Goal: Task Accomplishment & Management: Use online tool/utility

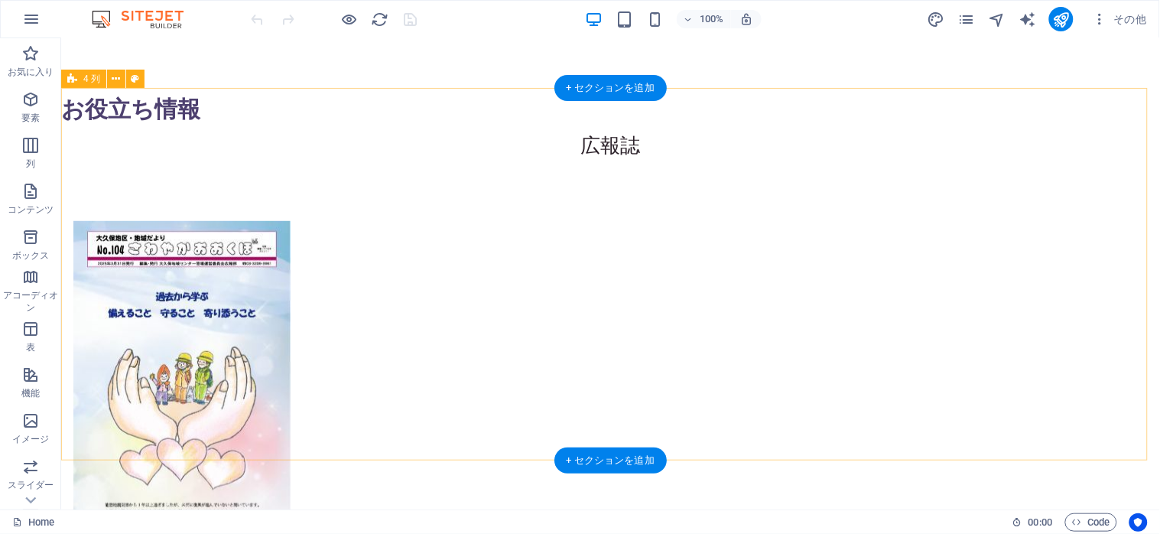
scroll to position [1733, 0]
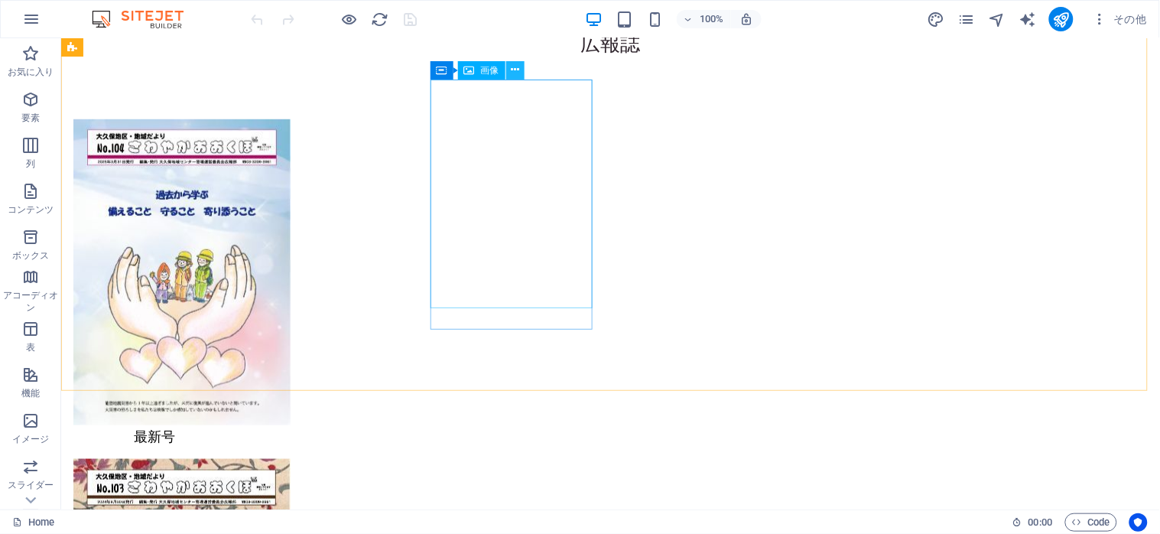
click at [515, 75] on icon at bounding box center [515, 70] width 8 height 16
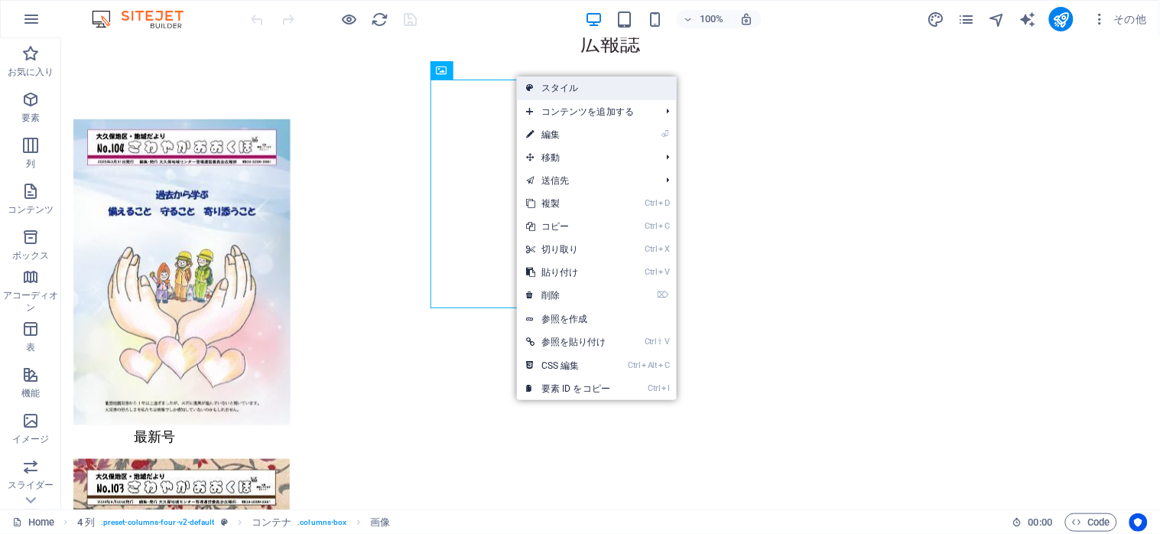
drag, startPoint x: 559, startPoint y: 90, endPoint x: 112, endPoint y: 119, distance: 448.2
click at [559, 90] on link "スタイル" at bounding box center [597, 87] width 160 height 23
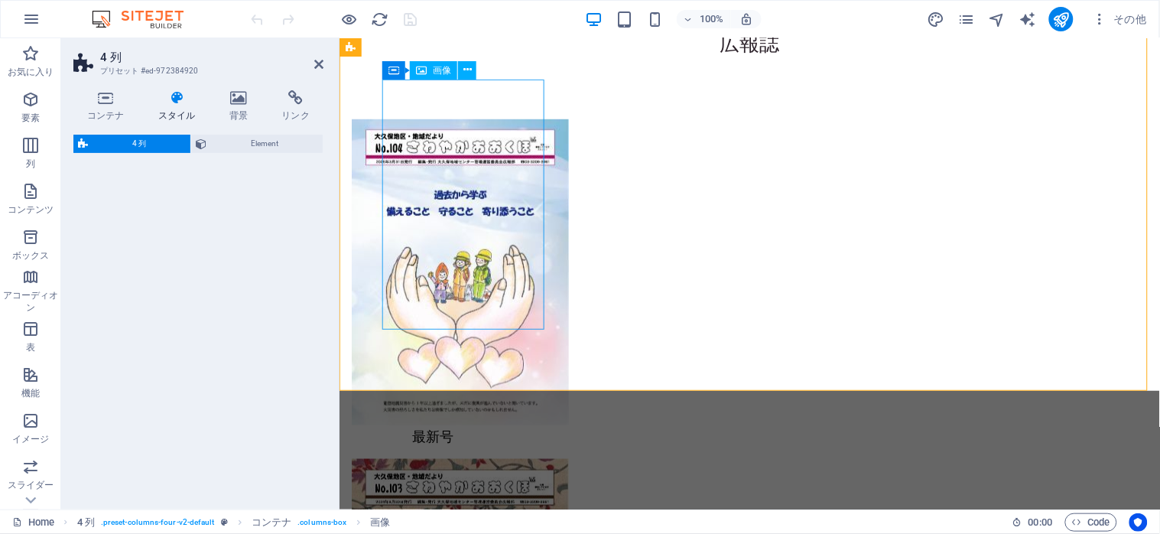
select select "rem"
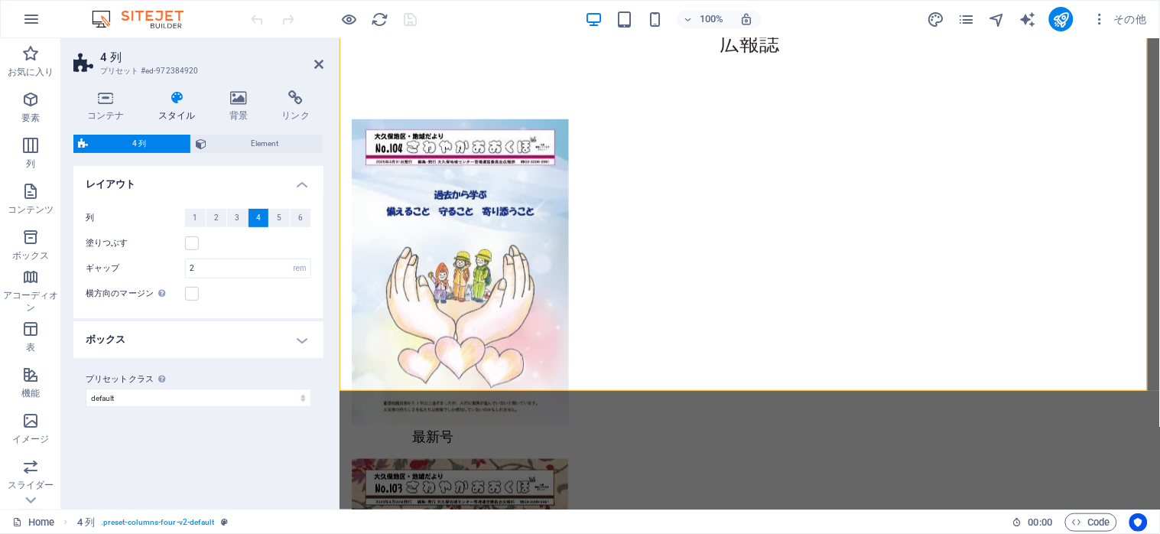
click at [300, 337] on h4 "ボックス" at bounding box center [198, 339] width 250 height 37
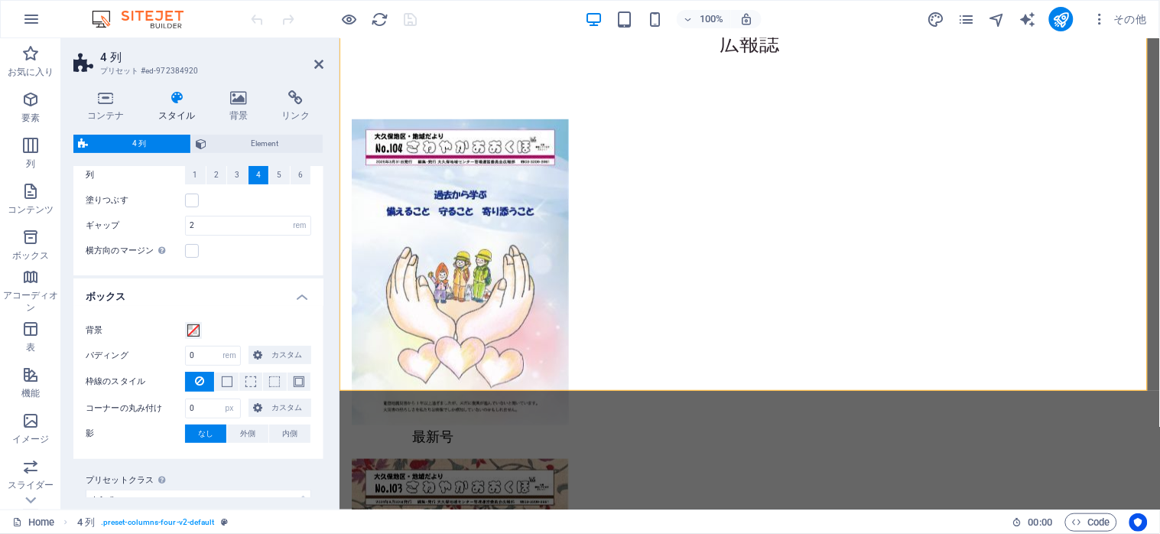
scroll to position [64, 0]
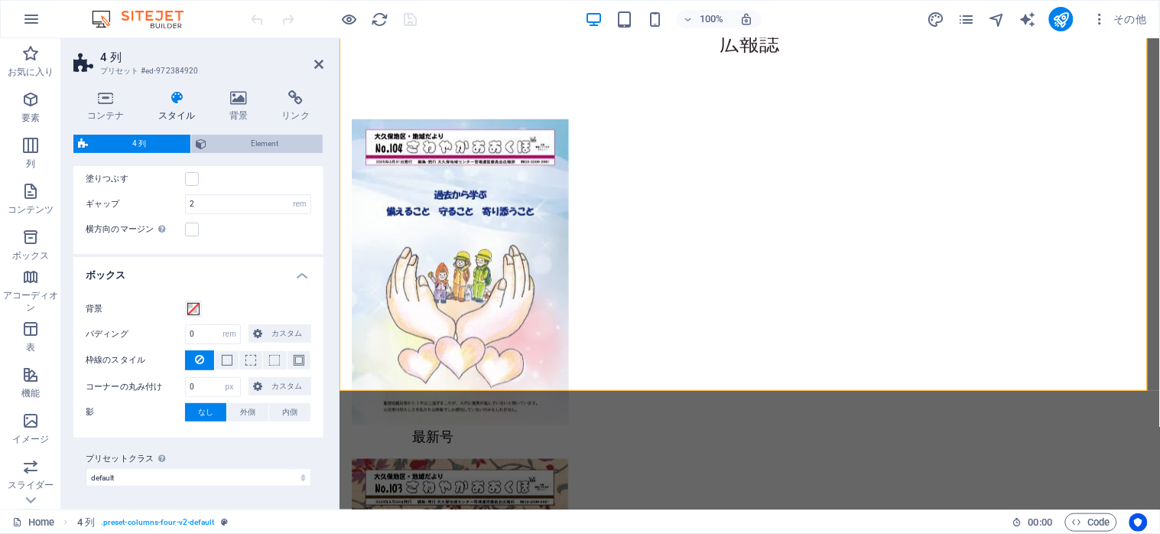
click at [259, 149] on span "Element" at bounding box center [264, 144] width 107 height 18
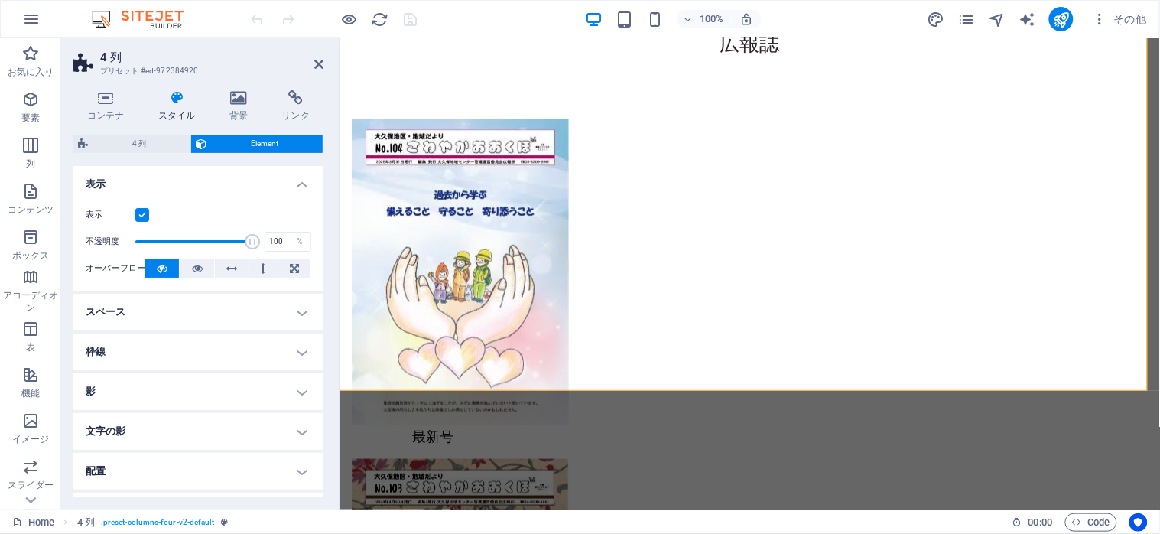
click at [301, 314] on h4 "スペース" at bounding box center [198, 312] width 250 height 37
click at [301, 314] on h4 "スペース" at bounding box center [198, 308] width 250 height 28
click at [301, 468] on h4 "配置" at bounding box center [198, 471] width 250 height 37
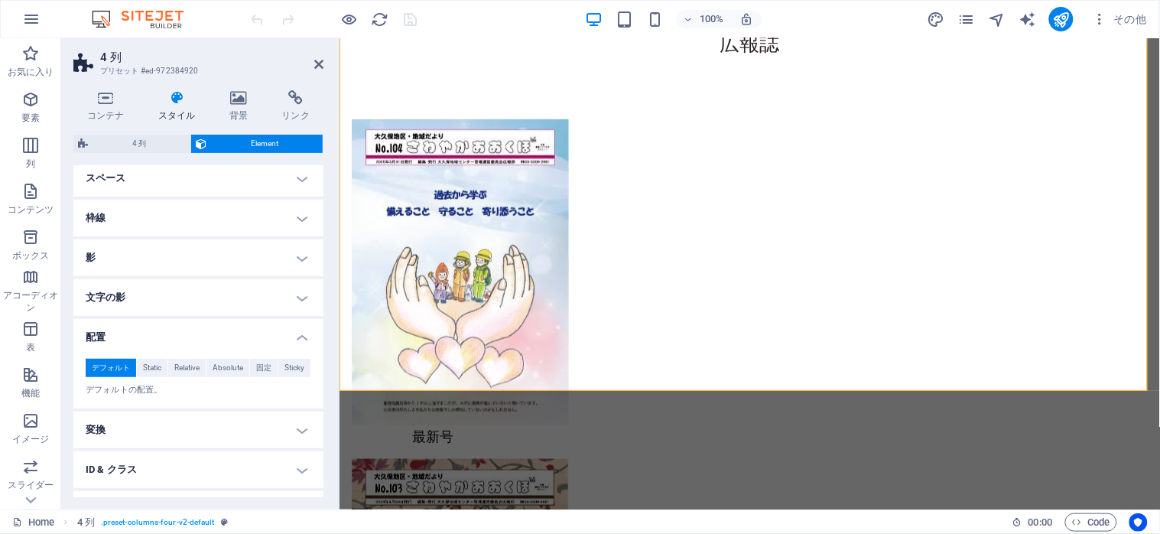
scroll to position [101, 0]
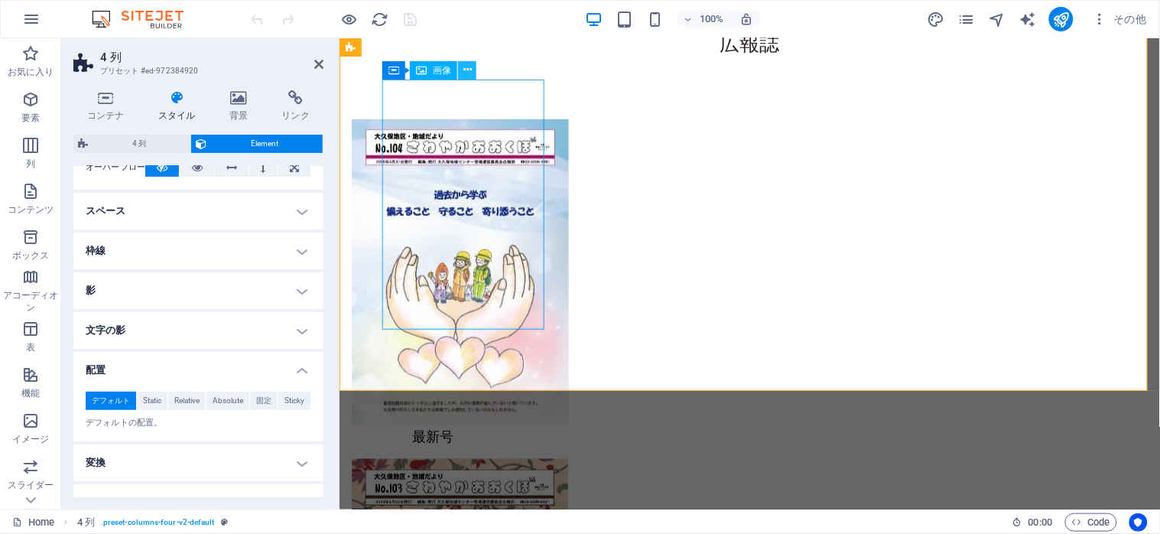
click at [472, 70] on button at bounding box center [467, 70] width 18 height 18
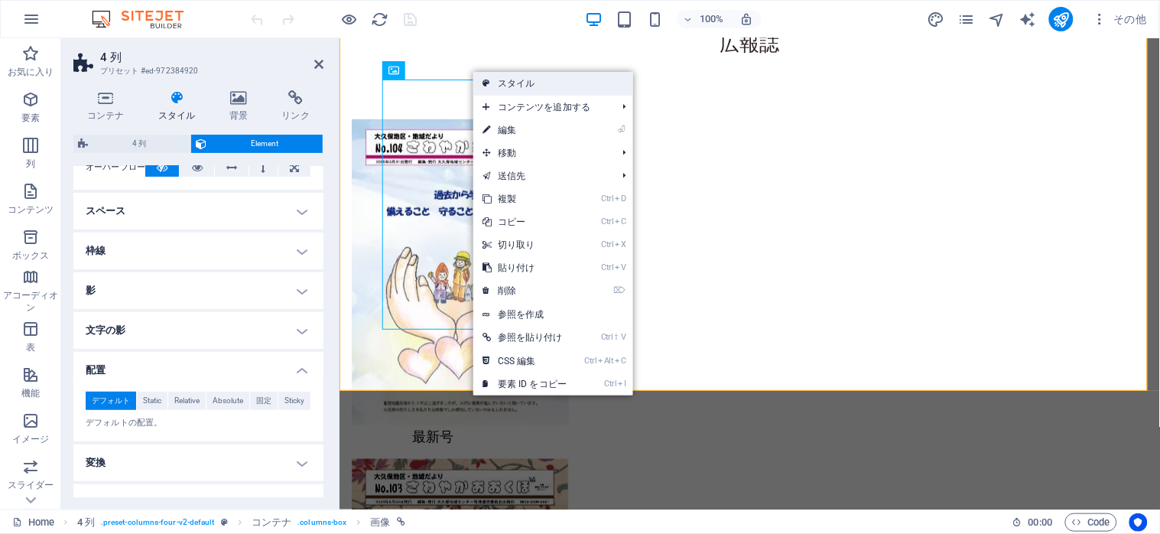
click at [495, 76] on link "スタイル" at bounding box center [553, 83] width 160 height 23
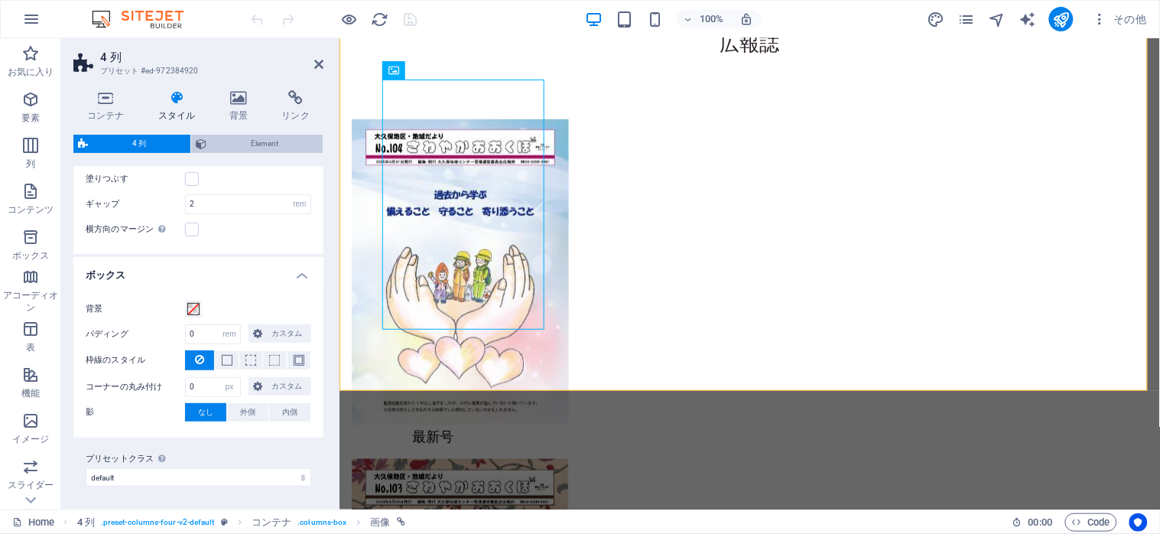
click at [274, 146] on span "Element" at bounding box center [264, 144] width 107 height 18
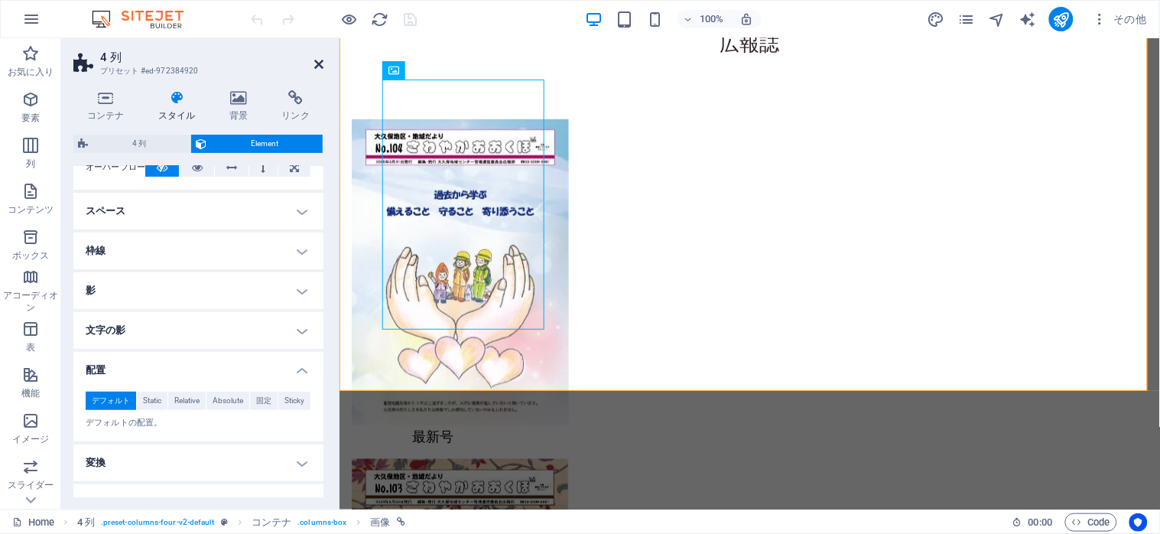
click at [317, 63] on icon at bounding box center [318, 64] width 9 height 12
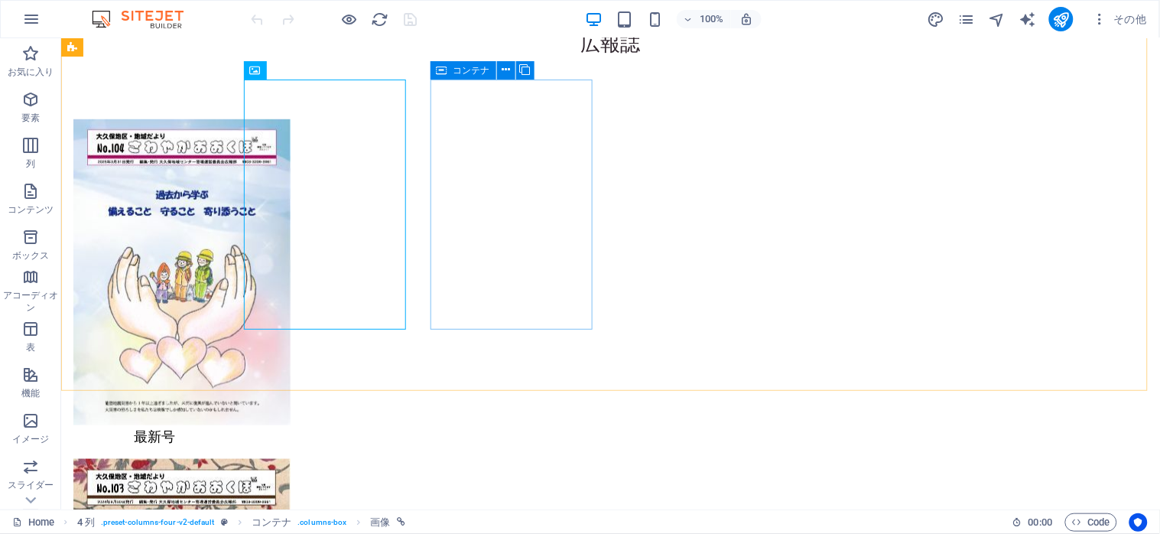
click at [438, 74] on icon at bounding box center [442, 70] width 11 height 18
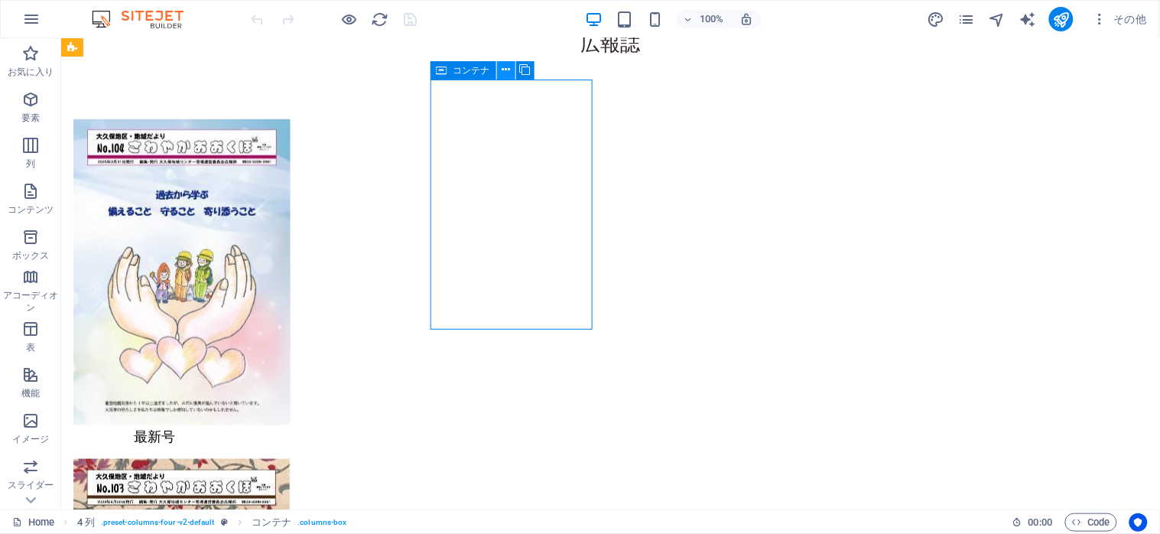
click at [504, 77] on icon at bounding box center [506, 70] width 8 height 16
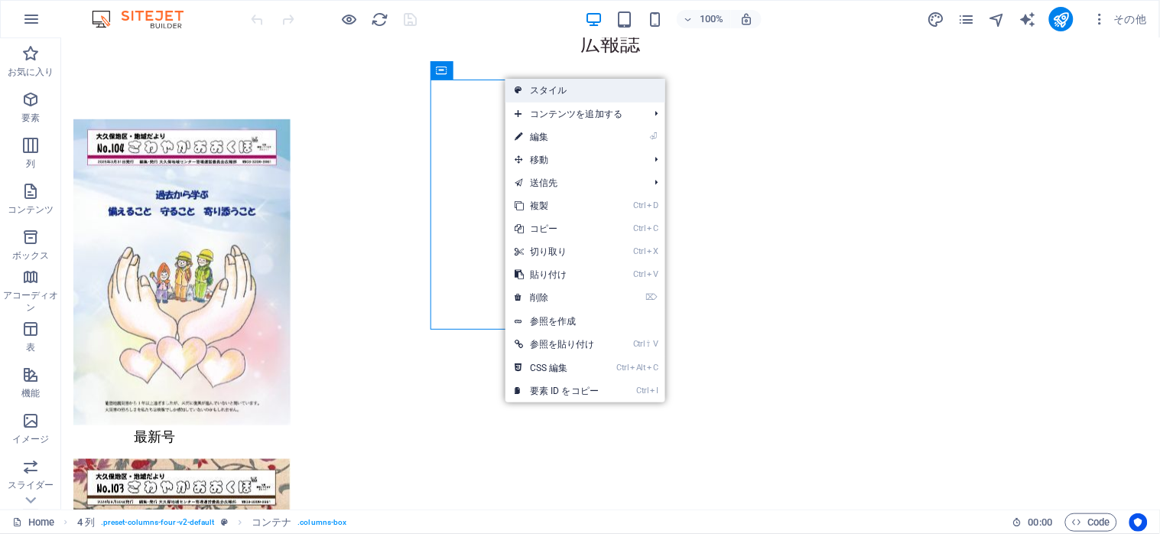
click at [528, 89] on link "スタイル" at bounding box center [585, 90] width 160 height 23
select select "rem"
select select "px"
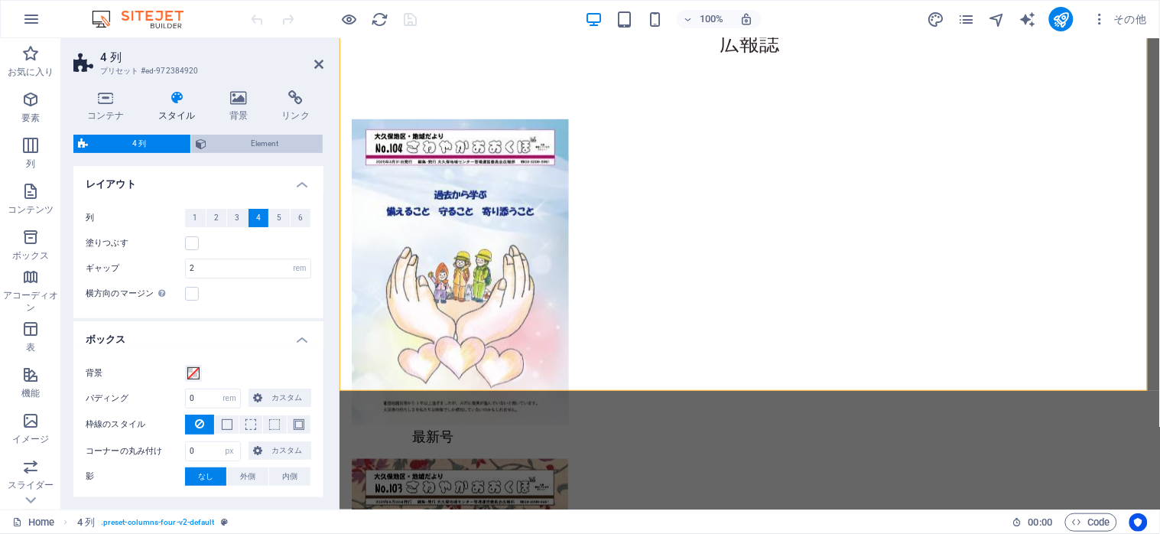
click at [231, 142] on span "Element" at bounding box center [264, 144] width 107 height 18
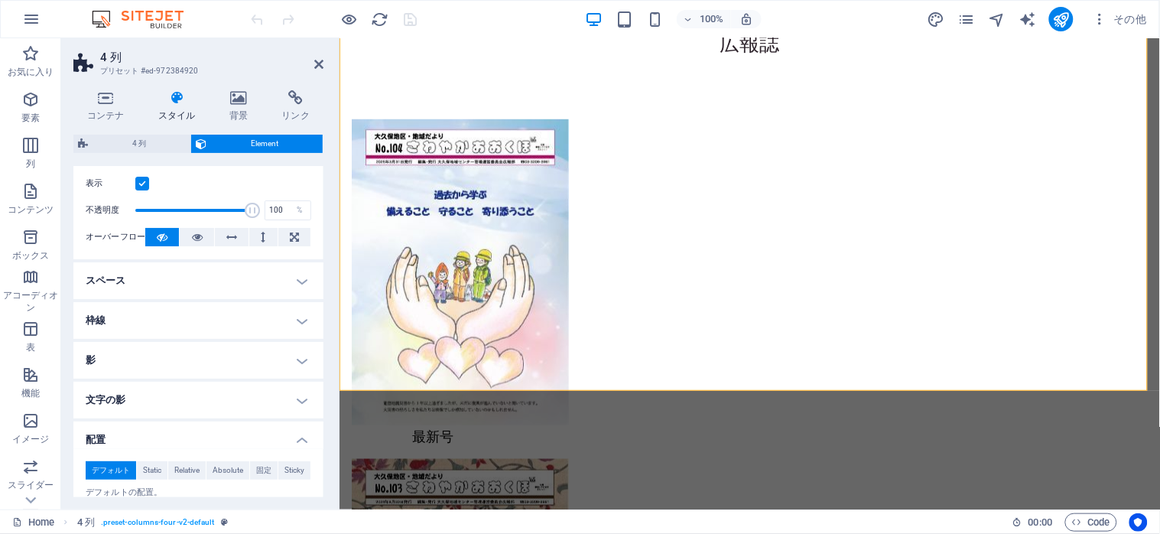
scroll to position [0, 0]
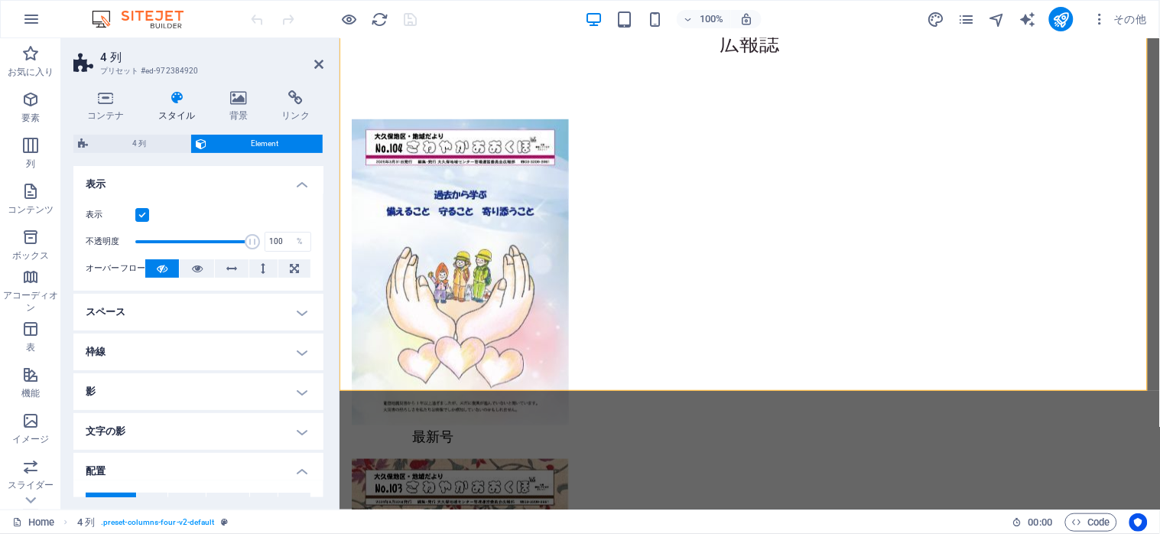
click at [292, 314] on h4 "スペース" at bounding box center [198, 312] width 250 height 37
click at [292, 314] on h4 "スペース" at bounding box center [198, 308] width 250 height 28
click at [99, 95] on icon at bounding box center [105, 97] width 65 height 15
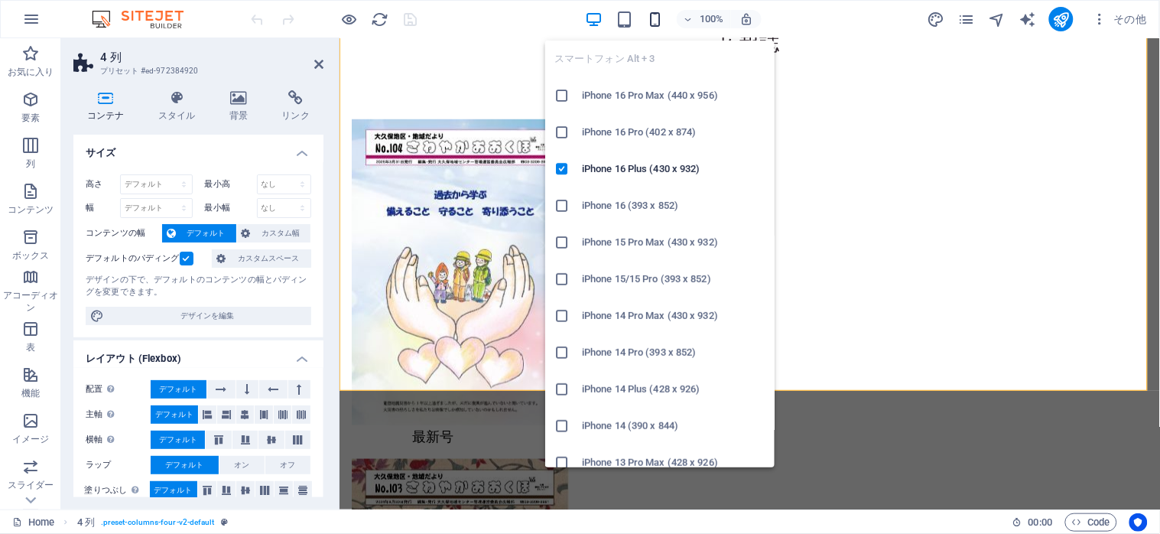
click at [655, 24] on icon "button" at bounding box center [656, 20] width 18 height 18
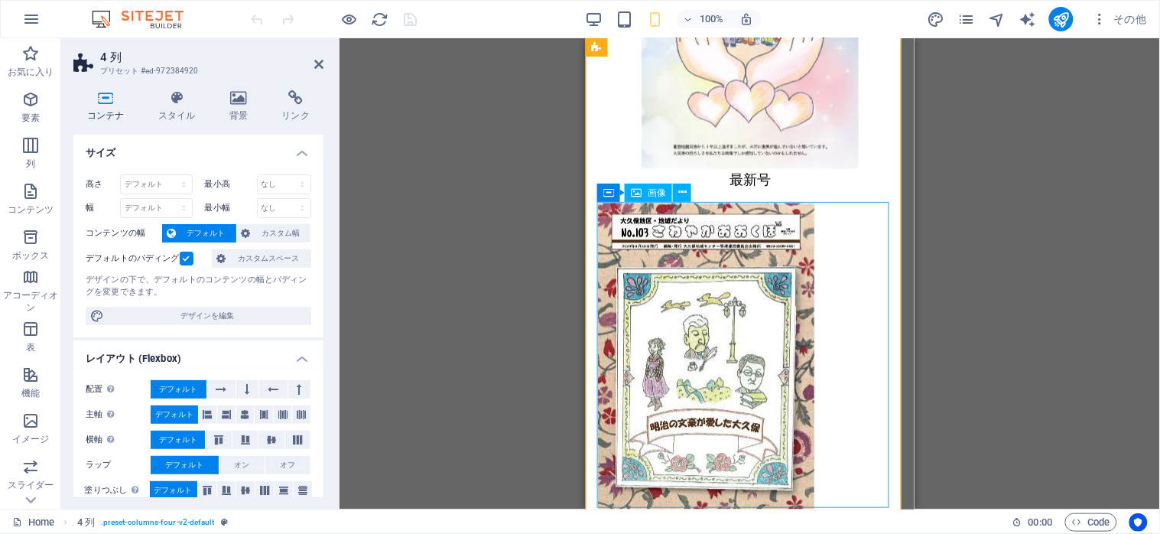
scroll to position [2243, 0]
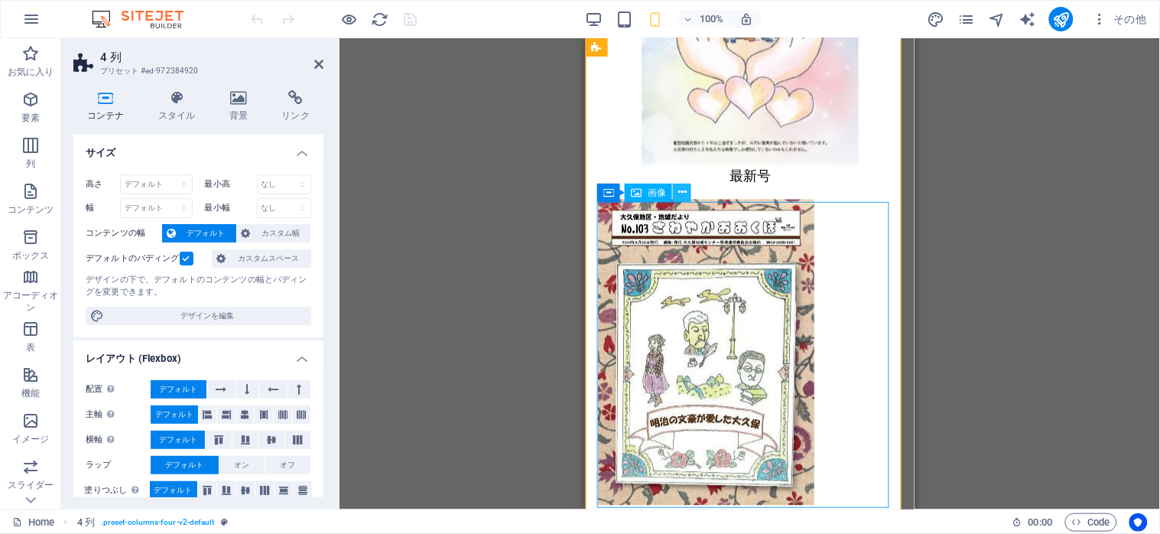
click at [686, 194] on icon at bounding box center [682, 192] width 8 height 16
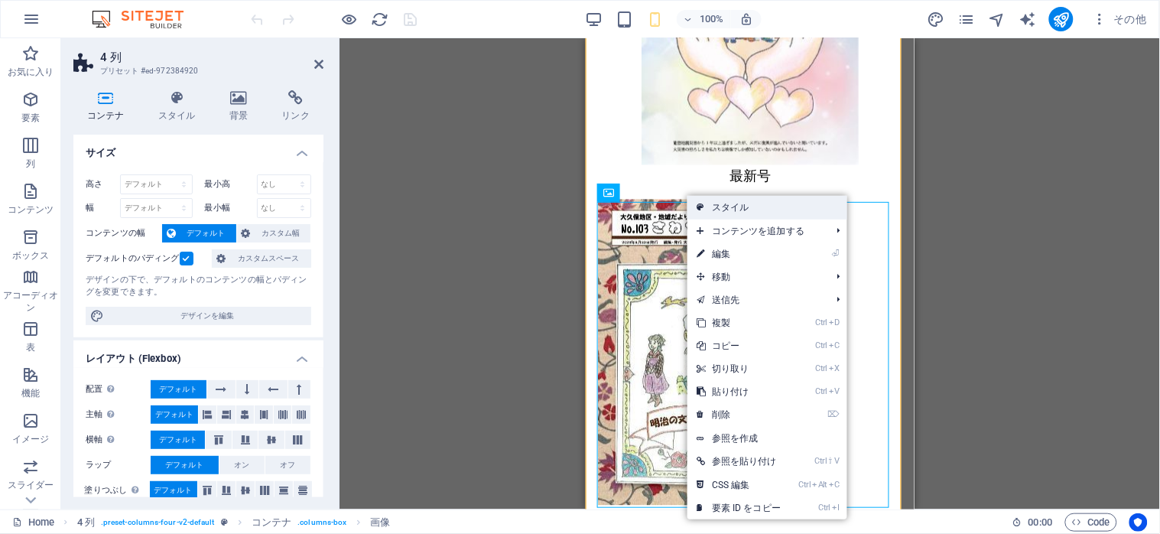
click at [734, 210] on link "スタイル" at bounding box center [767, 207] width 160 height 23
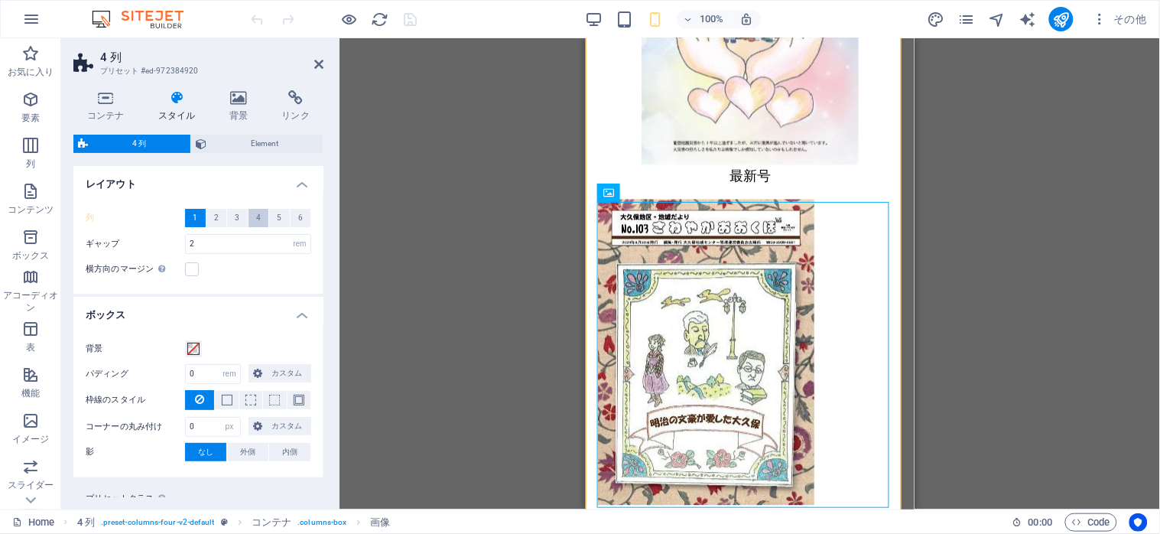
click at [252, 215] on button "4" at bounding box center [259, 218] width 21 height 18
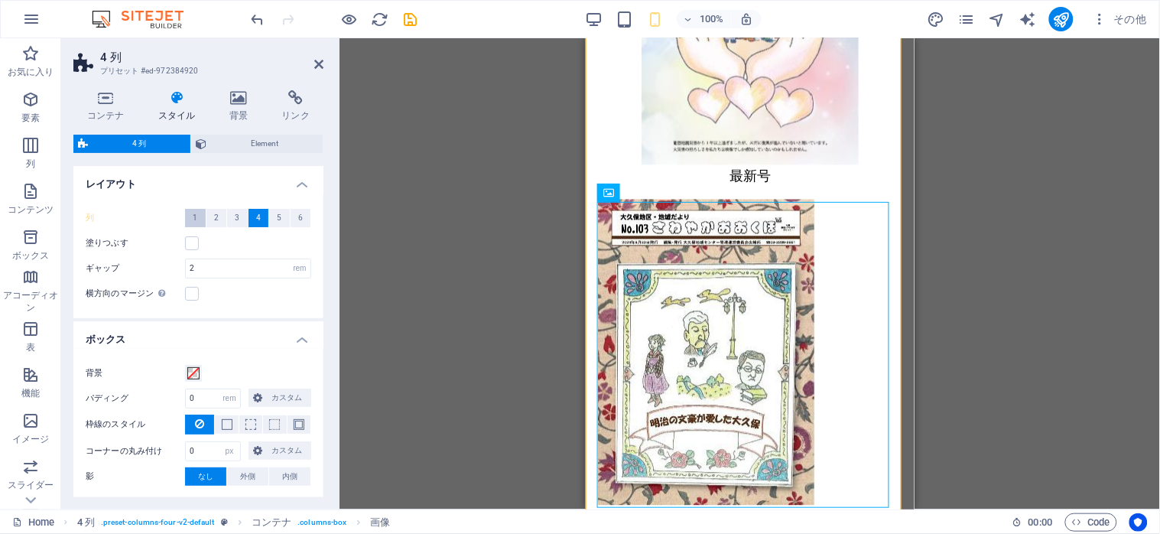
click at [193, 215] on span "1" at bounding box center [195, 218] width 5 height 18
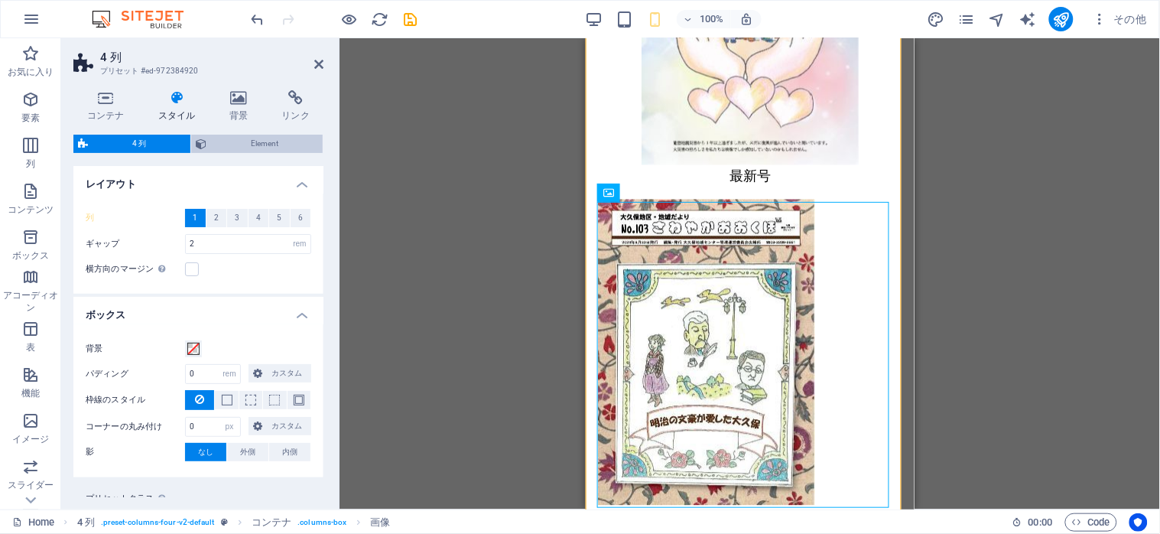
click at [262, 147] on span "Element" at bounding box center [264, 144] width 107 height 18
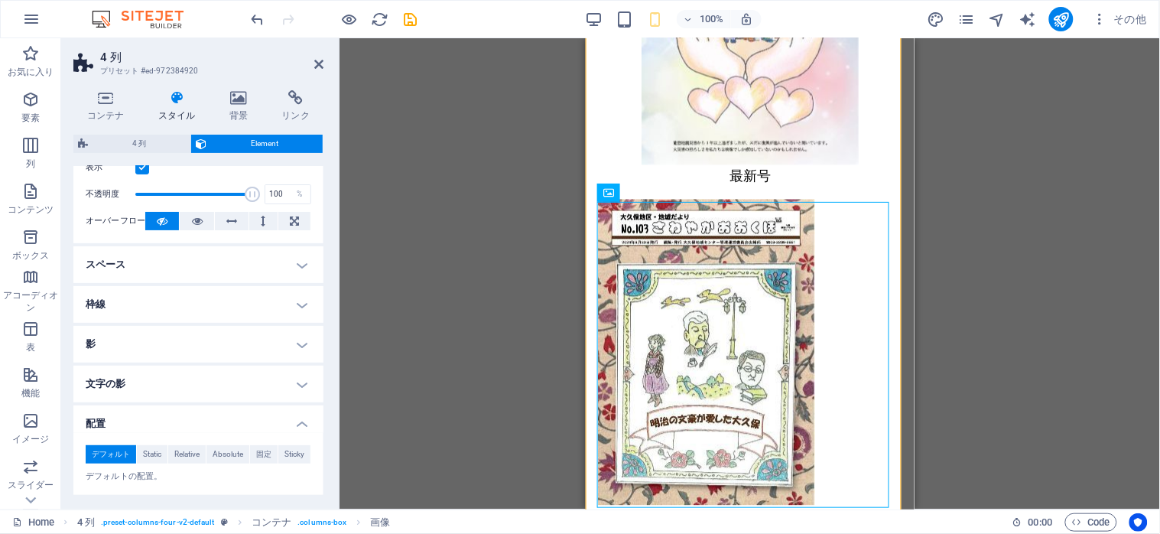
scroll to position [0, 0]
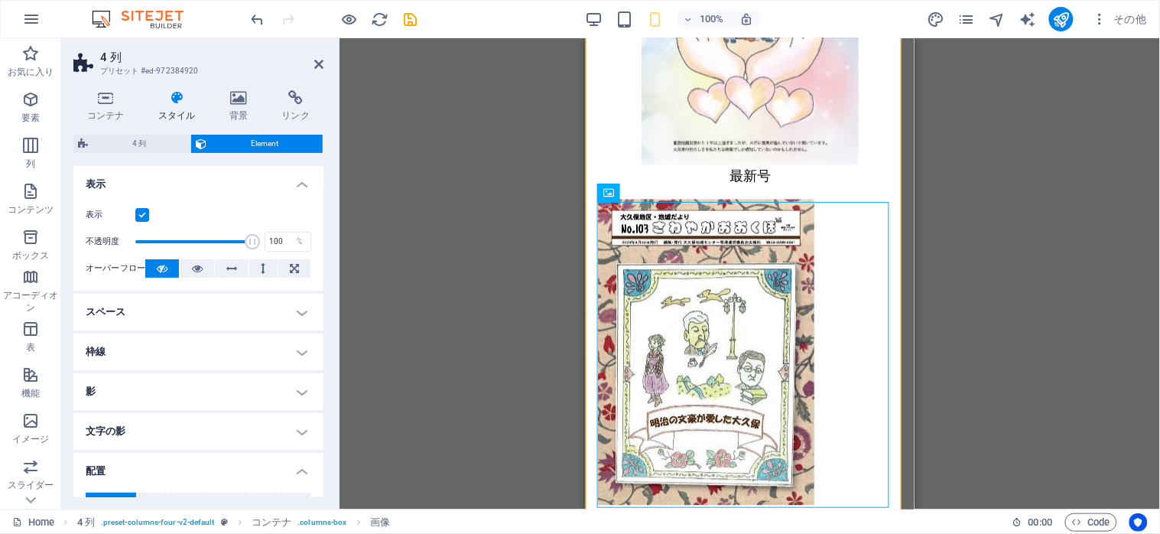
click at [297, 307] on h4 "スペース" at bounding box center [198, 312] width 250 height 37
click at [297, 307] on h4 "スペース" at bounding box center [198, 308] width 250 height 28
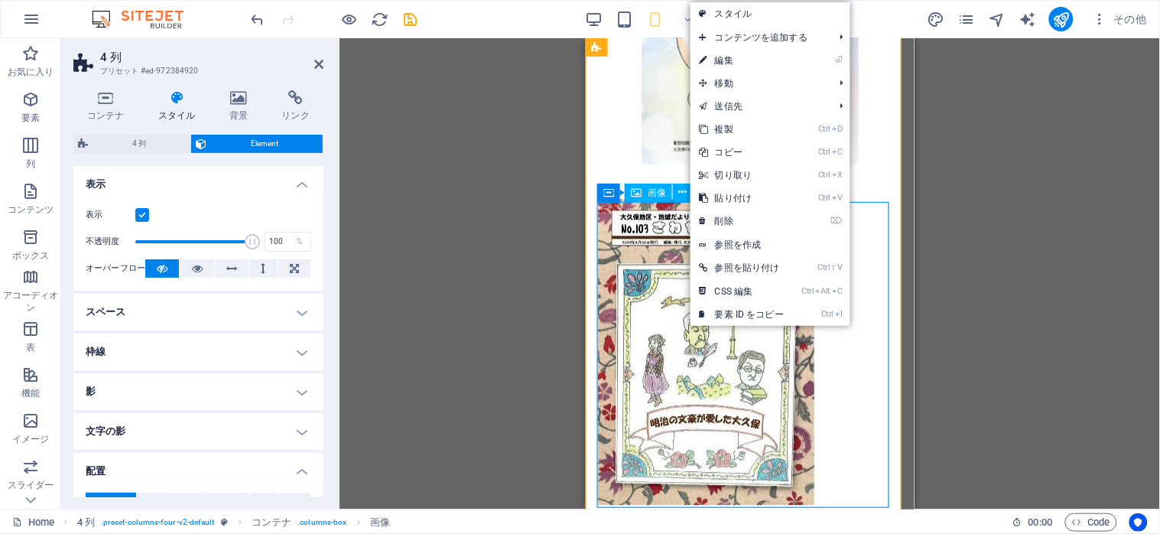
click at [640, 300] on figure at bounding box center [749, 352] width 304 height 306
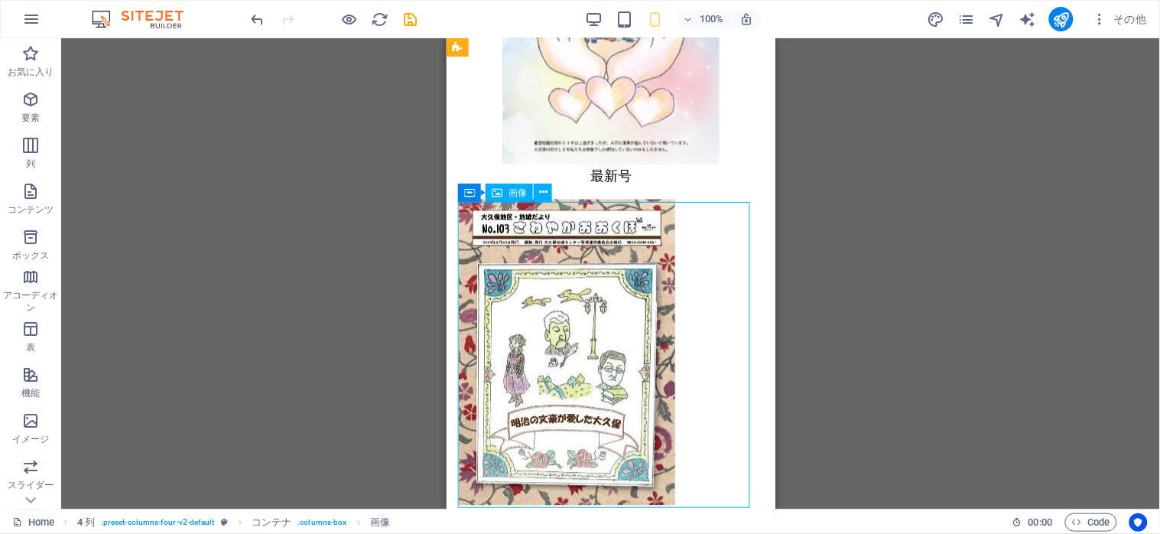
drag, startPoint x: 501, startPoint y: 300, endPoint x: 708, endPoint y: 313, distance: 207.6
click at [708, 313] on figure at bounding box center [610, 352] width 304 height 306
click at [542, 188] on icon at bounding box center [543, 192] width 8 height 16
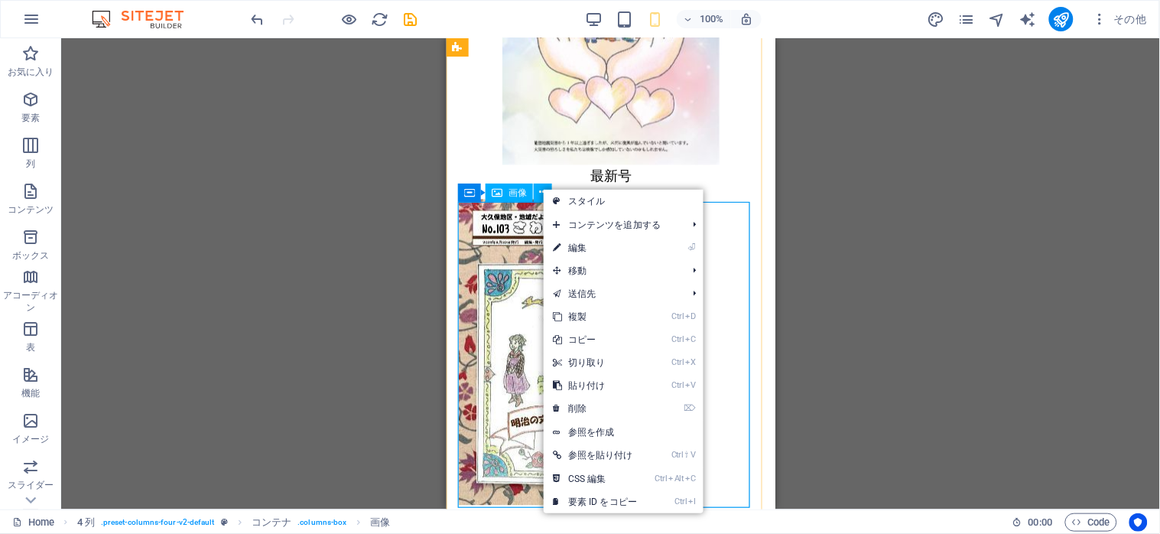
click at [518, 267] on figure at bounding box center [610, 352] width 304 height 306
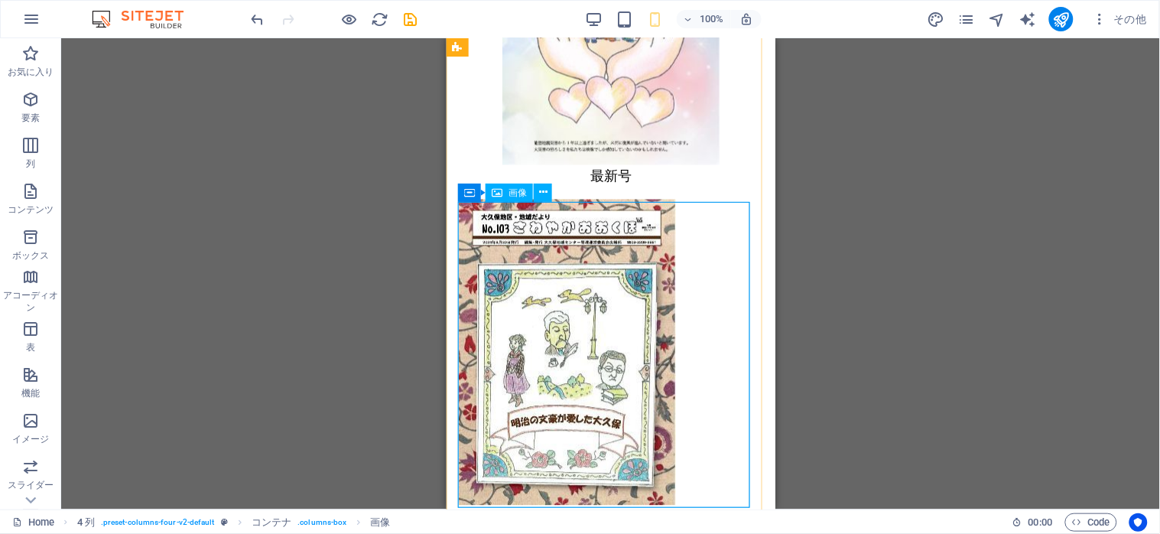
click at [586, 288] on figure at bounding box center [610, 352] width 304 height 306
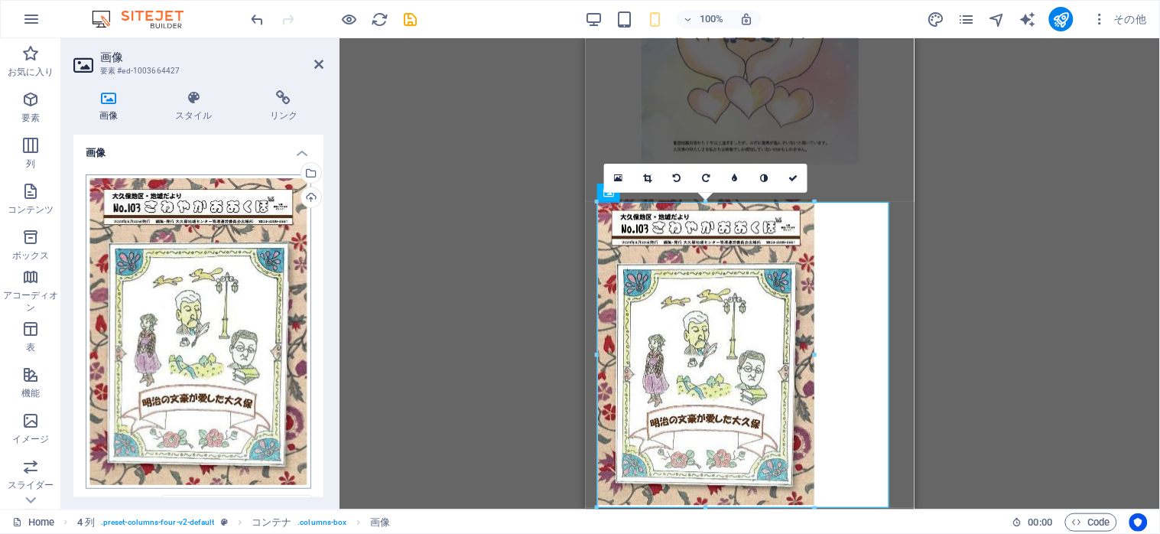
scroll to position [185, 0]
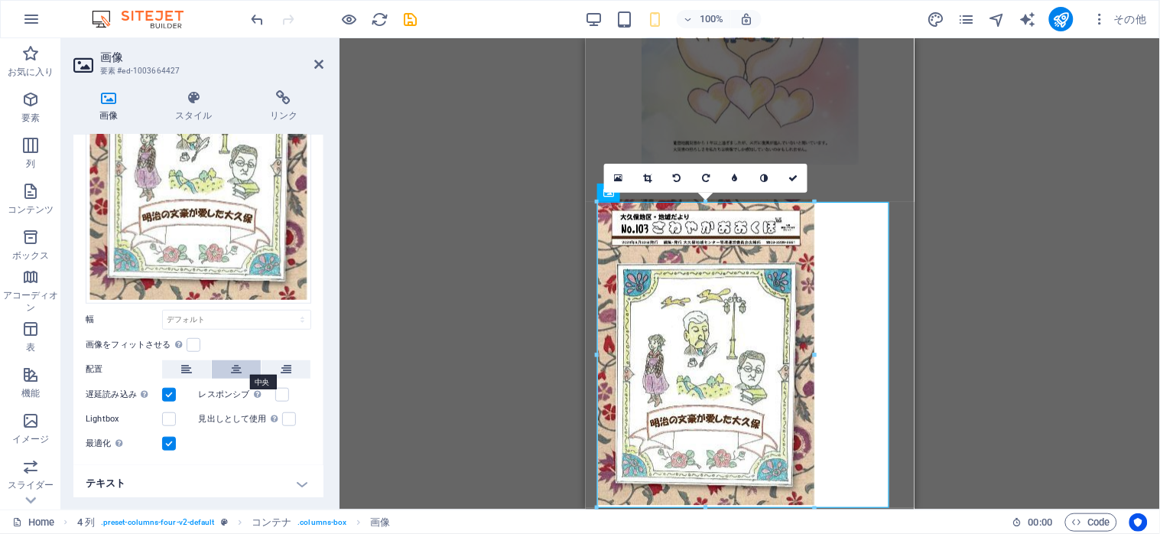
click at [239, 365] on icon at bounding box center [236, 369] width 11 height 18
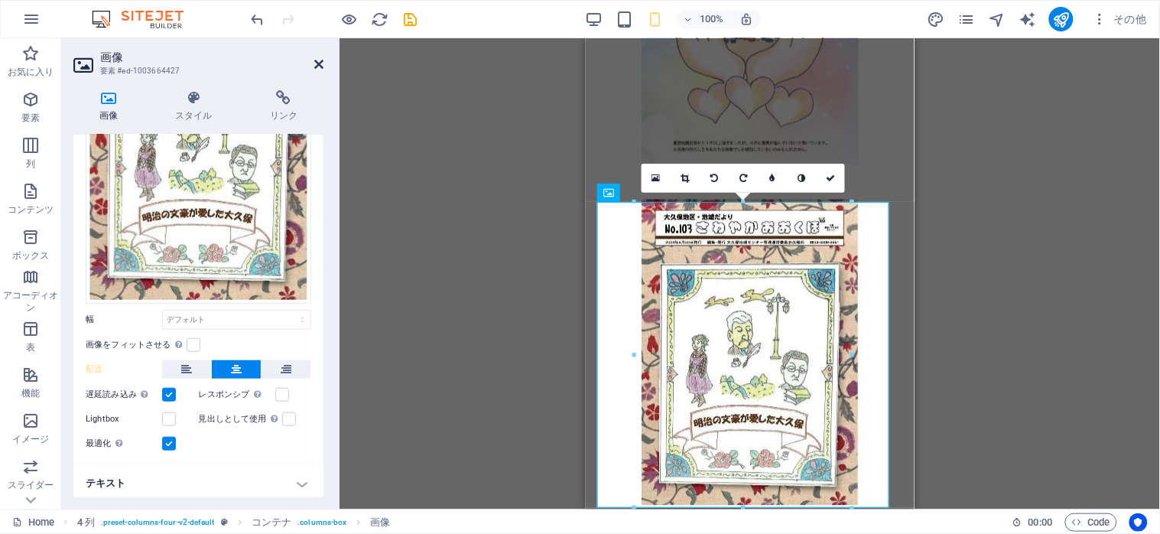
click at [319, 67] on icon at bounding box center [318, 64] width 9 height 12
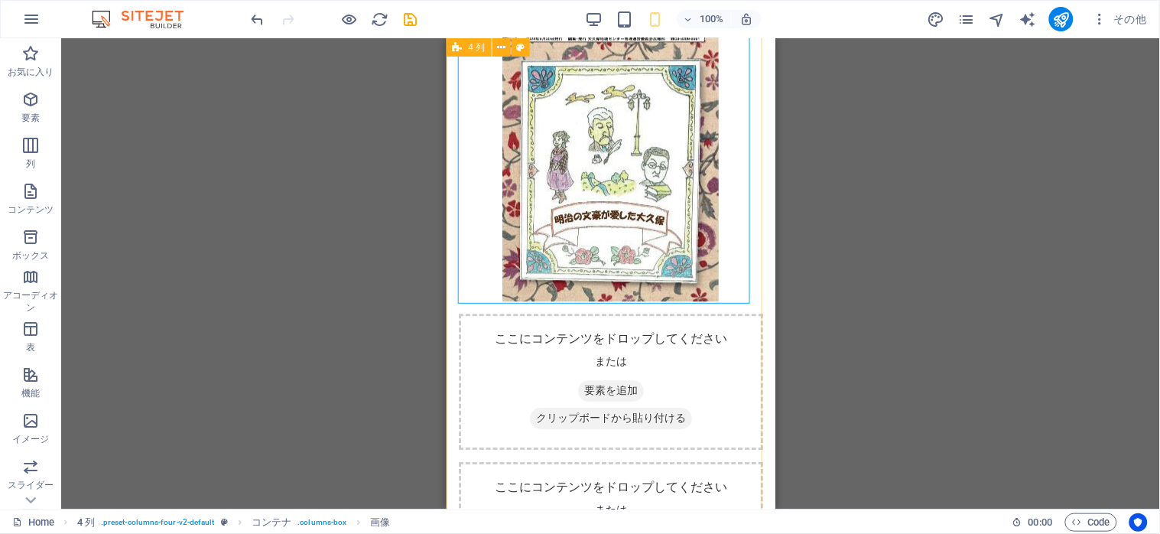
scroll to position [2549, 0]
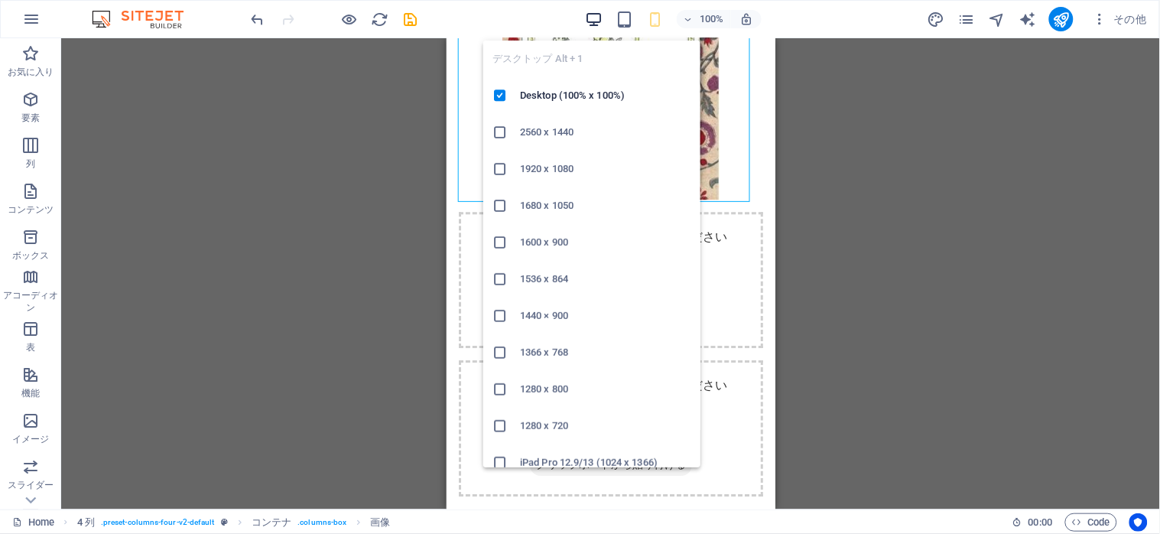
click at [590, 18] on icon "button" at bounding box center [595, 20] width 18 height 18
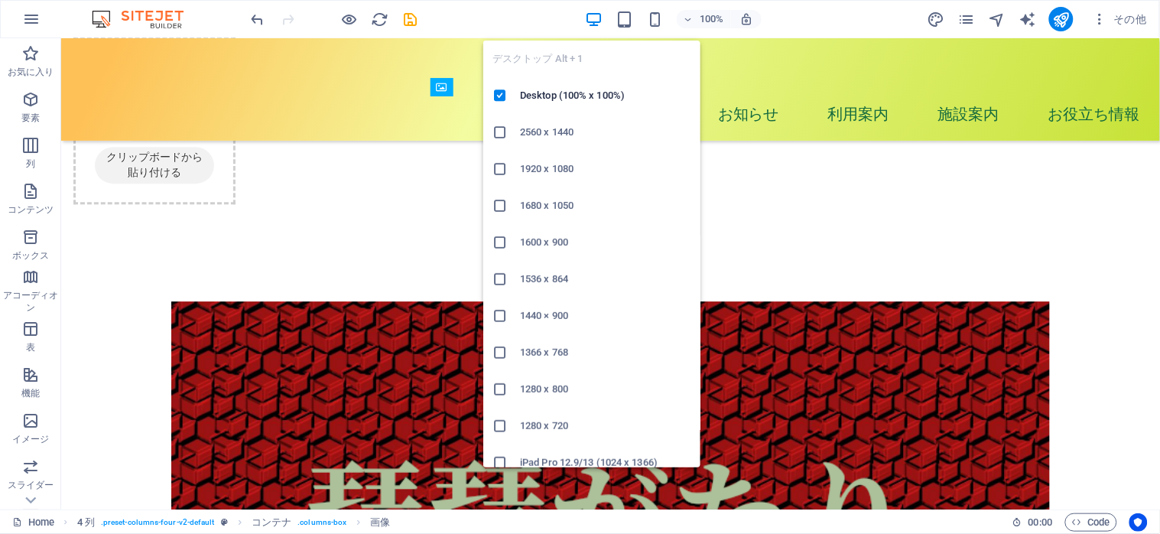
scroll to position [1656, 0]
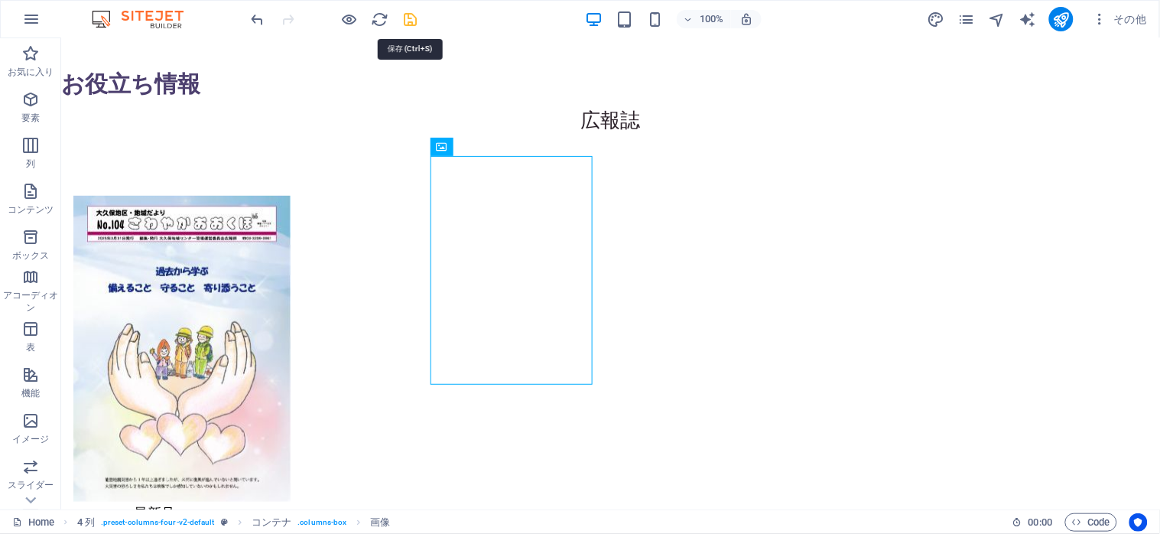
click at [407, 21] on icon "save" at bounding box center [411, 20] width 18 height 18
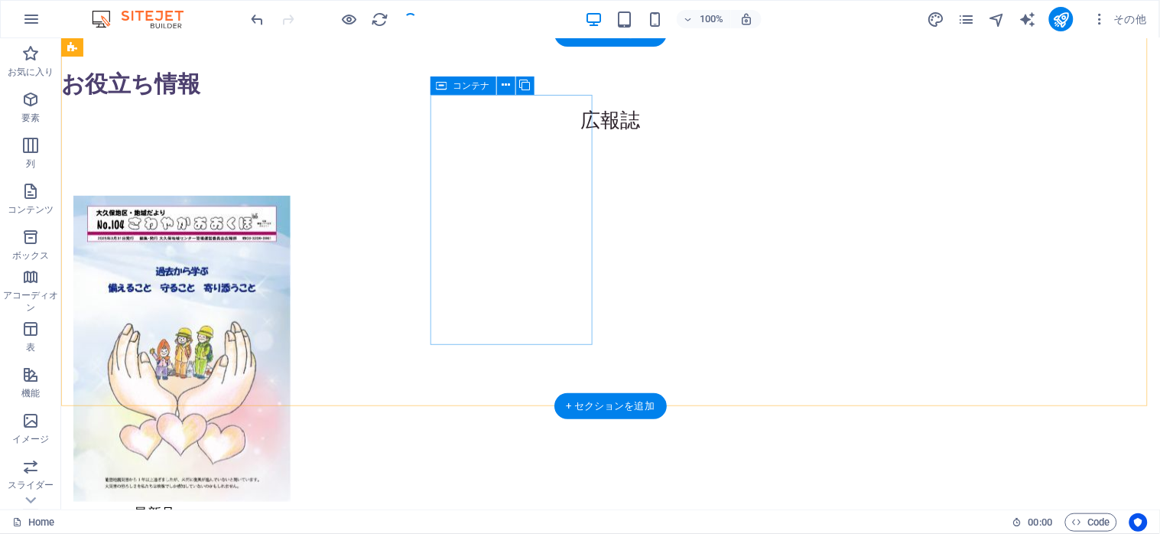
scroll to position [1759, 0]
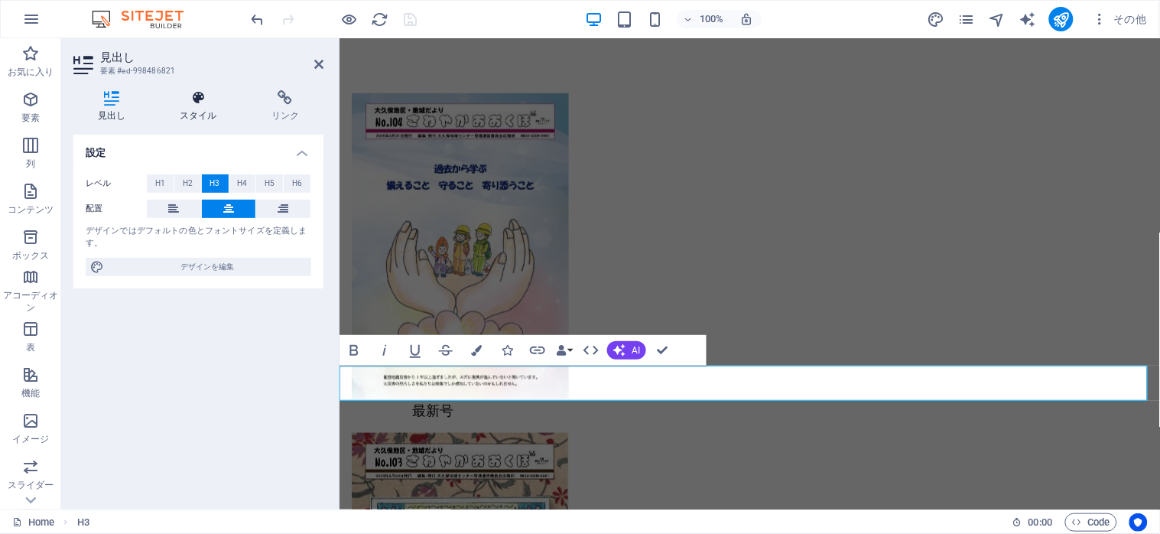
click at [209, 102] on icon at bounding box center [199, 97] width 86 height 15
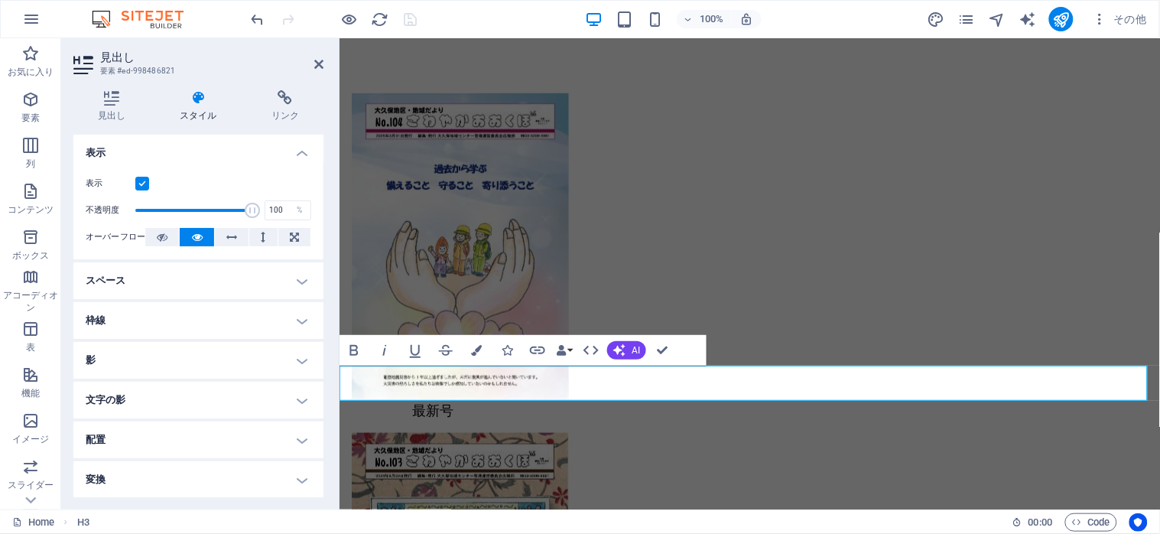
scroll to position [119, 0]
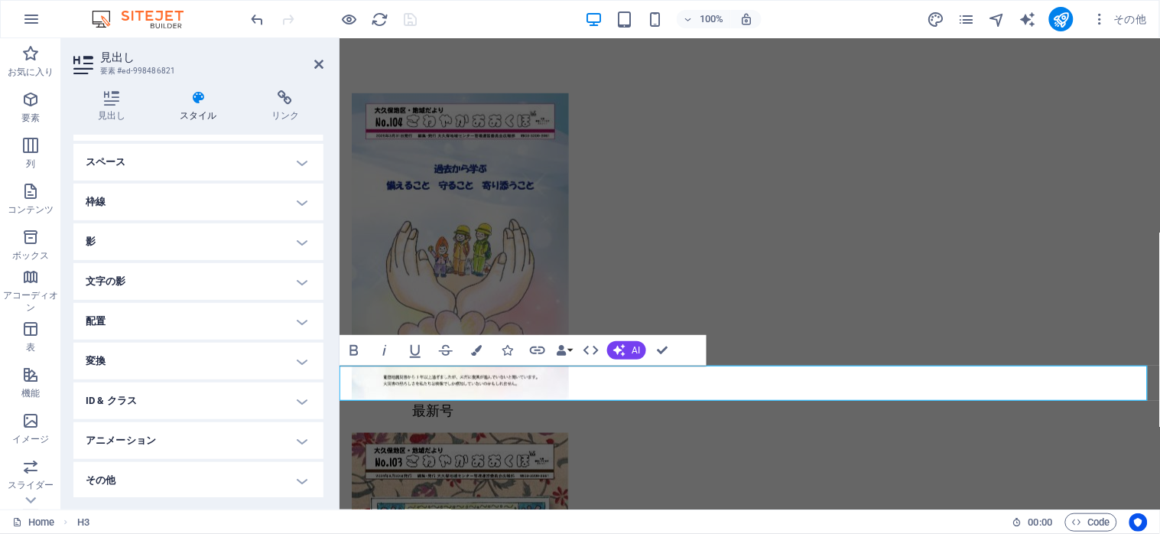
click at [297, 401] on h4 "ID & クラス" at bounding box center [198, 400] width 250 height 37
click at [171, 426] on span "(h3)" at bounding box center [164, 428] width 13 height 8
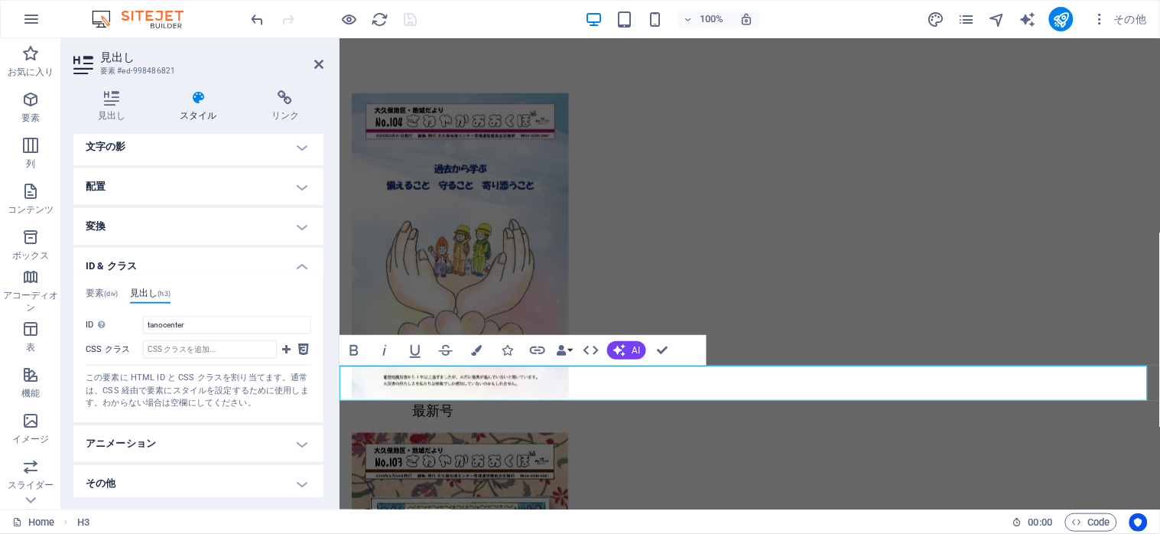
scroll to position [255, 0]
drag, startPoint x: 206, startPoint y: 325, endPoint x: 119, endPoint y: 318, distance: 87.4
click at [119, 318] on div "ID スペース文字と特殊文字 ("-" と "_" を除く) は使用できません tanocenter" at bounding box center [199, 323] width 226 height 18
click at [317, 62] on icon at bounding box center [318, 64] width 9 height 12
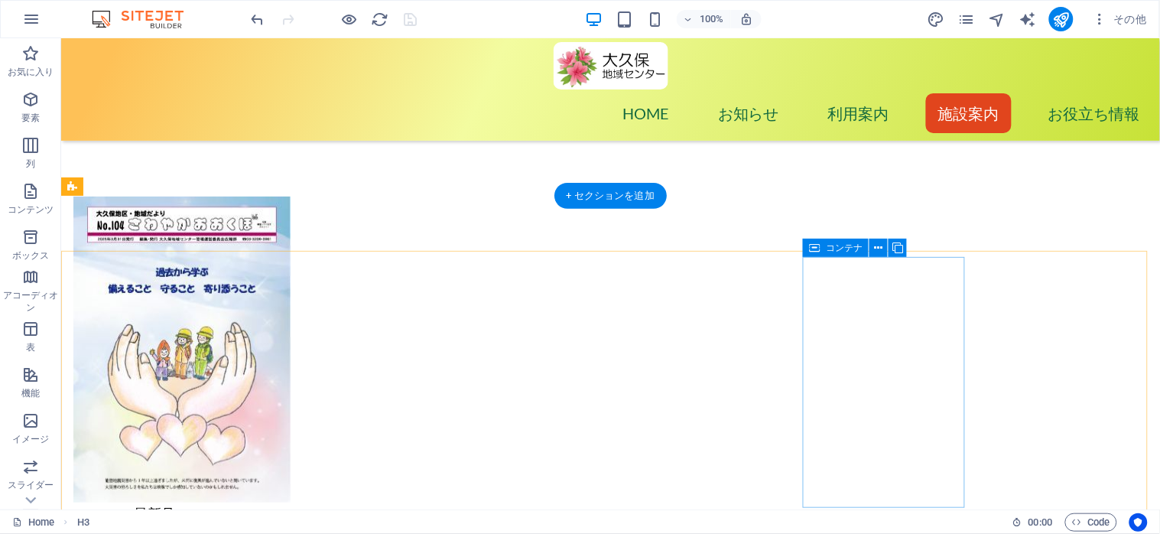
scroll to position [1249, 0]
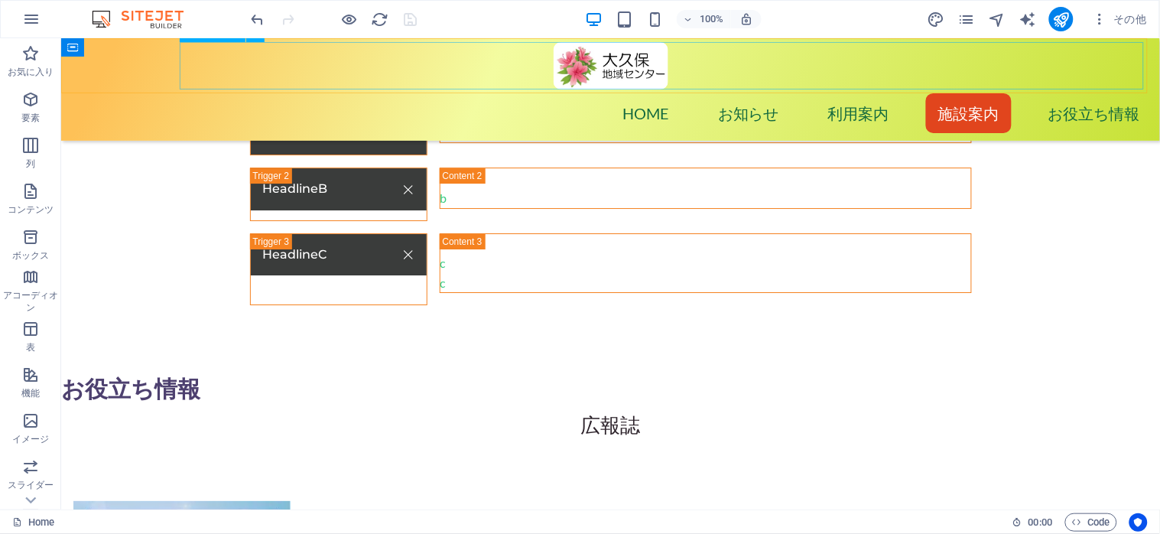
click at [879, 89] on nav "Home お知らせ 利用案内 施設案内 お役立ち情報 広報誌 他のセンター" at bounding box center [609, 112] width 1091 height 47
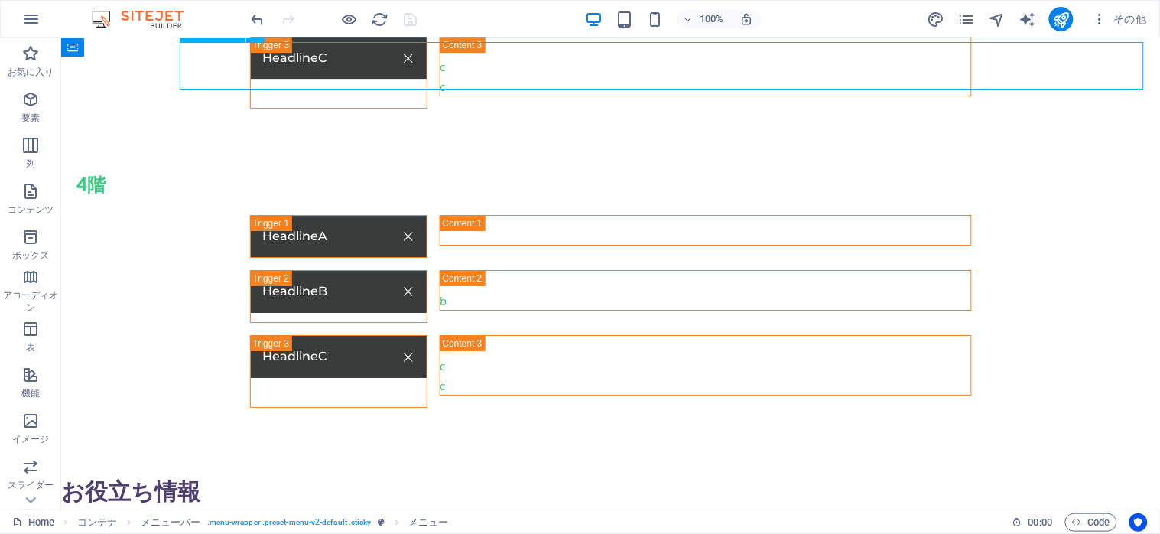
select select
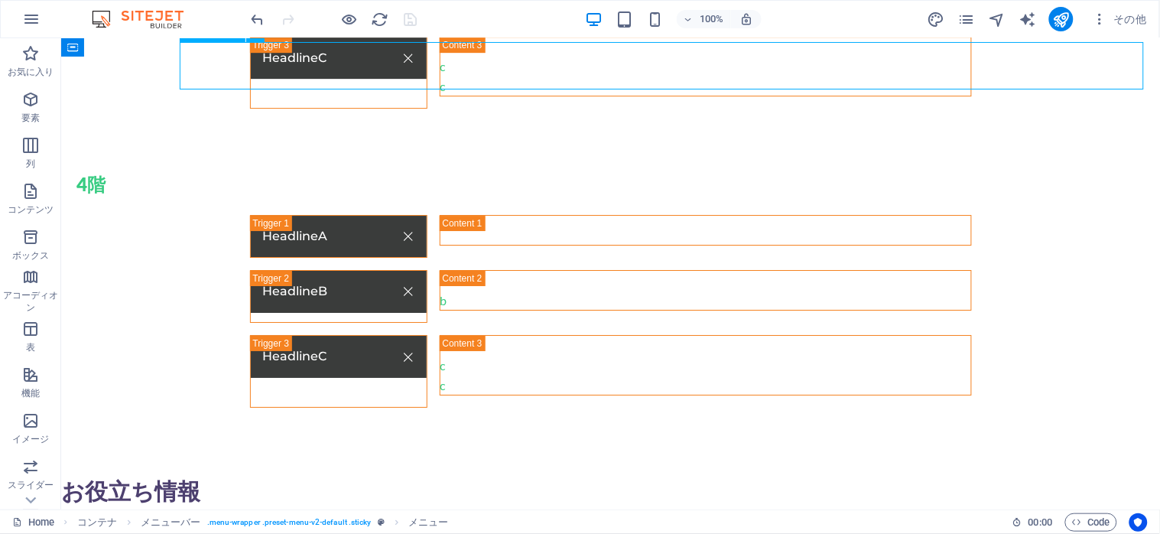
select select
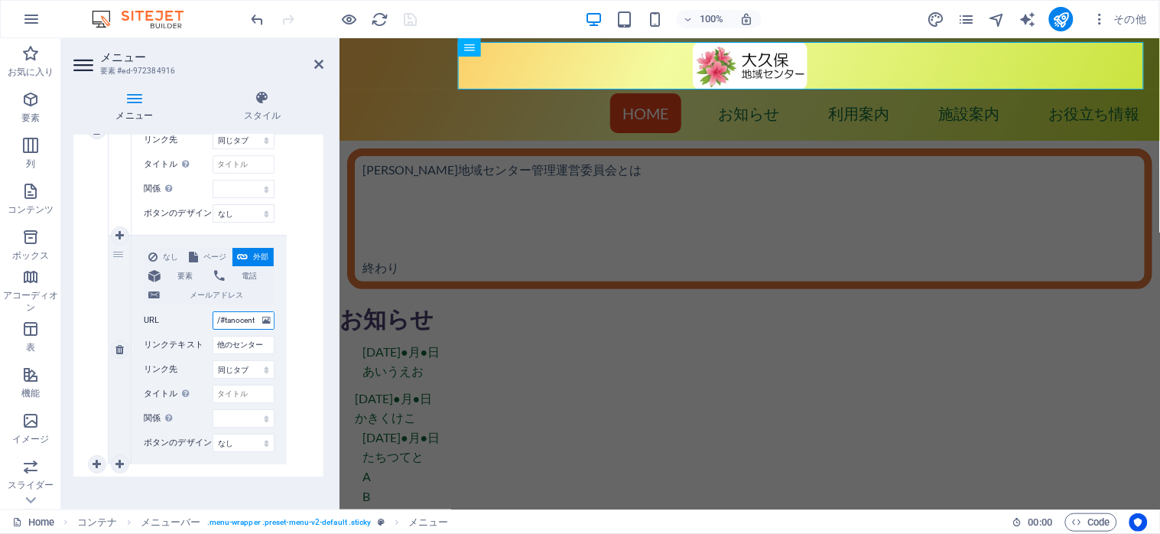
scroll to position [0, 9]
click at [233, 314] on input "/#tanocenter" at bounding box center [244, 320] width 62 height 18
click at [255, 318] on input "/#tanocenter" at bounding box center [244, 320] width 62 height 18
type input "/#"
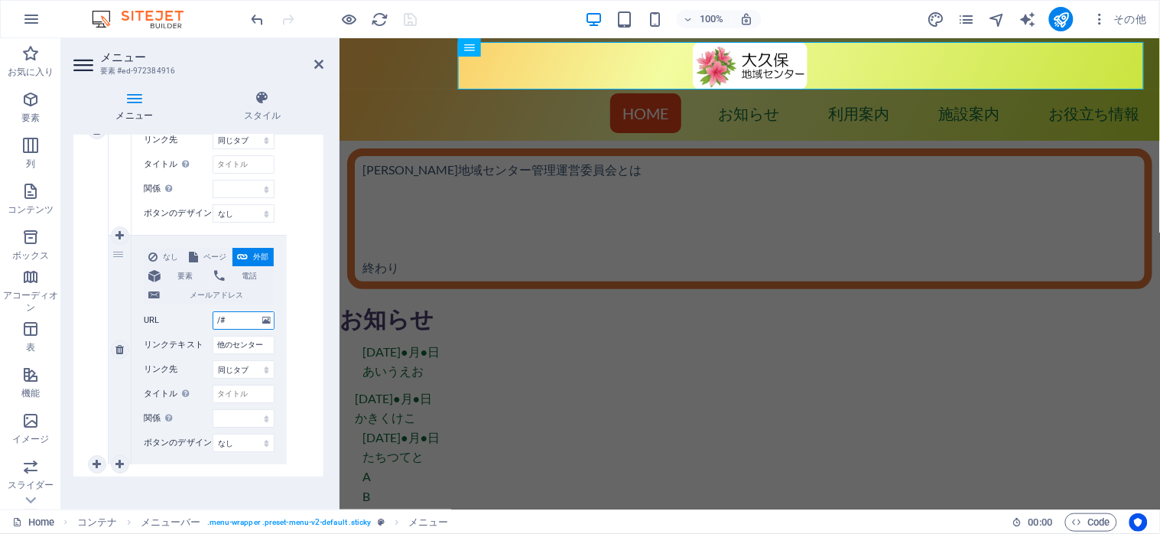
select select
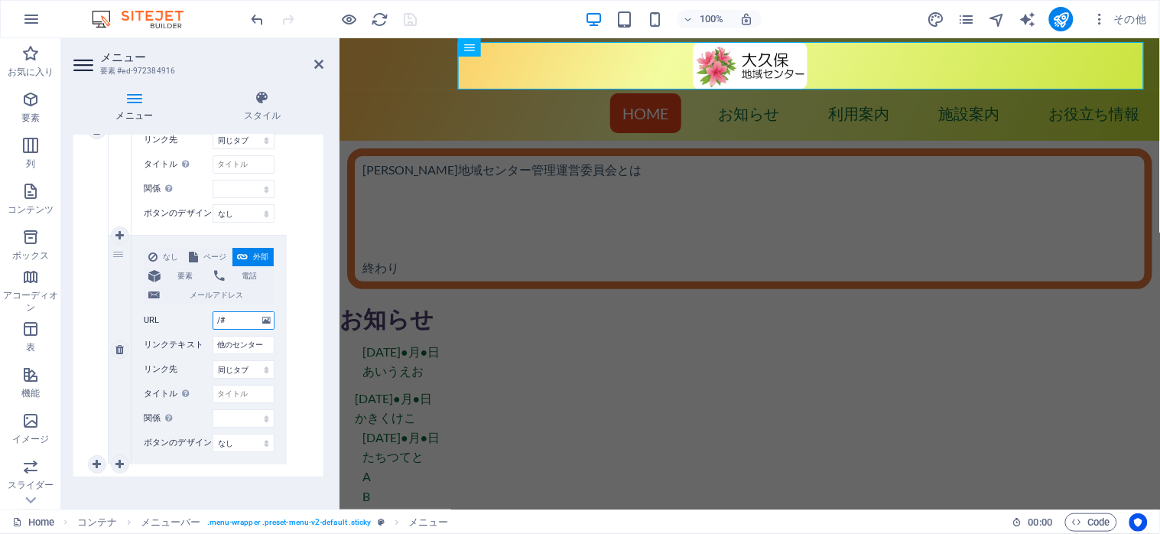
select select
paste input "tanocenter"
type input "/#tanocenter"
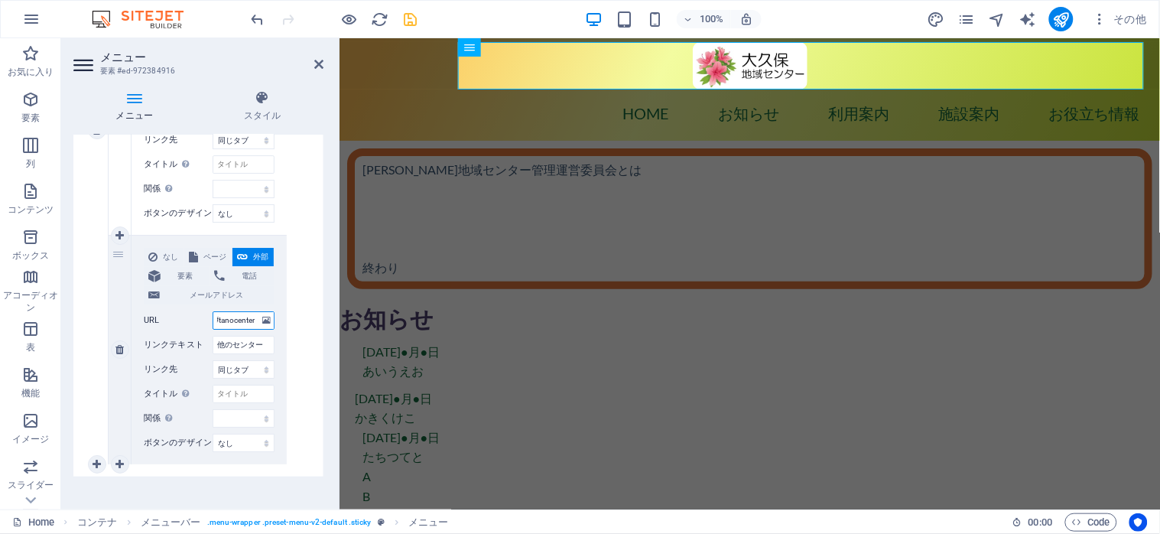
select select
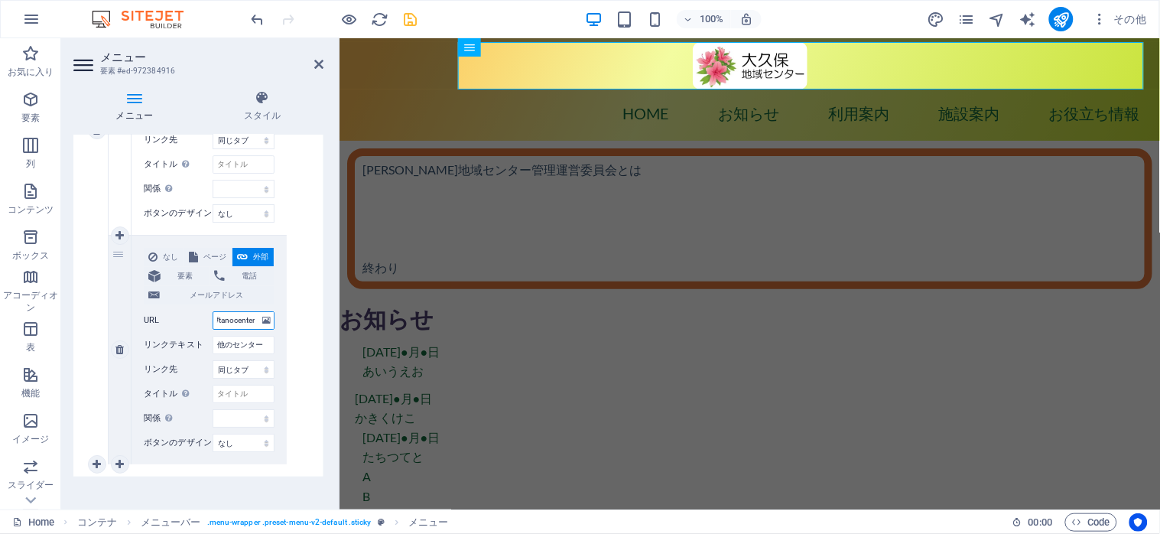
select select
click at [412, 24] on icon "save" at bounding box center [411, 20] width 18 height 18
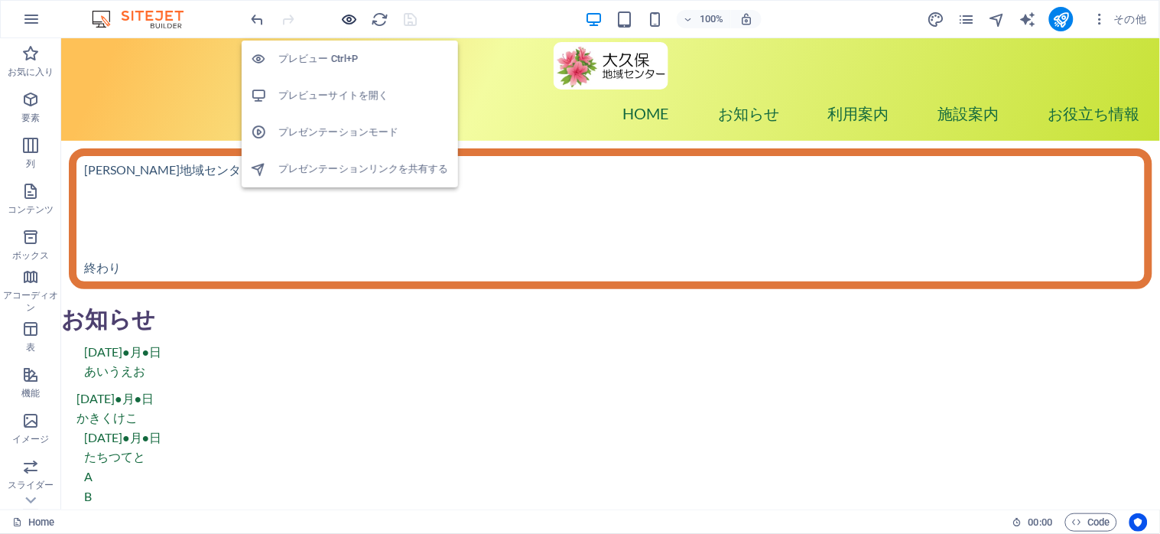
click at [343, 13] on icon "button" at bounding box center [350, 20] width 18 height 18
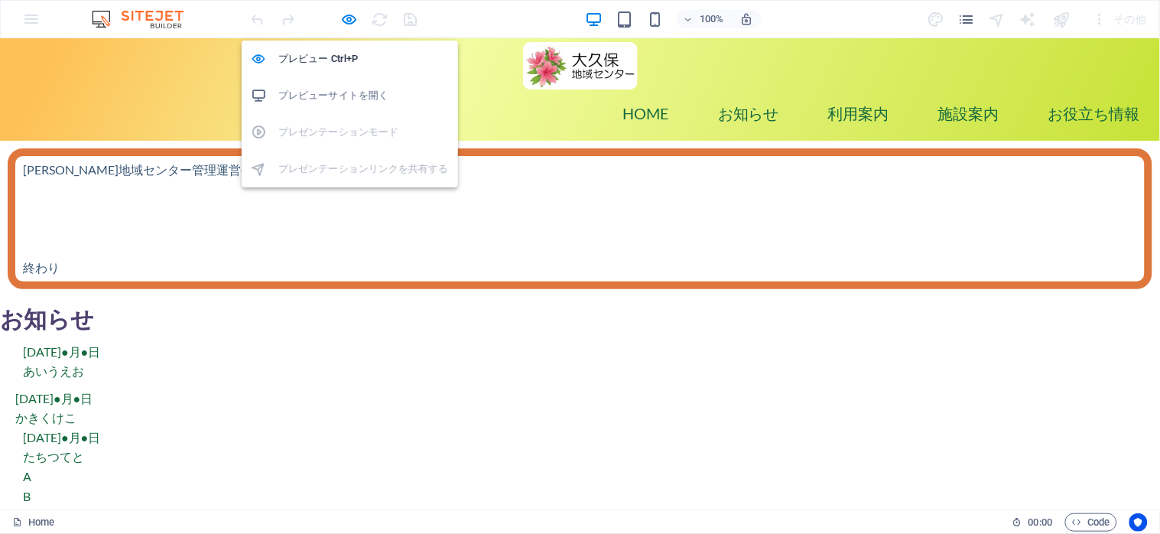
click at [337, 96] on h6 "プレビューサイトを開く" at bounding box center [363, 95] width 171 height 18
click at [358, 12] on icon "button" at bounding box center [350, 20] width 18 height 18
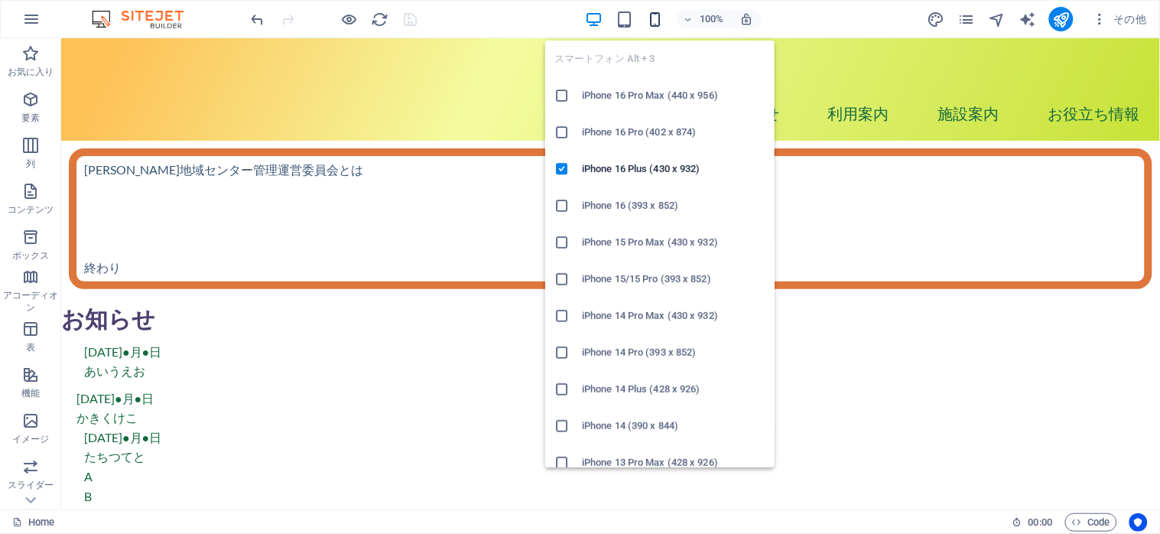
click at [653, 24] on icon "button" at bounding box center [656, 20] width 18 height 18
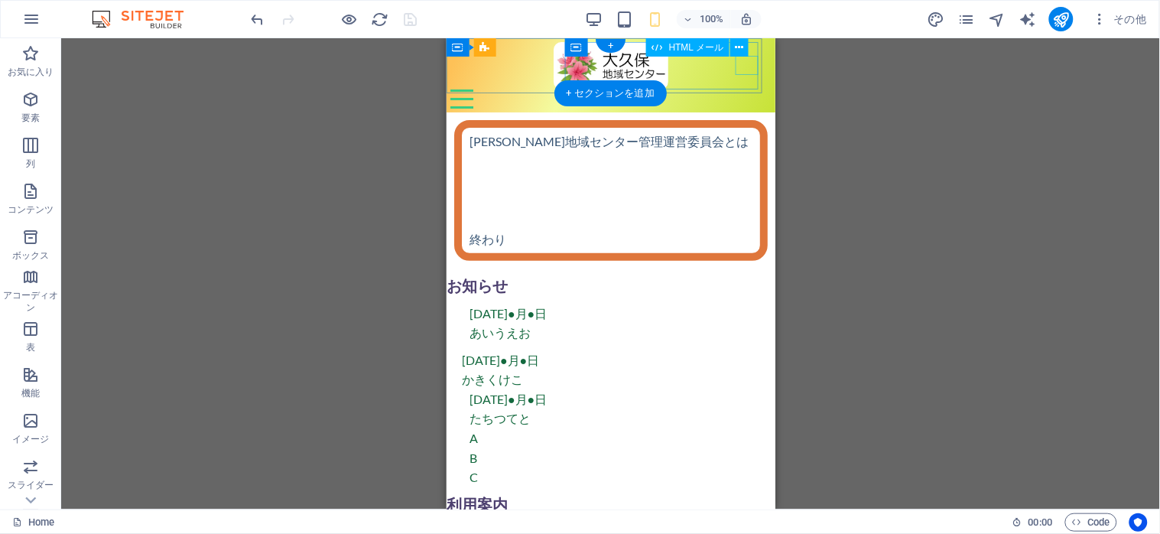
click at [746, 89] on div "Menu" at bounding box center [610, 98] width 321 height 19
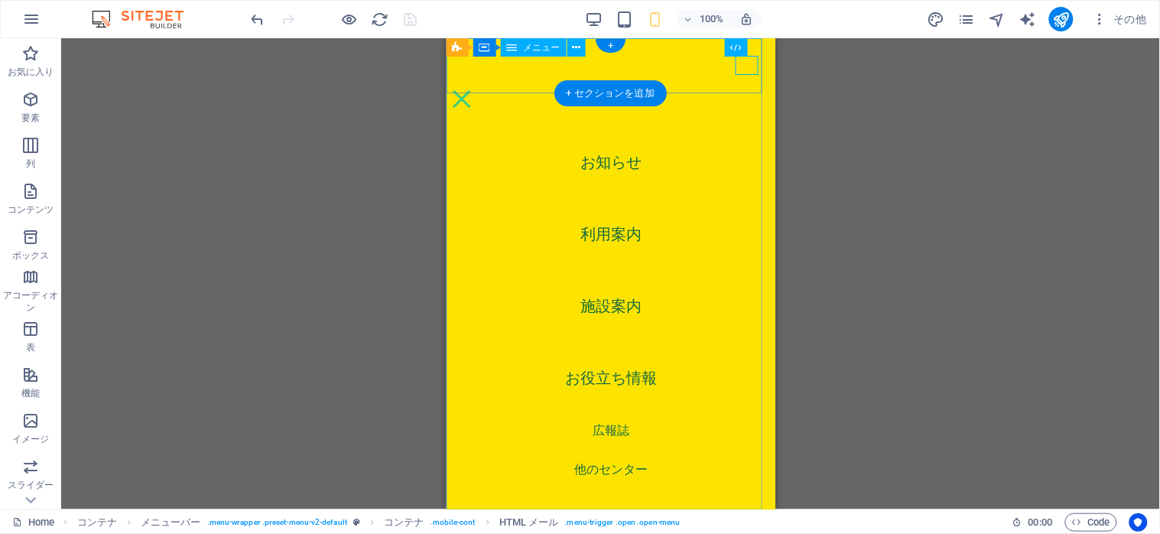
click at [602, 464] on nav "Home お知らせ 利用案内 施設案内 お役立ち情報 広報誌 他のセンター" at bounding box center [610, 272] width 329 height 471
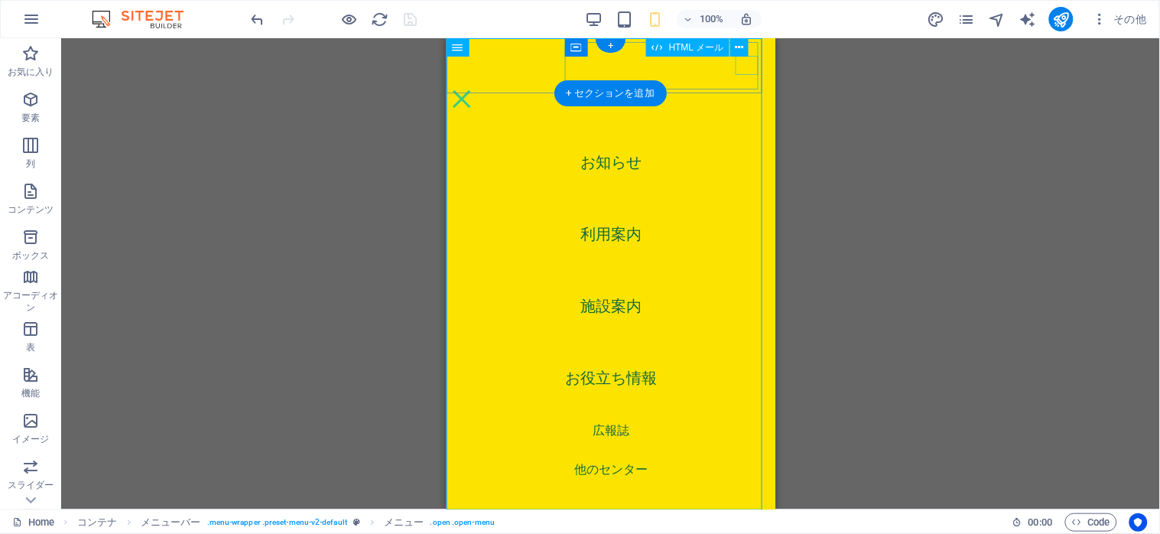
click at [473, 89] on div "Menu" at bounding box center [461, 98] width 23 height 19
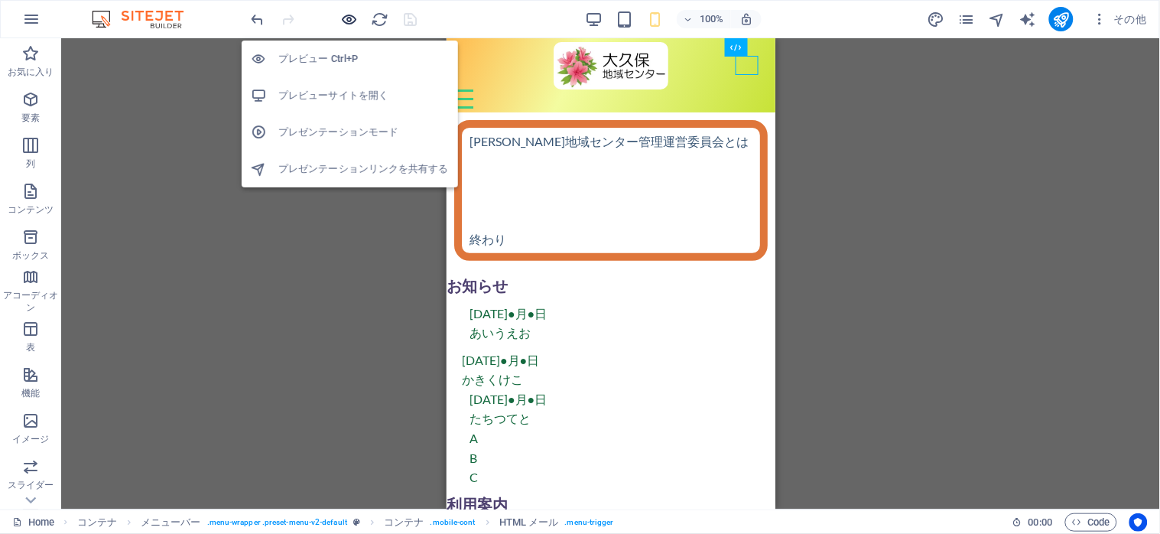
click at [345, 21] on icon "button" at bounding box center [350, 20] width 18 height 18
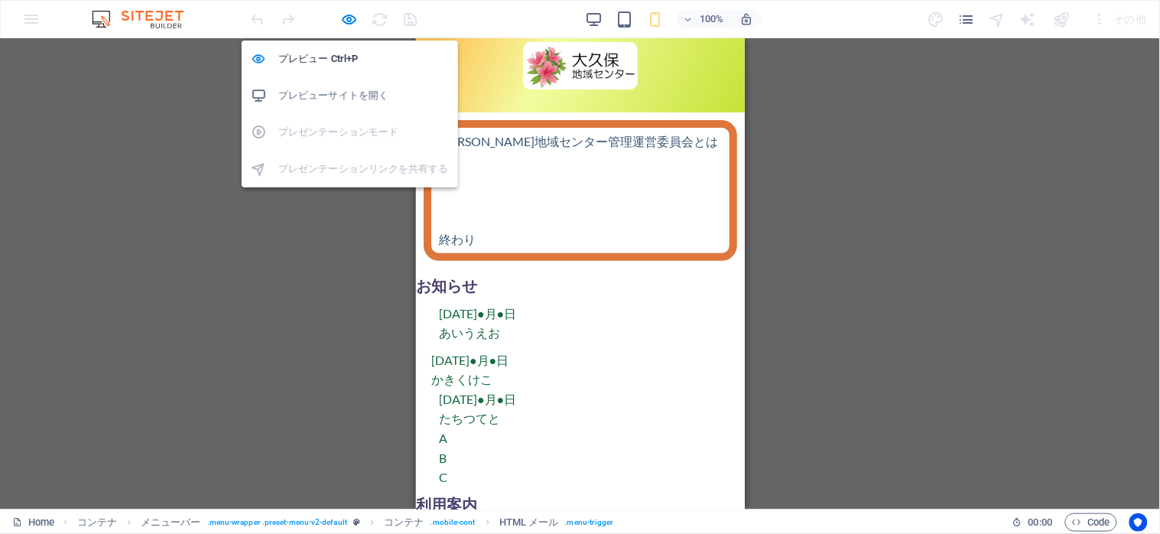
click at [330, 93] on h6 "プレビューサイトを開く" at bounding box center [363, 95] width 171 height 18
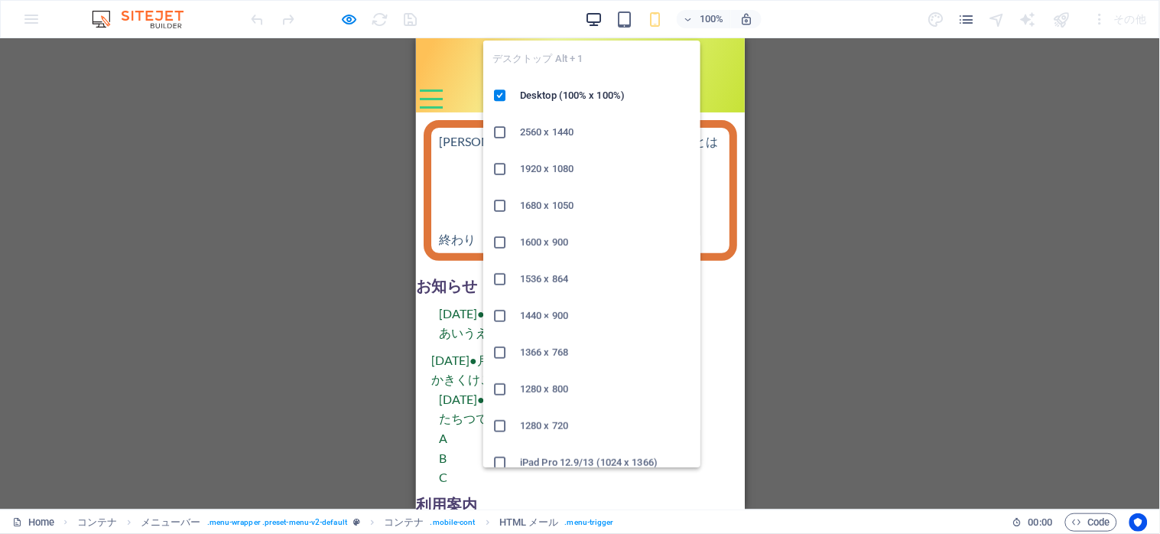
click at [596, 15] on icon "button" at bounding box center [595, 20] width 18 height 18
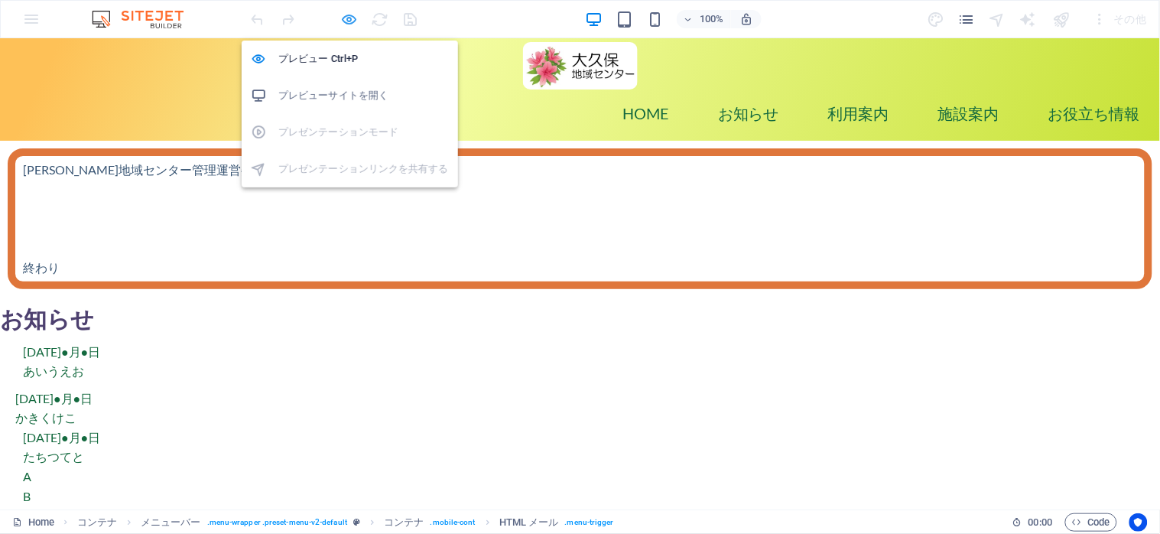
click at [343, 19] on icon "button" at bounding box center [350, 20] width 18 height 18
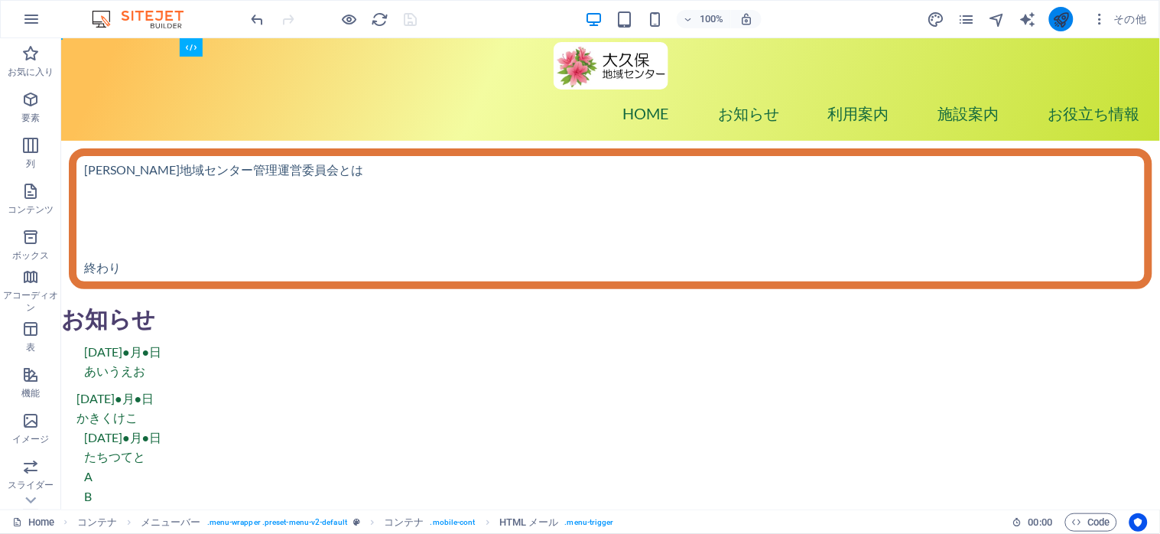
click at [1050, 17] on button "publish" at bounding box center [1061, 19] width 24 height 24
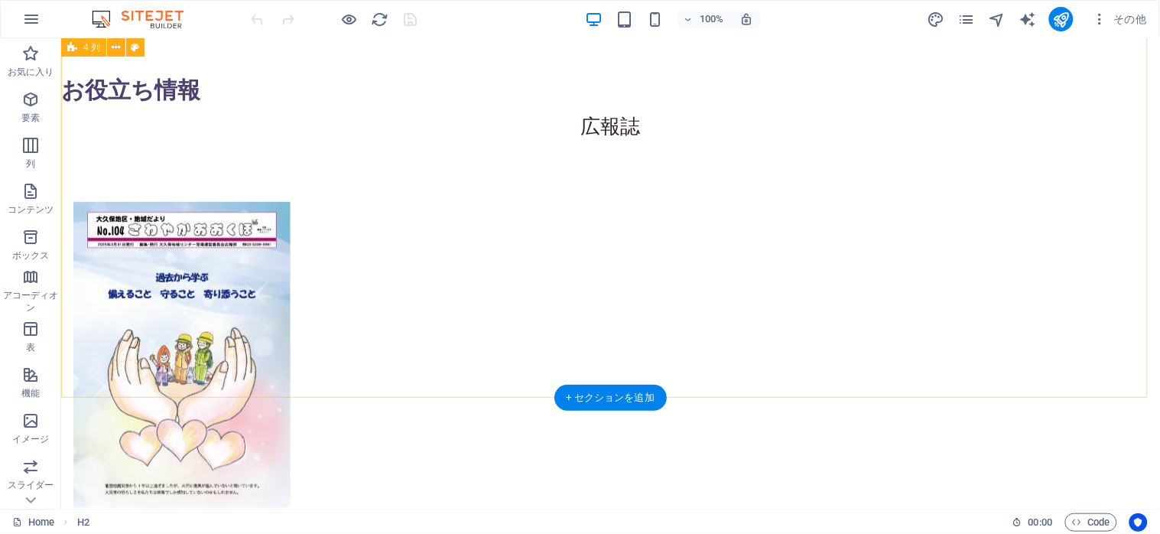
scroll to position [1937, 0]
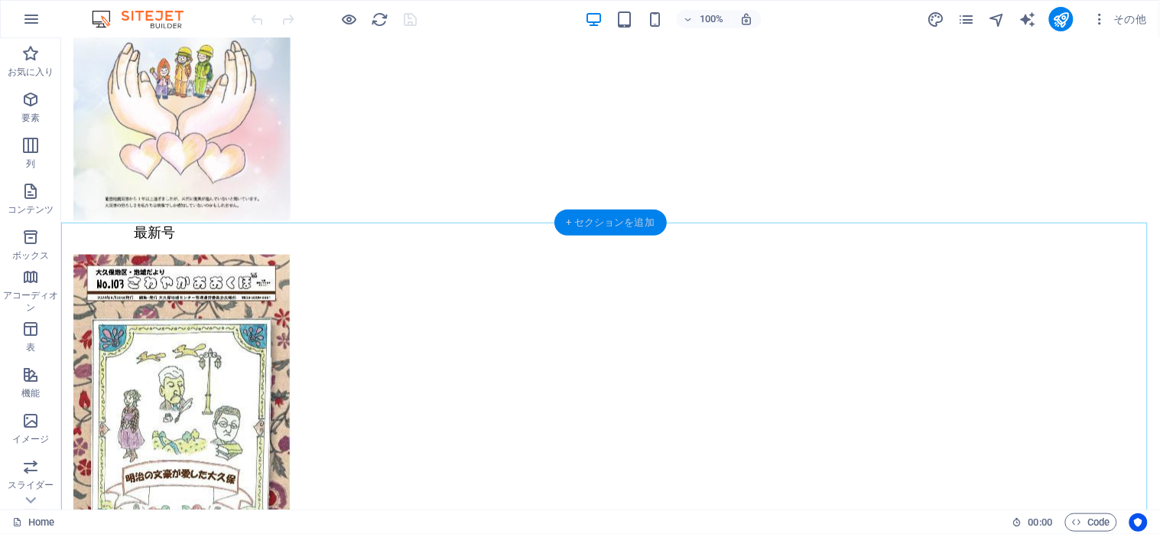
click at [612, 218] on div "+ セクションを追加" at bounding box center [610, 223] width 112 height 26
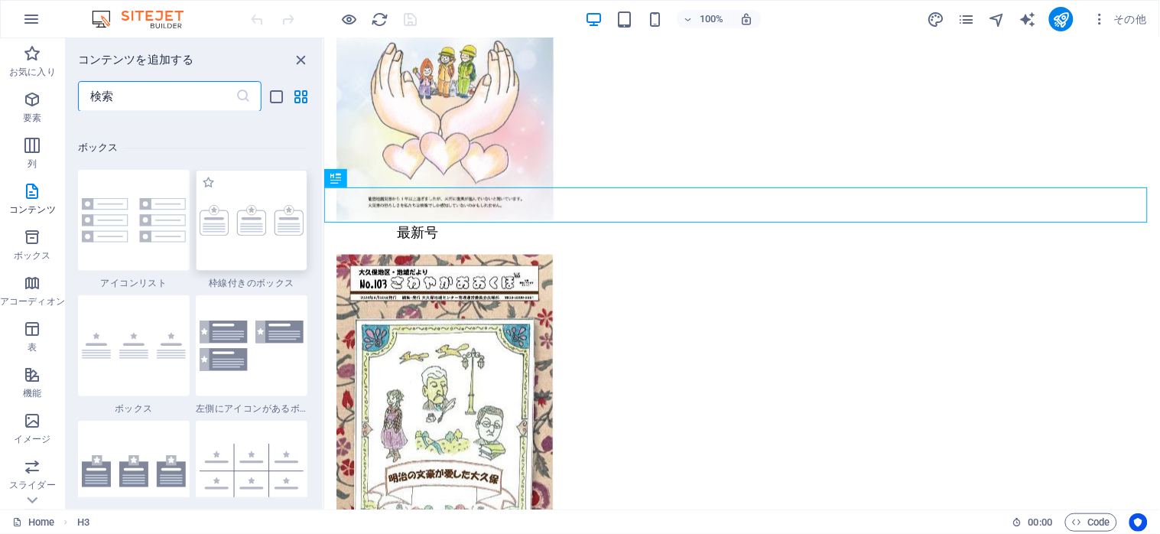
scroll to position [4102, 0]
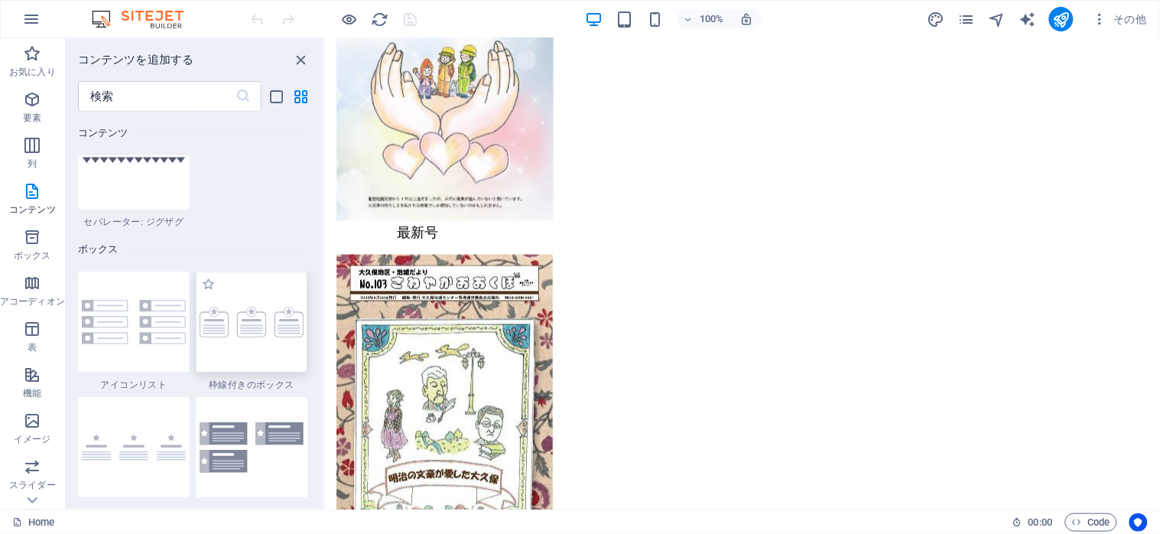
click at [246, 310] on img at bounding box center [252, 322] width 104 height 31
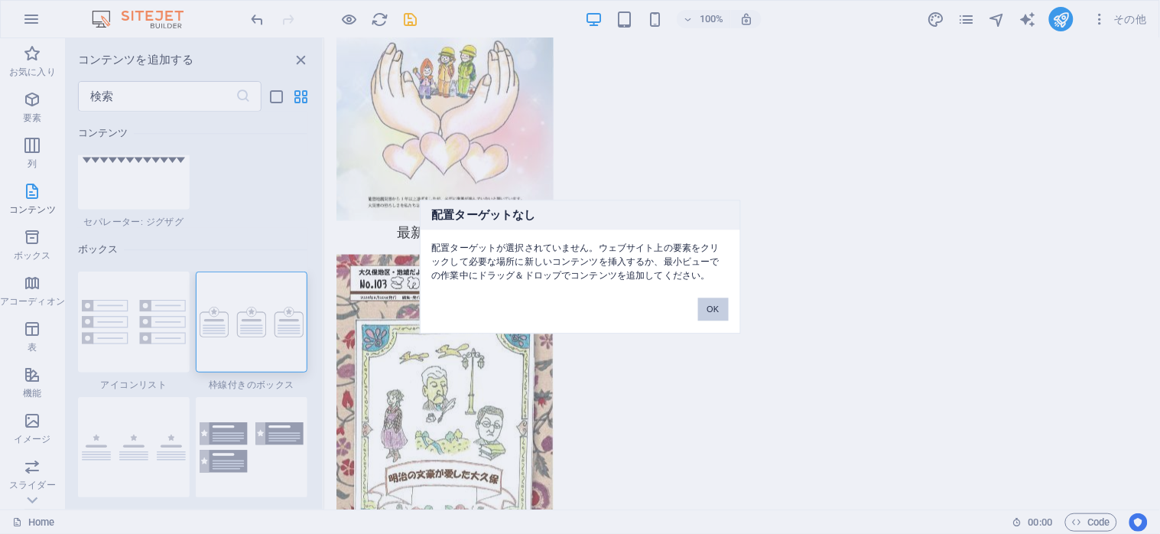
click at [705, 311] on button "OK" at bounding box center [713, 309] width 31 height 23
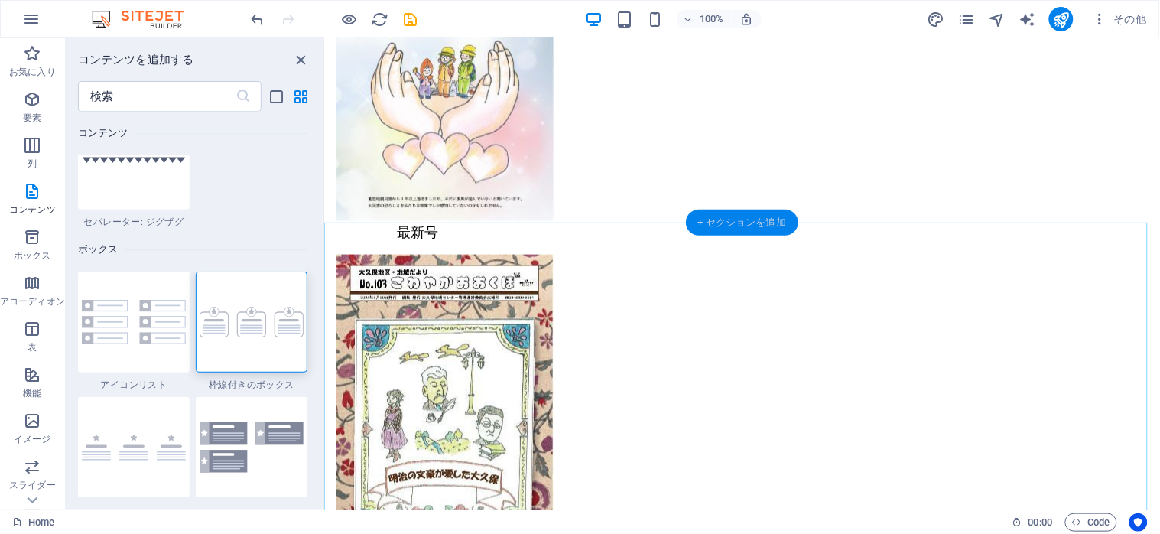
click at [729, 216] on div "+ セクションを追加" at bounding box center [742, 223] width 112 height 26
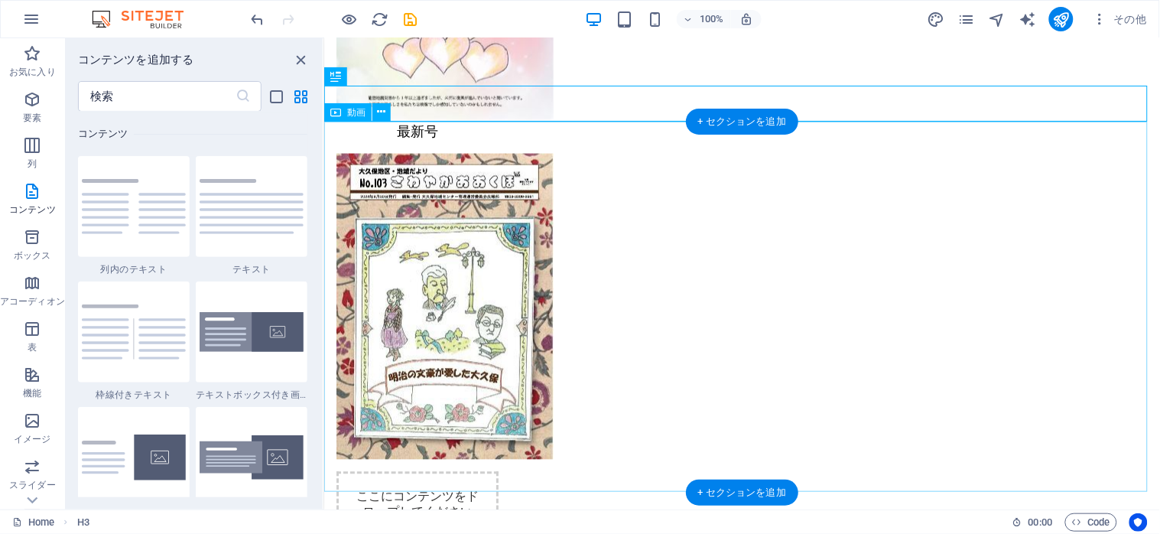
scroll to position [2039, 0]
click at [719, 125] on div "+ セクションを追加" at bounding box center [742, 121] width 112 height 26
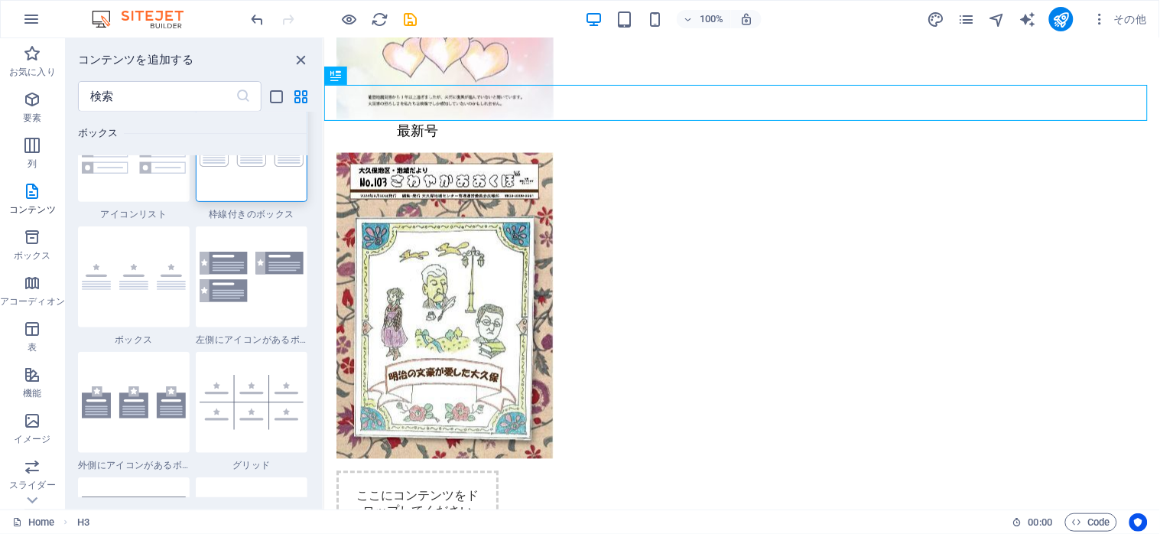
scroll to position [4102, 0]
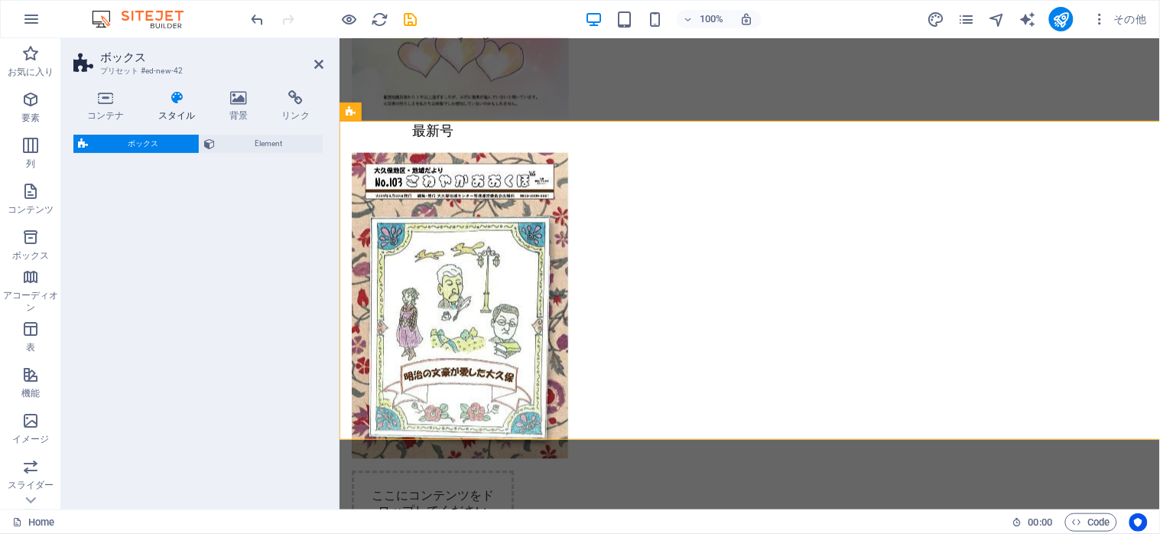
select select "rem"
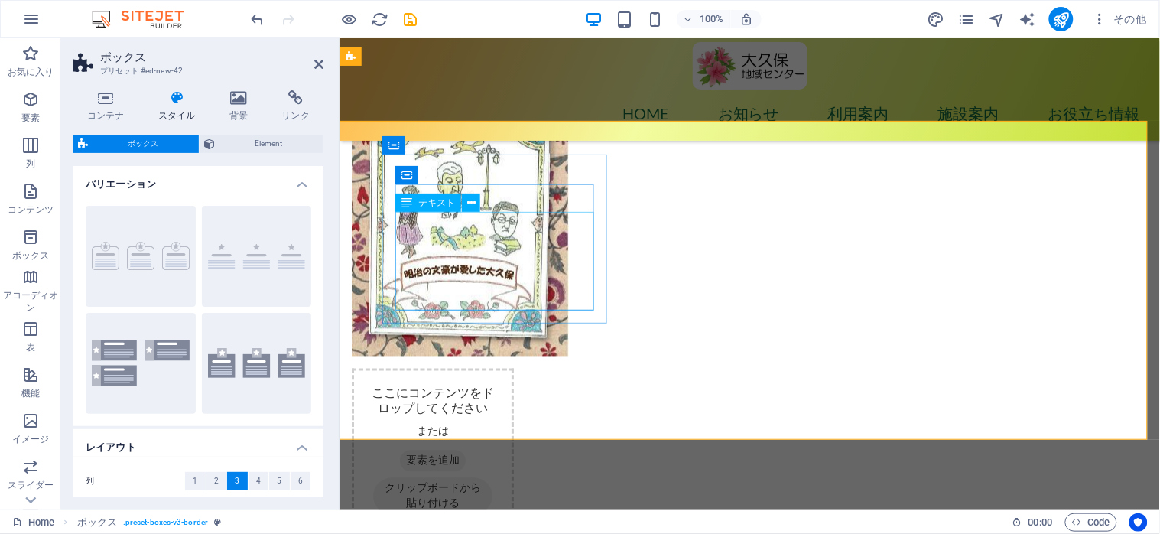
scroll to position [1937, 0]
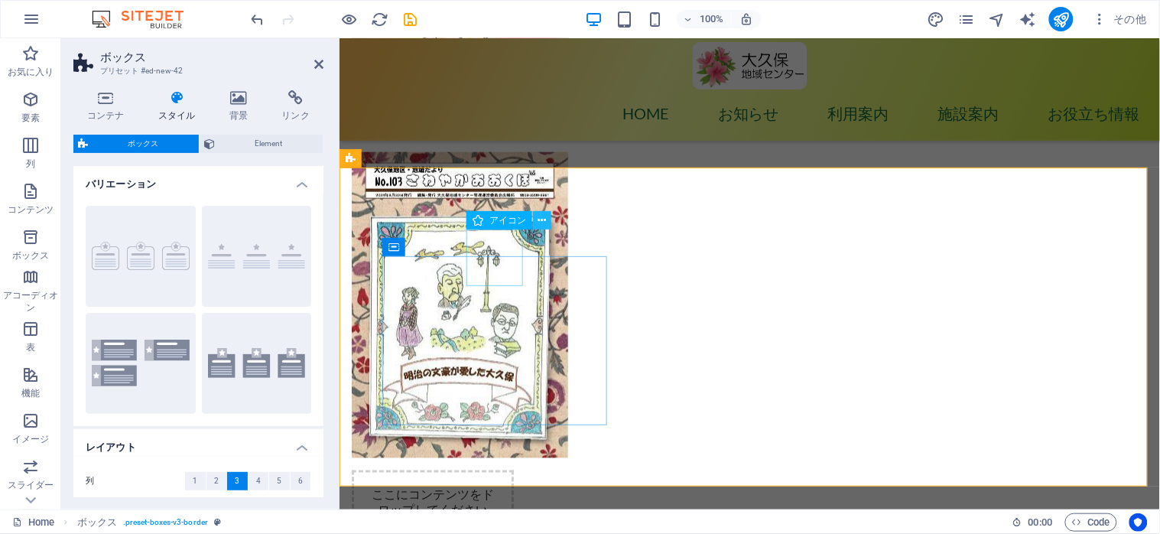
click at [538, 219] on icon at bounding box center [542, 221] width 8 height 16
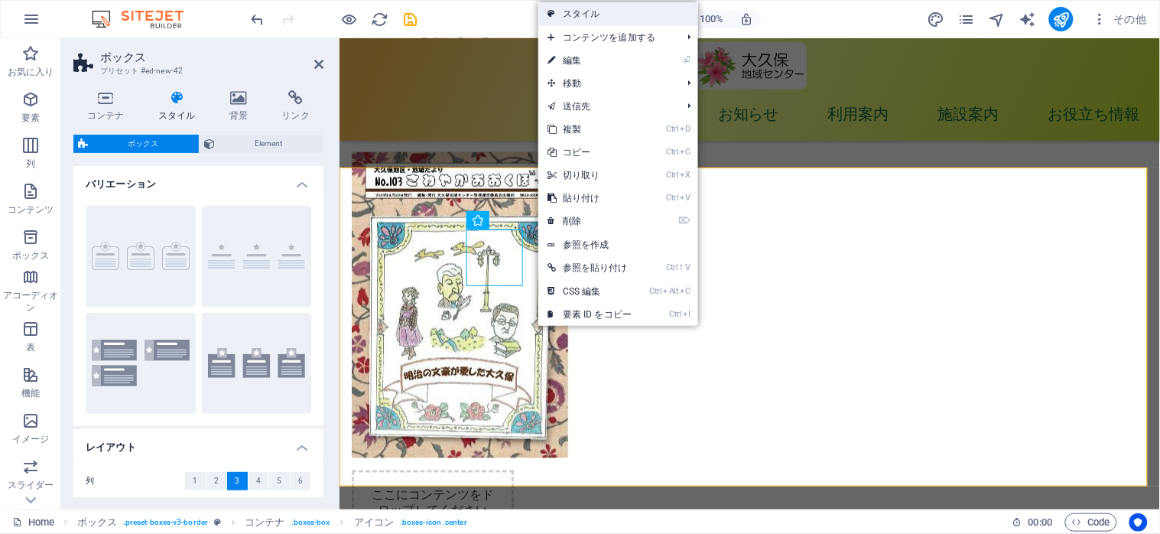
click at [594, 13] on link "スタイル" at bounding box center [618, 13] width 160 height 23
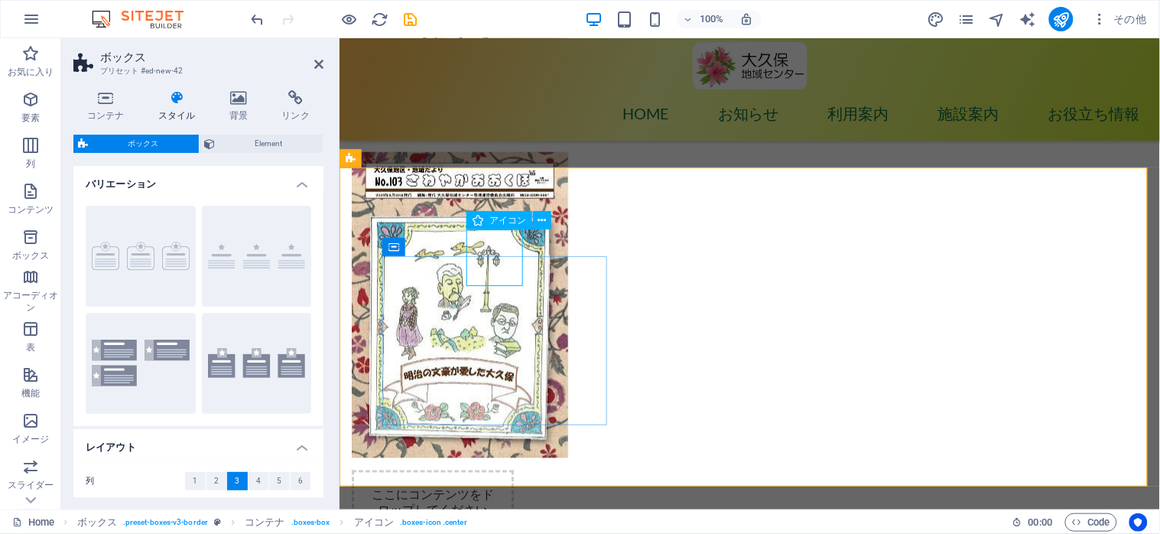
click at [511, 222] on span "アイコン" at bounding box center [507, 220] width 37 height 9
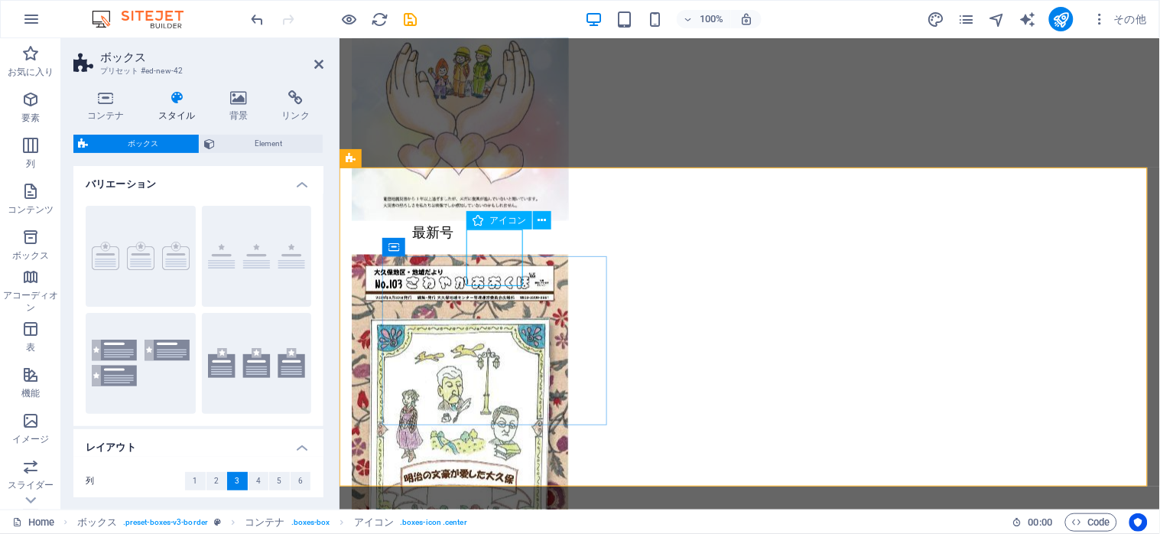
select select "xMidYMid"
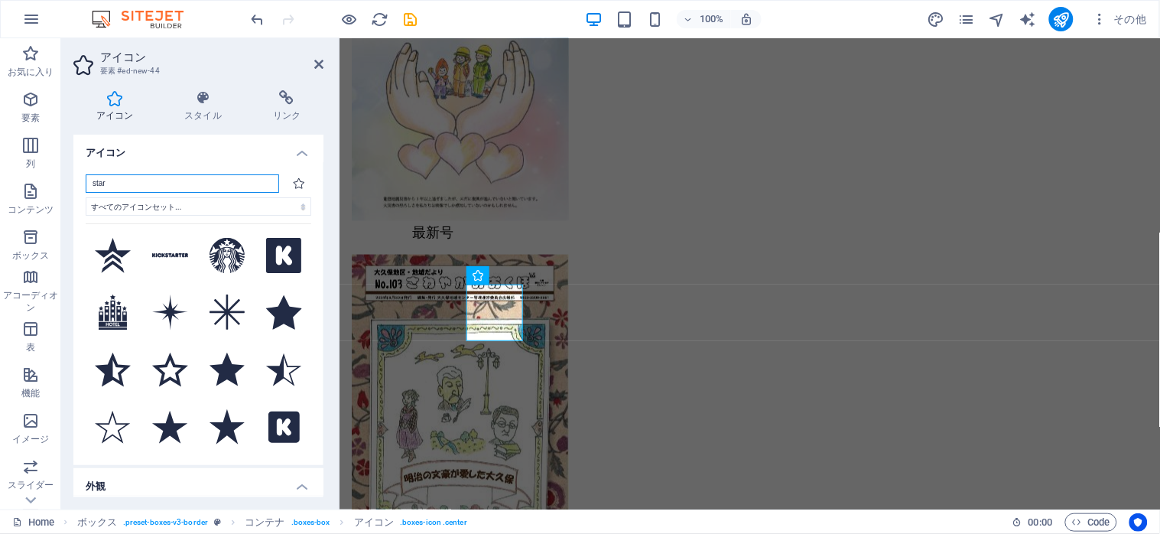
scroll to position [0, 0]
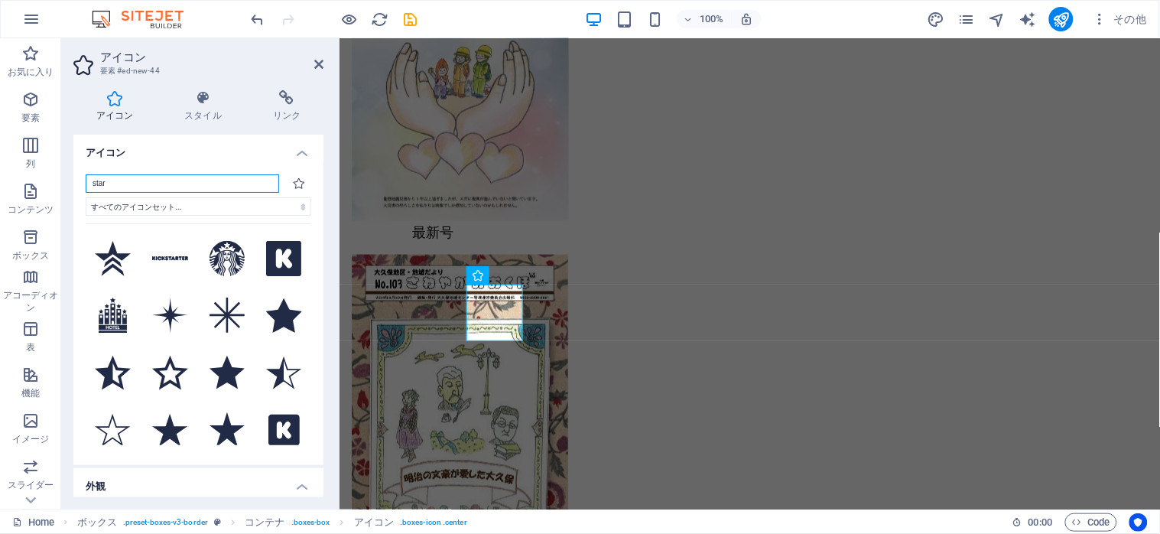
click at [248, 187] on input "star" at bounding box center [182, 183] width 193 height 18
click at [86, 197] on select "すべてのアイコンセット... IcoFont Ionicons FontAwesome Brands FontAwesome Duotone FontAwes…" at bounding box center [199, 206] width 226 height 18
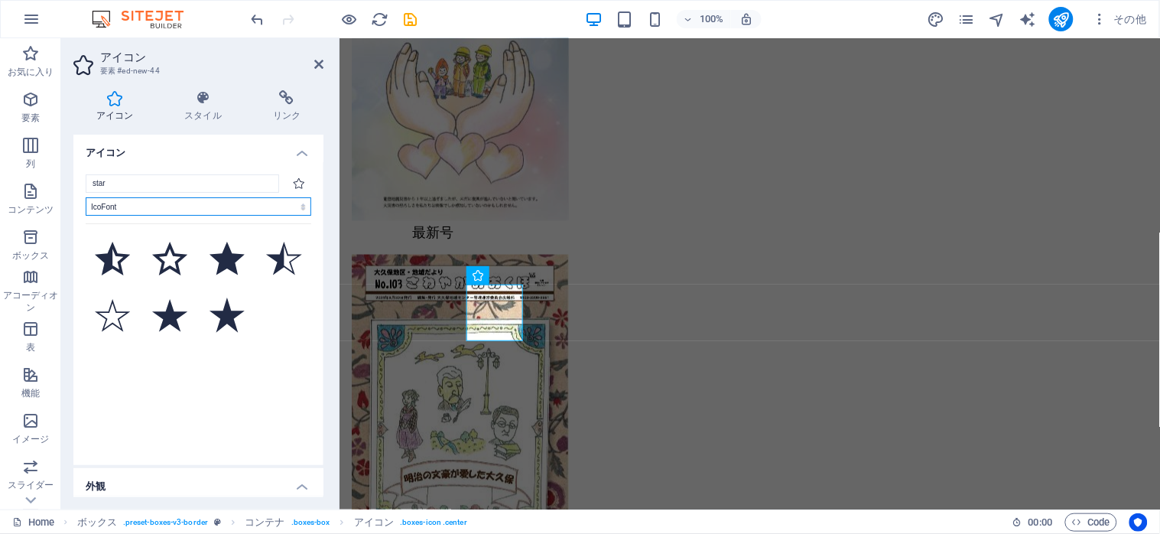
click at [86, 197] on select "すべてのアイコンセット... IcoFont Ionicons FontAwesome Brands FontAwesome Duotone FontAwes…" at bounding box center [199, 206] width 226 height 18
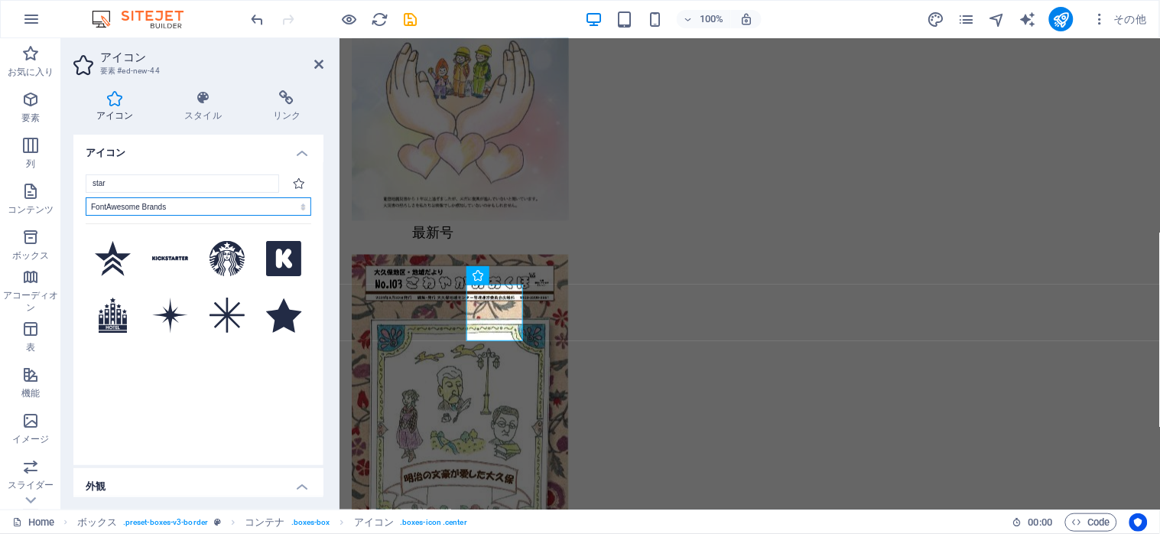
click at [86, 197] on select "すべてのアイコンセット... IcoFont Ionicons FontAwesome Brands FontAwesome Duotone FontAwes…" at bounding box center [199, 206] width 226 height 18
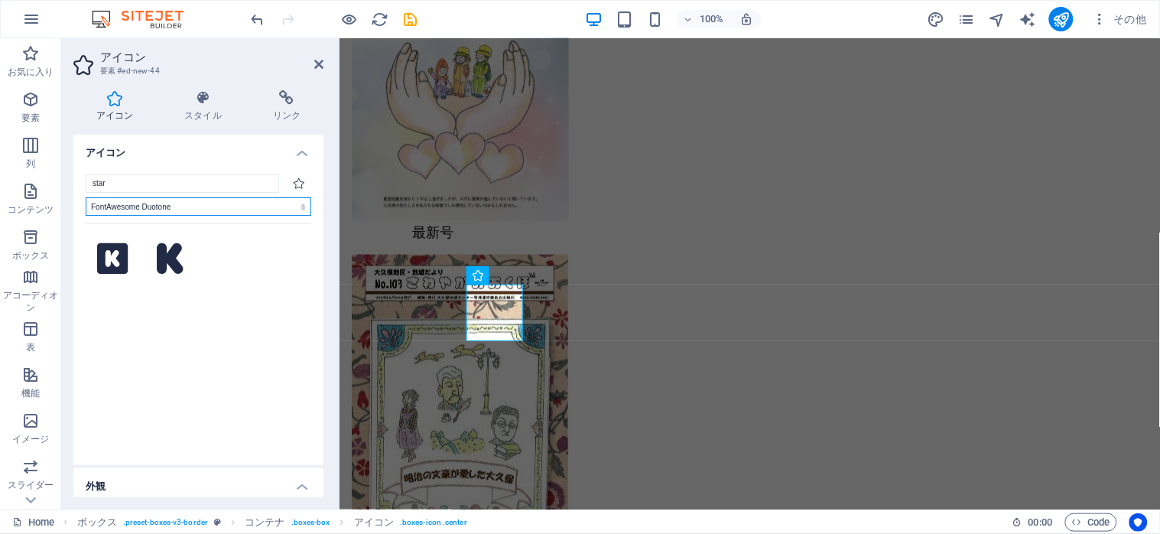
click at [86, 197] on select "すべてのアイコンセット... IcoFont Ionicons FontAwesome Brands FontAwesome Duotone FontAwes…" at bounding box center [199, 206] width 226 height 18
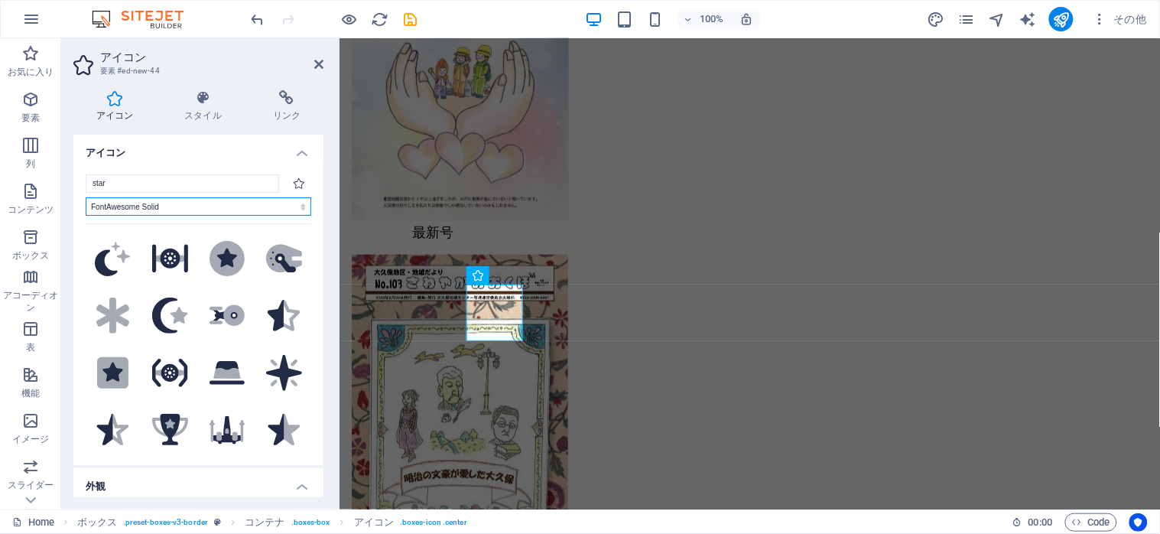
click at [86, 197] on select "すべてのアイコンセット... IcoFont Ionicons FontAwesome Brands FontAwesome Duotone FontAwes…" at bounding box center [199, 206] width 226 height 18
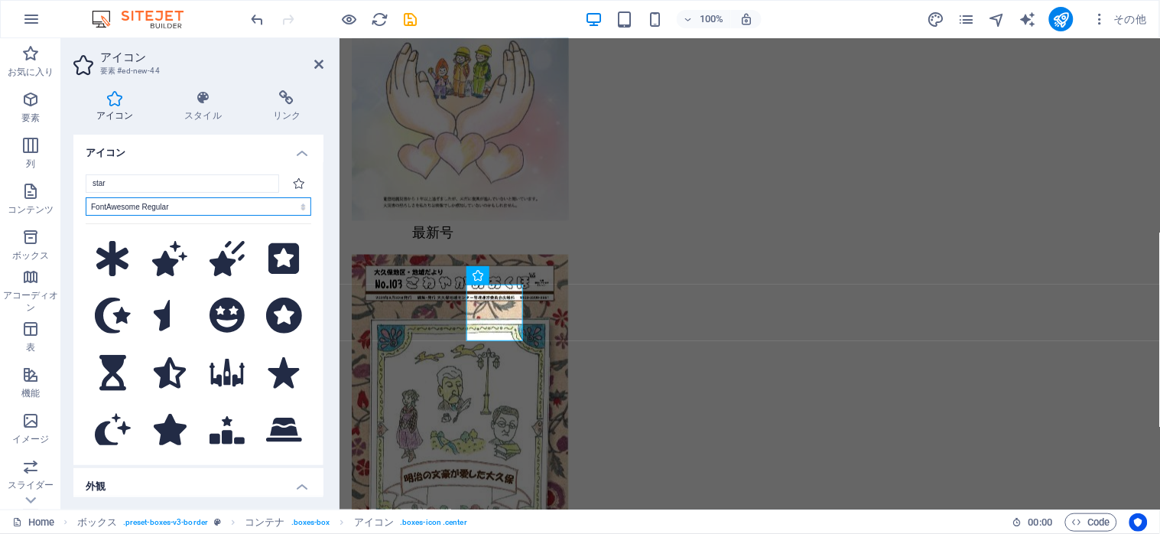
click at [86, 197] on select "すべてのアイコンセット... IcoFont Ionicons FontAwesome Brands FontAwesome Duotone FontAwes…" at bounding box center [199, 206] width 226 height 18
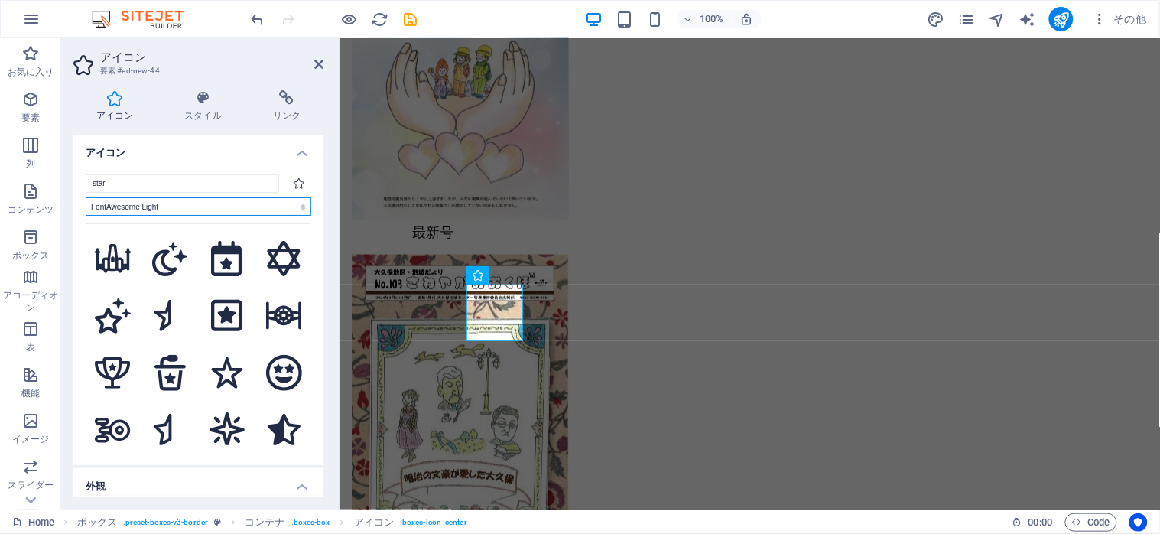
click at [86, 197] on select "すべてのアイコンセット... IcoFont Ionicons FontAwesome Brands FontAwesome Duotone FontAwes…" at bounding box center [199, 206] width 226 height 18
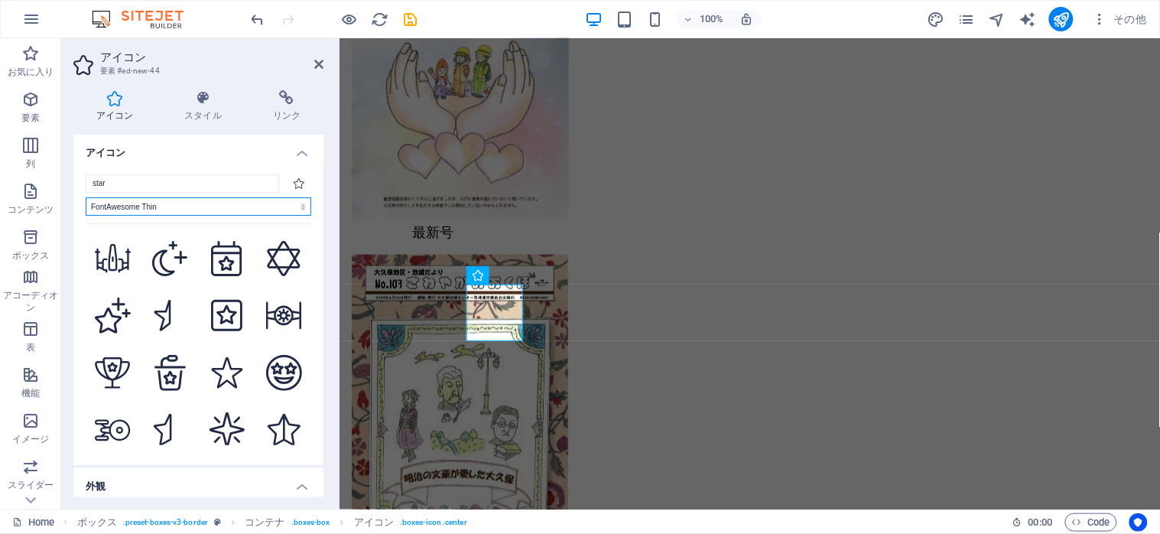
click at [86, 197] on select "すべてのアイコンセット... IcoFont Ionicons FontAwesome Brands FontAwesome Duotone FontAwes…" at bounding box center [199, 206] width 226 height 18
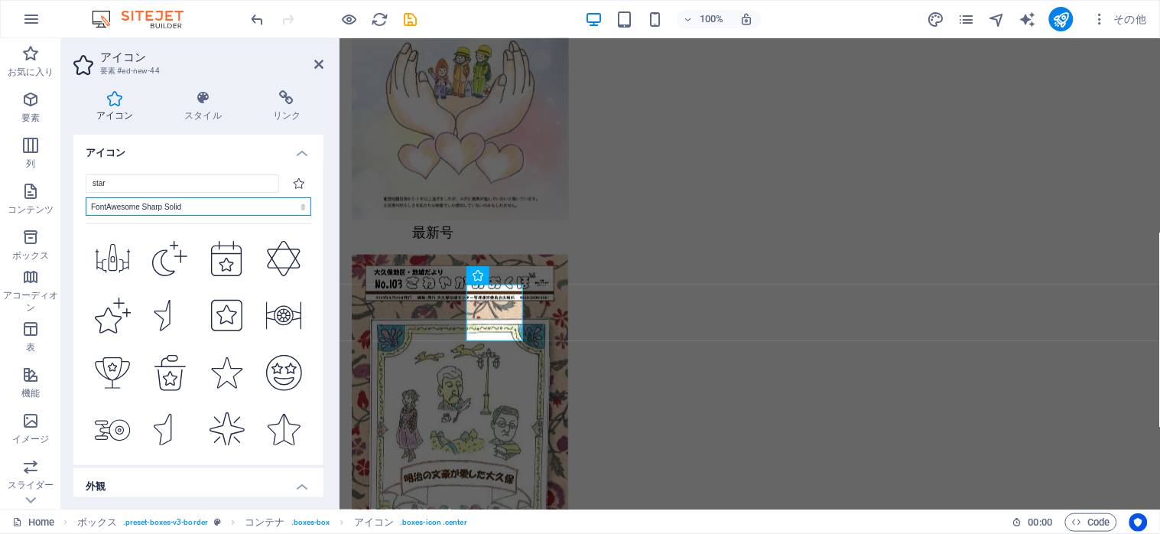
click at [86, 197] on select "すべてのアイコンセット... IcoFont Ionicons FontAwesome Brands FontAwesome Duotone FontAwes…" at bounding box center [199, 206] width 226 height 18
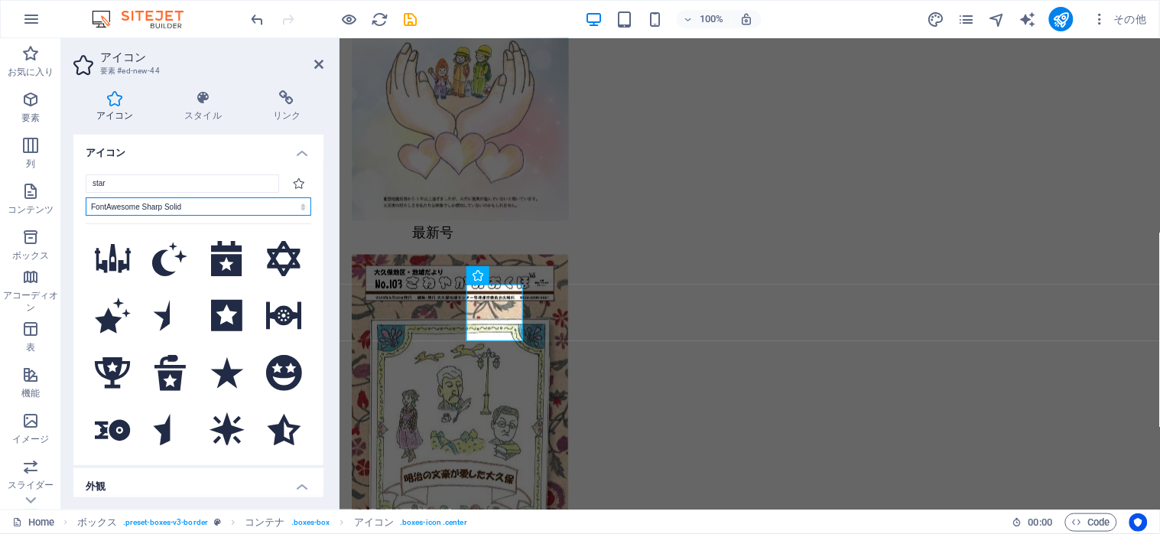
select select "font-awesome-sharp-regular"
click at [86, 197] on select "すべてのアイコンセット... IcoFont Ionicons FontAwesome Brands FontAwesome Duotone FontAwes…" at bounding box center [199, 206] width 226 height 18
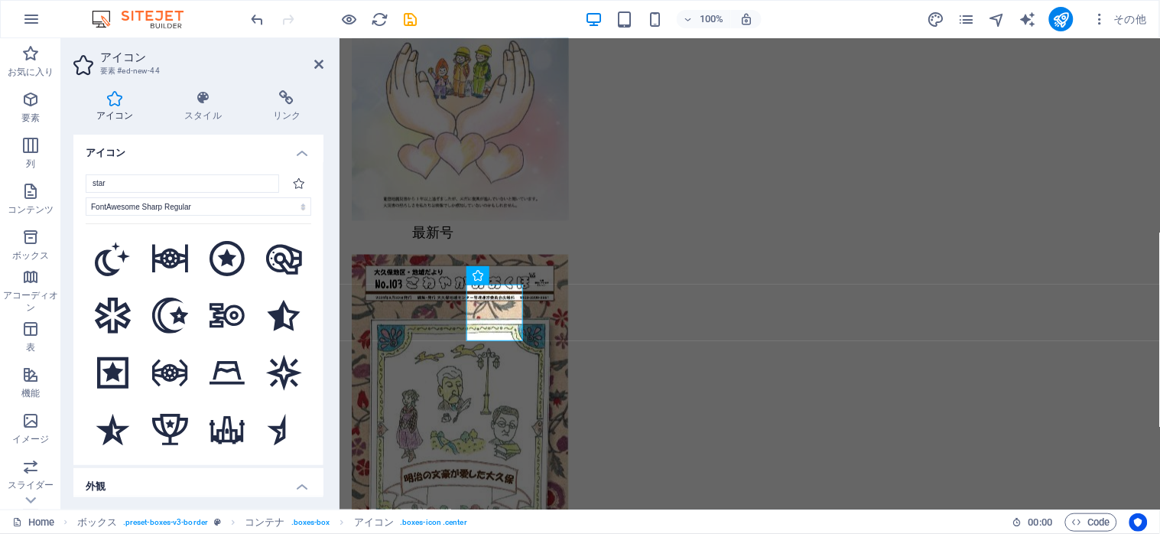
click at [292, 148] on h4 "アイコン" at bounding box center [198, 149] width 250 height 28
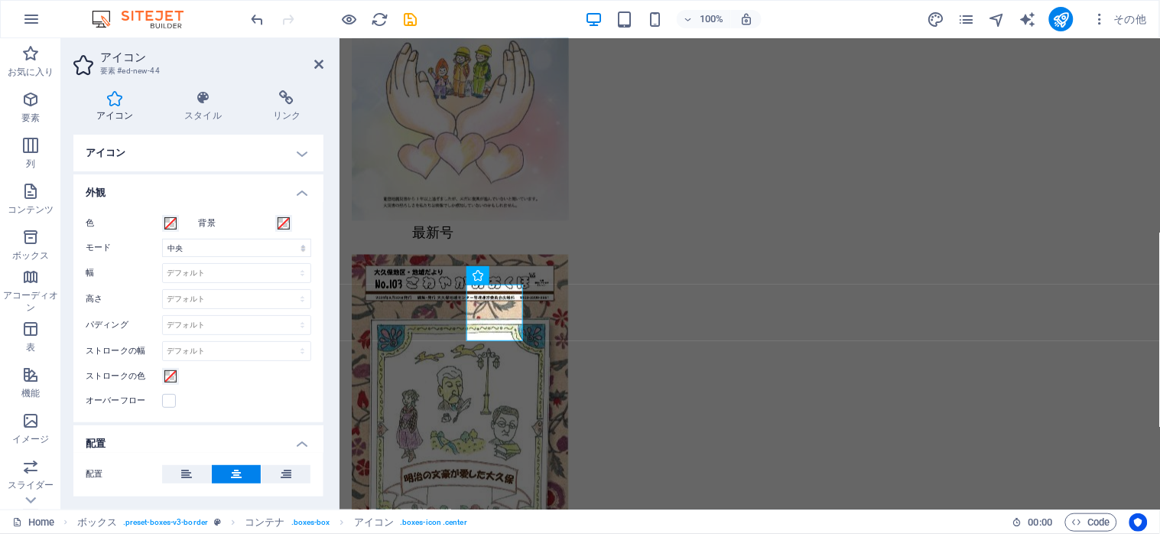
click at [110, 97] on icon at bounding box center [114, 97] width 83 height 15
click at [288, 153] on h4 "アイコン" at bounding box center [198, 153] width 250 height 37
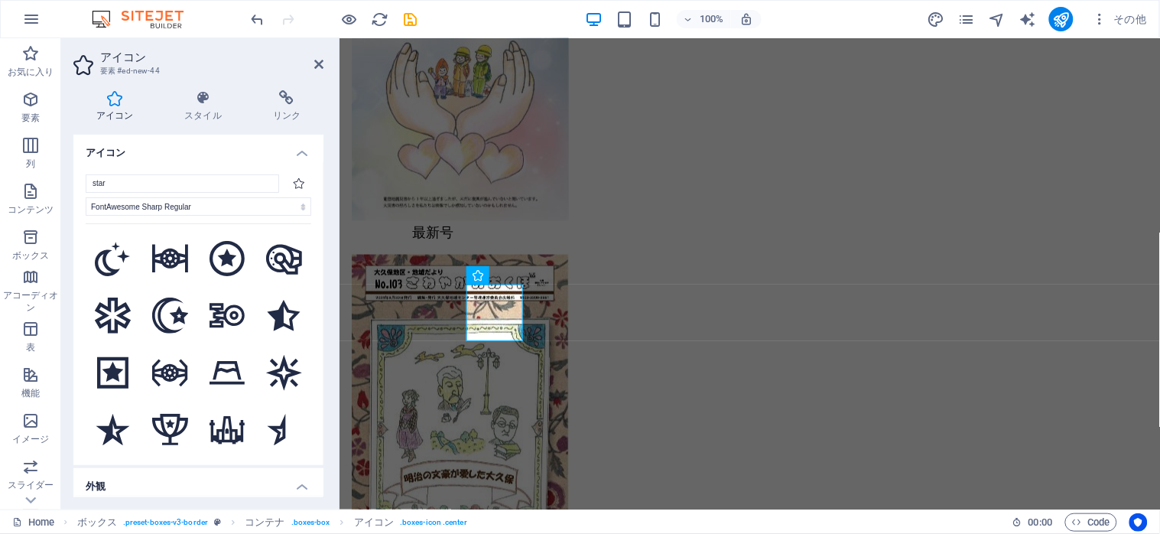
click at [288, 153] on h4 "アイコン" at bounding box center [198, 149] width 250 height 28
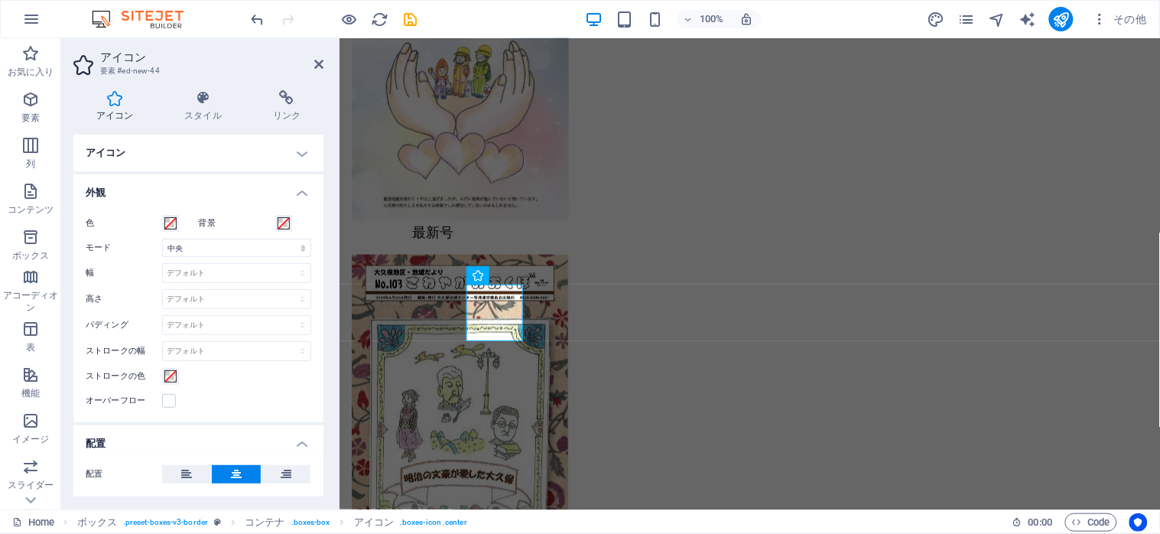
click at [305, 195] on h4 "外観" at bounding box center [198, 188] width 250 height 28
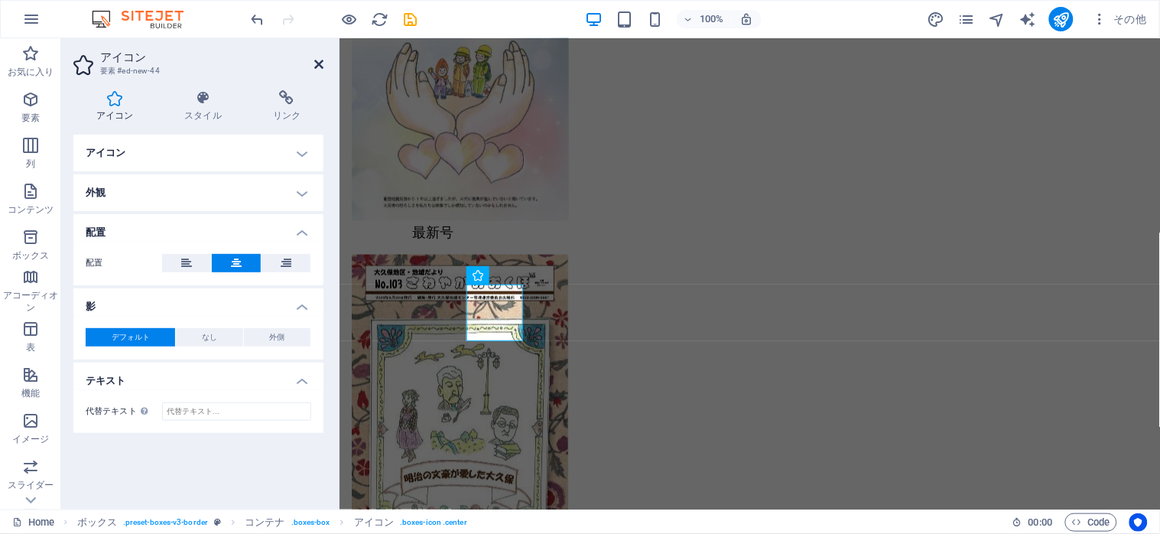
click at [317, 63] on icon at bounding box center [318, 64] width 9 height 12
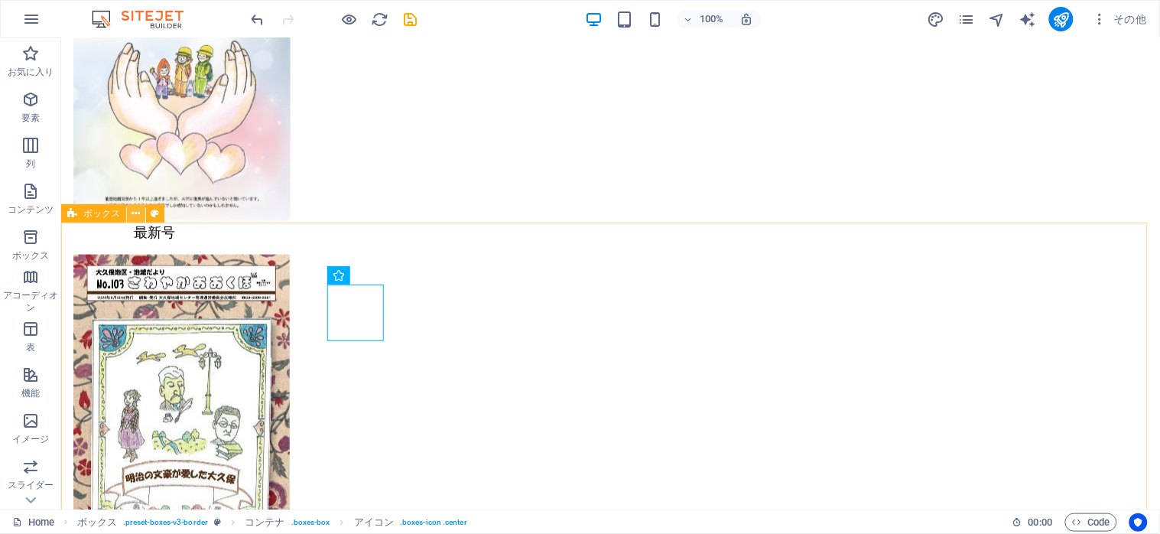
click at [133, 216] on icon at bounding box center [136, 214] width 8 height 16
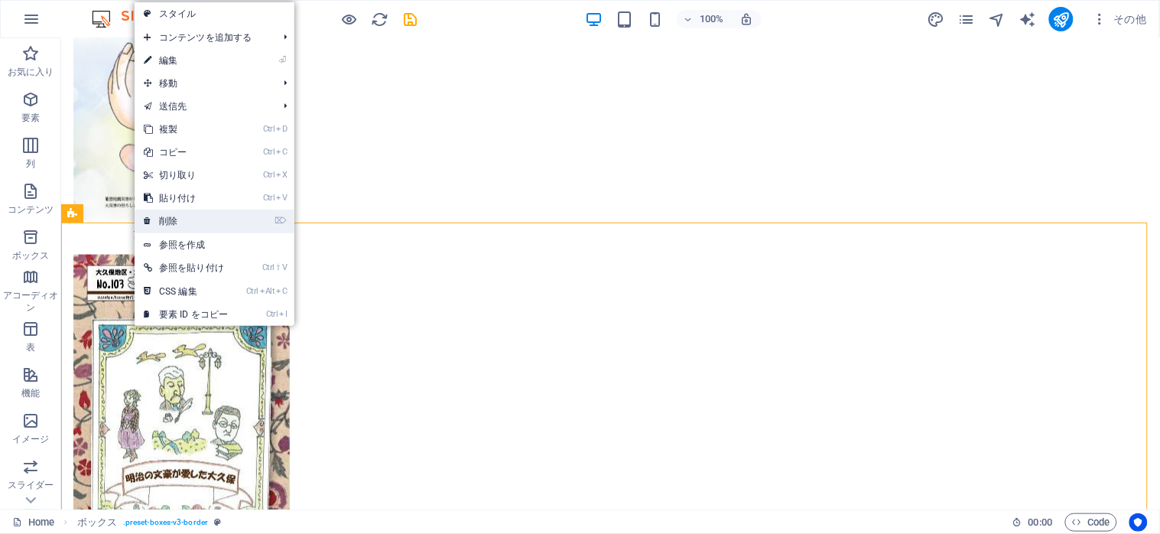
click at [200, 216] on link "⌦ 削除" at bounding box center [186, 221] width 102 height 23
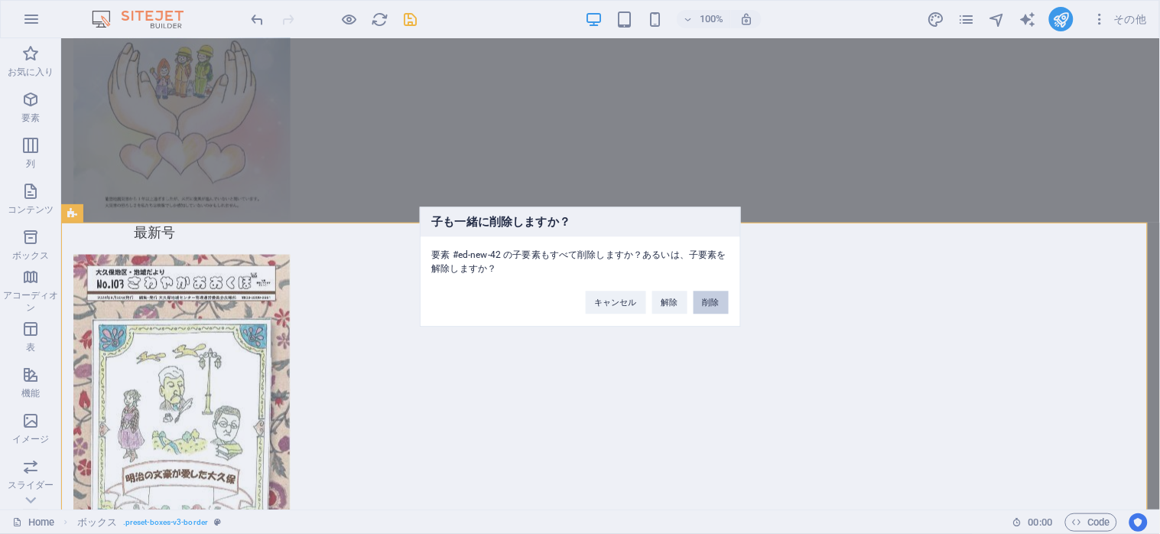
click at [713, 301] on button "削除" at bounding box center [711, 302] width 35 height 23
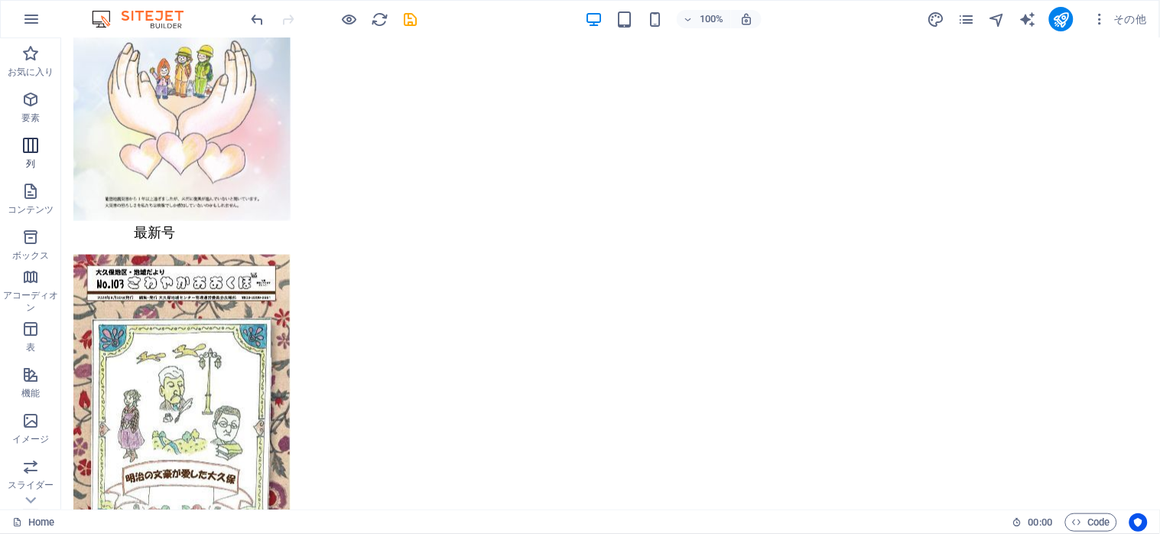
click at [31, 146] on icon "button" at bounding box center [30, 145] width 18 height 18
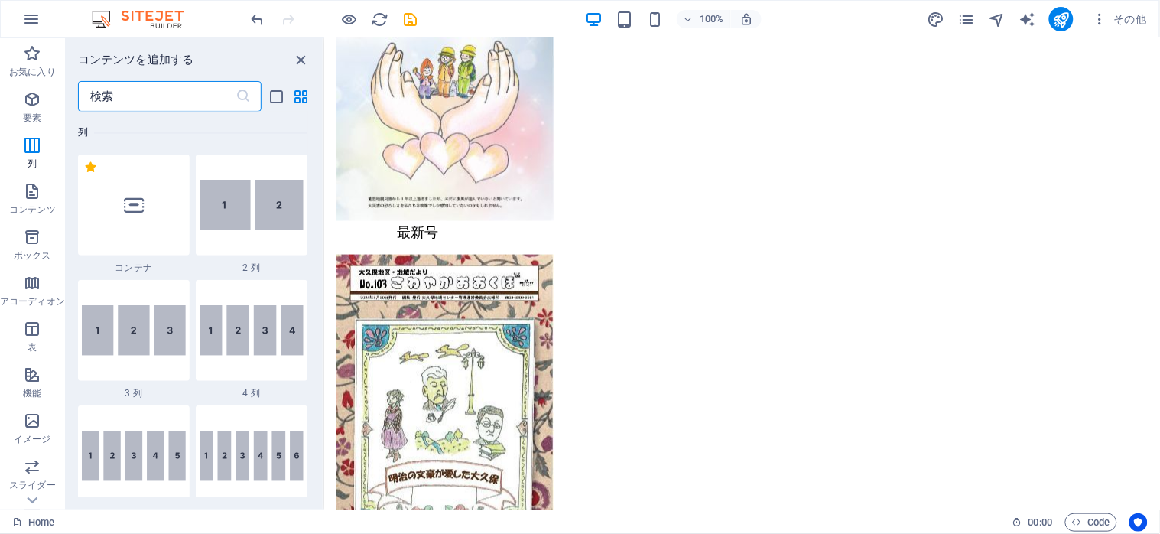
scroll to position [757, 0]
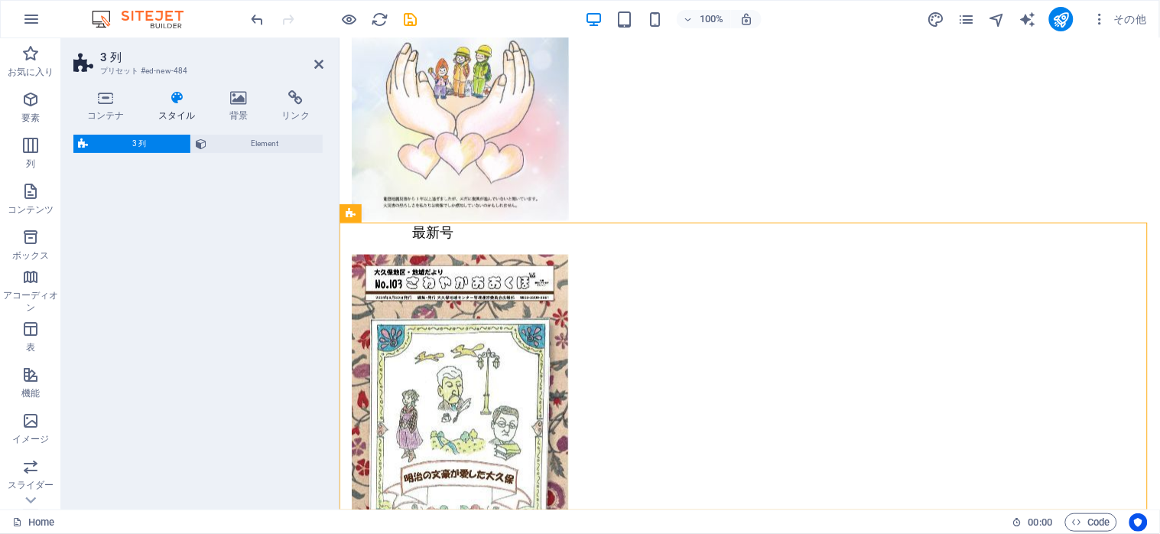
select select "rem"
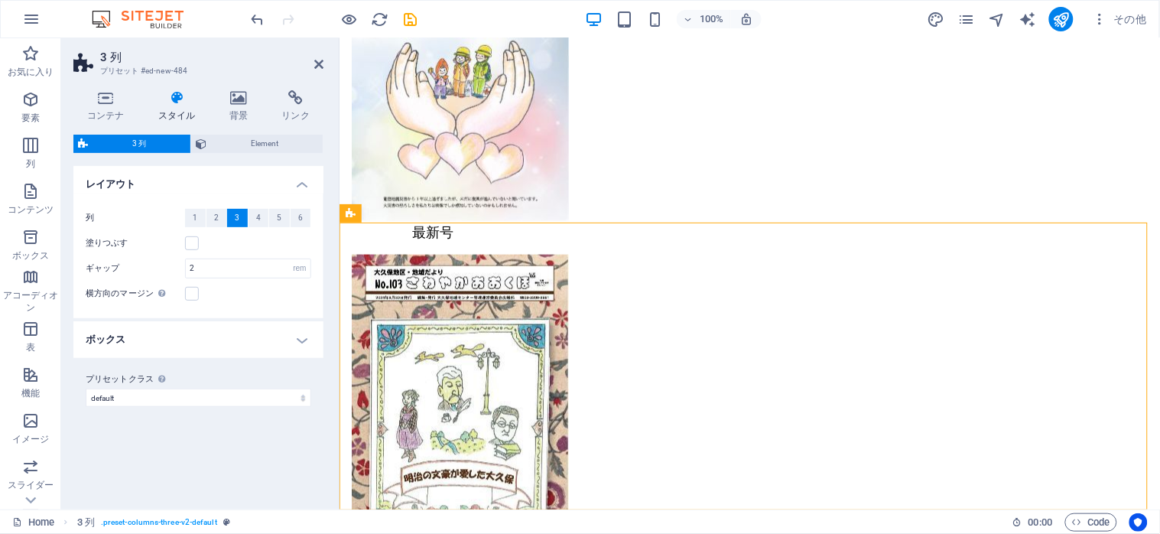
click at [281, 338] on h4 "ボックス" at bounding box center [198, 339] width 250 height 37
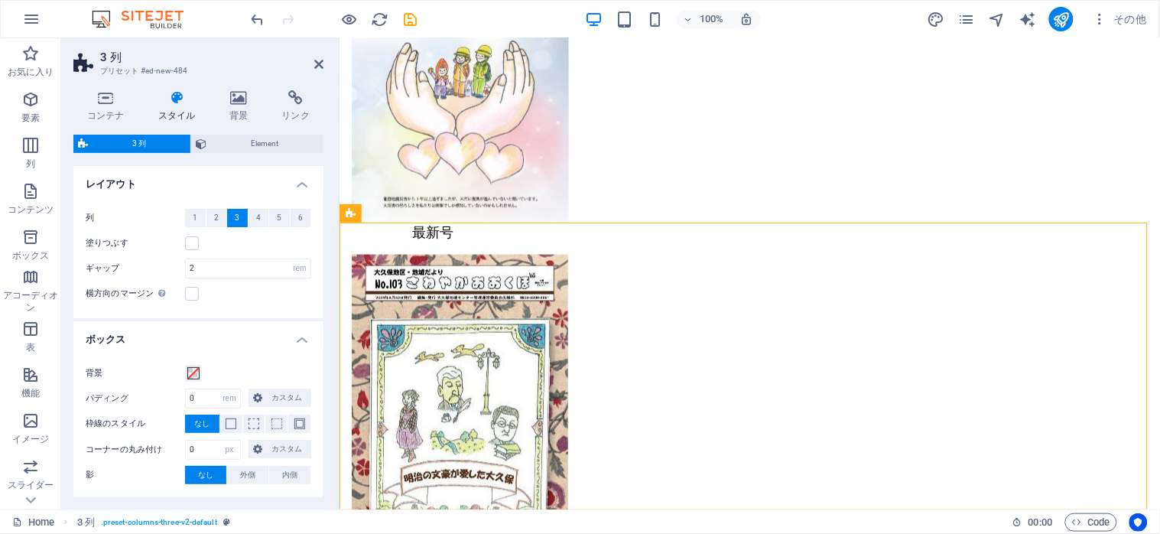
click at [298, 338] on h4 "ボックス" at bounding box center [198, 335] width 250 height 28
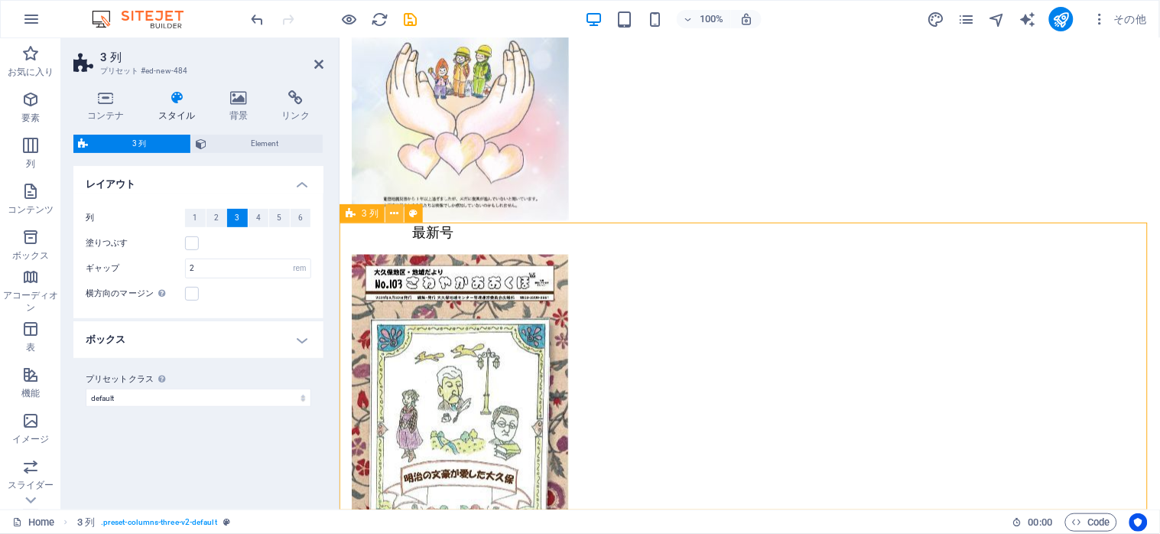
click at [394, 217] on icon at bounding box center [395, 214] width 8 height 16
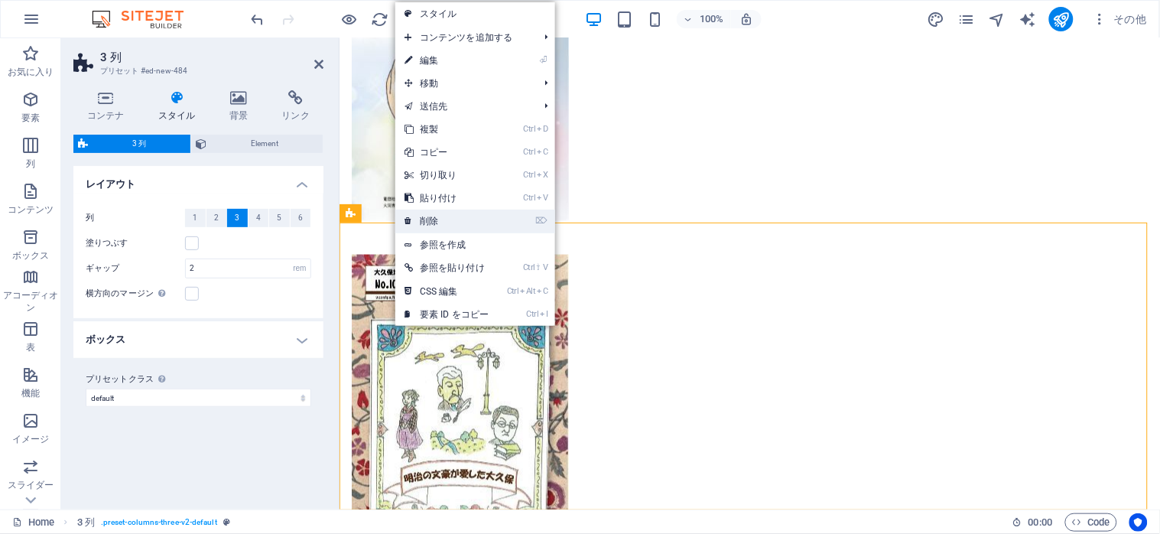
click at [460, 219] on link "⌦ 削除" at bounding box center [446, 221] width 102 height 23
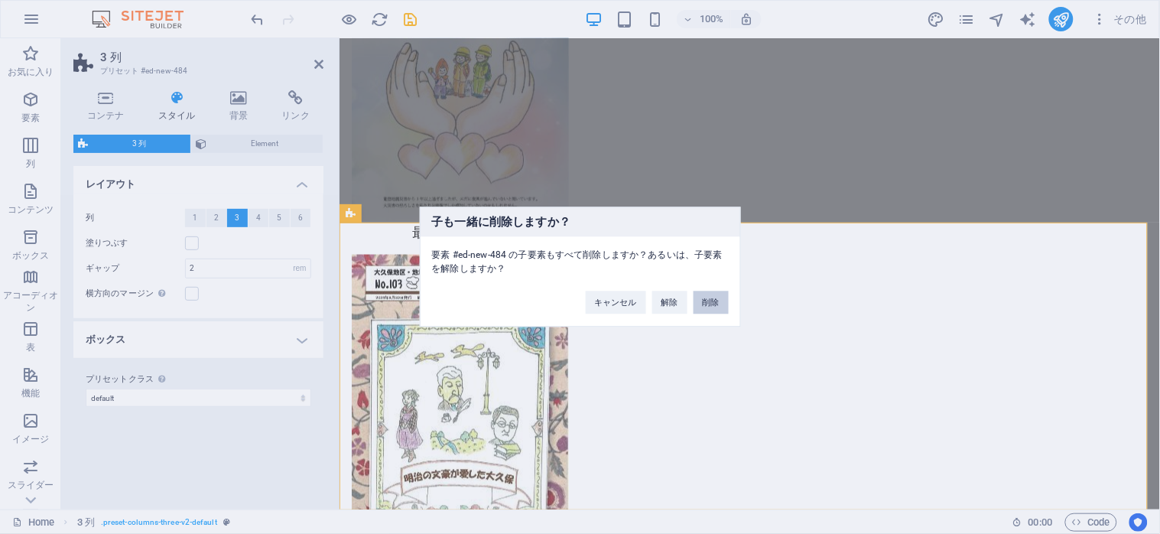
click at [709, 303] on button "削除" at bounding box center [711, 302] width 35 height 23
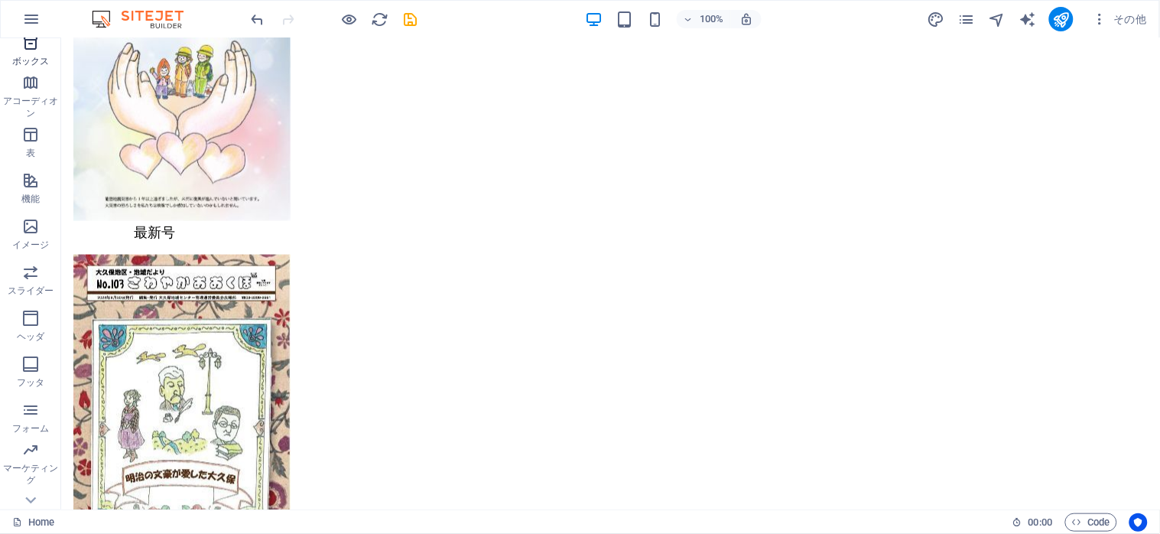
scroll to position [203, 0]
click at [34, 125] on icon "button" at bounding box center [30, 125] width 18 height 18
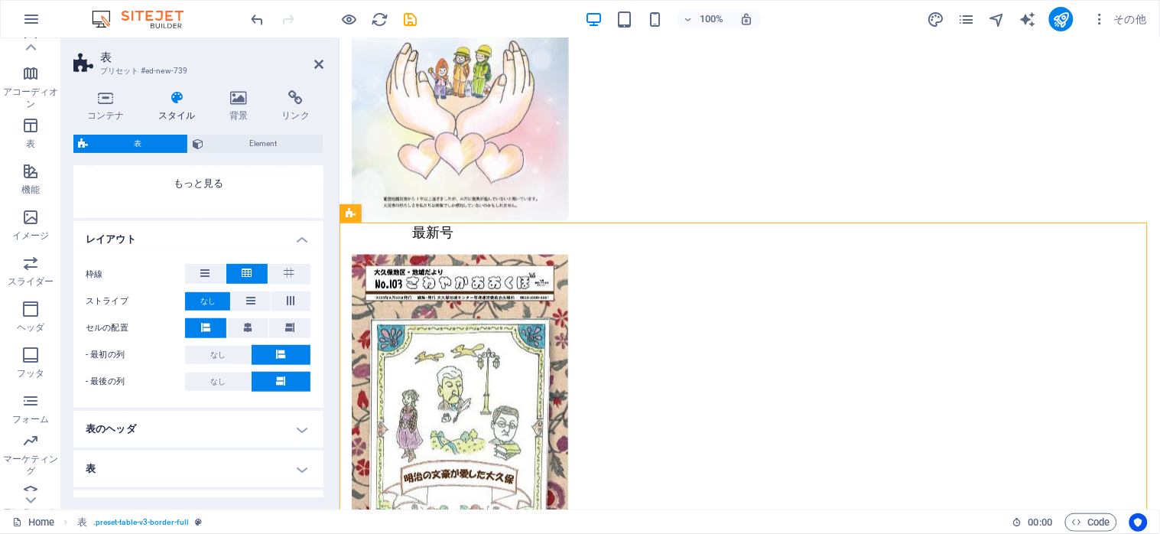
scroll to position [295, 0]
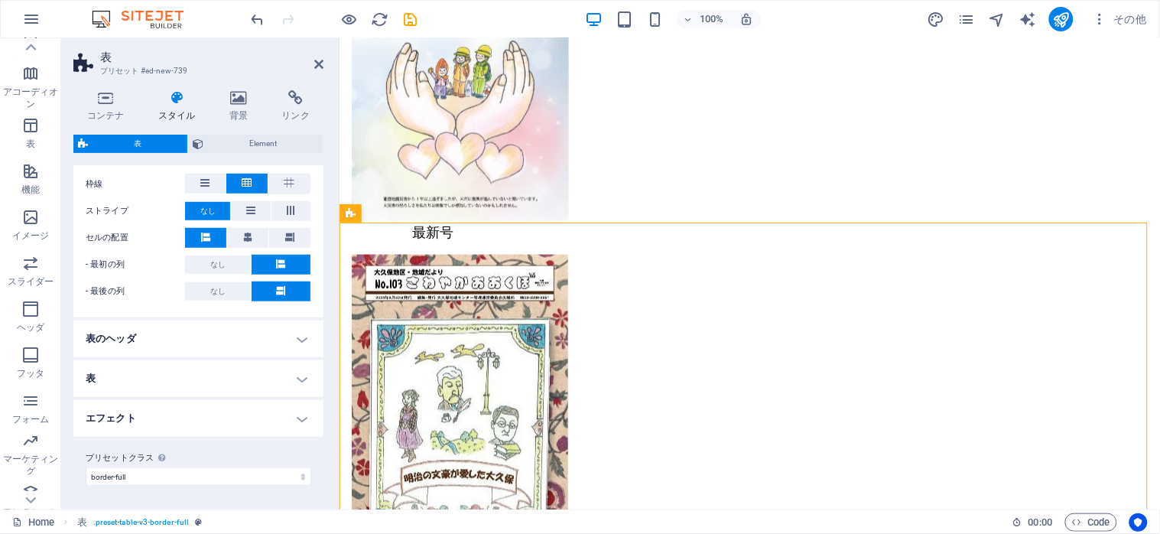
click at [299, 342] on h4 "表のヘッダ" at bounding box center [198, 338] width 250 height 37
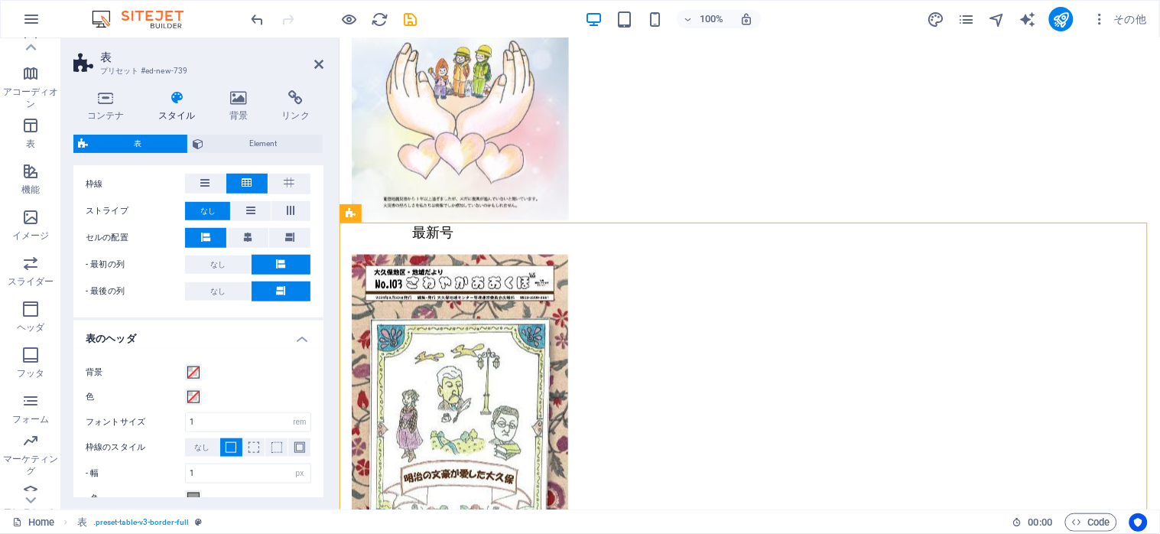
click at [299, 342] on h4 "表のヘッダ" at bounding box center [198, 334] width 250 height 28
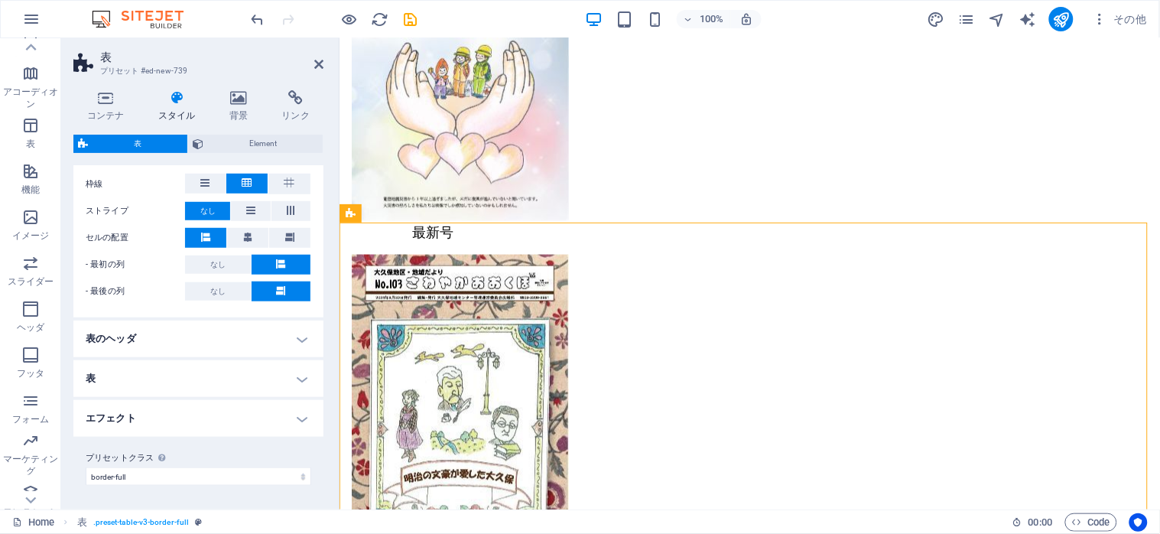
click at [292, 377] on h4 "表" at bounding box center [198, 378] width 250 height 37
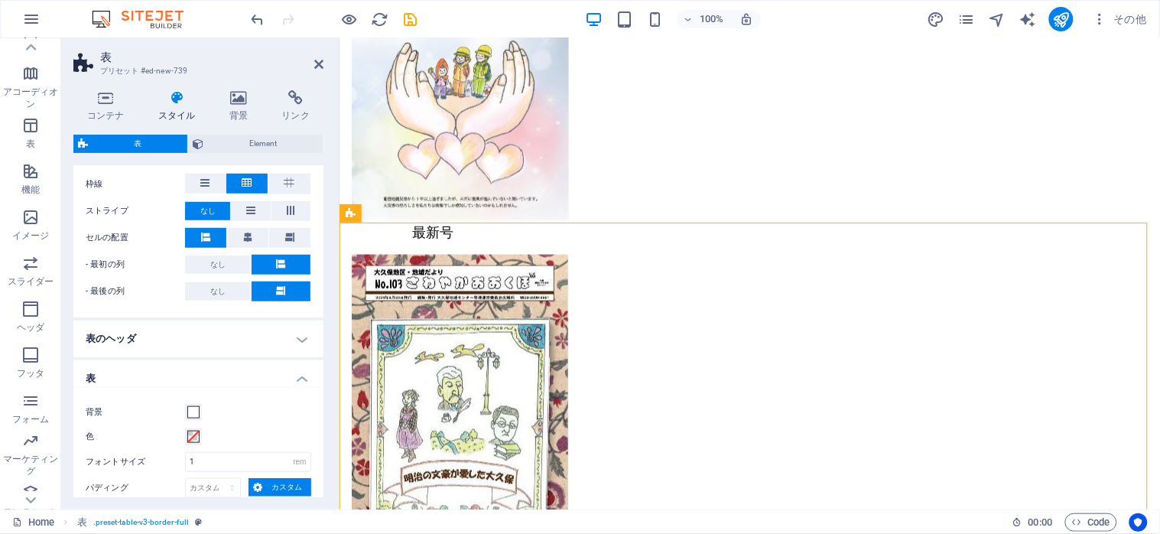
click at [291, 375] on h4 "表" at bounding box center [198, 374] width 250 height 28
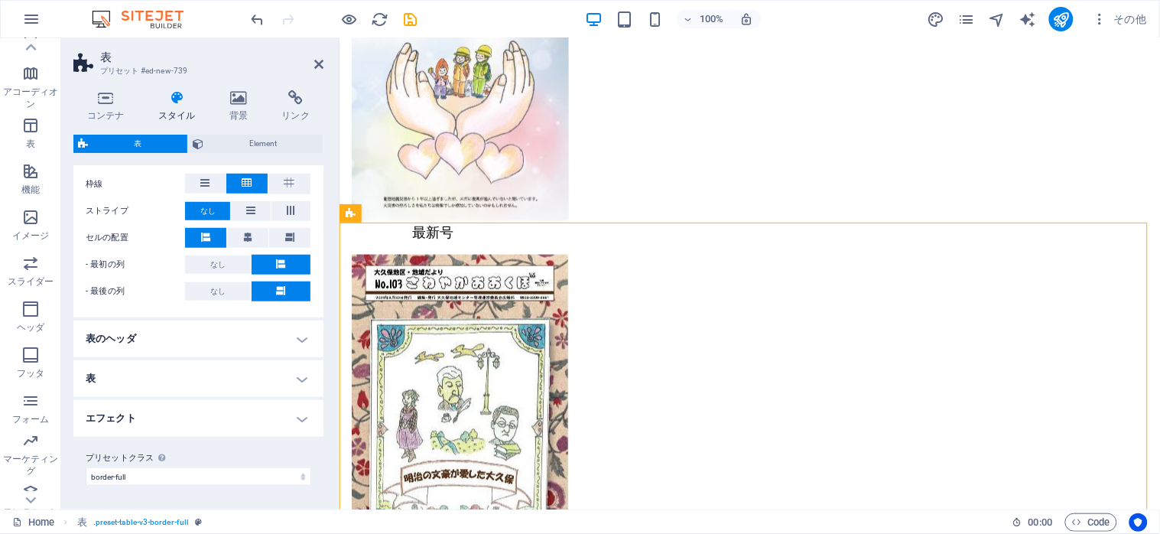
click at [294, 418] on h4 "エフェクト" at bounding box center [198, 418] width 250 height 37
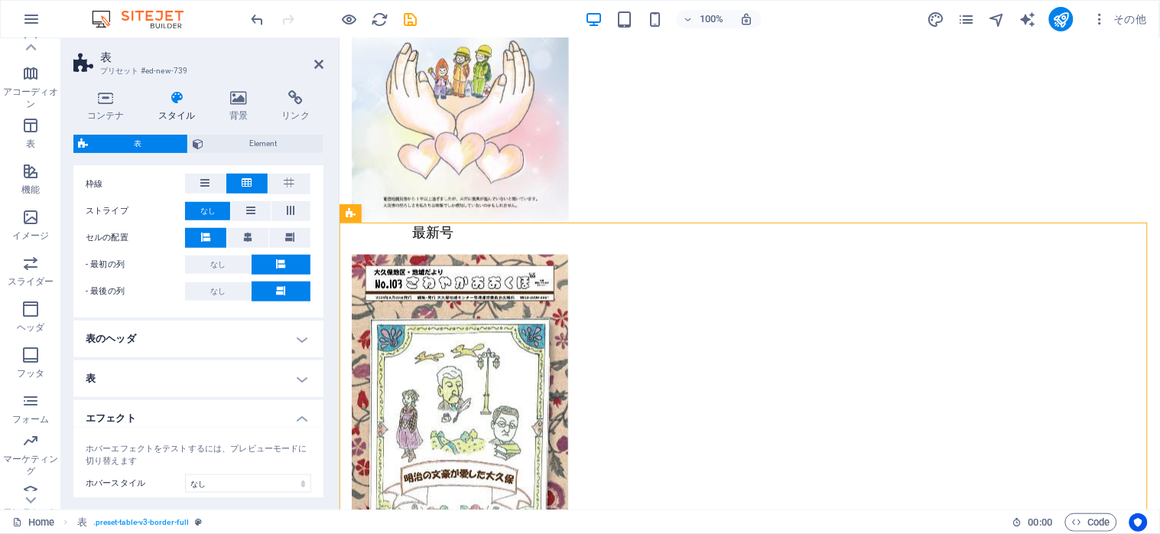
click at [294, 418] on h4 "エフェクト" at bounding box center [198, 414] width 250 height 28
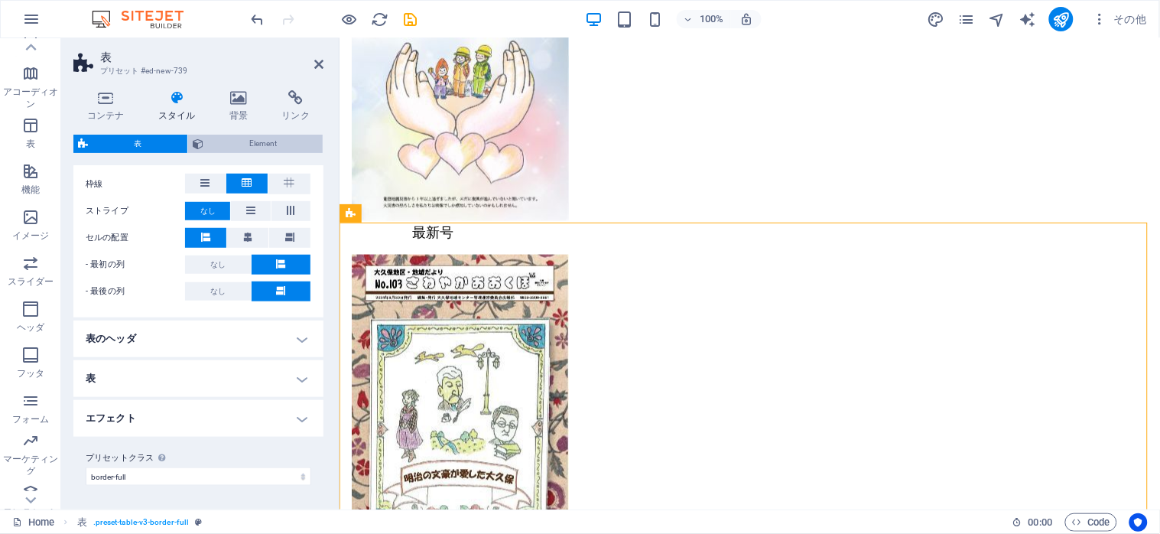
click at [251, 145] on span "Element" at bounding box center [263, 144] width 110 height 18
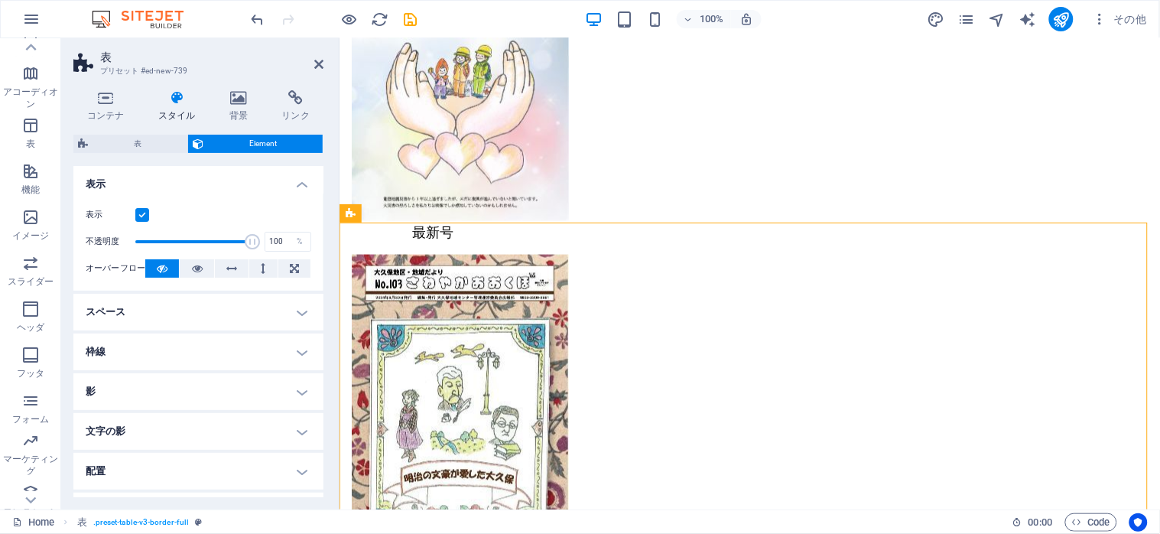
click at [87, 89] on div "コンテナ スタイル 背景 リンク サイズ 高さ デフォルト px rem % vh vw 最小高 なし px rem % vh vw 幅 デフォルト px r…" at bounding box center [198, 293] width 275 height 431
click at [100, 93] on icon at bounding box center [105, 97] width 65 height 15
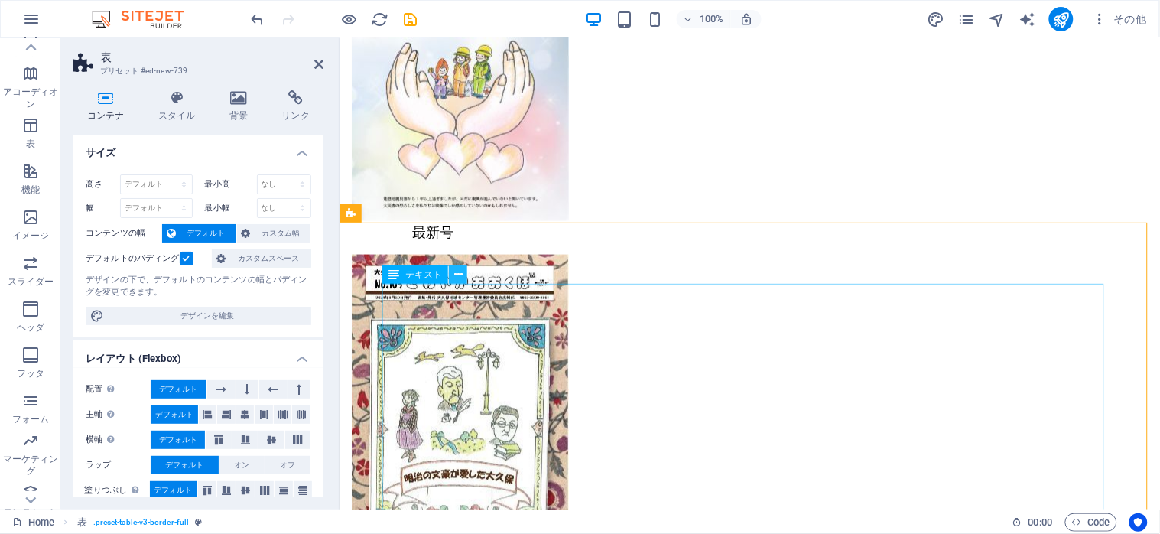
click at [455, 272] on icon at bounding box center [458, 275] width 8 height 16
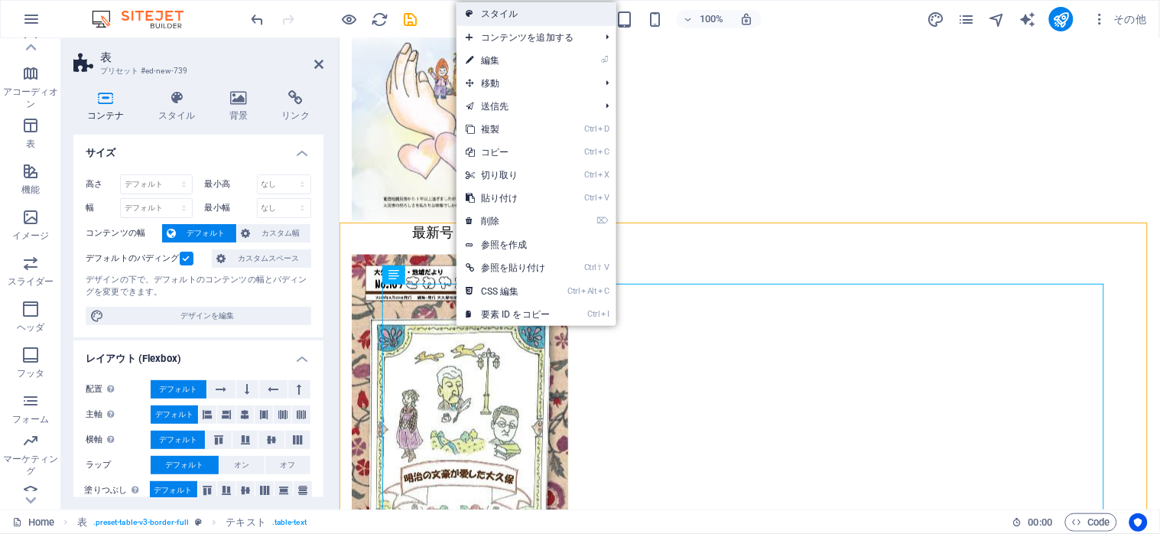
click at [514, 19] on link "スタイル" at bounding box center [537, 13] width 160 height 23
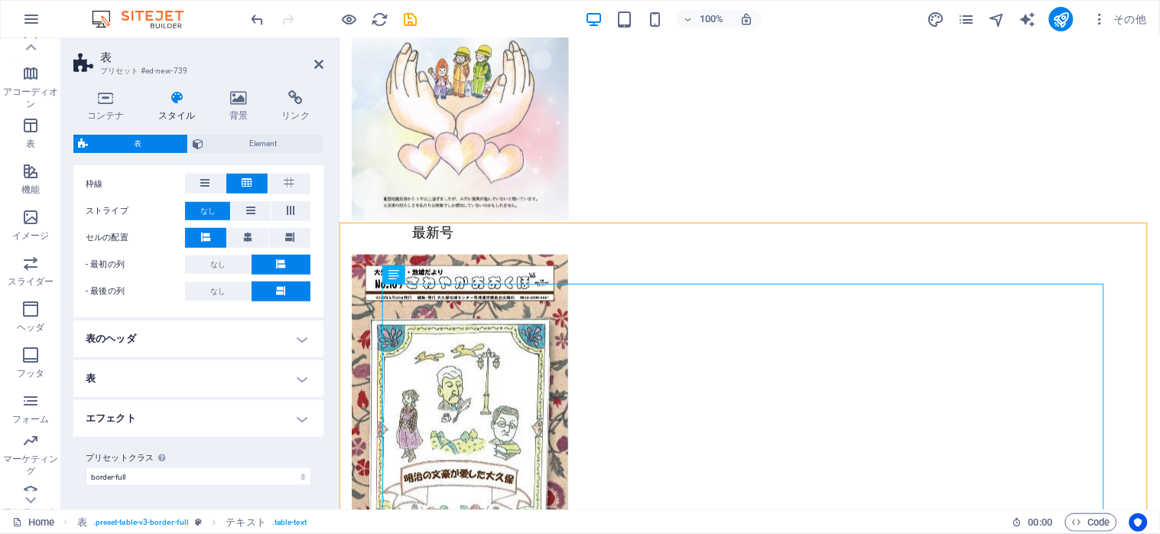
click at [301, 333] on h4 "表のヘッダ" at bounding box center [198, 338] width 250 height 37
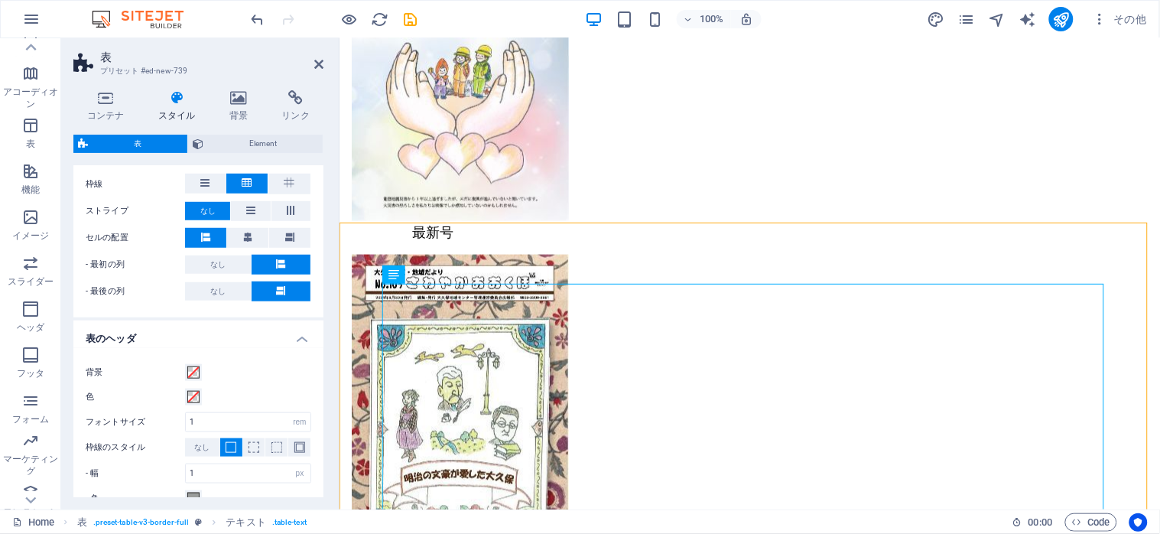
click at [301, 333] on h4 "表のヘッダ" at bounding box center [198, 334] width 250 height 28
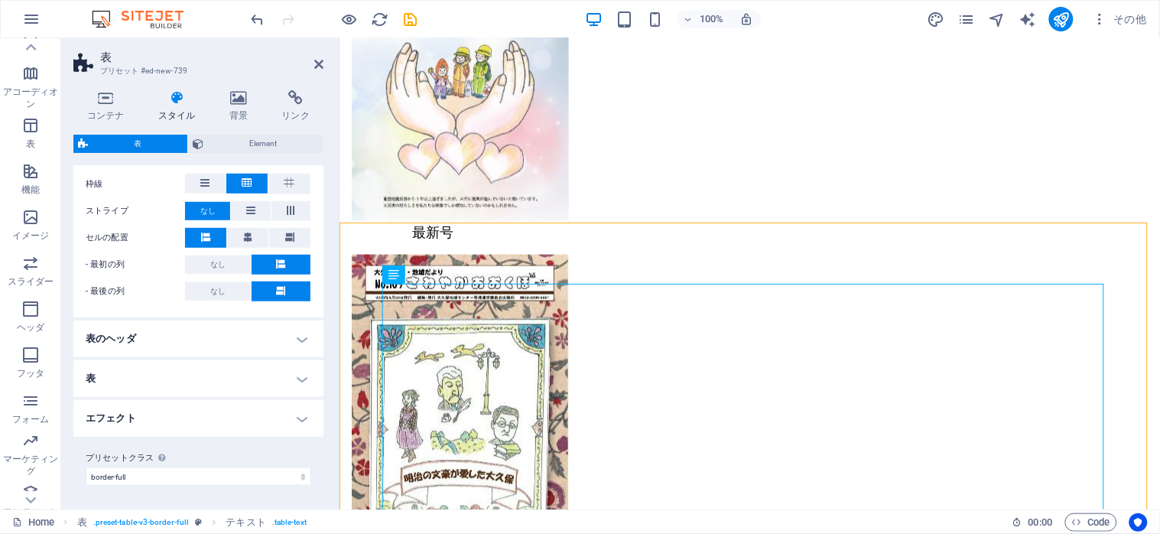
click at [304, 341] on h4 "表のヘッダ" at bounding box center [198, 338] width 250 height 37
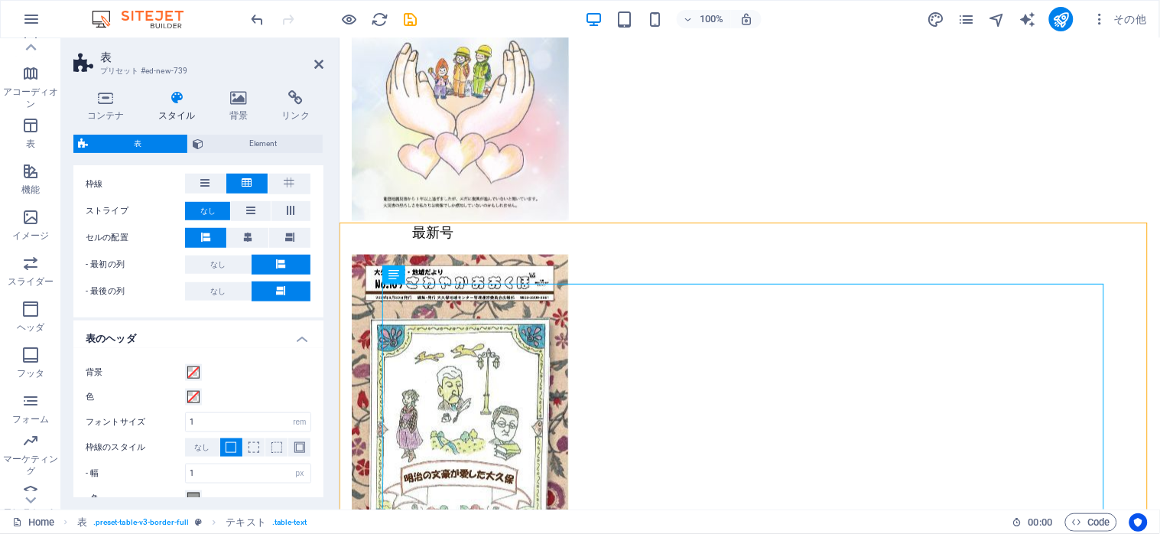
click at [307, 338] on h4 "表のヘッダ" at bounding box center [198, 334] width 250 height 28
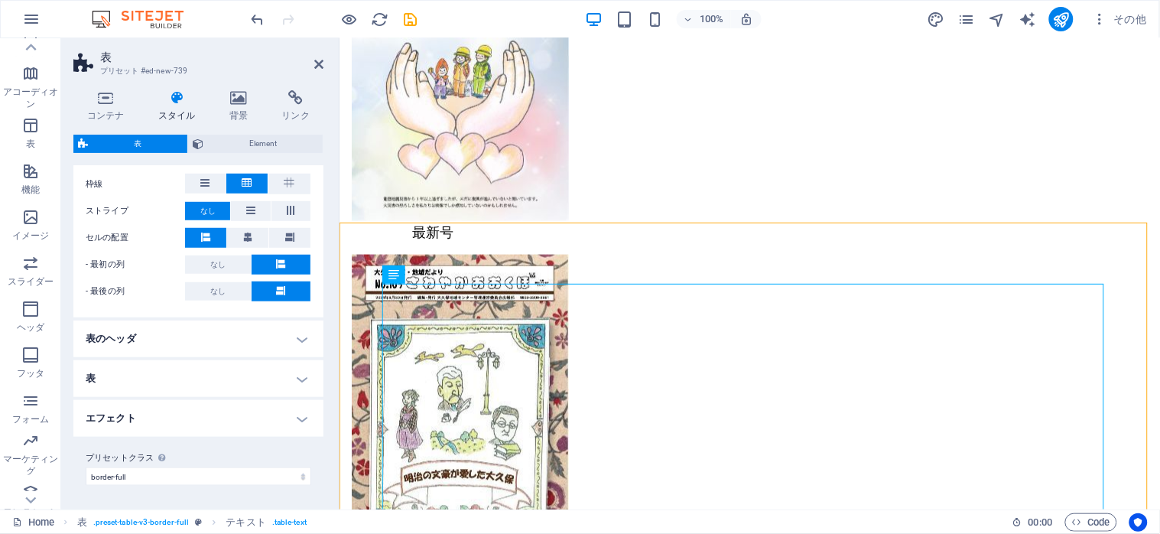
click at [294, 382] on h4 "表" at bounding box center [198, 378] width 250 height 37
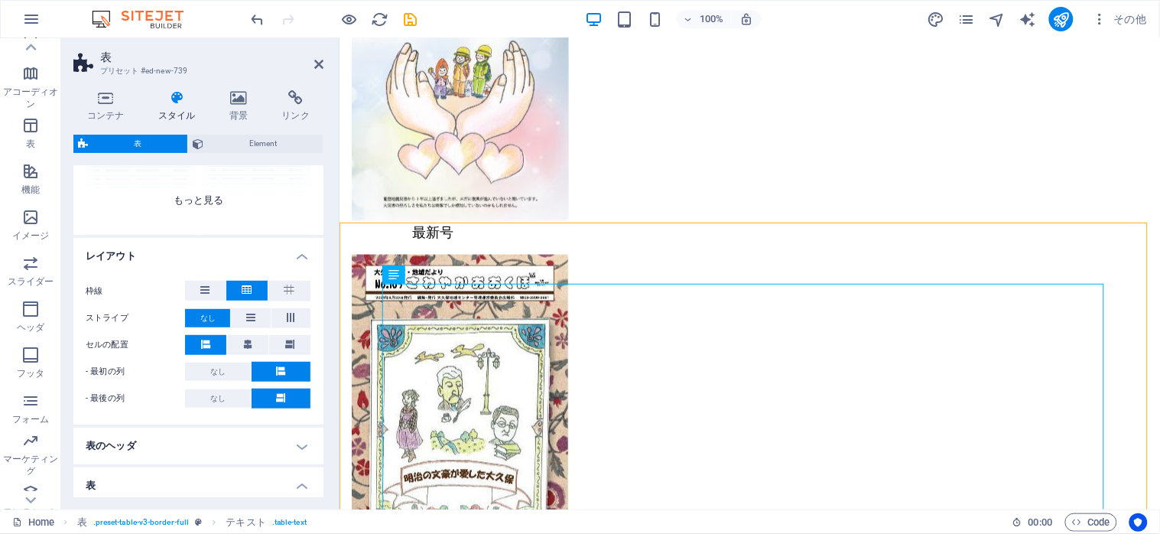
scroll to position [34, 0]
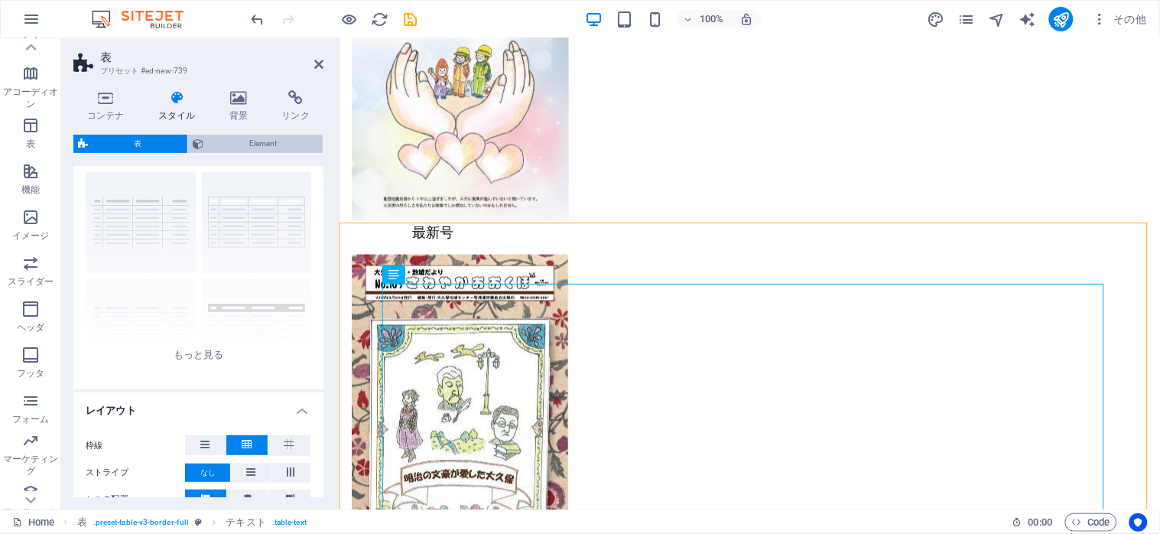
click at [232, 141] on span "Element" at bounding box center [263, 144] width 110 height 18
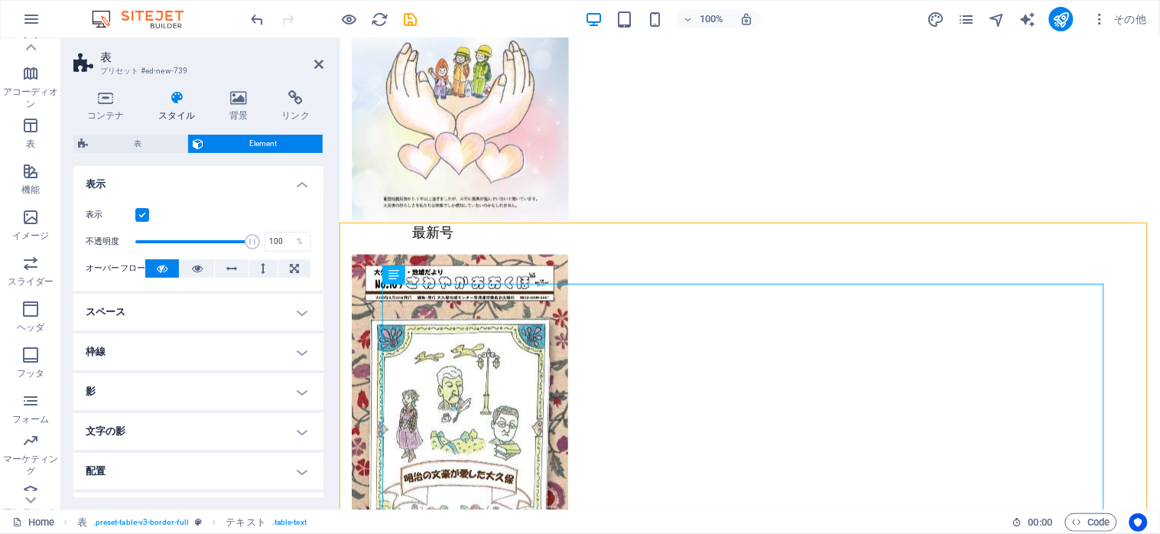
click at [294, 317] on h4 "スペース" at bounding box center [198, 312] width 250 height 37
click at [294, 317] on h4 "スペース" at bounding box center [198, 308] width 250 height 28
click at [304, 348] on h4 "枠線" at bounding box center [198, 351] width 250 height 37
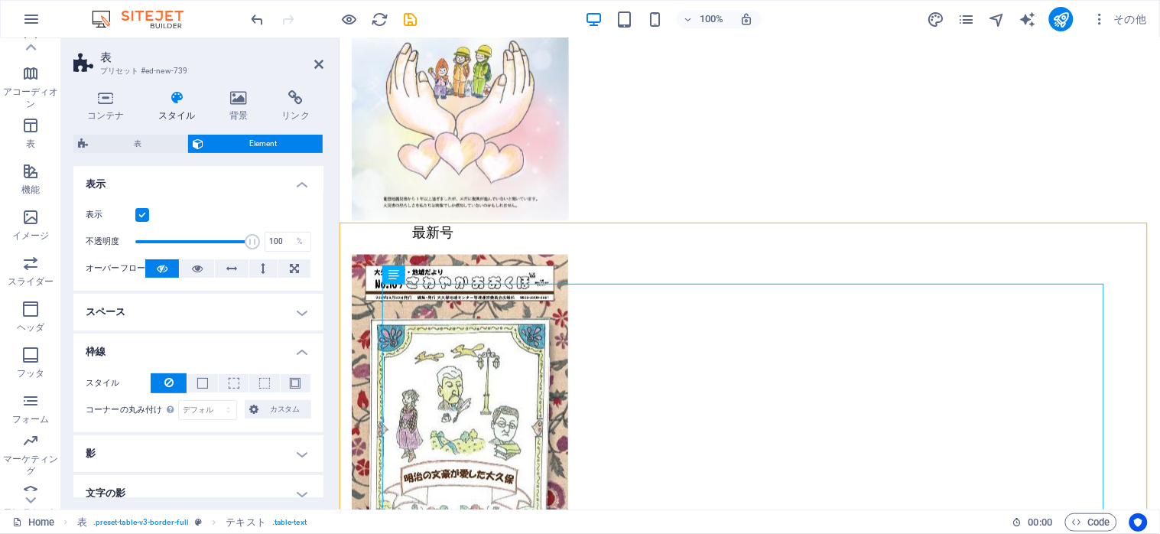
click at [304, 348] on h4 "枠線" at bounding box center [198, 347] width 250 height 28
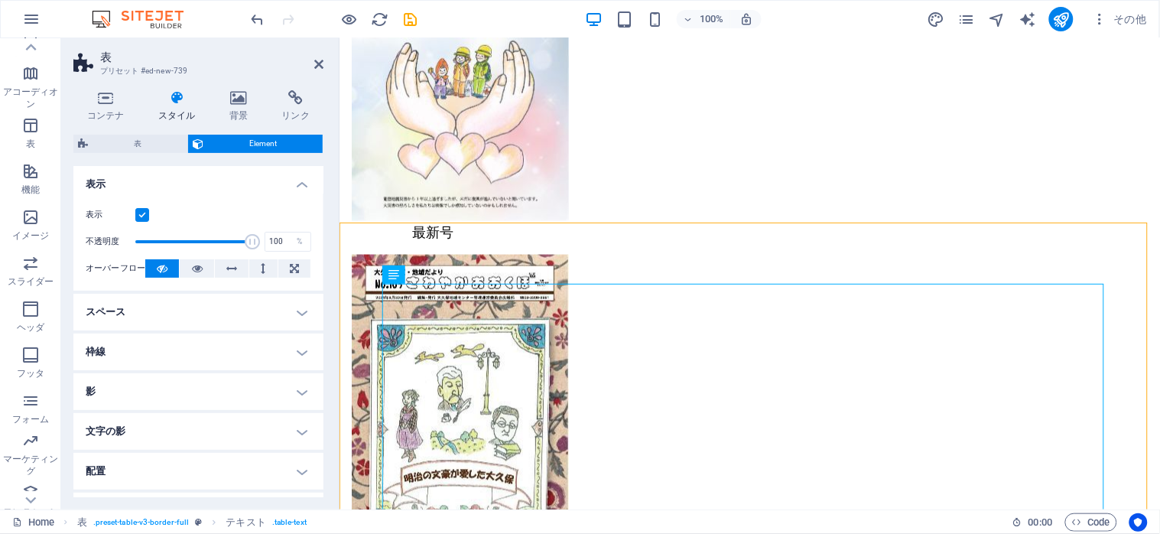
click at [294, 391] on h4 "影" at bounding box center [198, 391] width 250 height 37
click at [294, 391] on h4 "影" at bounding box center [198, 387] width 250 height 28
click at [395, 276] on icon at bounding box center [393, 274] width 11 height 18
click at [452, 283] on button at bounding box center [458, 274] width 18 height 18
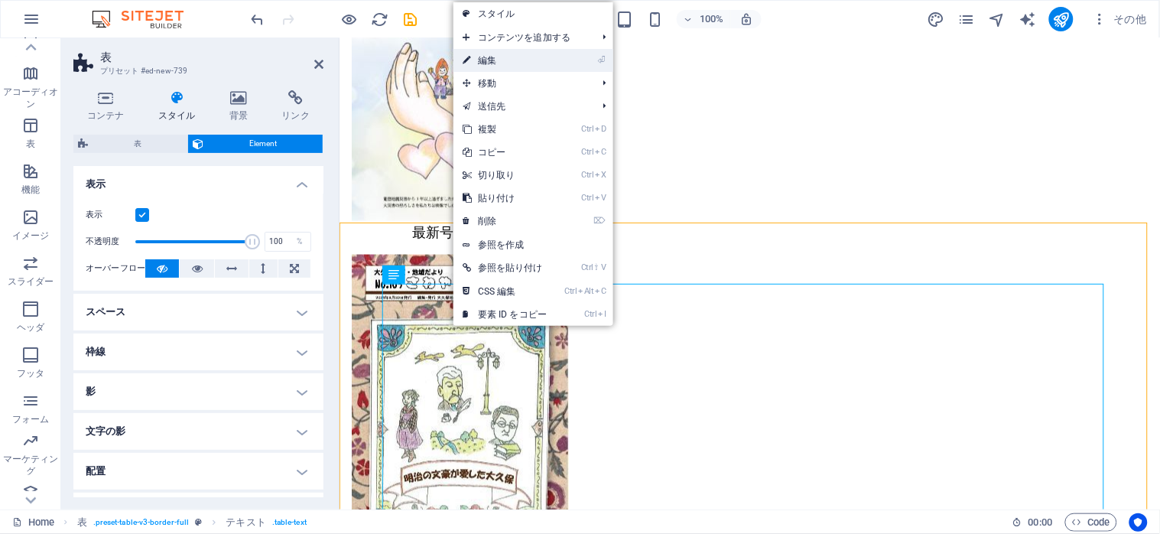
click at [504, 60] on link "⏎ 編集" at bounding box center [504, 60] width 102 height 23
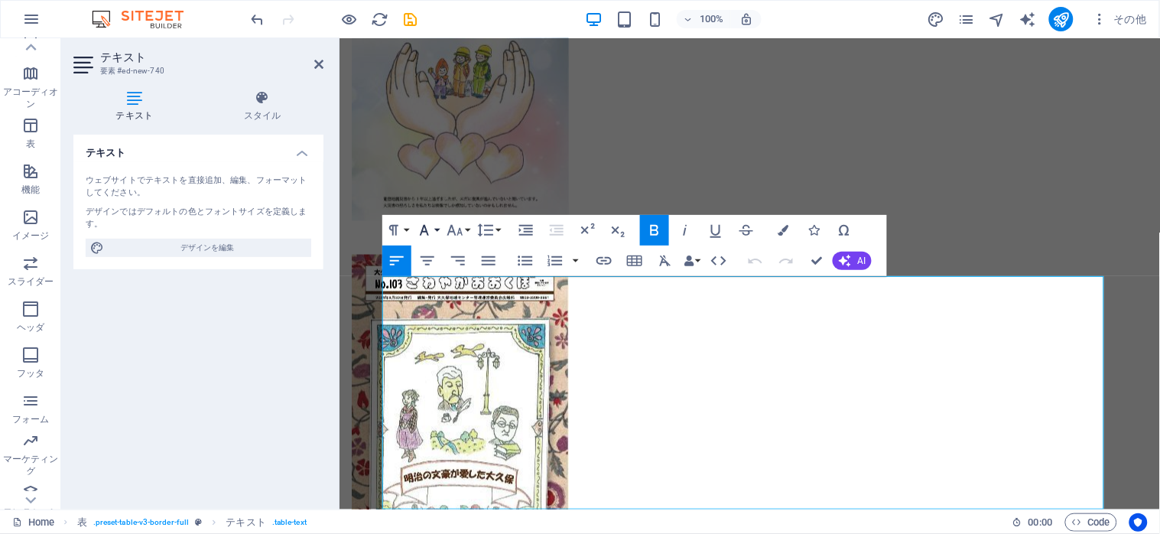
scroll to position [1945, 0]
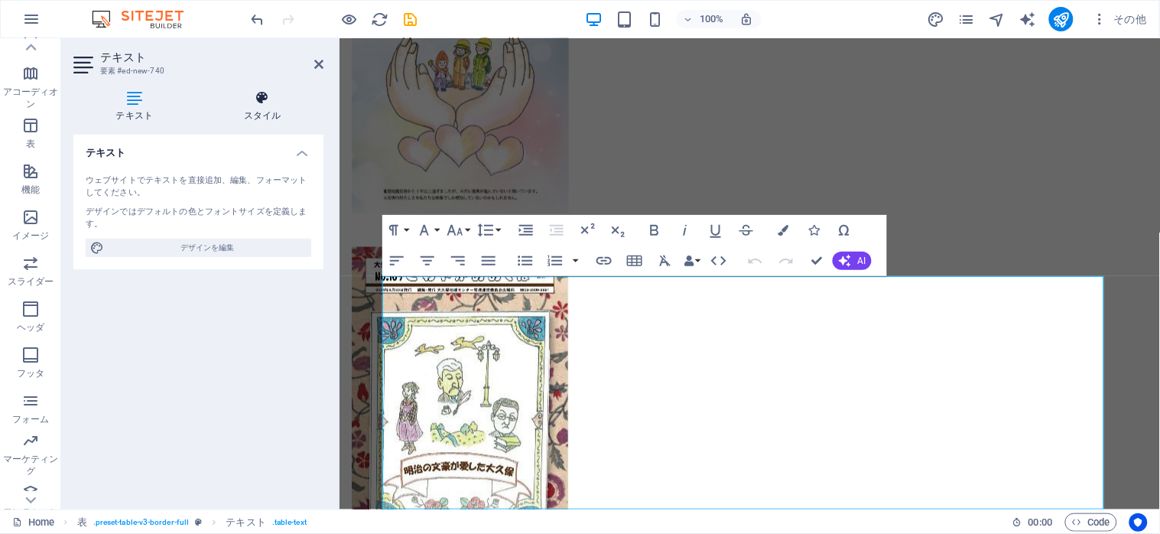
click at [240, 109] on h4 "スタイル" at bounding box center [263, 106] width 122 height 32
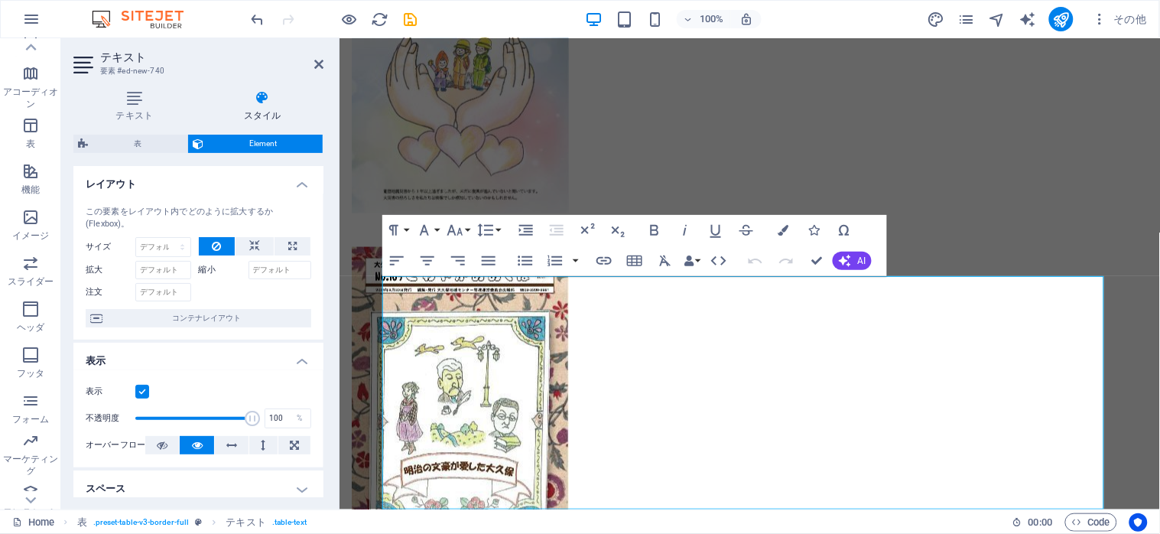
scroll to position [203, 0]
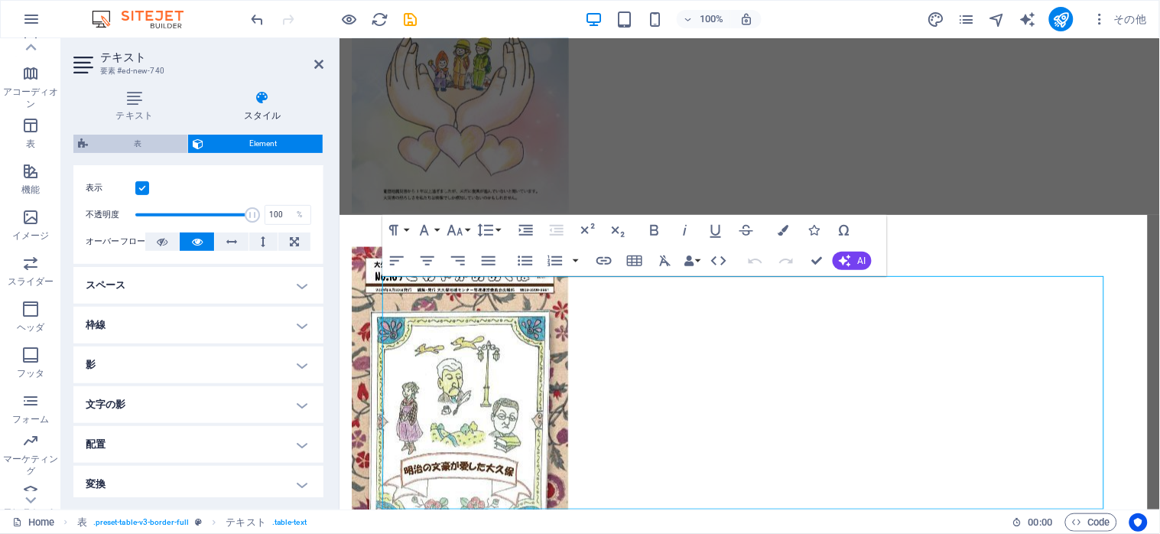
click at [109, 144] on span "表" at bounding box center [138, 144] width 90 height 18
select select "rem"
select select "px"
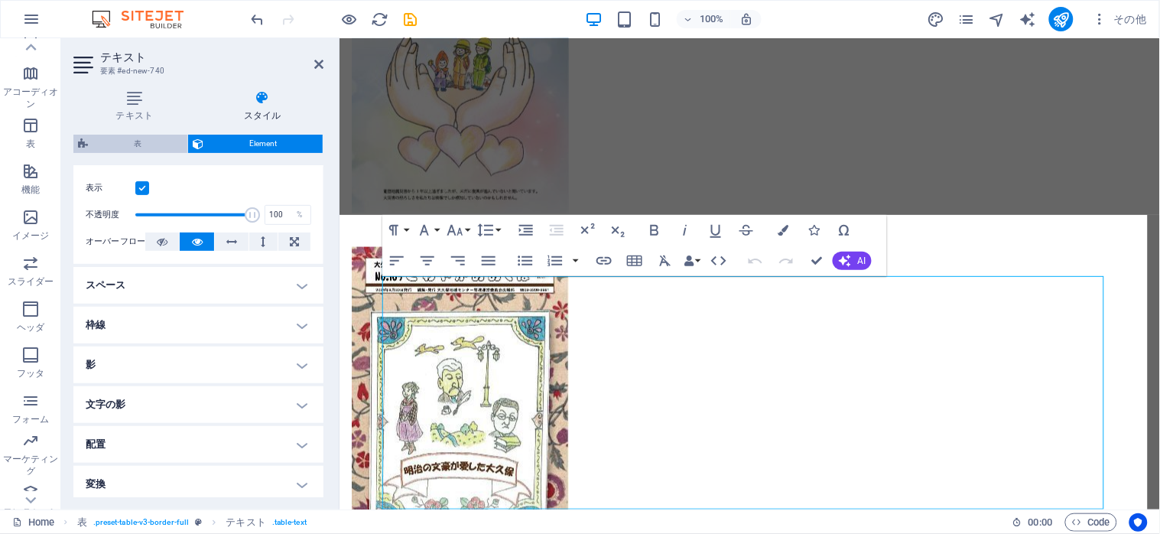
select select "px"
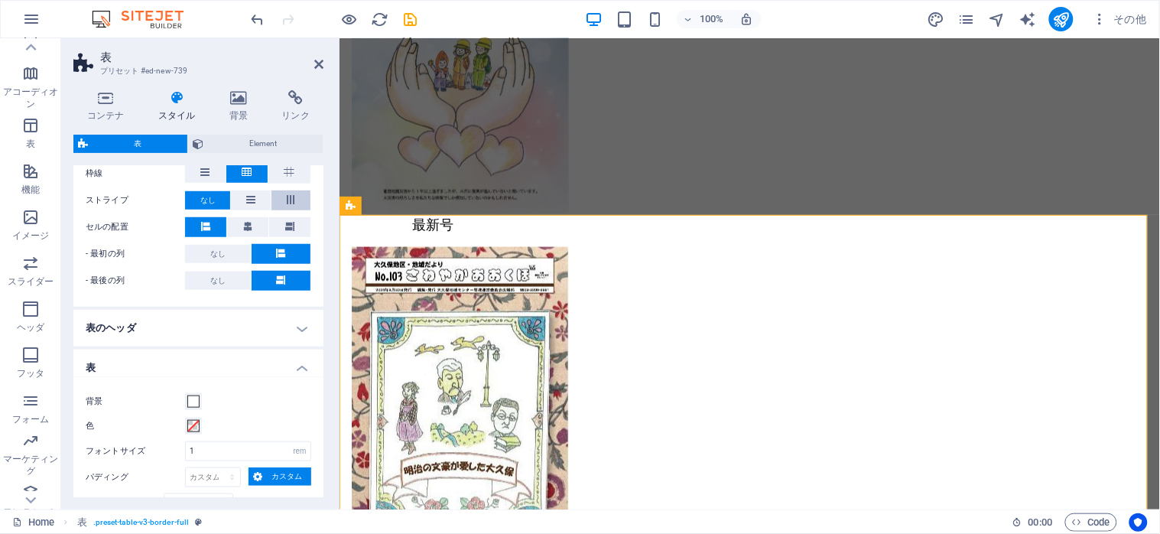
scroll to position [408, 0]
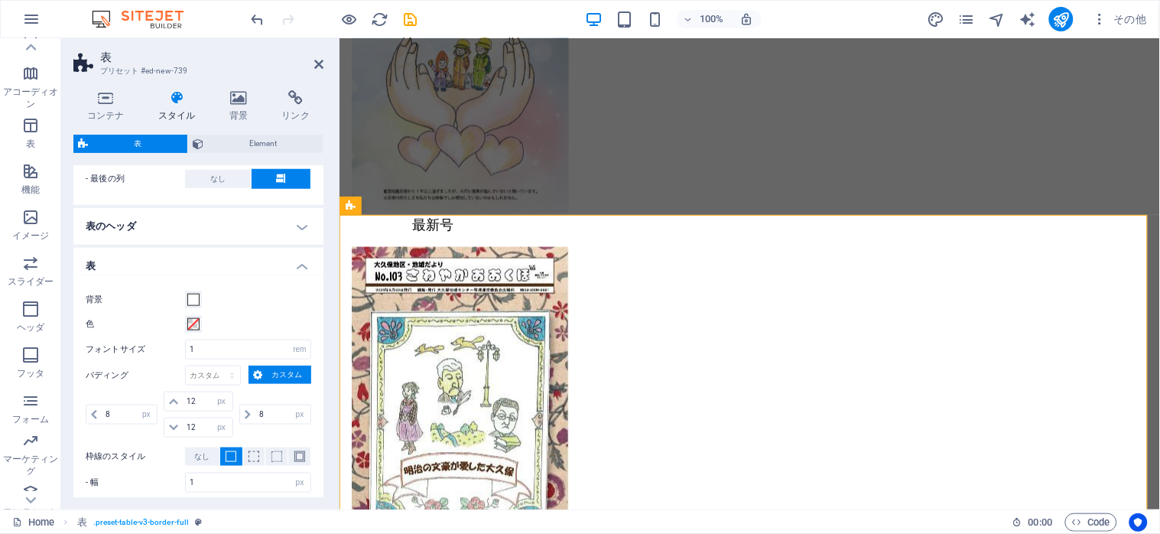
click at [297, 231] on h4 "表のヘッダ" at bounding box center [198, 226] width 250 height 37
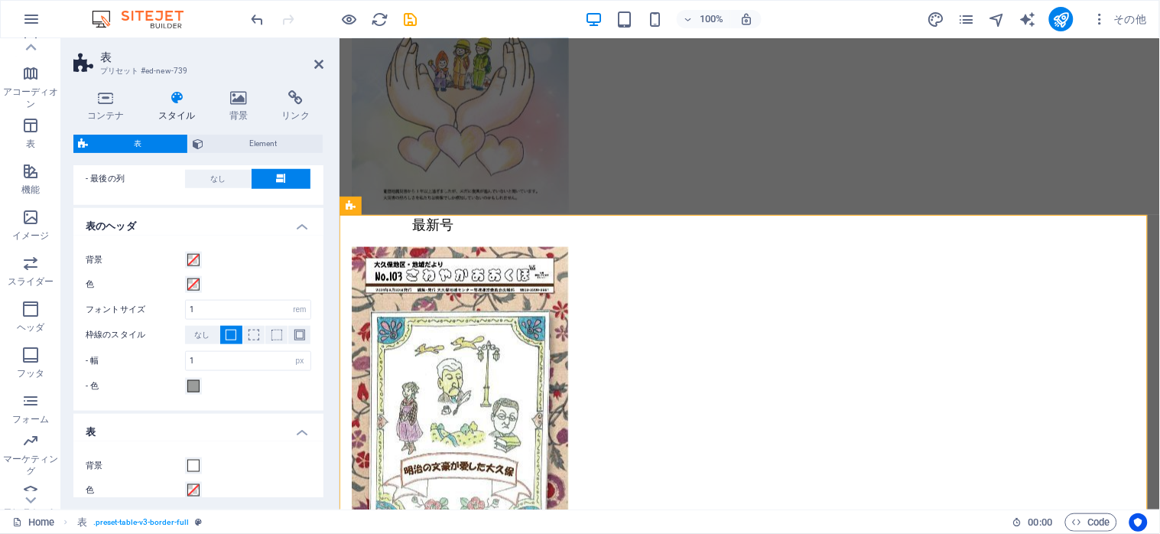
click at [308, 231] on h4 "表のヘッダ" at bounding box center [198, 222] width 250 height 28
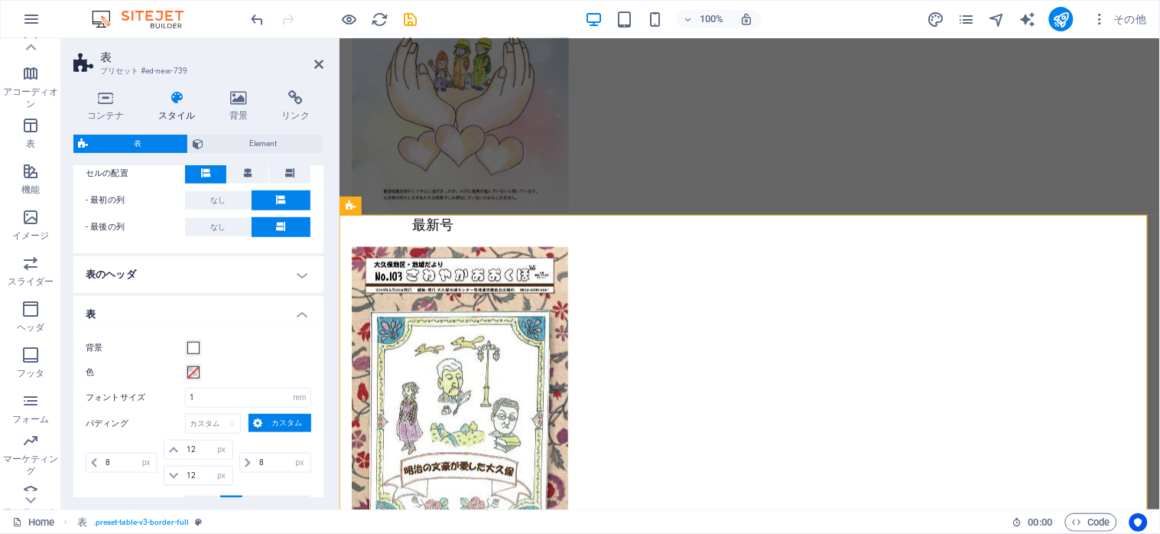
scroll to position [340, 0]
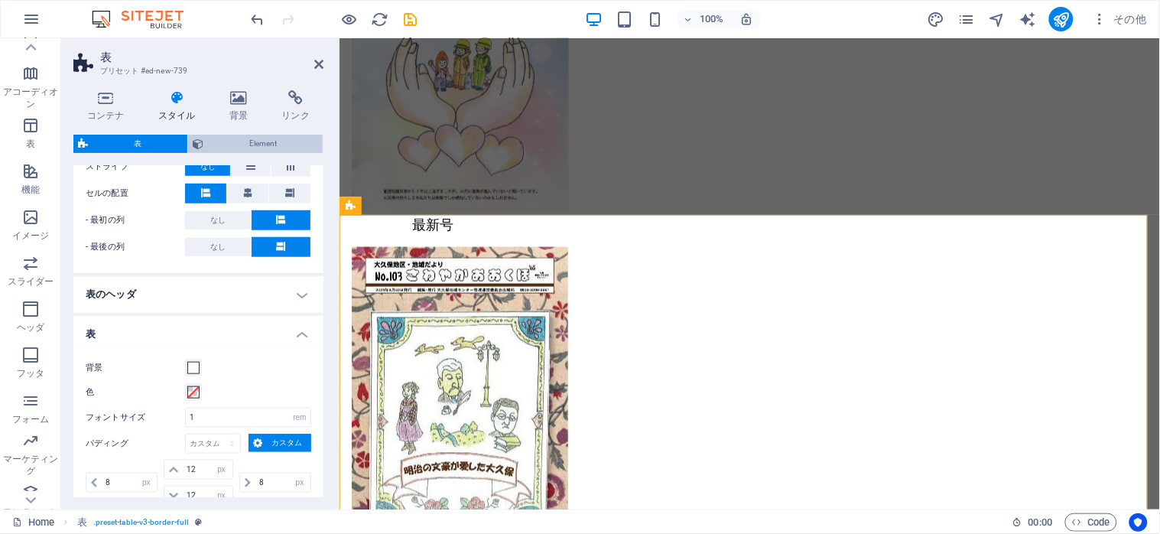
click at [258, 144] on span "Element" at bounding box center [263, 144] width 110 height 18
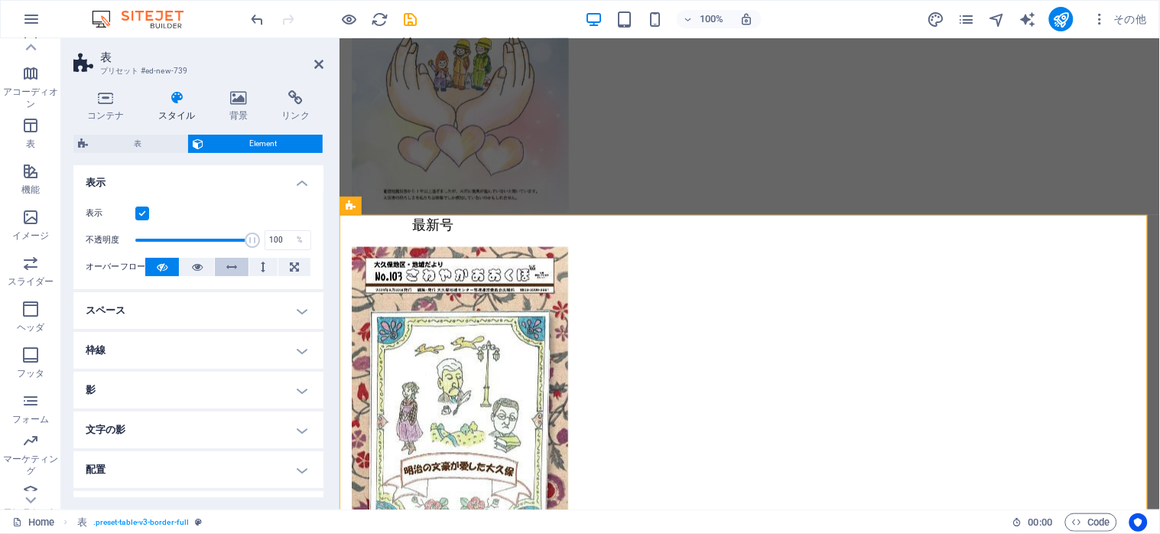
scroll to position [0, 0]
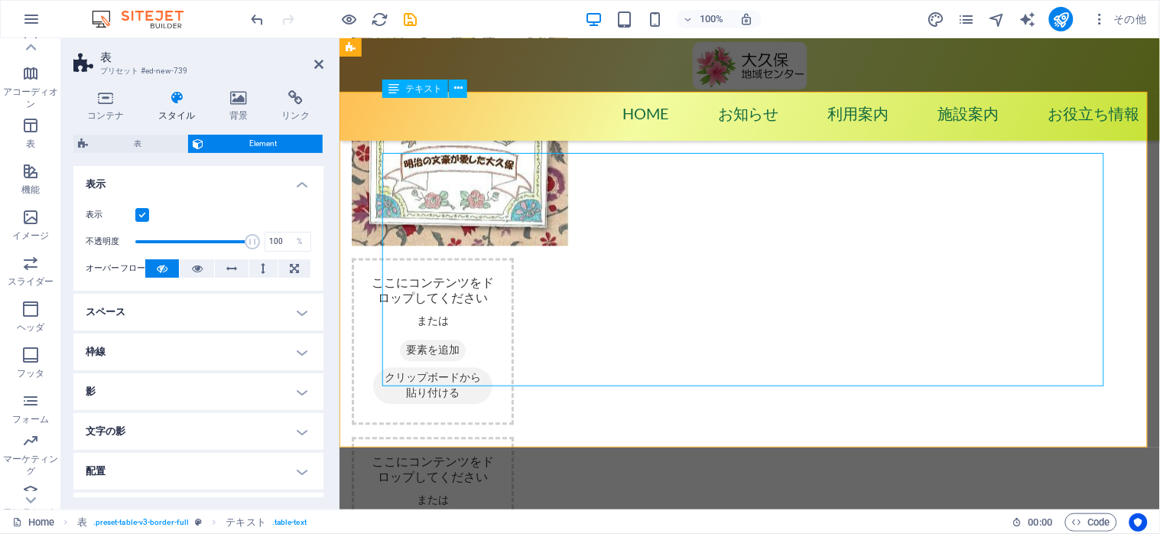
scroll to position [2046, 0]
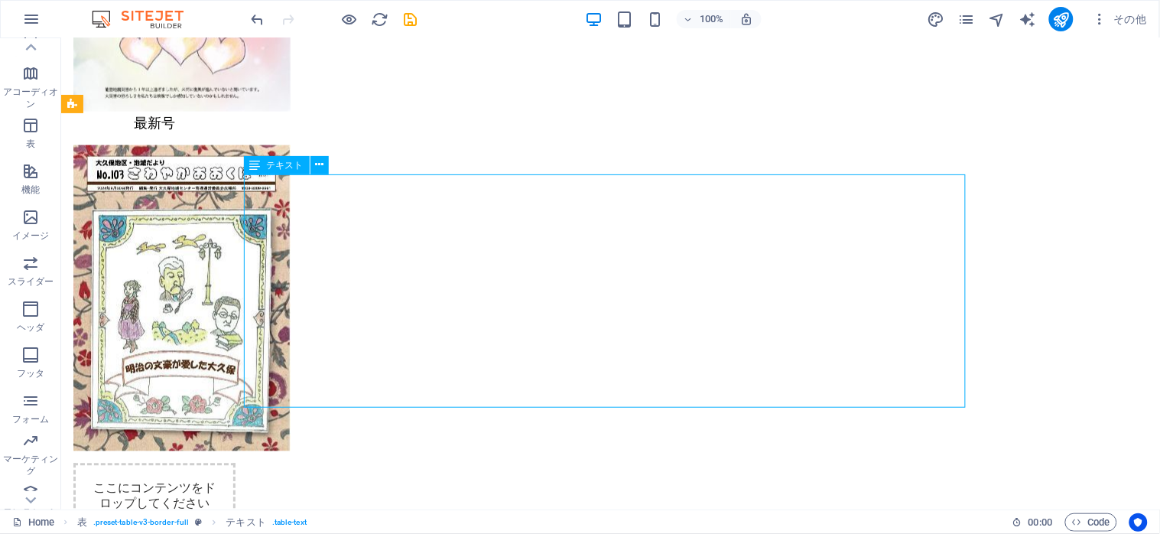
drag, startPoint x: 123, startPoint y: 298, endPoint x: 548, endPoint y: 340, distance: 426.4
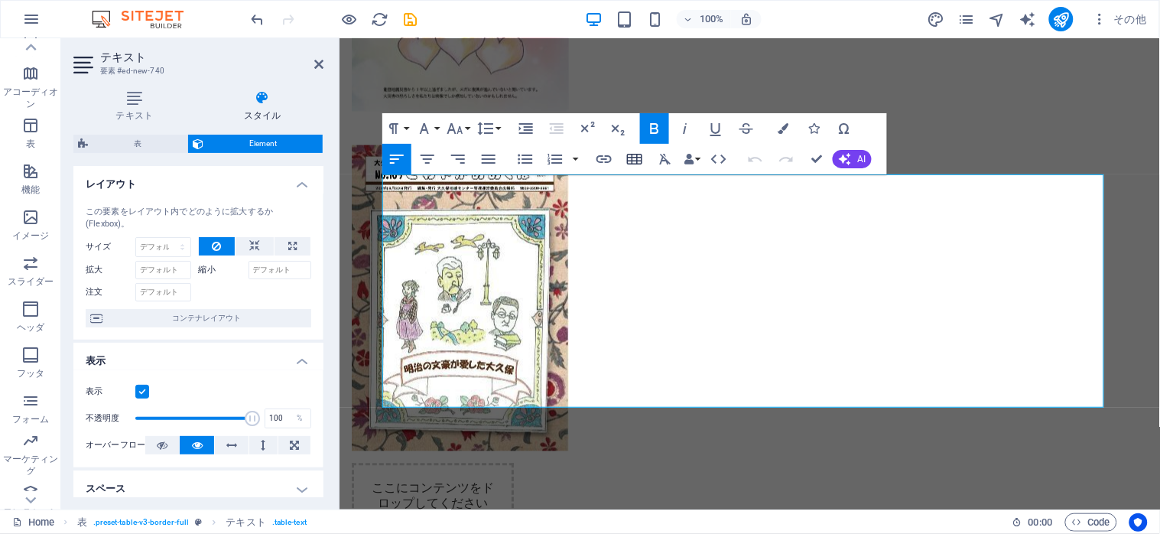
click at [631, 161] on icon "button" at bounding box center [634, 159] width 15 height 11
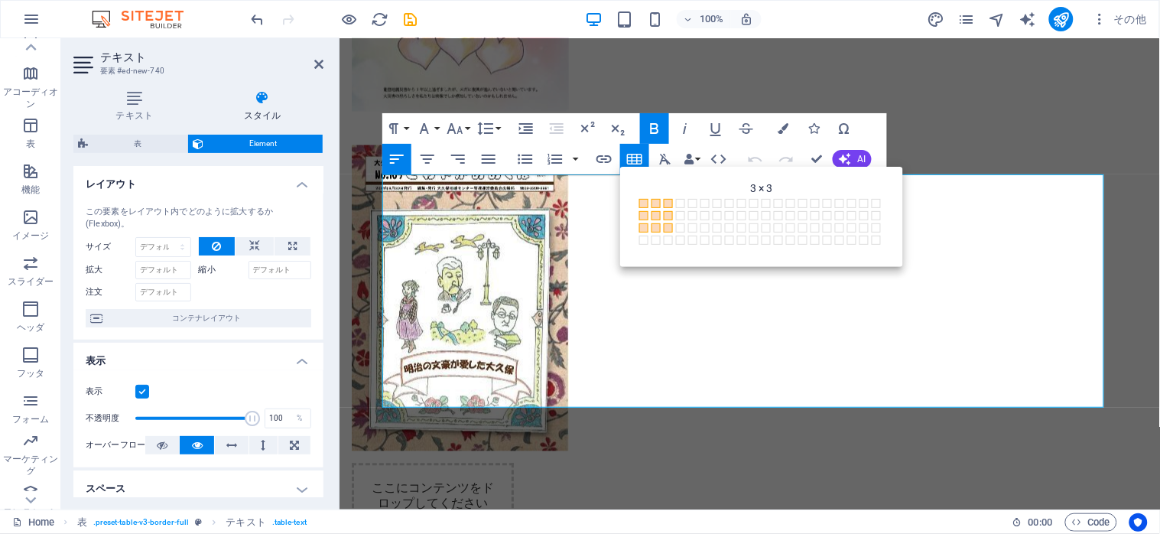
drag, startPoint x: 644, startPoint y: 203, endPoint x: 666, endPoint y: 224, distance: 30.3
click at [666, 224] on div "1 × 1 1 × 2 1 × 3 1 × 4 1 × 5 1 × 6 1 × 7 1 × 8 1 × 9 1 × 10 1 × 11 1 × 12 1 × …" at bounding box center [761, 223] width 252 height 57
click at [633, 158] on icon "button" at bounding box center [634, 159] width 18 height 18
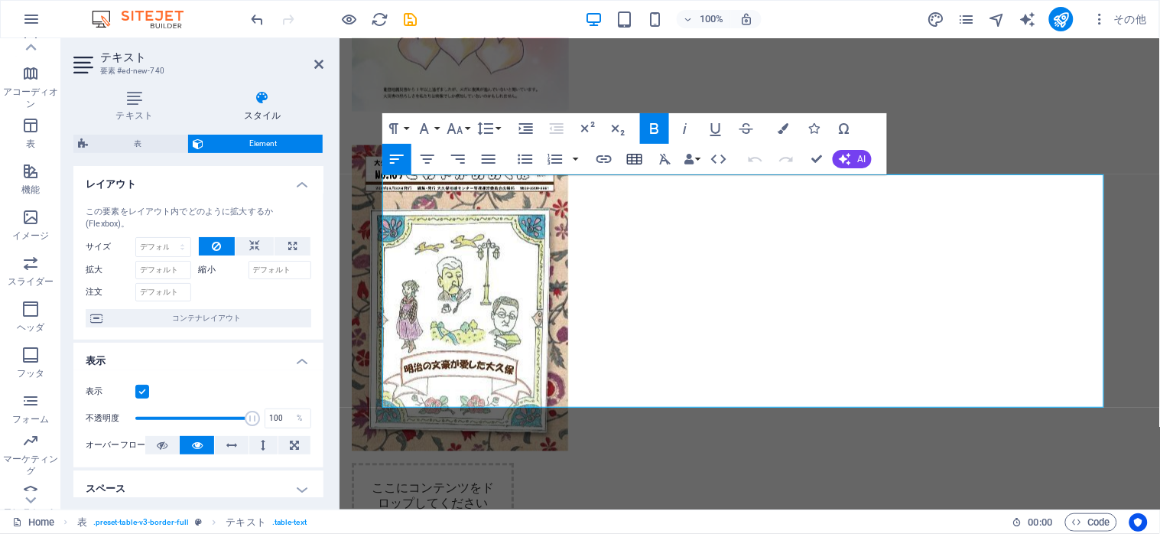
click at [633, 158] on icon "button" at bounding box center [634, 159] width 18 height 18
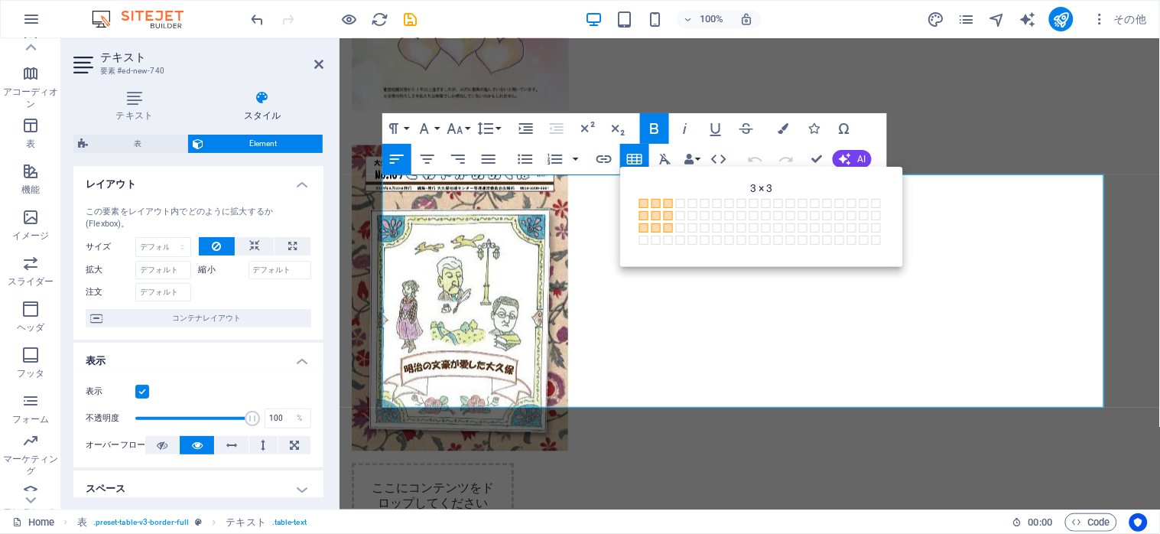
drag, startPoint x: 645, startPoint y: 201, endPoint x: 668, endPoint y: 226, distance: 34.1
click at [668, 226] on div "1 × 1 1 × 2 1 × 3 1 × 4 1 × 5 1 × 6 1 × 7 1 × 8 1 × 9 1 × 10 1 × 11 1 × 12 1 × …" at bounding box center [761, 223] width 252 height 57
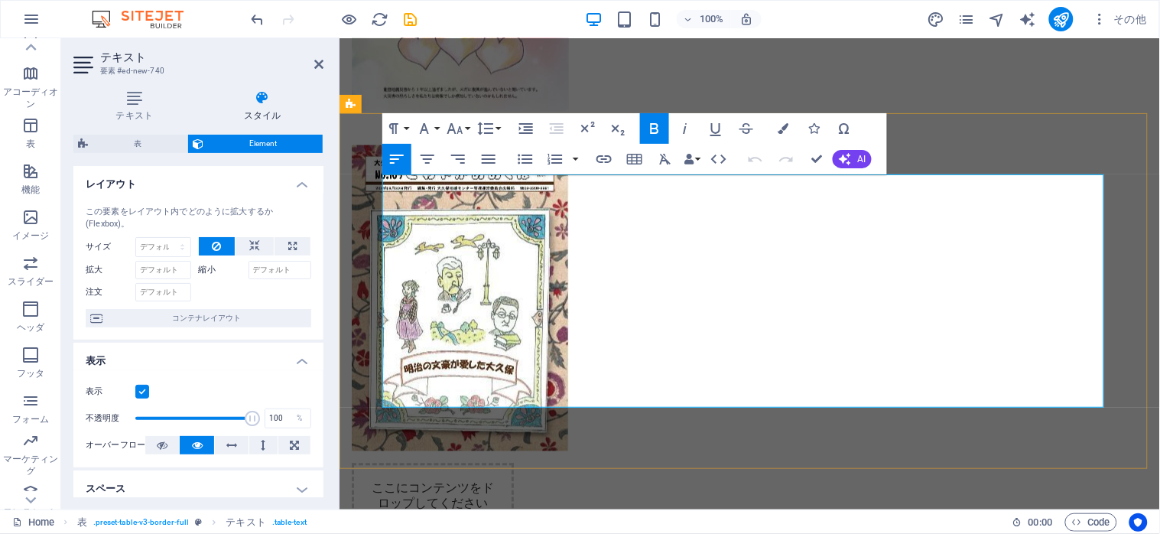
drag, startPoint x: 388, startPoint y: 193, endPoint x: 466, endPoint y: 377, distance: 200.1
click at [635, 158] on icon "button" at bounding box center [634, 159] width 18 height 18
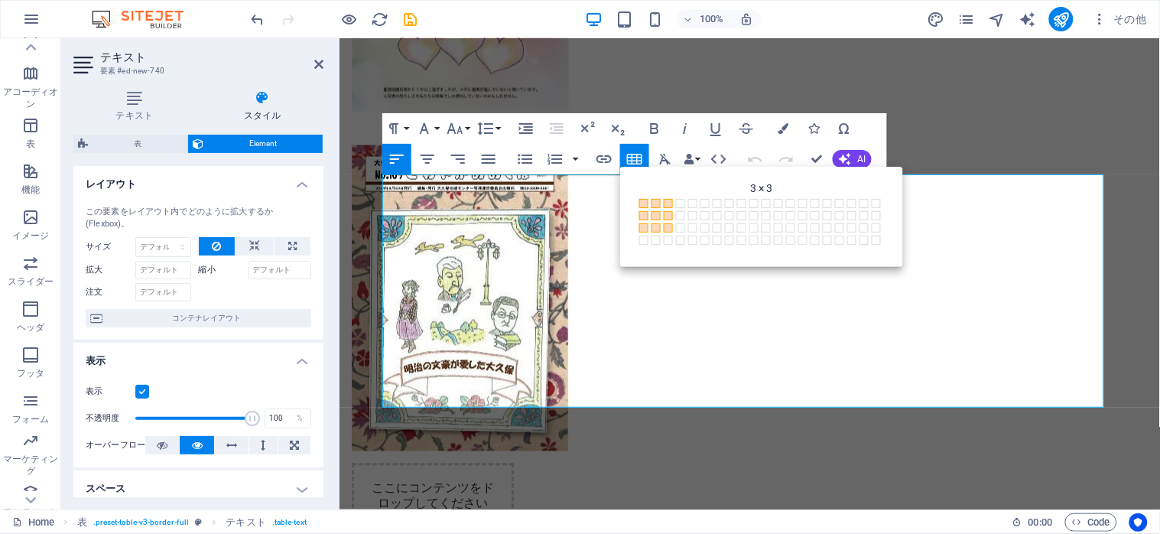
drag, startPoint x: 646, startPoint y: 203, endPoint x: 668, endPoint y: 225, distance: 30.8
click at [668, 225] on div "1 × 1 1 × 2 1 × 3 1 × 4 1 × 5 1 × 6 1 × 7 1 × 8 1 × 9 1 × 10 1 × 11 1 × 12 1 × …" at bounding box center [761, 223] width 252 height 57
drag, startPoint x: 642, startPoint y: 200, endPoint x: 673, endPoint y: 234, distance: 46.0
click at [673, 234] on div "1 × 1 1 × 2 1 × 3 1 × 4 1 × 5 1 × 6 1 × 7 1 × 8 1 × 9 1 × 10 1 × 11 1 × 12 1 × …" at bounding box center [761, 229] width 252 height 69
click at [668, 231] on span at bounding box center [668, 227] width 9 height 9
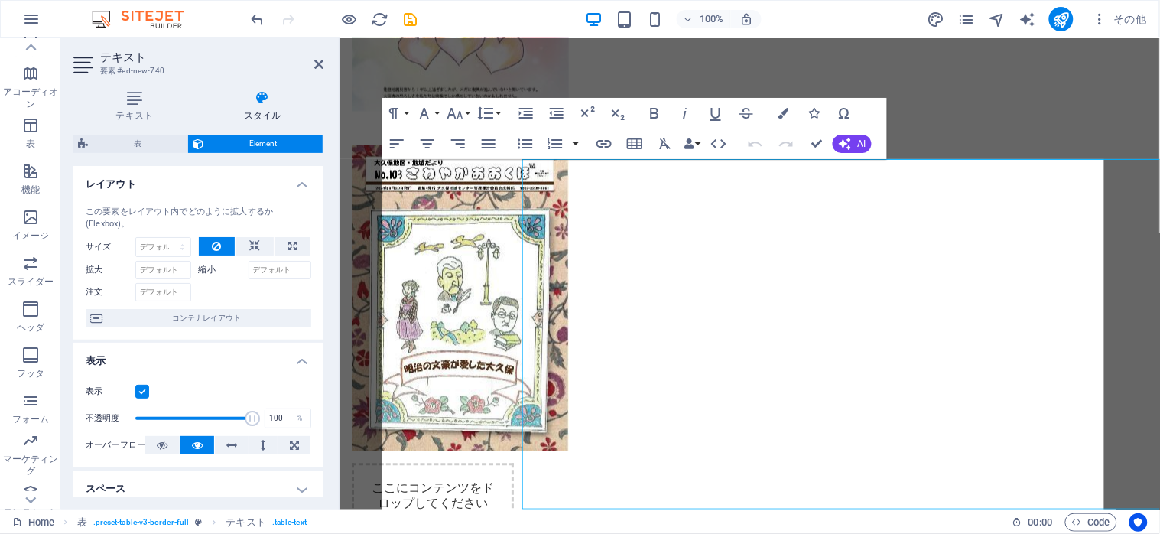
scroll to position [2062, 0]
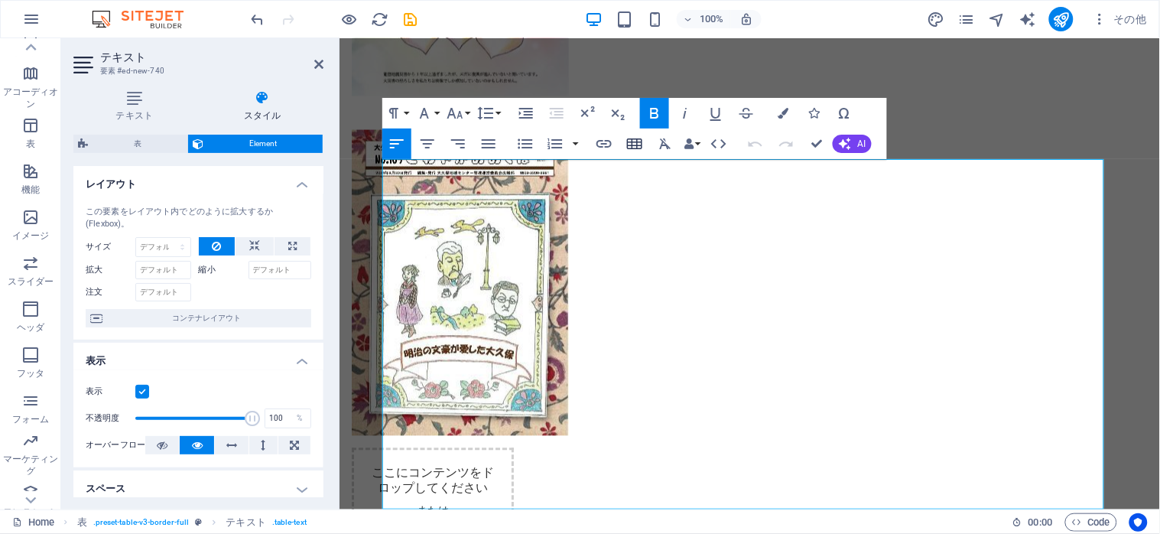
click at [633, 141] on icon "button" at bounding box center [634, 143] width 15 height 11
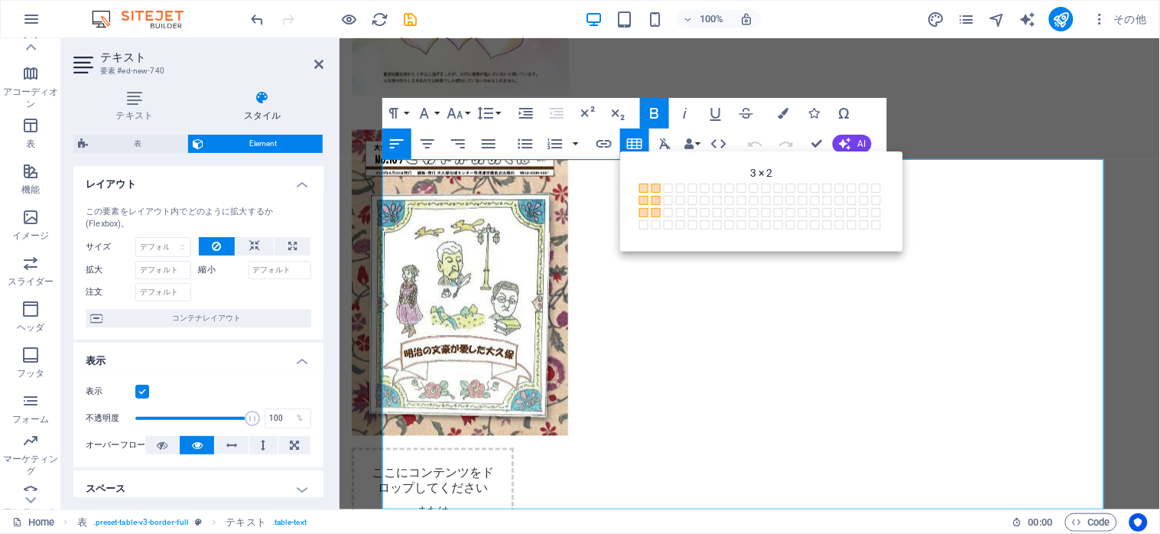
drag, startPoint x: 644, startPoint y: 192, endPoint x: 660, endPoint y: 210, distance: 24.4
click at [660, 210] on div "1 × 1 1 × 2 1 × 3 1 × 4 1 × 5 1 × 6 1 × 7 1 × 8 1 × 9 1 × 10 1 × 11 1 × 12 1 × …" at bounding box center [761, 208] width 252 height 57
click at [656, 216] on span at bounding box center [655, 212] width 9 height 9
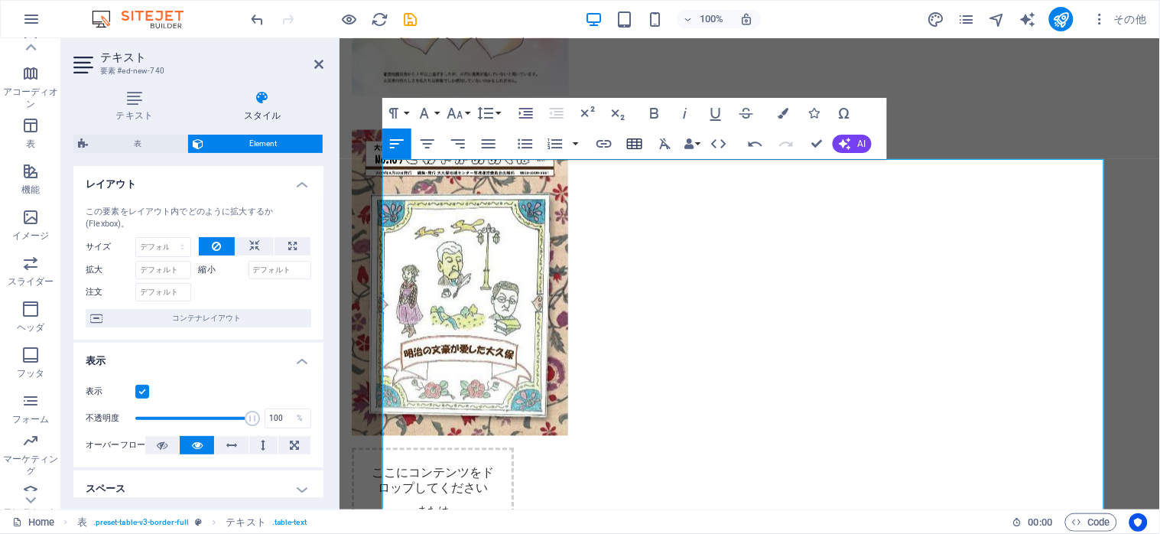
click at [641, 148] on icon "button" at bounding box center [634, 143] width 15 height 11
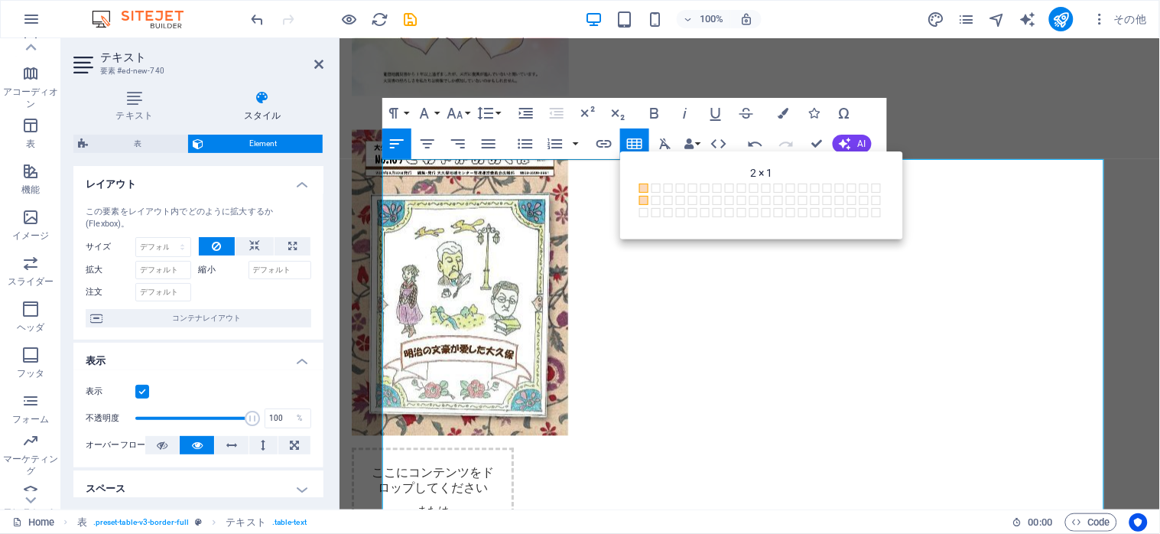
click at [650, 194] on div "1 × 1 1 × 2 1 × 3 1 × 4 1 × 5 1 × 6 1 × 7 1 × 8 1 × 9 1 × 10 1 × 11 1 × 12 1 × …" at bounding box center [761, 202] width 252 height 44
drag, startPoint x: 644, startPoint y: 189, endPoint x: 669, endPoint y: 211, distance: 33.6
click at [669, 211] on div "1 × 1 1 × 2 1 × 3 1 × 4 1 × 5 1 × 6 1 × 7 1 × 8 1 × 9 1 × 10 1 × 11 1 × 12 1 × …" at bounding box center [761, 208] width 252 height 57
click at [668, 214] on span at bounding box center [668, 212] width 9 height 9
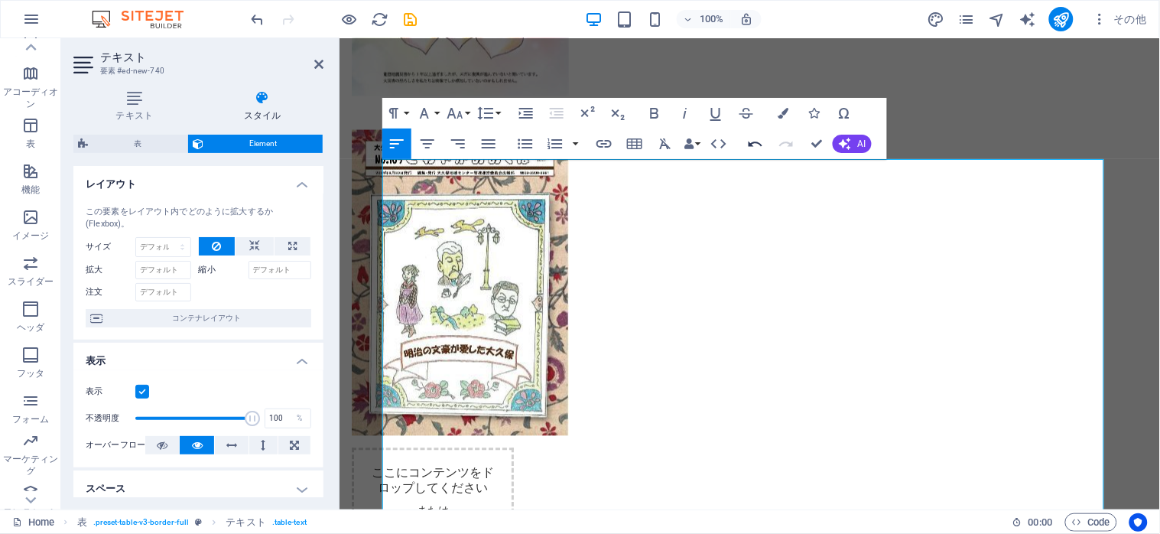
click at [751, 147] on icon "button" at bounding box center [755, 144] width 18 height 18
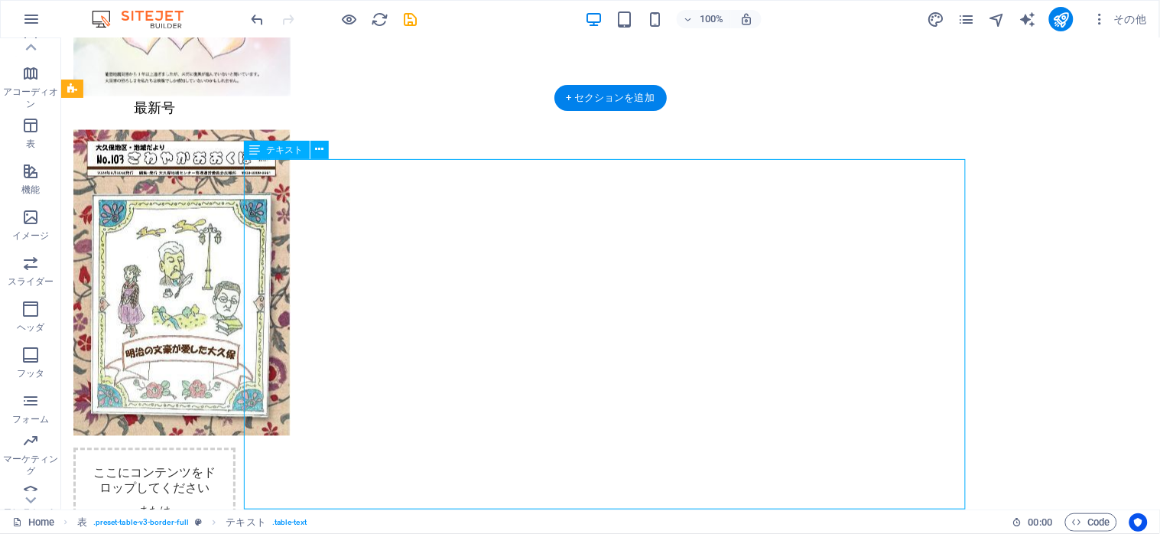
drag, startPoint x: 330, startPoint y: 177, endPoint x: 336, endPoint y: 410, distance: 233.3
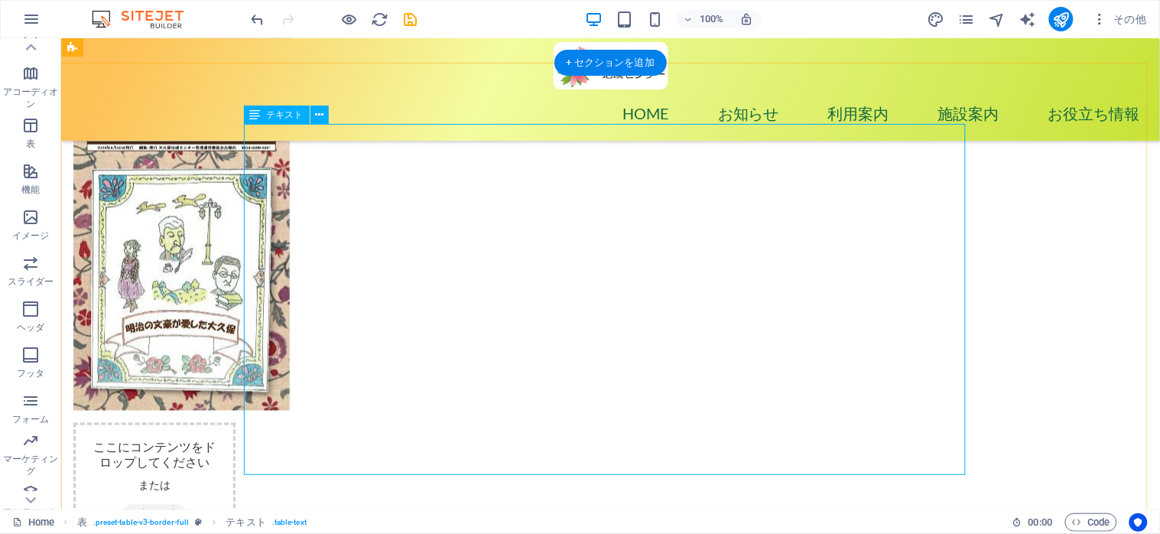
scroll to position [1960, 0]
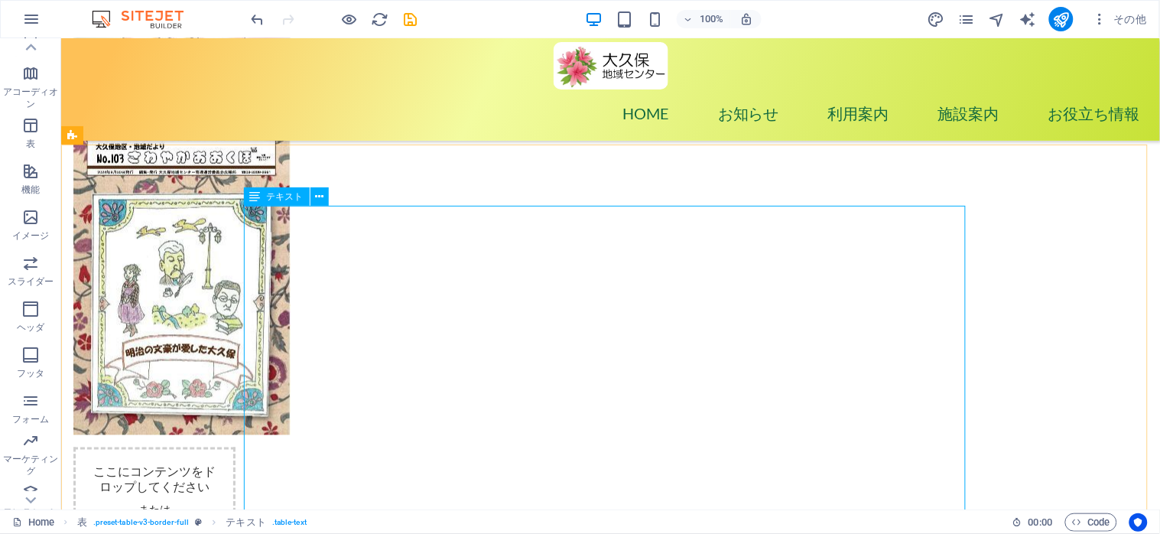
click at [276, 195] on span "テキスト" at bounding box center [285, 196] width 37 height 9
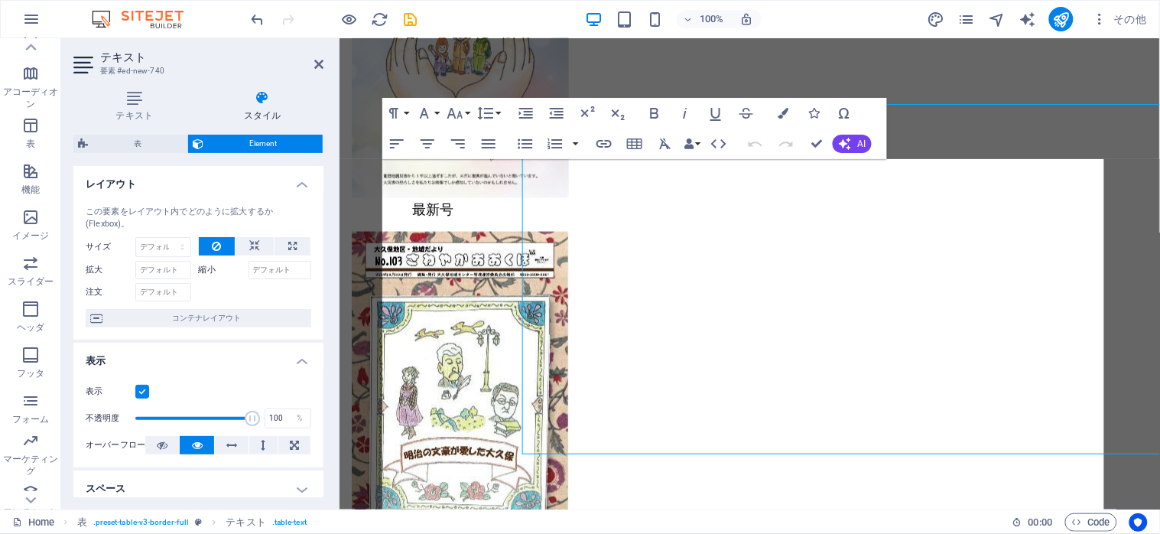
scroll to position [2062, 0]
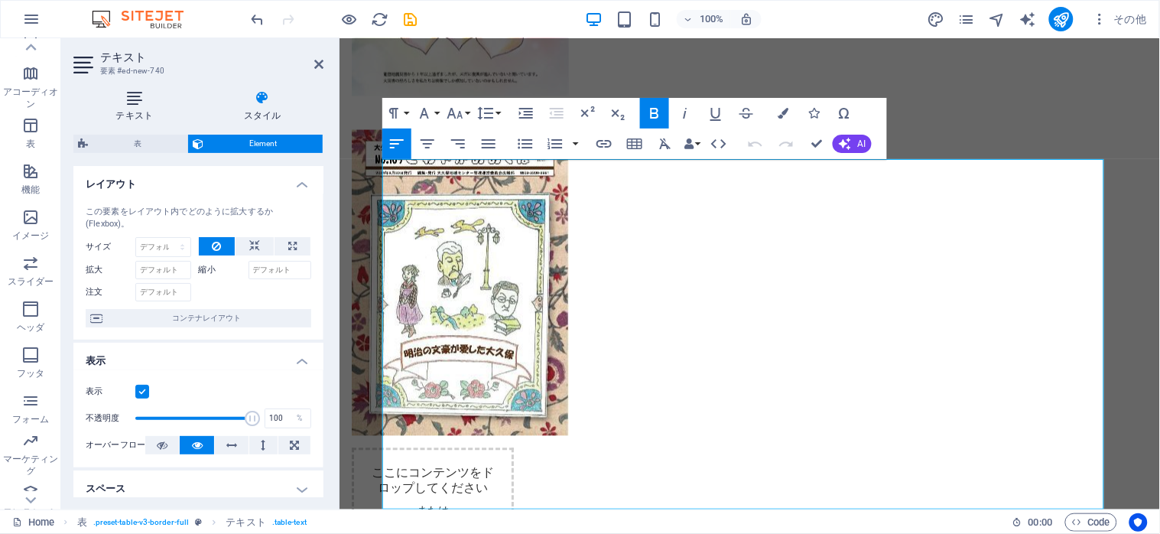
click at [145, 96] on icon at bounding box center [134, 97] width 122 height 15
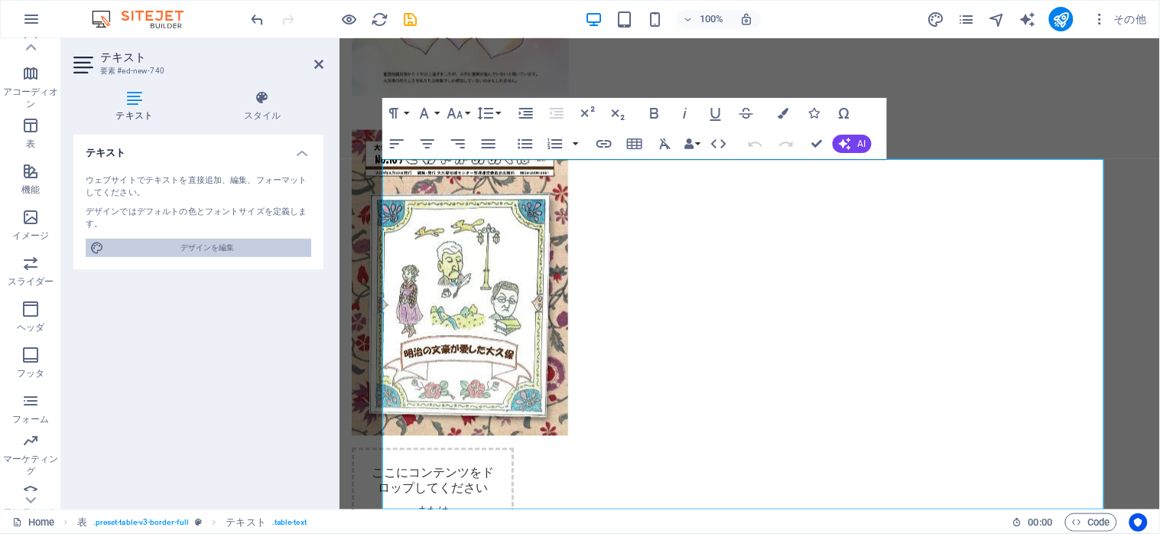
click at [195, 252] on span "デザインを編集" at bounding box center [208, 248] width 198 height 18
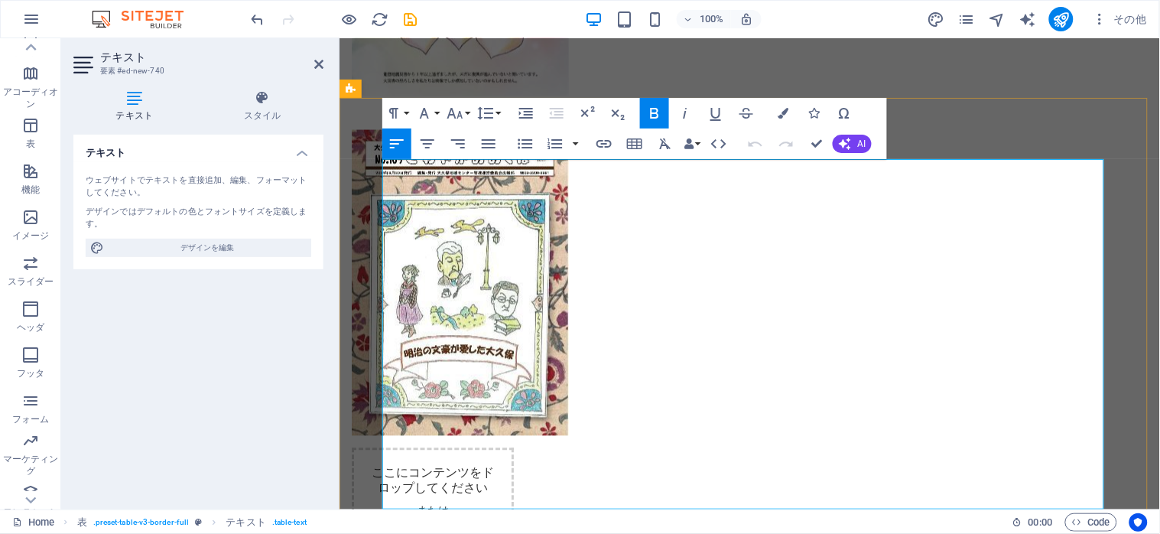
drag, startPoint x: 453, startPoint y: 185, endPoint x: 1080, endPoint y: 303, distance: 638.0
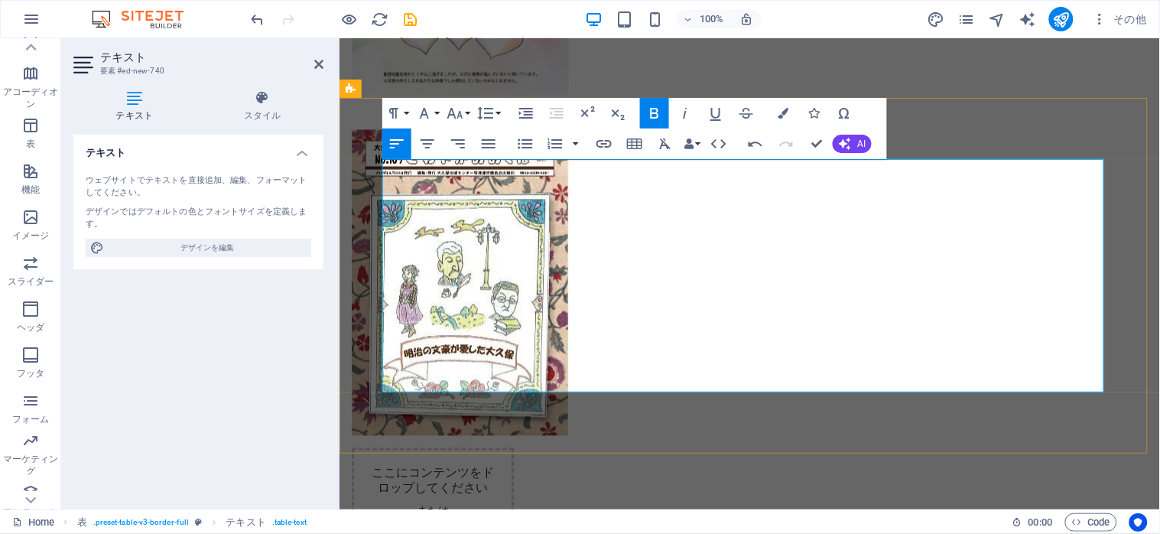
drag, startPoint x: 420, startPoint y: 181, endPoint x: 436, endPoint y: 388, distance: 207.1
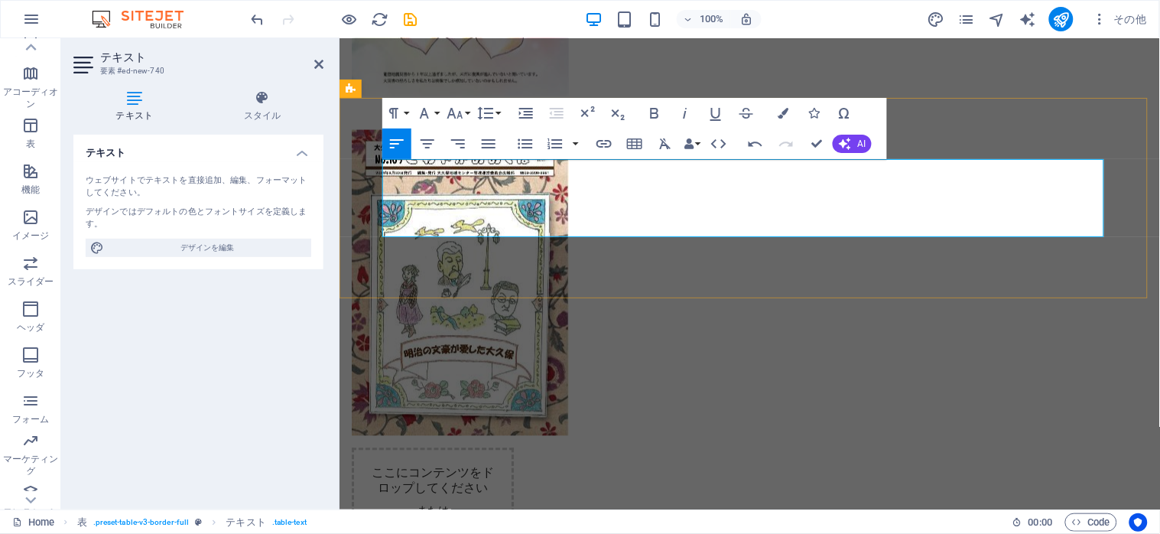
drag, startPoint x: 448, startPoint y: 188, endPoint x: 391, endPoint y: 188, distance: 57.4
drag, startPoint x: 453, startPoint y: 221, endPoint x: 402, endPoint y: 188, distance: 60.9
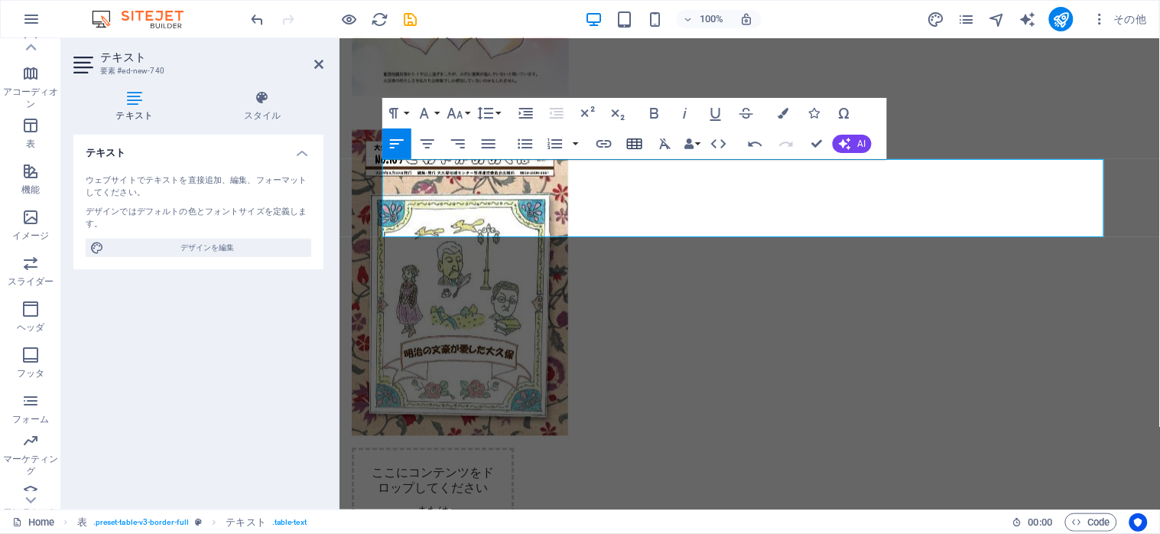
click at [636, 147] on icon "button" at bounding box center [634, 143] width 15 height 11
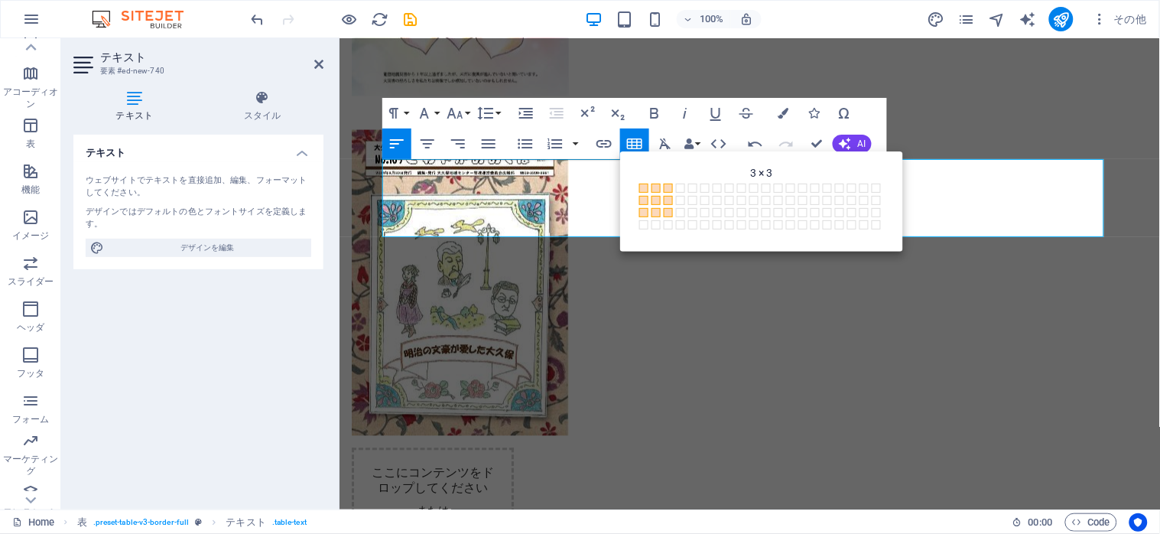
click at [669, 208] on span at bounding box center [668, 212] width 9 height 9
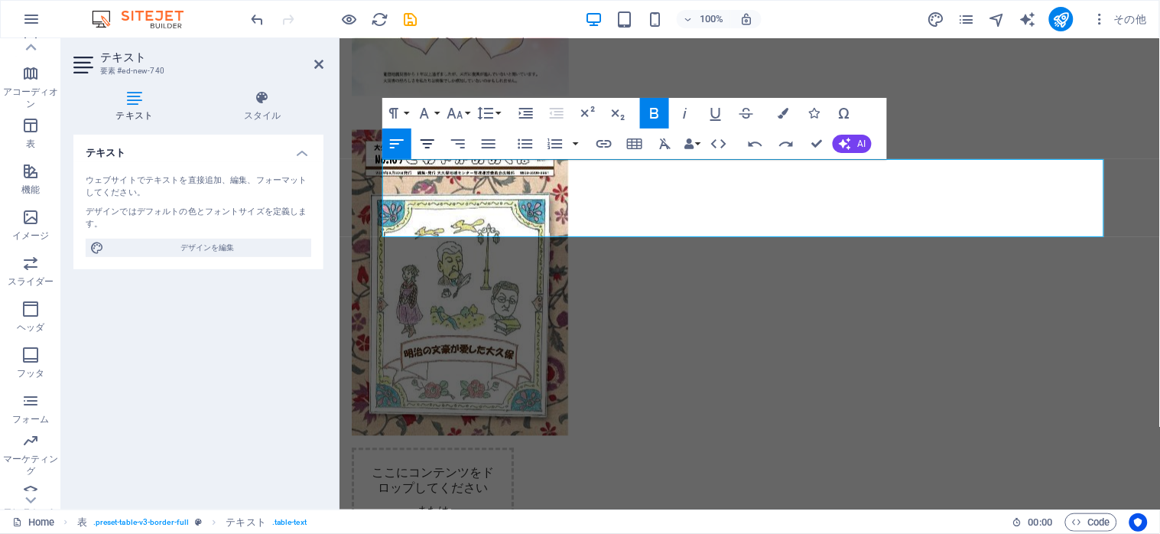
click at [414, 145] on button "Align Center" at bounding box center [427, 143] width 29 height 31
click at [458, 145] on icon "button" at bounding box center [458, 144] width 18 height 18
click at [395, 135] on icon "button" at bounding box center [397, 144] width 18 height 18
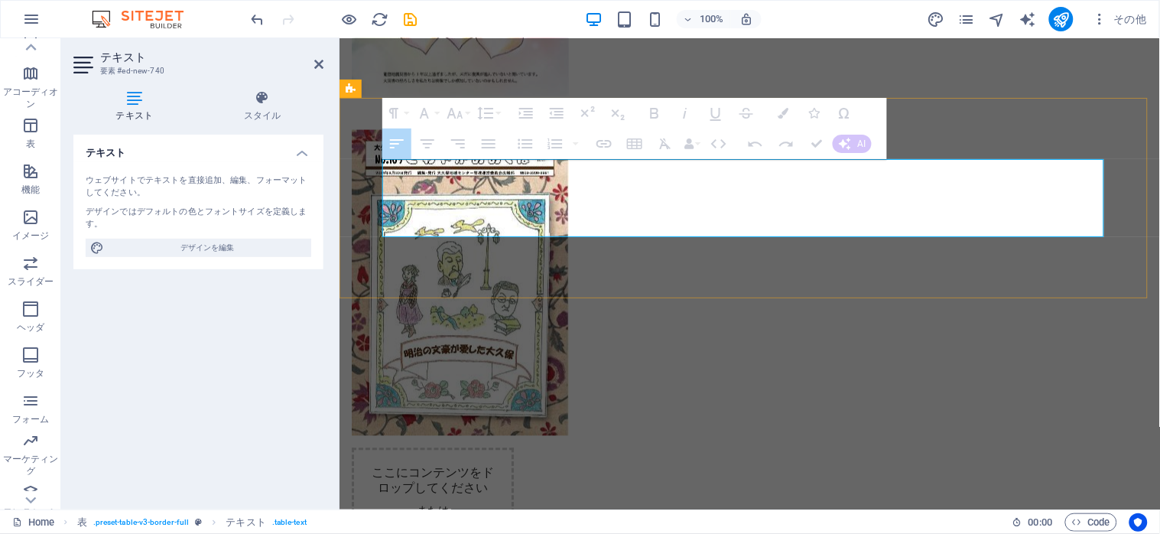
drag, startPoint x: 395, startPoint y: 180, endPoint x: 869, endPoint y: 184, distance: 473.4
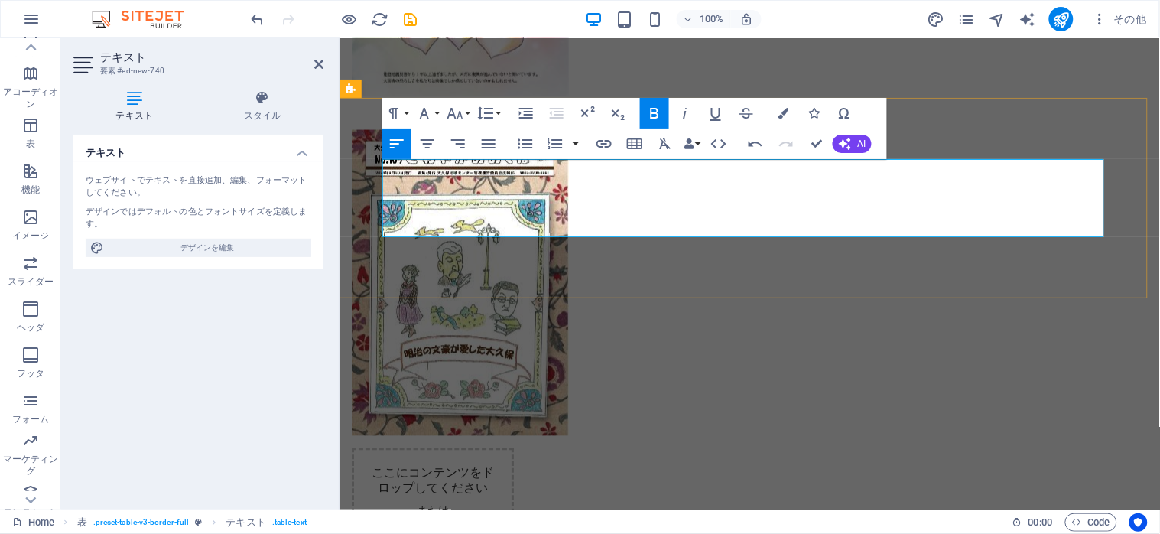
click at [359, 118] on icon "button" at bounding box center [361, 123] width 15 height 11
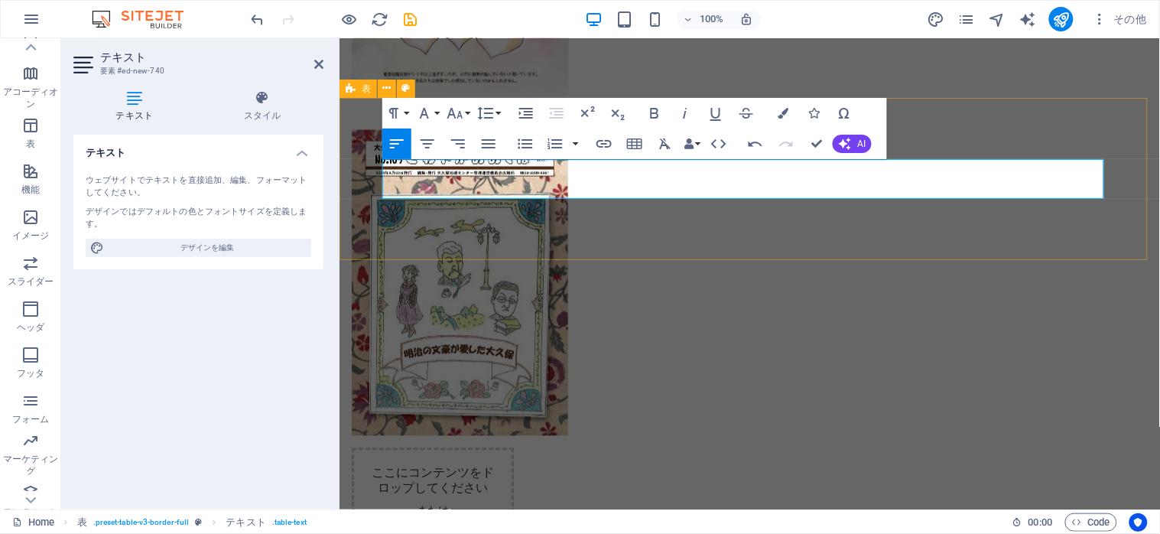
drag, startPoint x: 401, startPoint y: 184, endPoint x: 466, endPoint y: 210, distance: 69.0
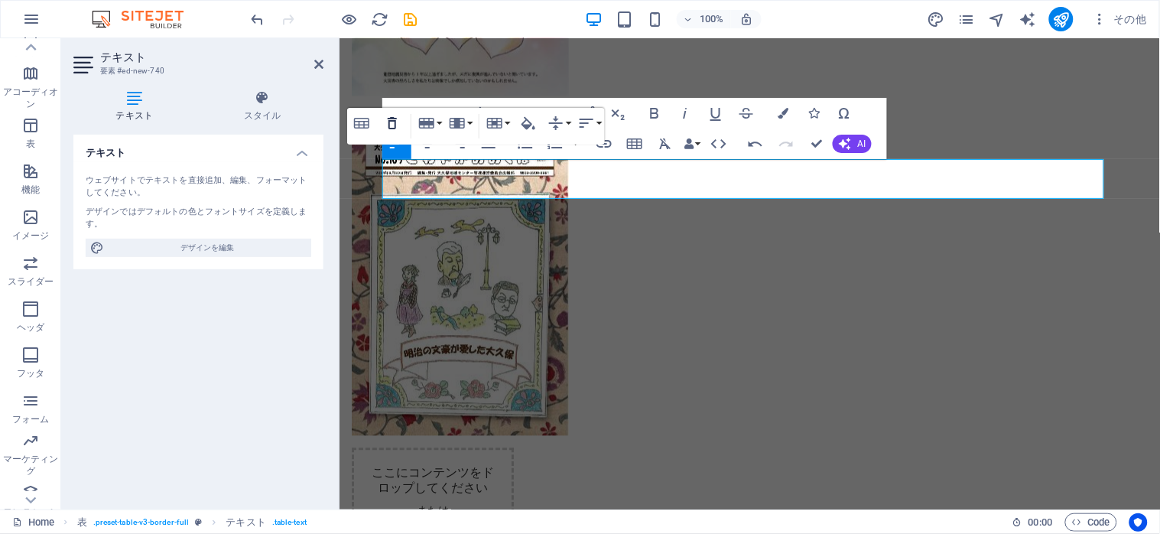
click at [390, 122] on icon "button" at bounding box center [392, 123] width 18 height 18
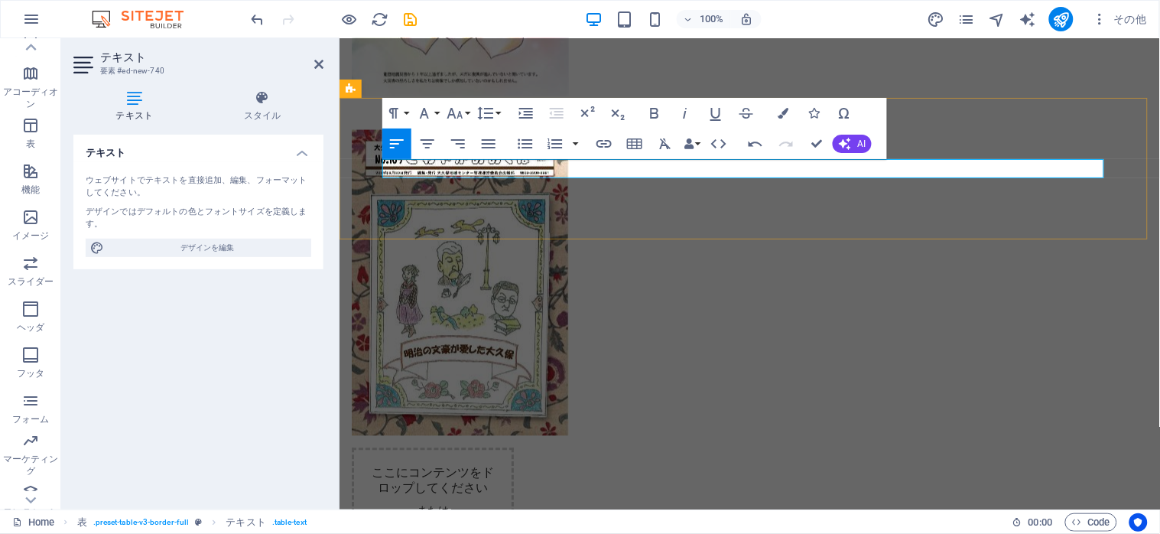
click at [631, 138] on icon "button" at bounding box center [634, 143] width 15 height 11
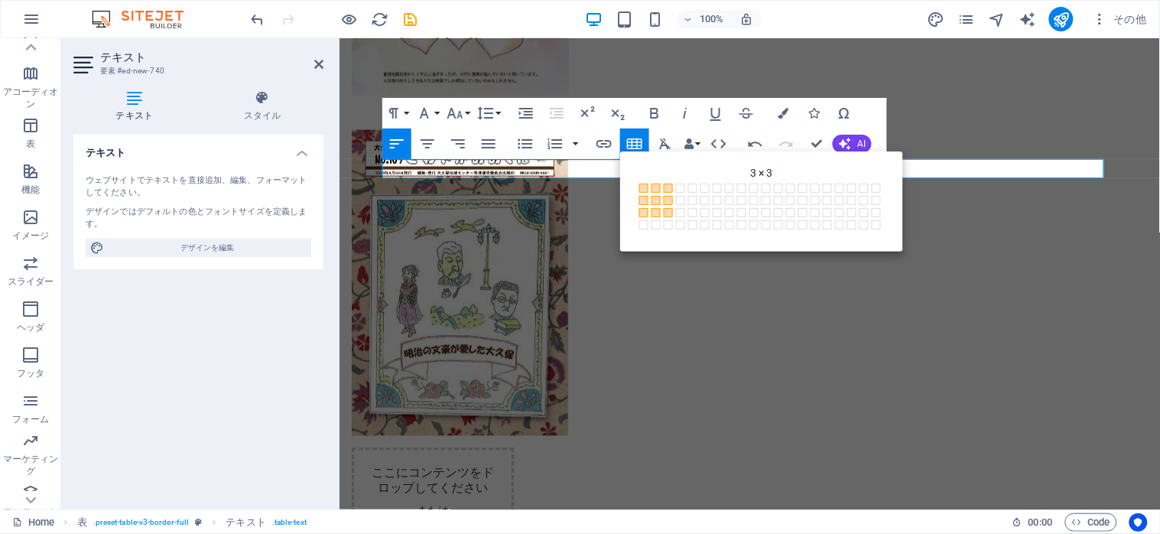
click at [668, 210] on span at bounding box center [668, 212] width 9 height 9
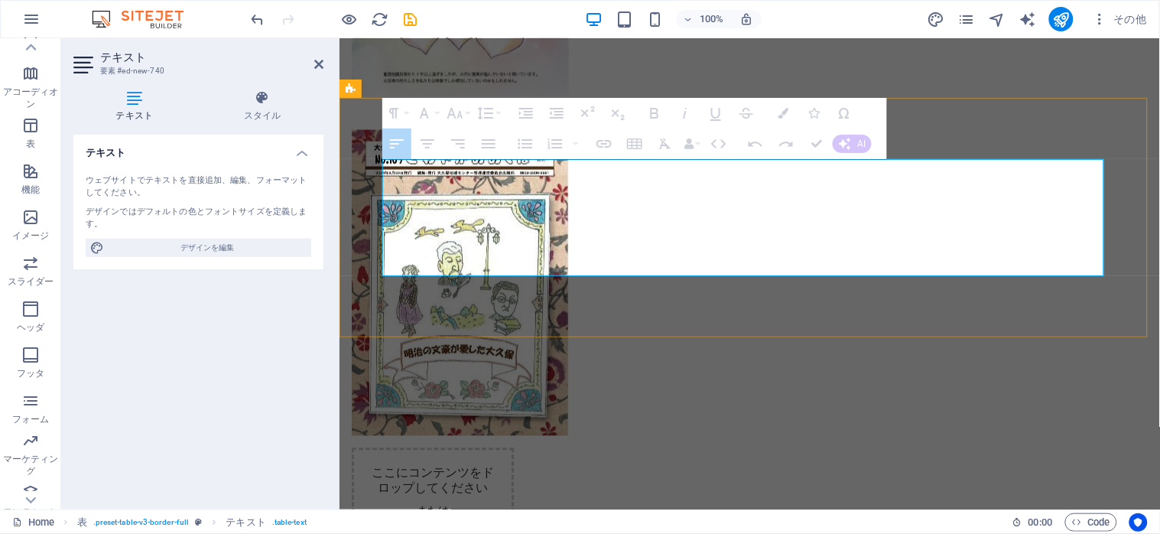
drag, startPoint x: 409, startPoint y: 181, endPoint x: 883, endPoint y: 267, distance: 481.8
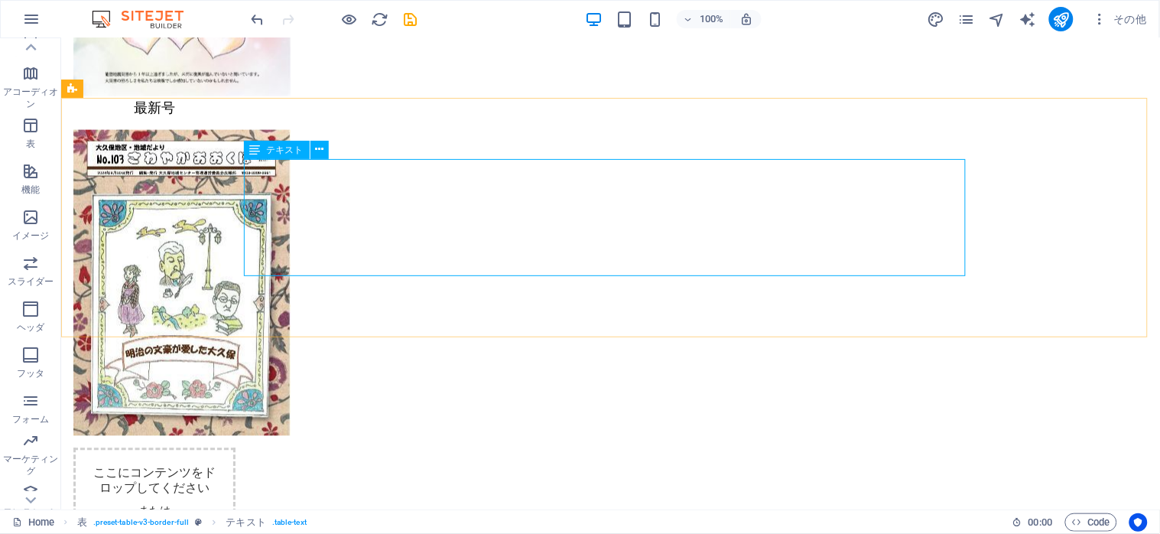
click at [278, 155] on div "テキスト" at bounding box center [277, 150] width 66 height 18
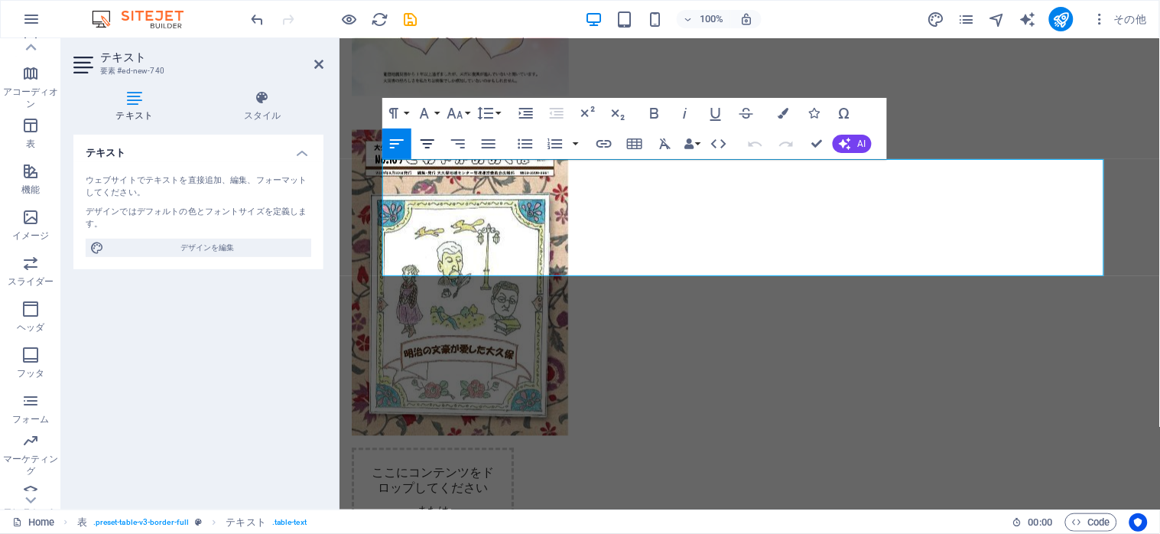
click at [427, 144] on icon "button" at bounding box center [427, 144] width 18 height 18
click at [421, 143] on icon "button" at bounding box center [427, 144] width 18 height 18
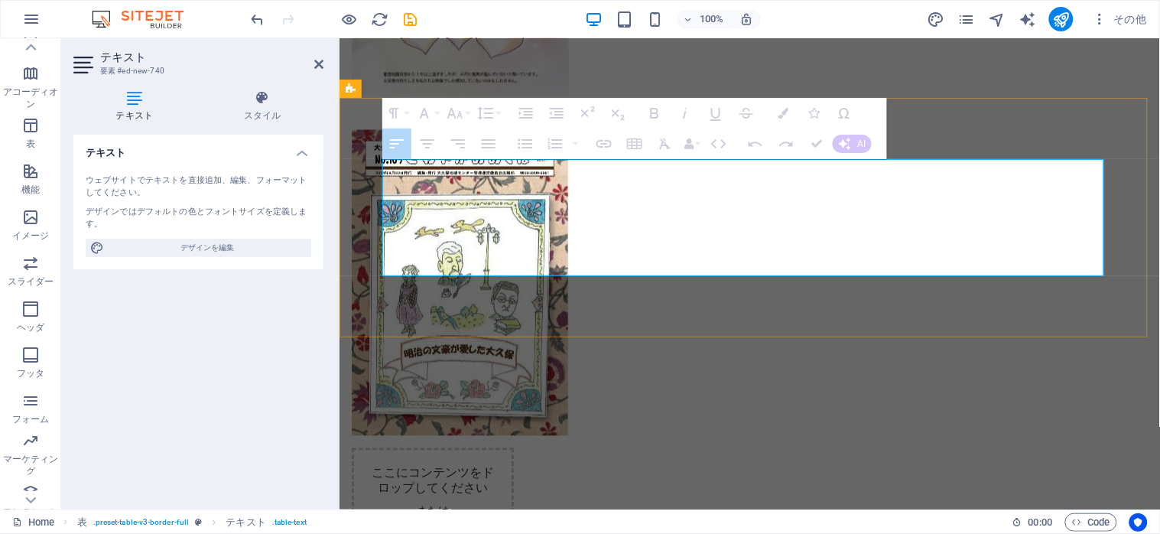
drag, startPoint x: 634, startPoint y: 180, endPoint x: 522, endPoint y: 179, distance: 112.4
drag, startPoint x: 457, startPoint y: 179, endPoint x: 833, endPoint y: 256, distance: 384.1
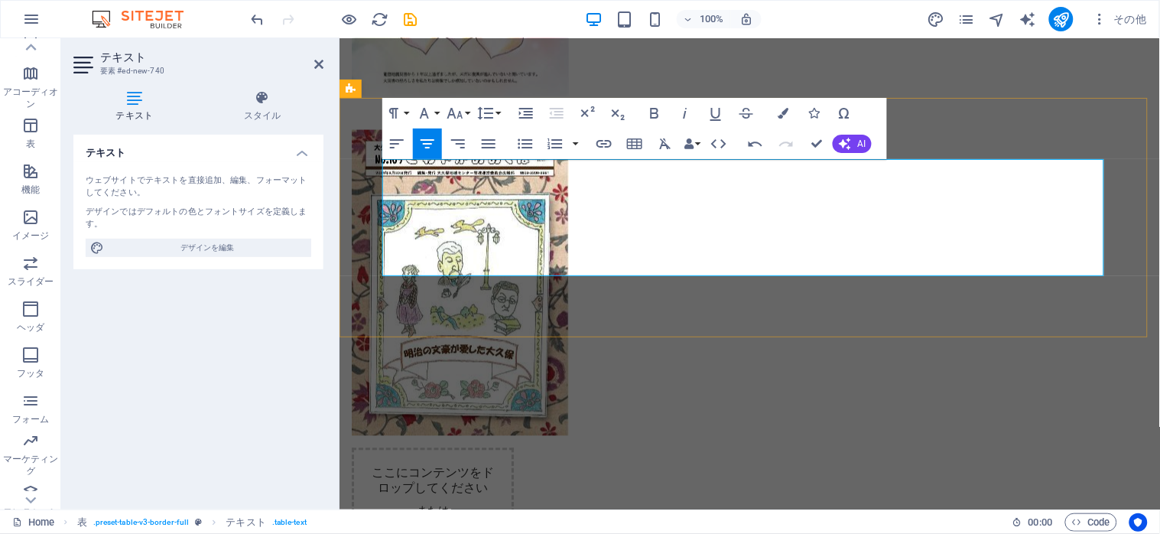
click at [431, 145] on icon "button" at bounding box center [427, 144] width 18 height 18
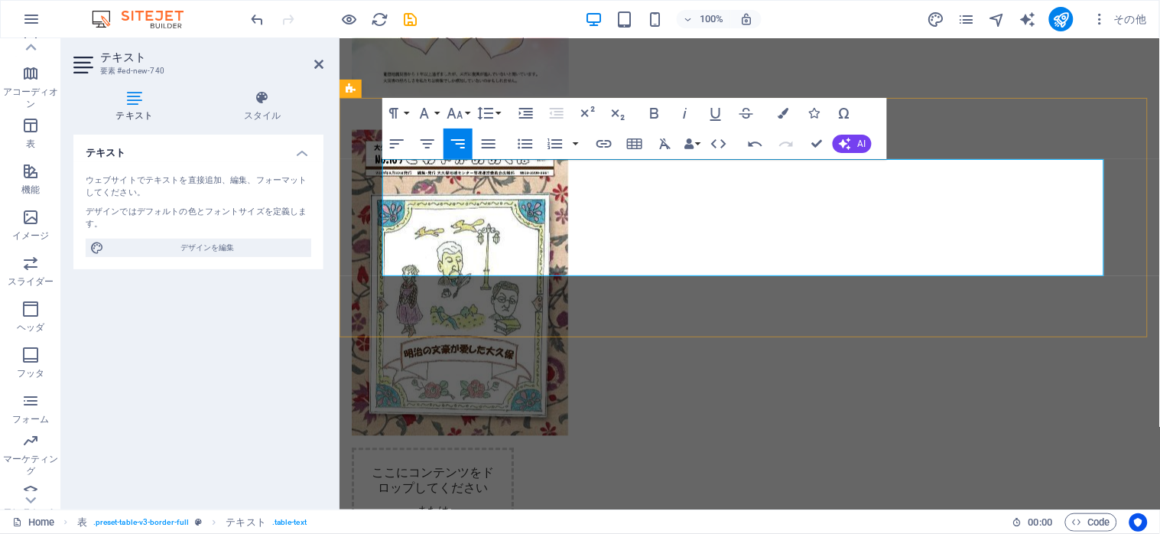
drag, startPoint x: 957, startPoint y: 187, endPoint x: 1098, endPoint y: 180, distance: 141.6
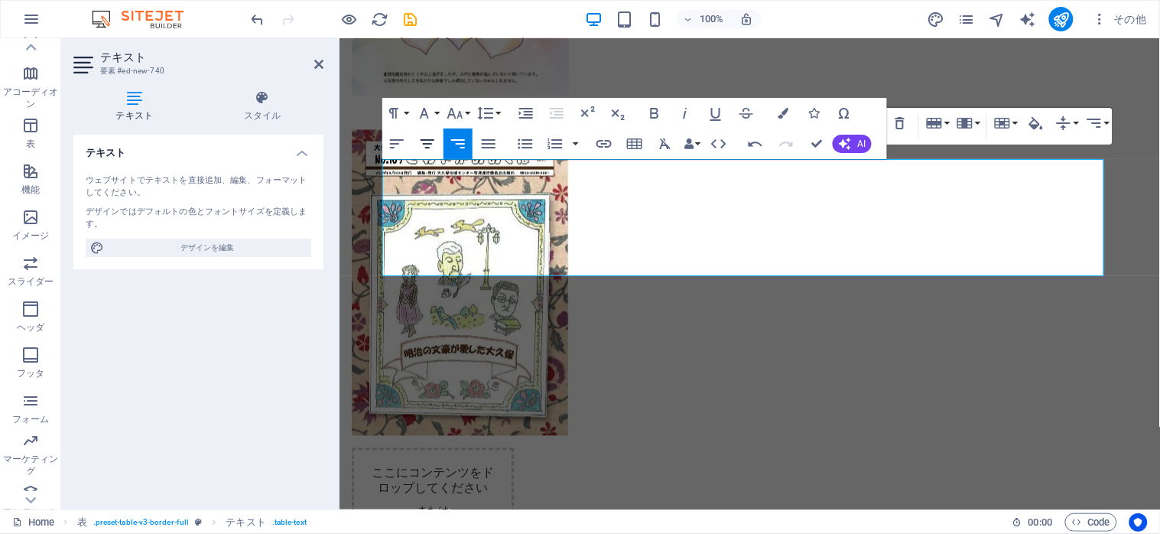
click at [421, 142] on icon "button" at bounding box center [427, 144] width 18 height 18
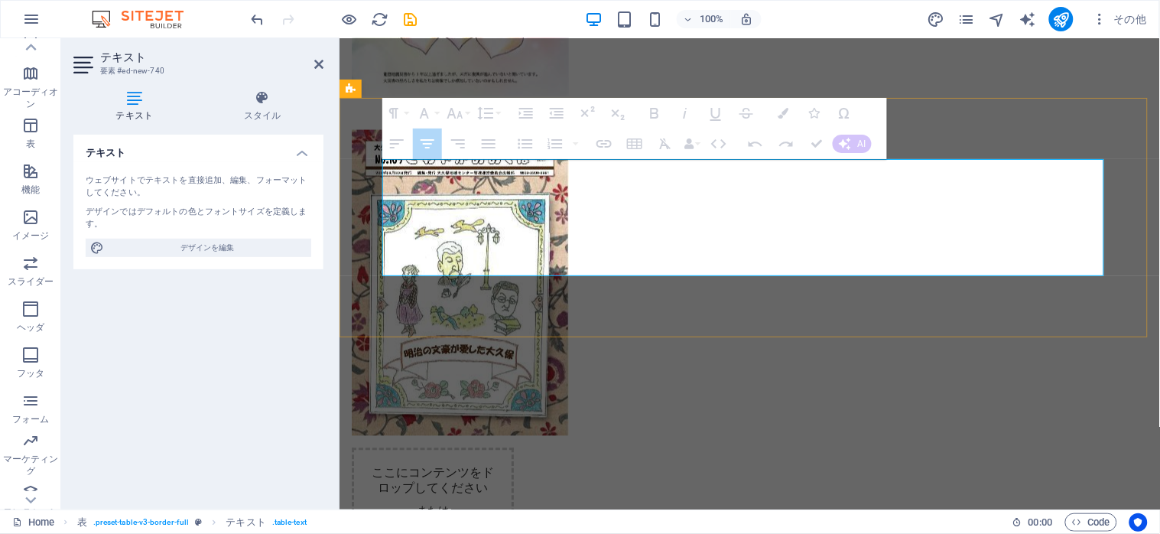
drag, startPoint x: 448, startPoint y: 216, endPoint x: 663, endPoint y: 254, distance: 218.2
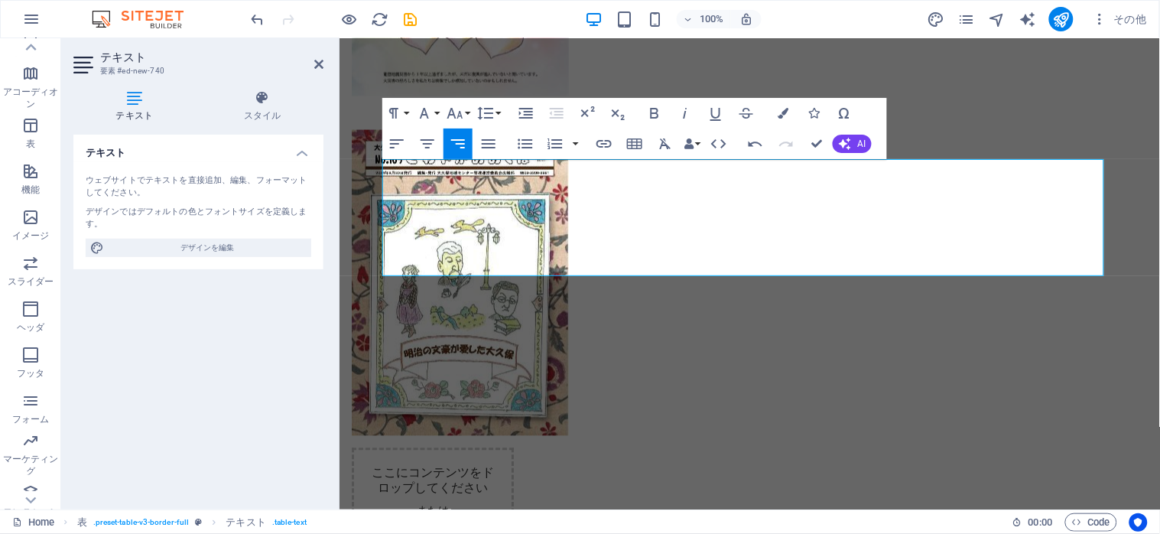
click at [423, 139] on icon "button" at bounding box center [428, 143] width 14 height 9
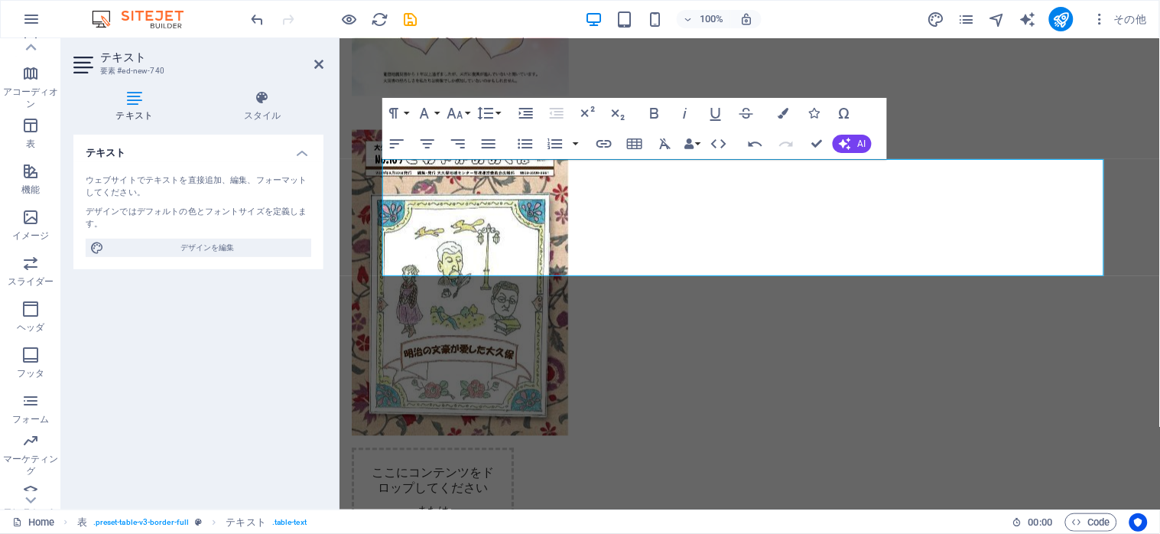
click at [428, 138] on icon "button" at bounding box center [427, 144] width 18 height 18
click at [420, 145] on icon "button" at bounding box center [427, 144] width 18 height 18
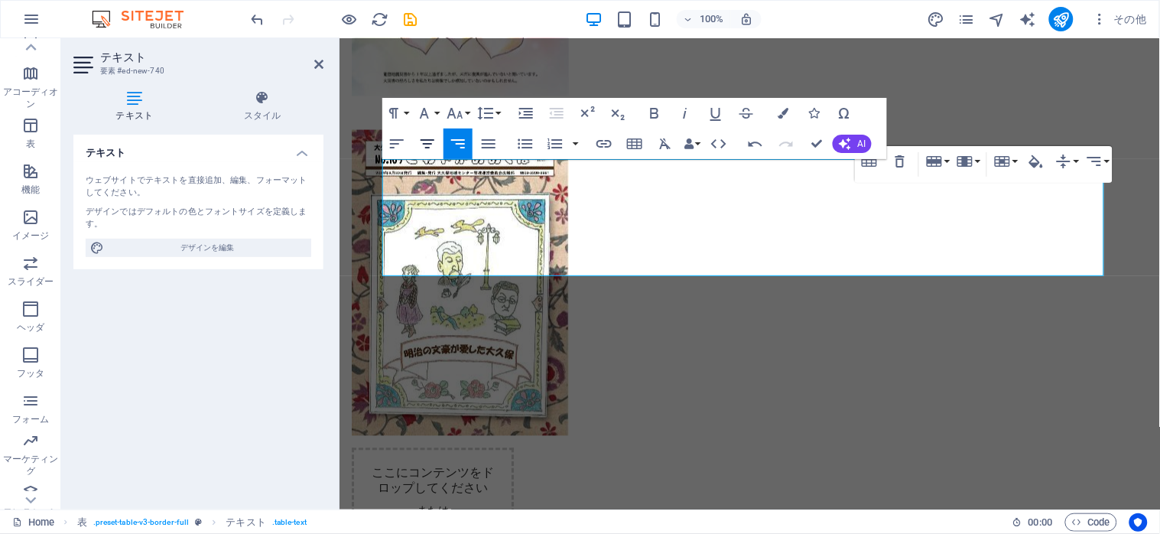
click at [427, 142] on icon "button" at bounding box center [427, 144] width 18 height 18
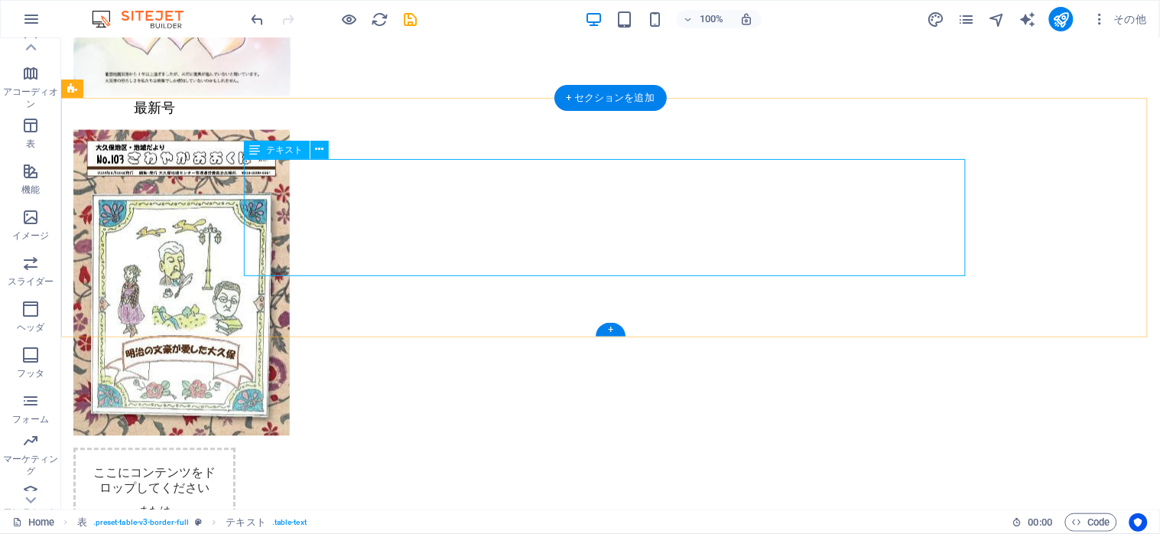
click at [277, 146] on span "テキスト" at bounding box center [285, 149] width 37 height 9
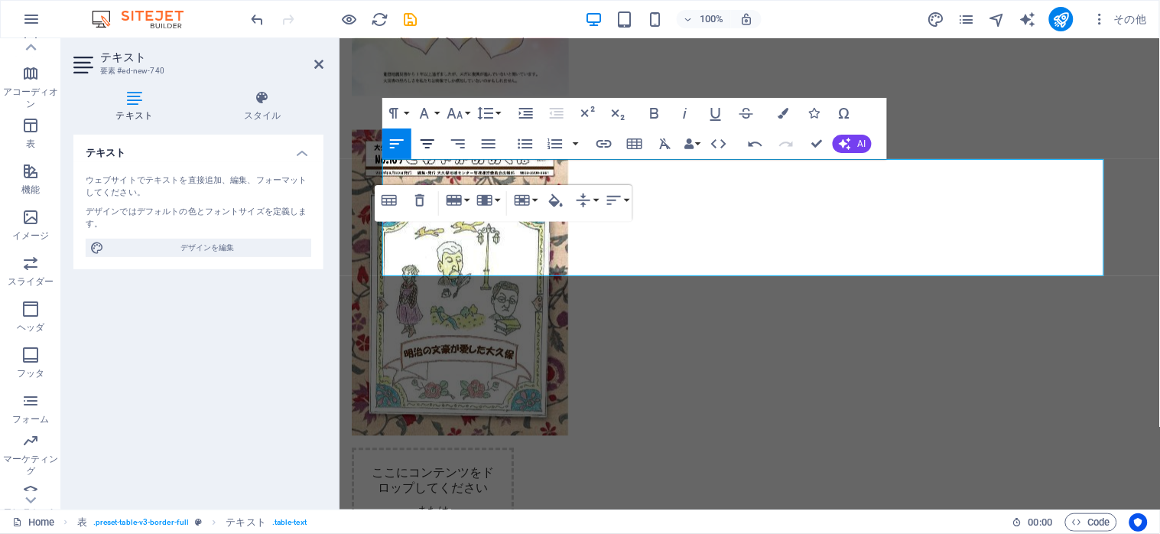
click at [422, 148] on icon "button" at bounding box center [427, 144] width 18 height 18
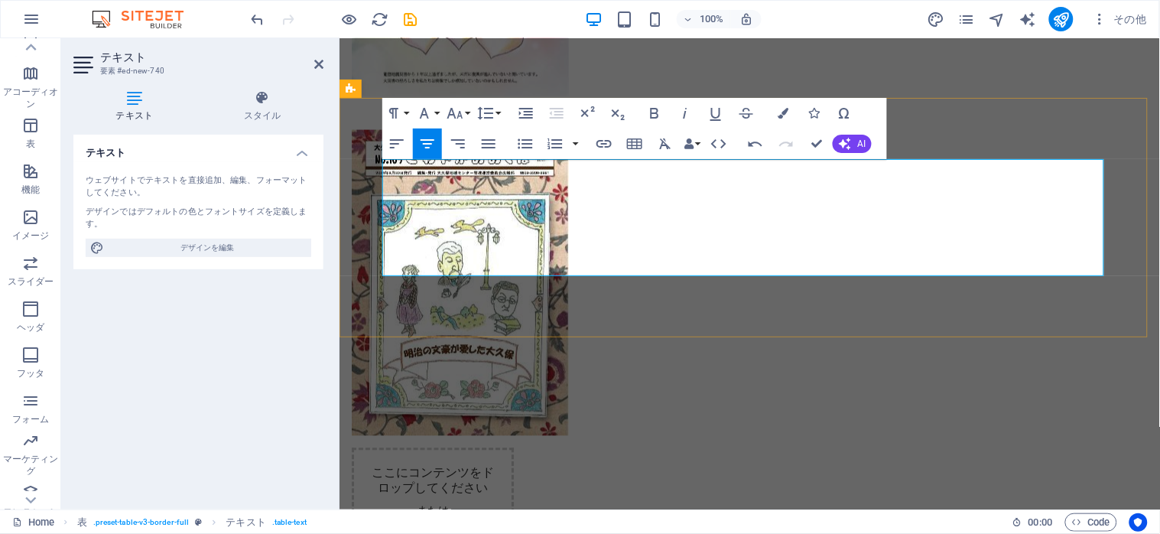
click at [424, 140] on icon "button" at bounding box center [428, 143] width 14 height 9
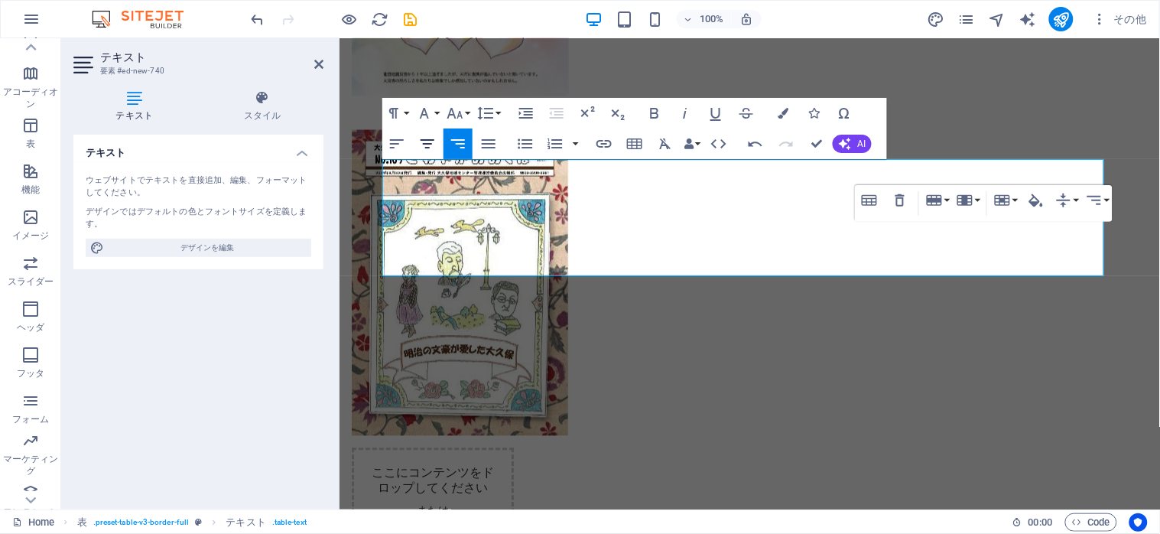
click at [419, 143] on icon "button" at bounding box center [427, 144] width 18 height 18
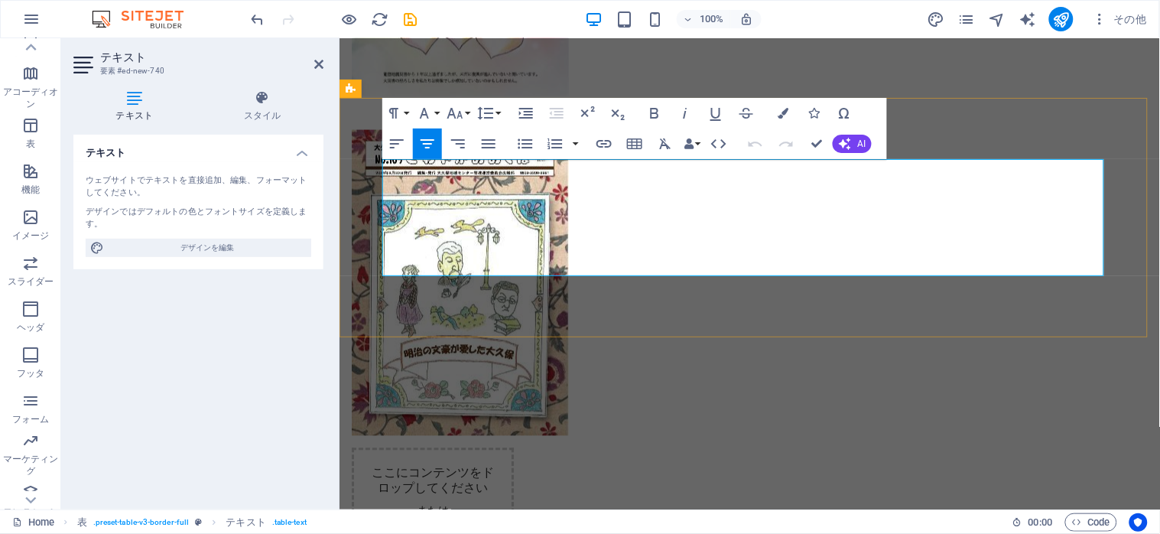
drag, startPoint x: 459, startPoint y: 184, endPoint x: 538, endPoint y: 190, distance: 79.0
click at [599, 142] on icon "button" at bounding box center [604, 144] width 18 height 18
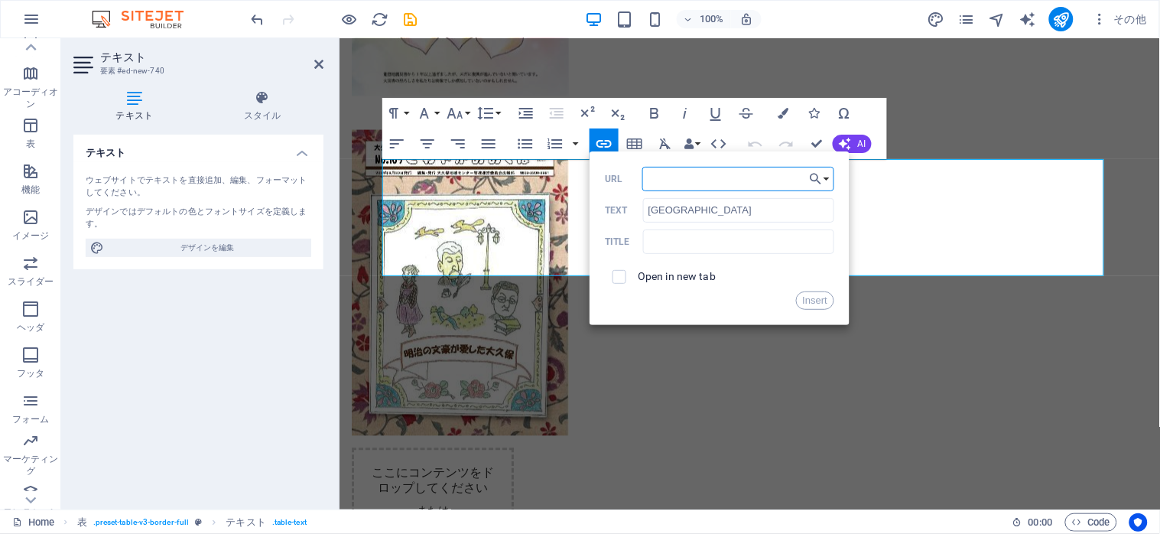
paste input "[URL][DOMAIN_NAME]"
type input "[URL][DOMAIN_NAME]"
click at [614, 278] on input "checkbox" at bounding box center [617, 275] width 14 height 14
checkbox input "true"
click at [818, 304] on button "Insert" at bounding box center [815, 300] width 39 height 18
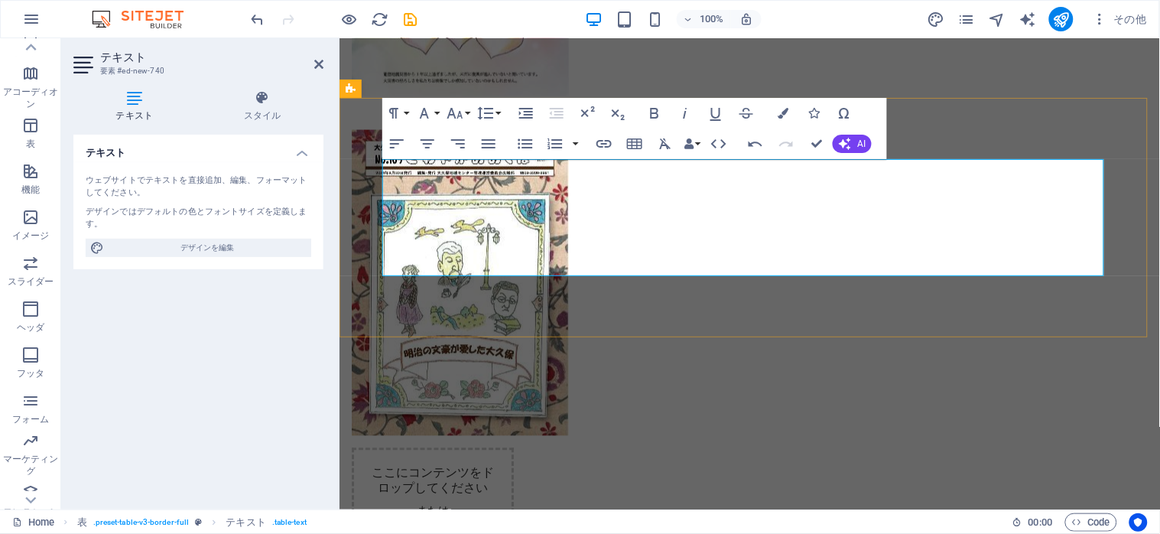
drag, startPoint x: 686, startPoint y: 179, endPoint x: 808, endPoint y: 187, distance: 122.6
type input "[GEOGRAPHIC_DATA]"
checkbox input "false"
click at [599, 140] on icon "button" at bounding box center [603, 144] width 15 height 8
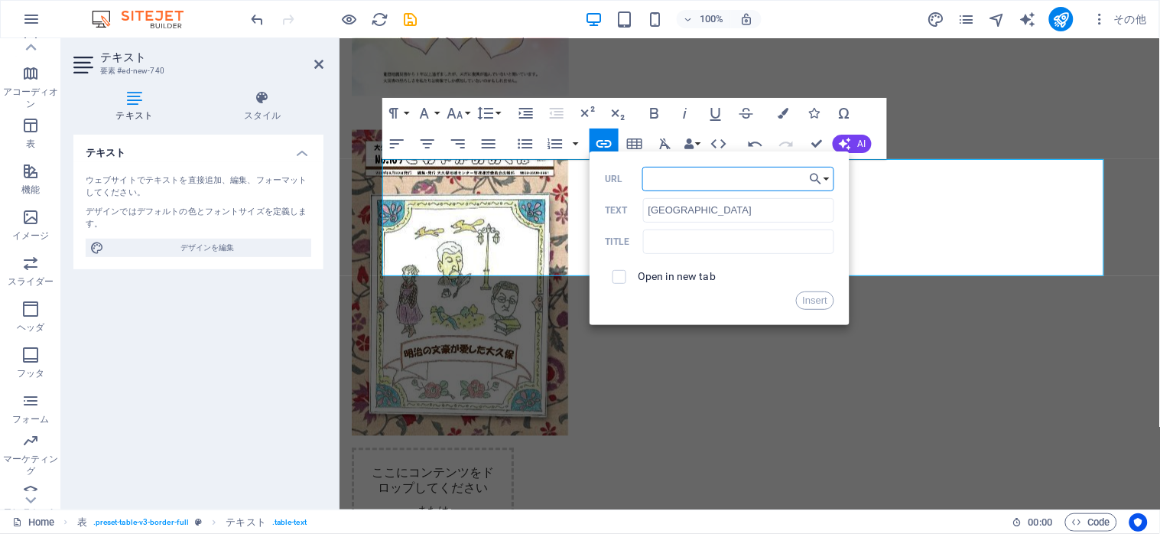
paste input "[URL][DOMAIN_NAME]"
type input "[URL][DOMAIN_NAME]"
click at [621, 277] on input "checkbox" at bounding box center [617, 275] width 14 height 14
checkbox input "true"
click at [818, 306] on button "Insert" at bounding box center [815, 300] width 39 height 18
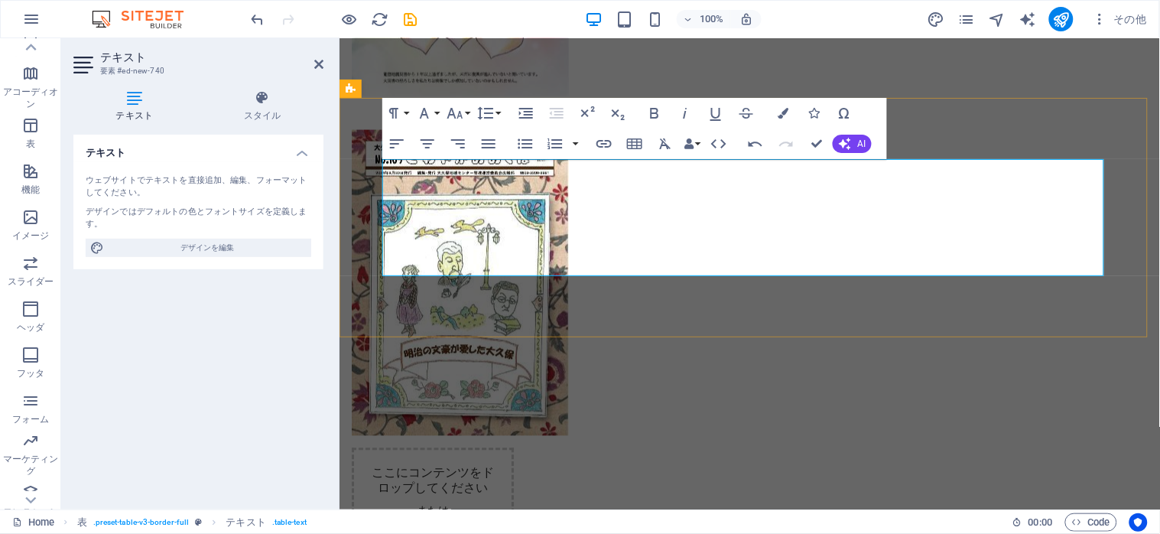
drag, startPoint x: 935, startPoint y: 180, endPoint x: 1032, endPoint y: 187, distance: 96.6
copy div "[GEOGRAPHIC_DATA]"
type input "[GEOGRAPHIC_DATA]"
checkbox input "false"
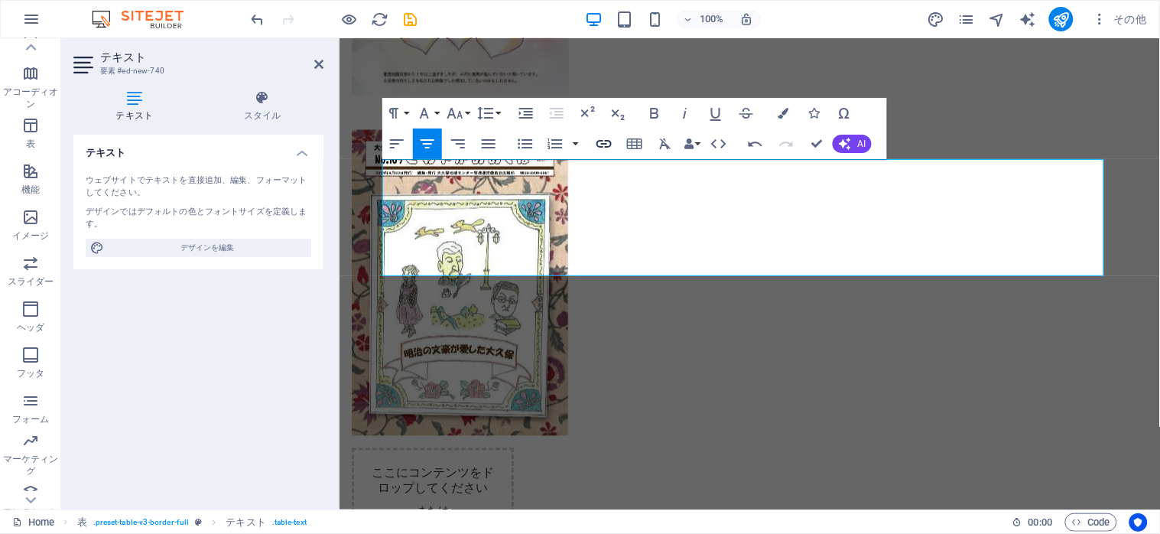
click at [598, 143] on icon "button" at bounding box center [604, 144] width 18 height 18
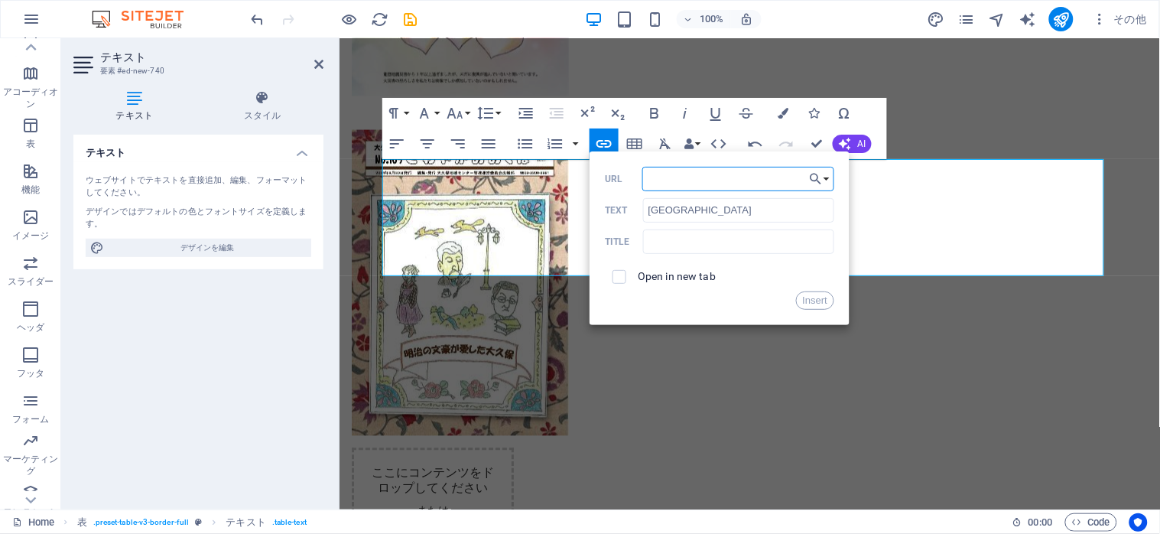
paste input "[URL][PERSON_NAME][DOMAIN_NAME]"
type input "[URL][PERSON_NAME][DOMAIN_NAME]"
click at [614, 274] on input "checkbox" at bounding box center [617, 275] width 14 height 14
checkbox input "true"
click at [810, 300] on button "Insert" at bounding box center [815, 300] width 39 height 18
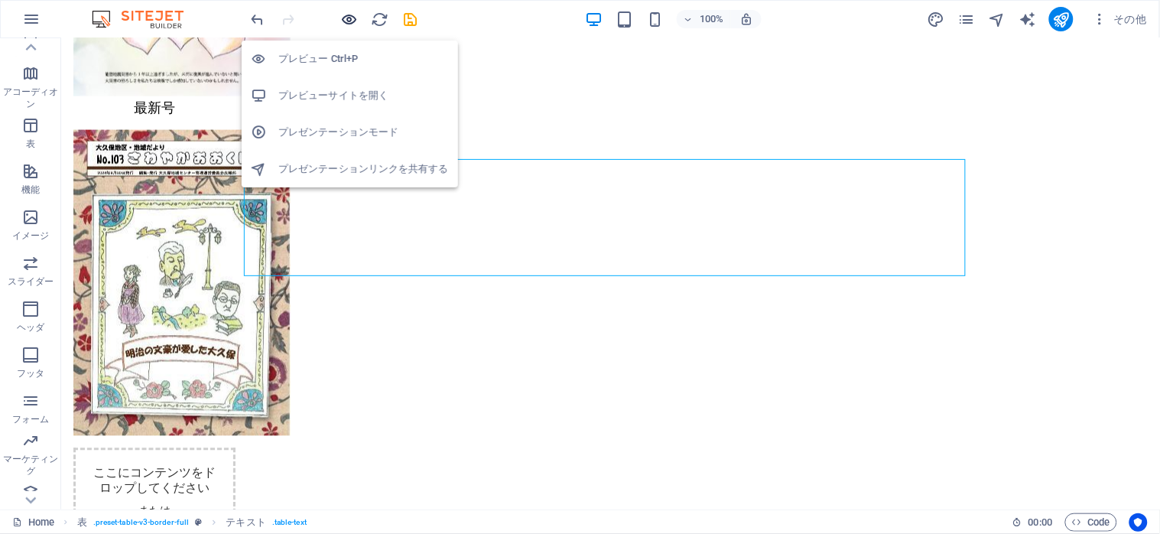
click at [348, 19] on icon "button" at bounding box center [350, 20] width 18 height 18
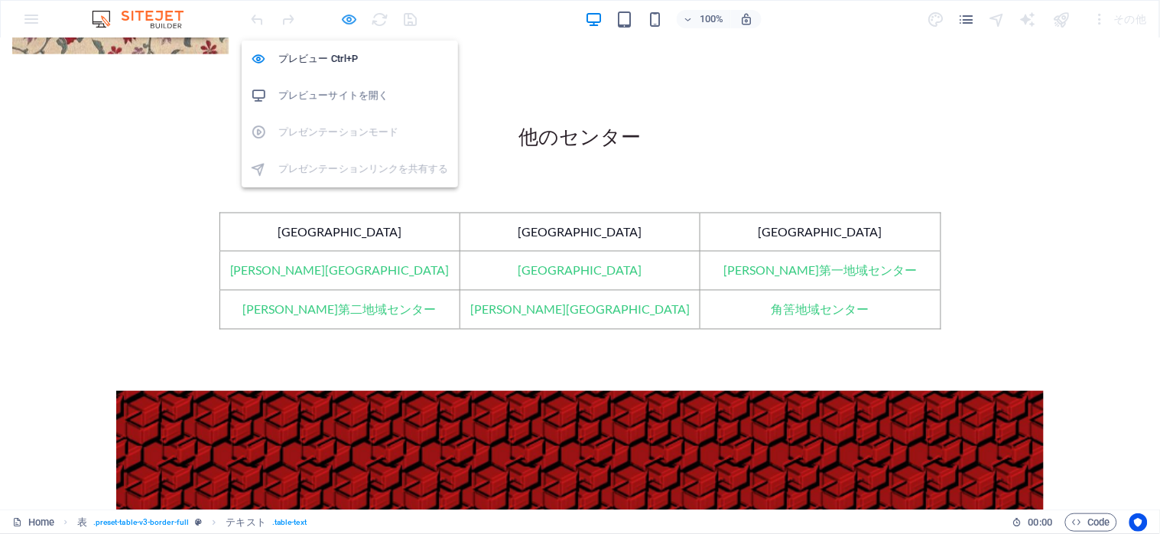
scroll to position [1672, 0]
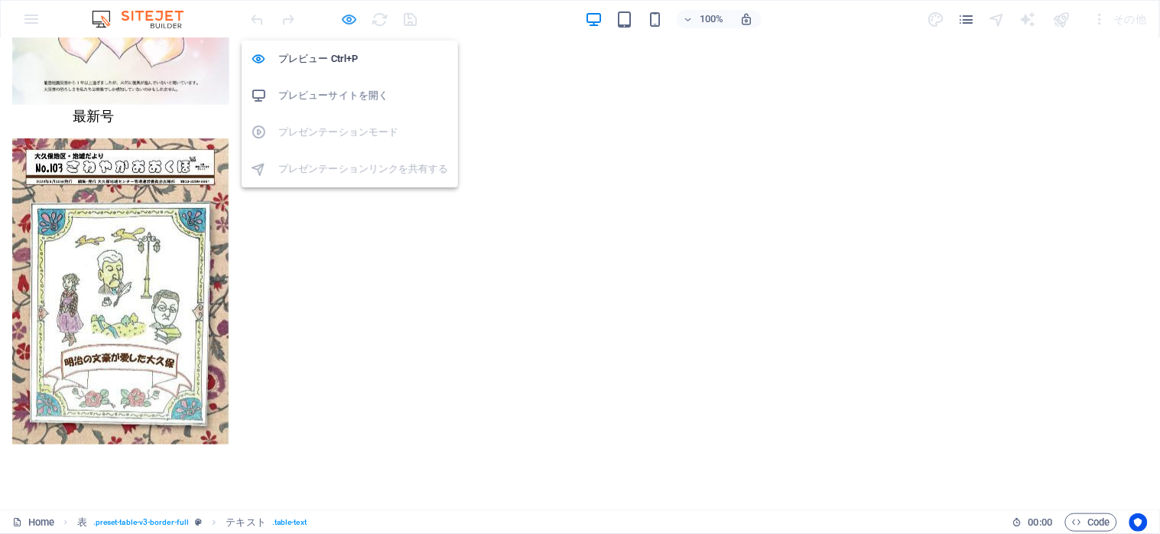
click at [348, 18] on icon "button" at bounding box center [350, 20] width 18 height 18
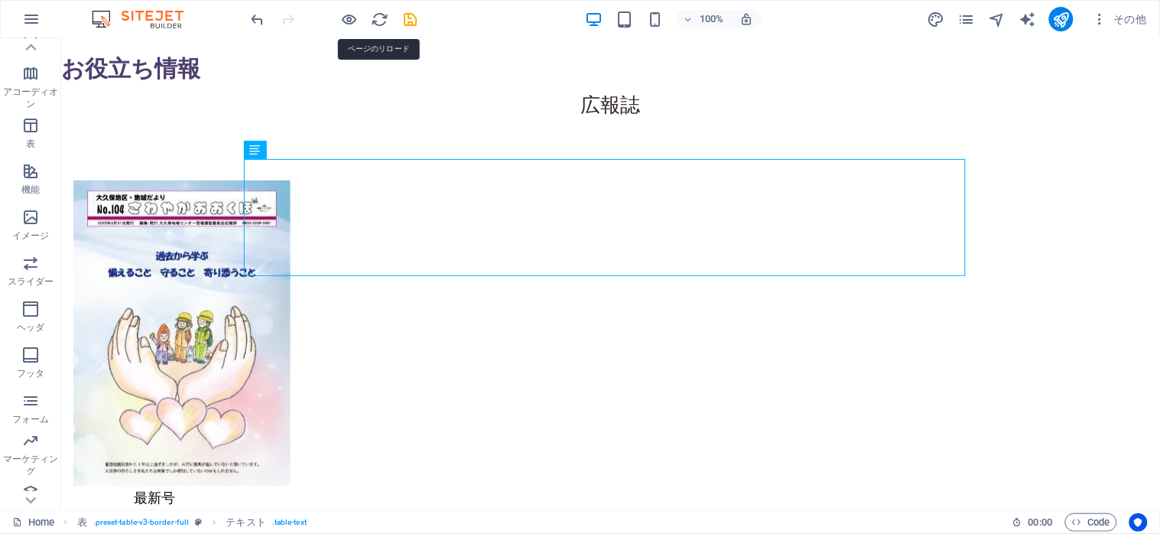
scroll to position [2062, 0]
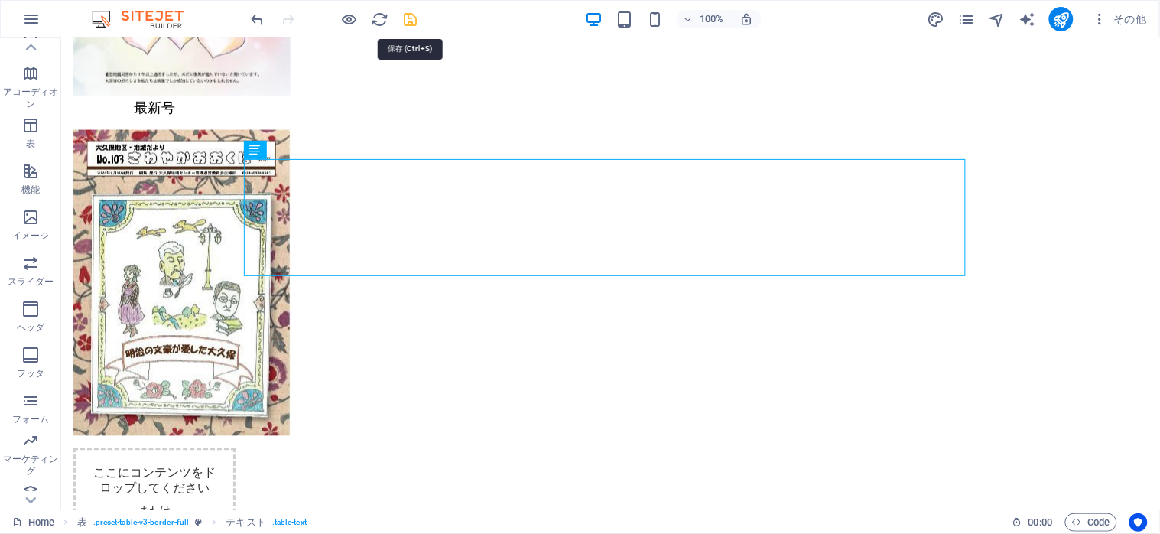
click at [404, 24] on icon "save" at bounding box center [411, 20] width 18 height 18
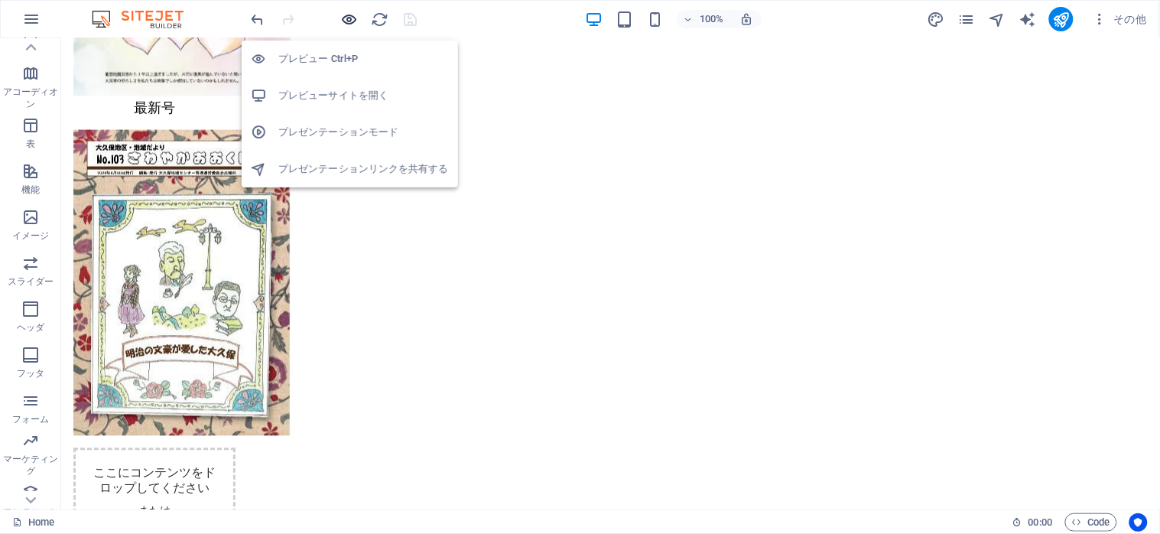
click at [350, 21] on icon "button" at bounding box center [350, 20] width 18 height 18
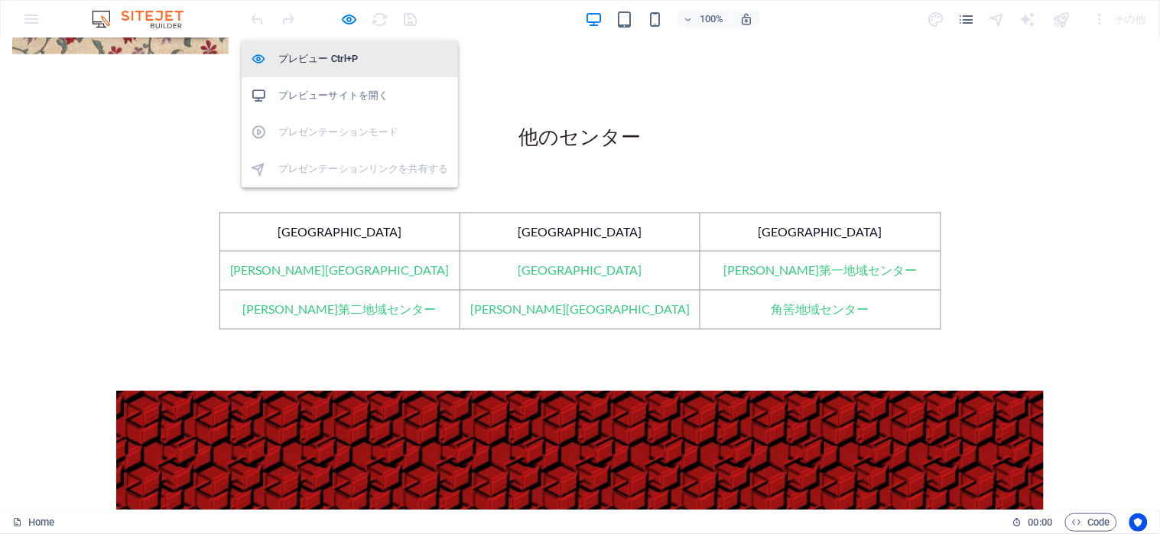
scroll to position [1672, 0]
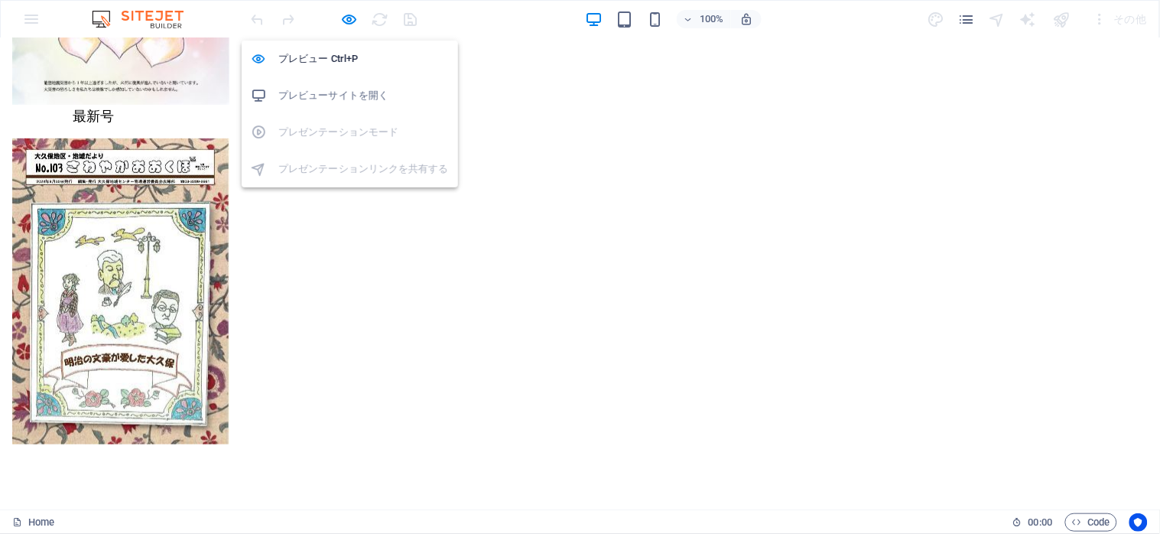
click at [317, 83] on li "プレビューサイトを開く" at bounding box center [350, 95] width 216 height 37
click at [346, 18] on icon "button" at bounding box center [350, 20] width 18 height 18
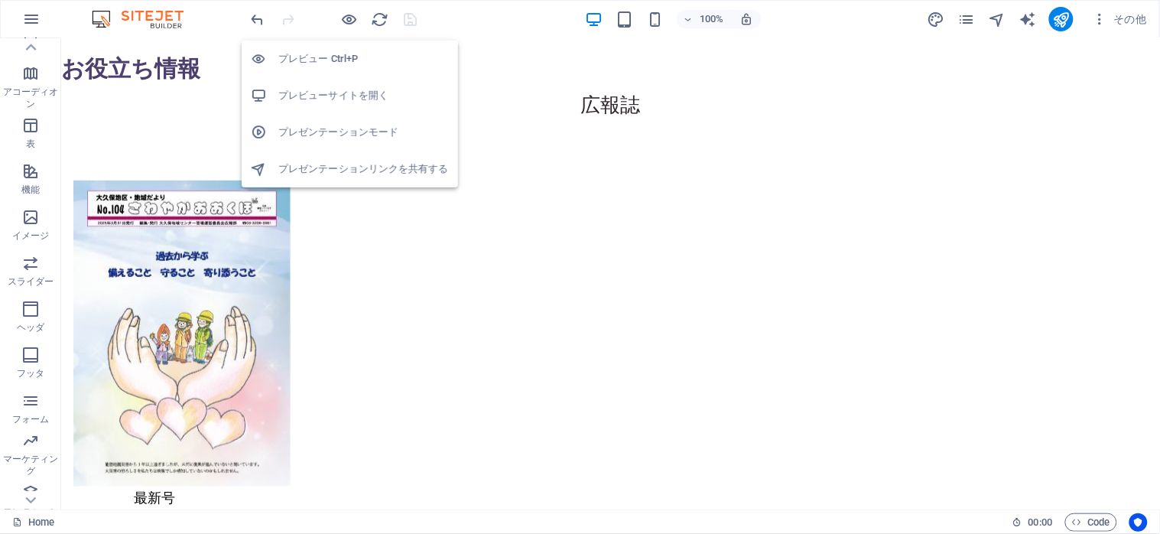
scroll to position [2062, 0]
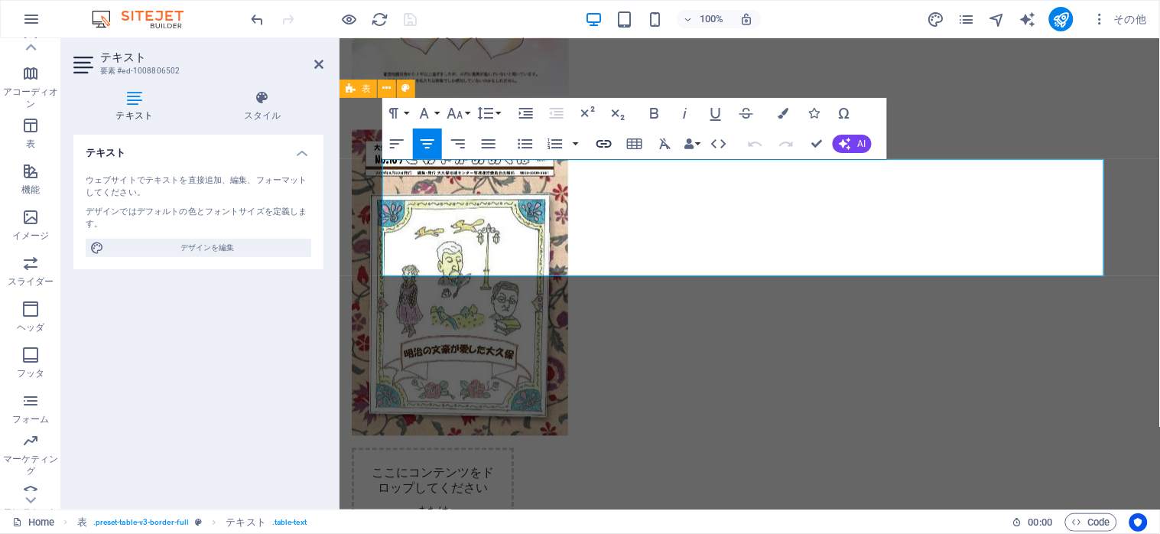
click at [599, 141] on icon "button" at bounding box center [603, 144] width 15 height 8
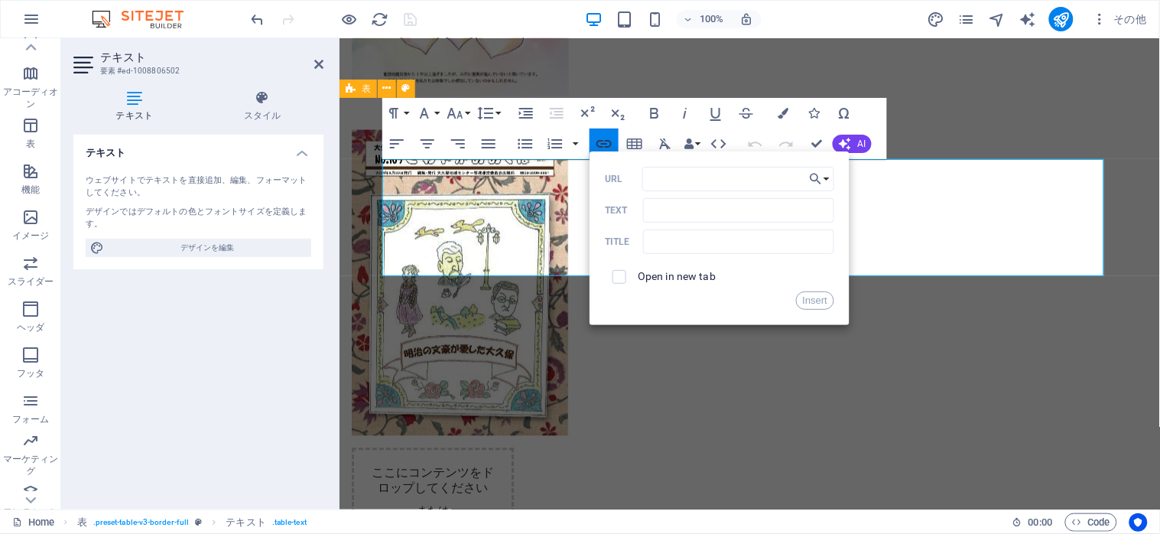
click at [606, 138] on icon "button" at bounding box center [604, 144] width 18 height 18
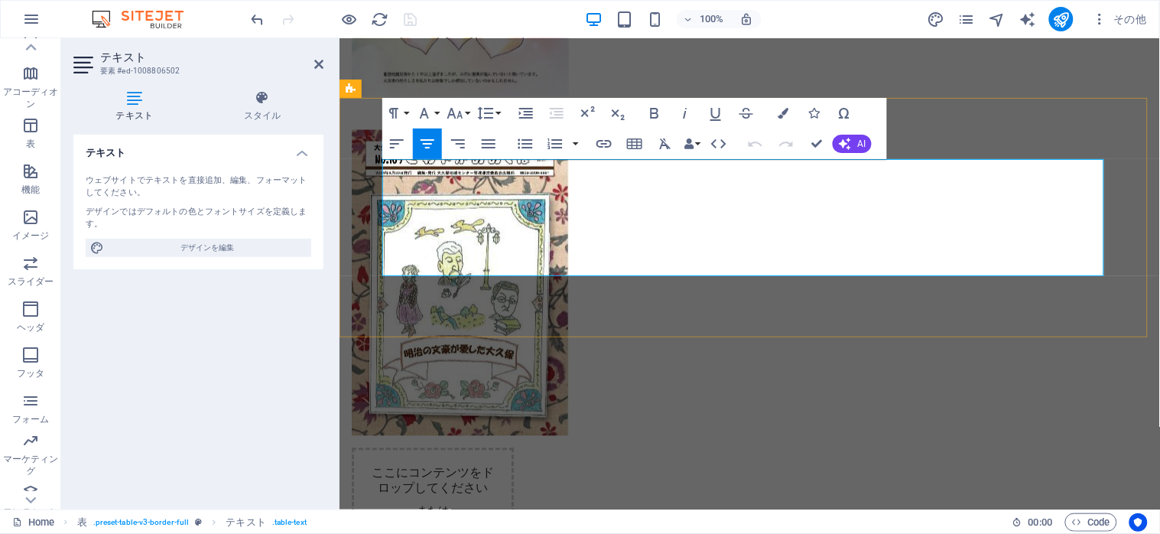
drag, startPoint x: 457, startPoint y: 218, endPoint x: 553, endPoint y: 222, distance: 95.7
type input "[PERSON_NAME][GEOGRAPHIC_DATA]"
click at [603, 135] on icon "button" at bounding box center [604, 144] width 18 height 18
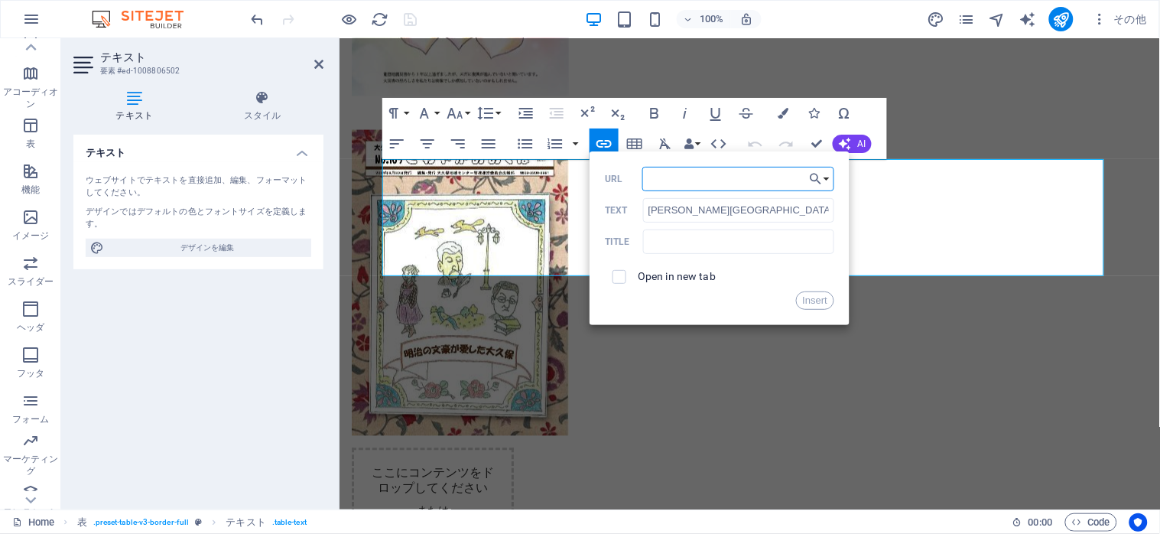
paste input "[URL][DOMAIN_NAME]"
type input "[URL][DOMAIN_NAME]"
click at [622, 270] on input "checkbox" at bounding box center [617, 275] width 14 height 14
checkbox input "true"
click at [821, 303] on button "Insert" at bounding box center [815, 300] width 39 height 18
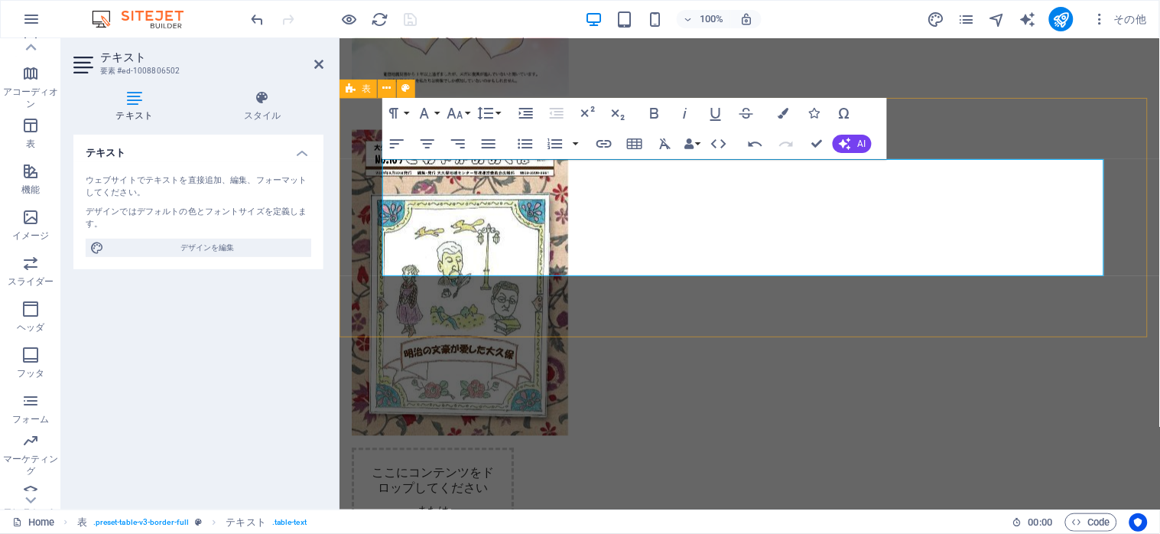
drag, startPoint x: 694, startPoint y: 219, endPoint x: 791, endPoint y: 225, distance: 98.1
type input "[GEOGRAPHIC_DATA]"
checkbox input "false"
click at [600, 145] on icon "button" at bounding box center [604, 144] width 18 height 18
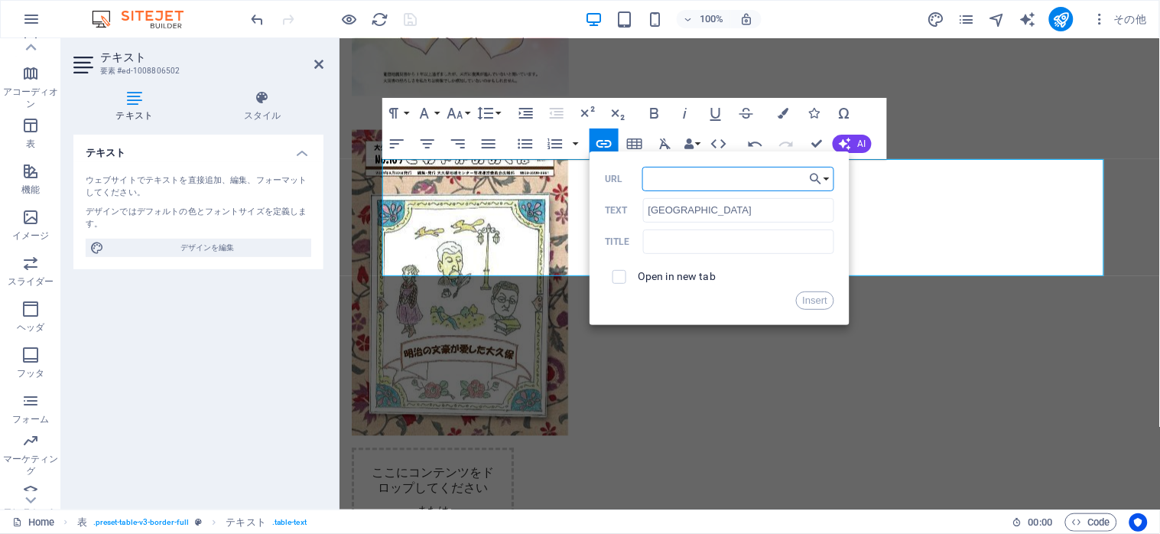
paste input "[URL][DOMAIN_NAME][GEOGRAPHIC_DATA]"
type input "[URL][DOMAIN_NAME][GEOGRAPHIC_DATA]"
click at [619, 277] on input "checkbox" at bounding box center [617, 275] width 14 height 14
checkbox input "true"
click at [811, 294] on button "Insert" at bounding box center [815, 300] width 39 height 18
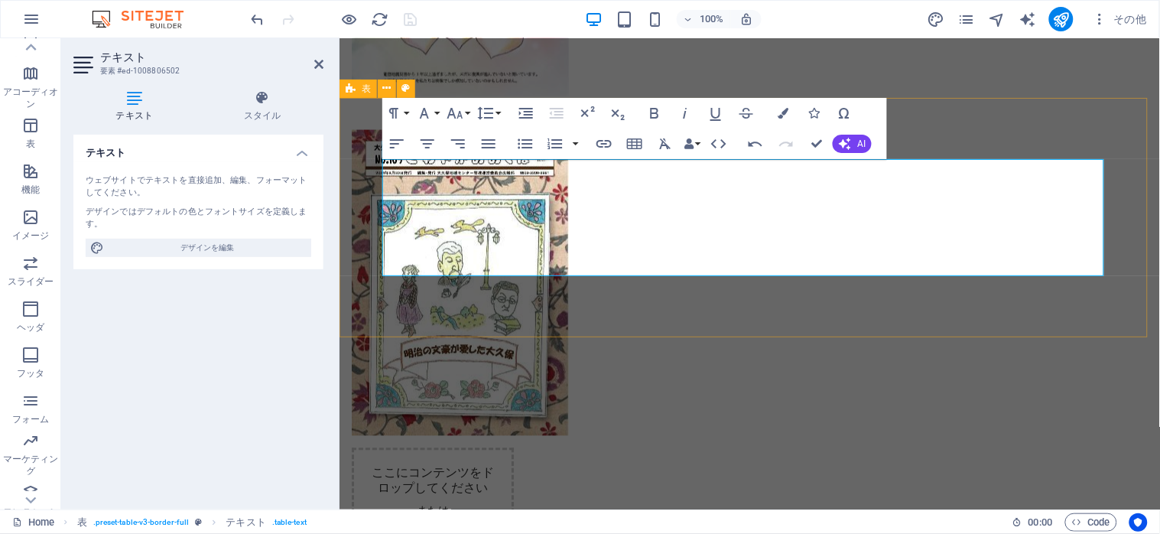
drag, startPoint x: 924, startPoint y: 216, endPoint x: 1048, endPoint y: 216, distance: 123.9
type input "[PERSON_NAME]第一地域センター"
checkbox input "false"
click at [598, 141] on icon "button" at bounding box center [603, 144] width 15 height 8
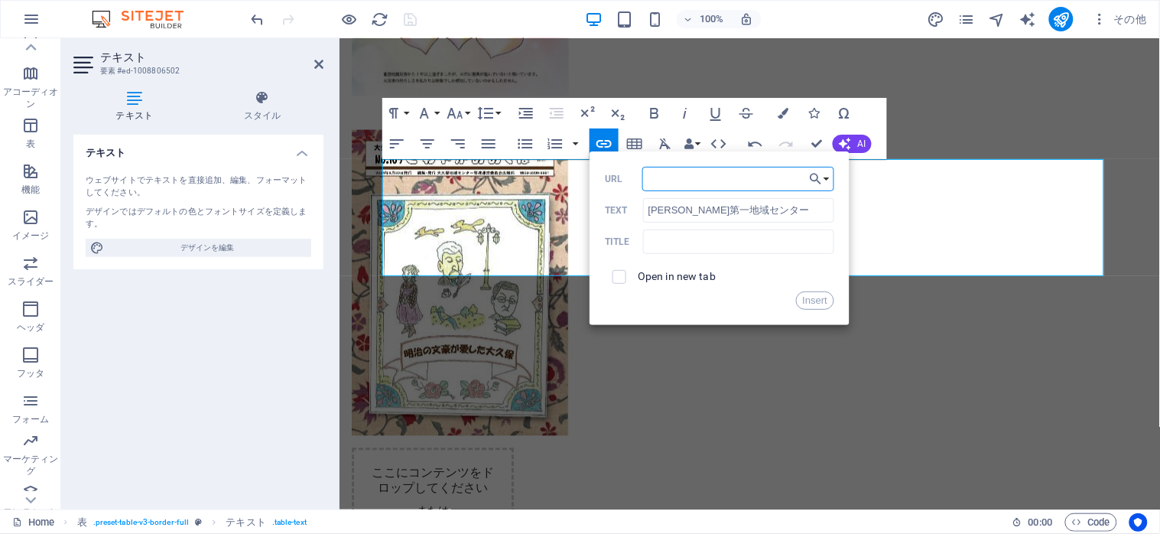
paste input "[URL][DOMAIN_NAME]"
type input "[URL][DOMAIN_NAME]"
click at [625, 285] on span at bounding box center [619, 276] width 29 height 29
click at [622, 281] on span at bounding box center [619, 277] width 14 height 14
click at [619, 277] on input "checkbox" at bounding box center [617, 275] width 14 height 14
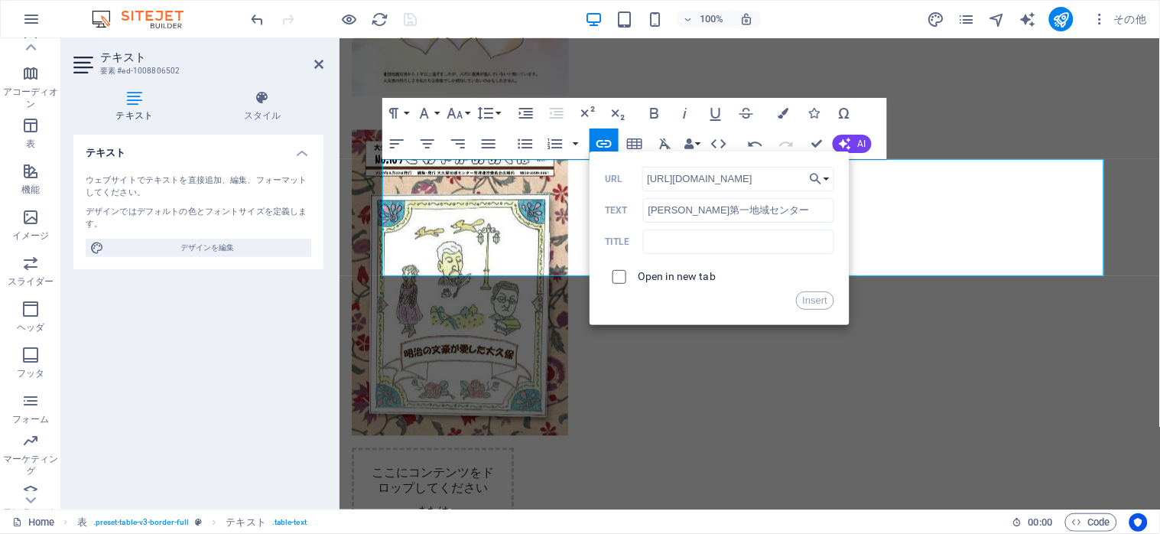
checkbox input "true"
click at [807, 300] on button "Insert" at bounding box center [815, 300] width 39 height 18
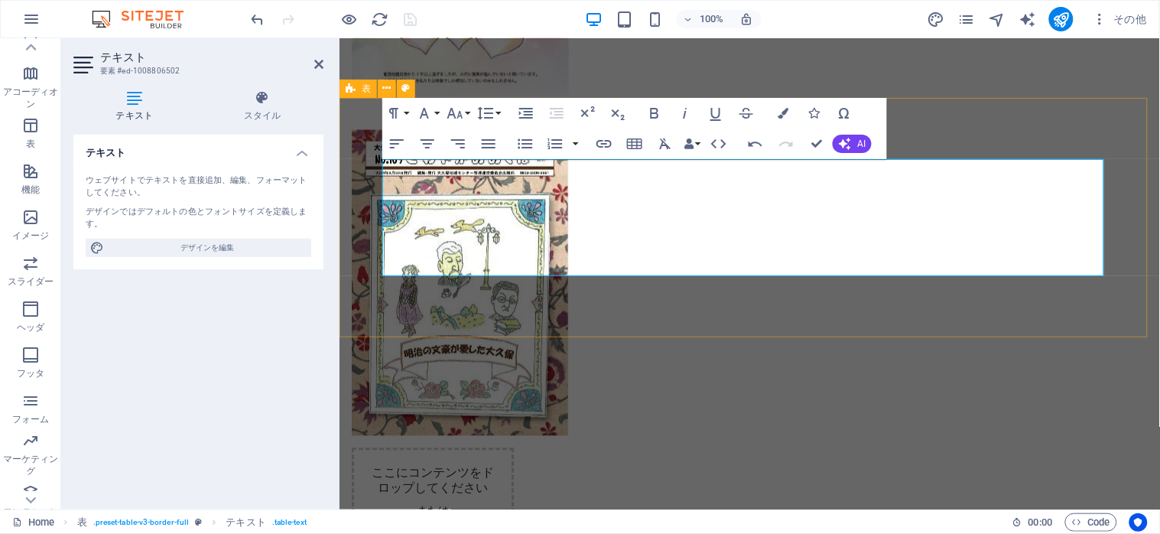
drag, startPoint x: 442, startPoint y: 253, endPoint x: 564, endPoint y: 262, distance: 122.6
type input "[PERSON_NAME]第二地域センター"
checkbox input "false"
click at [606, 149] on icon "button" at bounding box center [604, 144] width 18 height 18
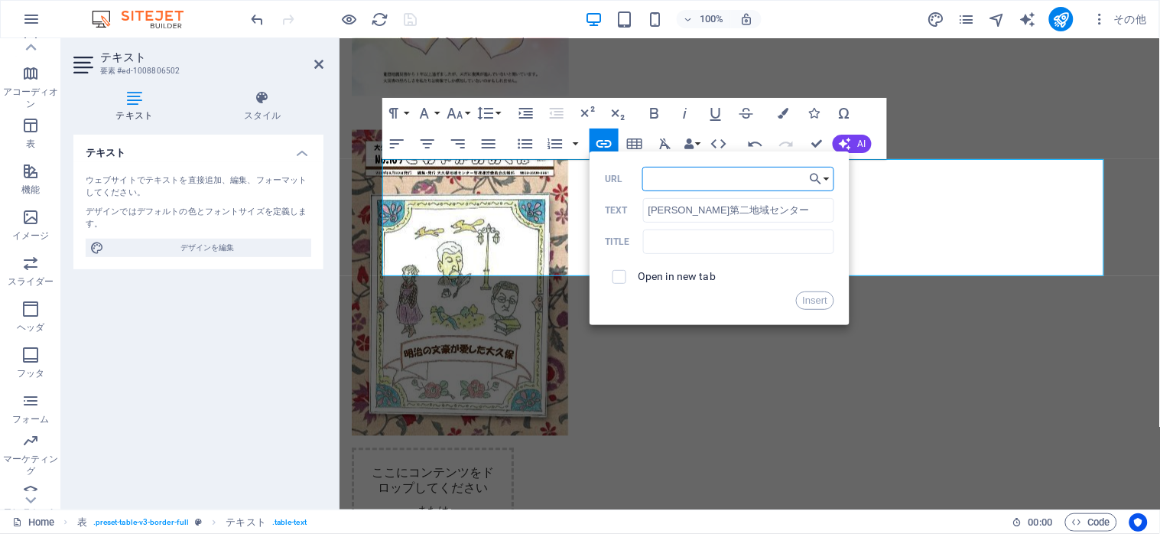
paste input "[URL][DOMAIN_NAME]"
type input "[URL][DOMAIN_NAME]"
click at [630, 276] on span at bounding box center [619, 276] width 29 height 29
click at [613, 278] on input "checkbox" at bounding box center [617, 275] width 14 height 14
checkbox input "true"
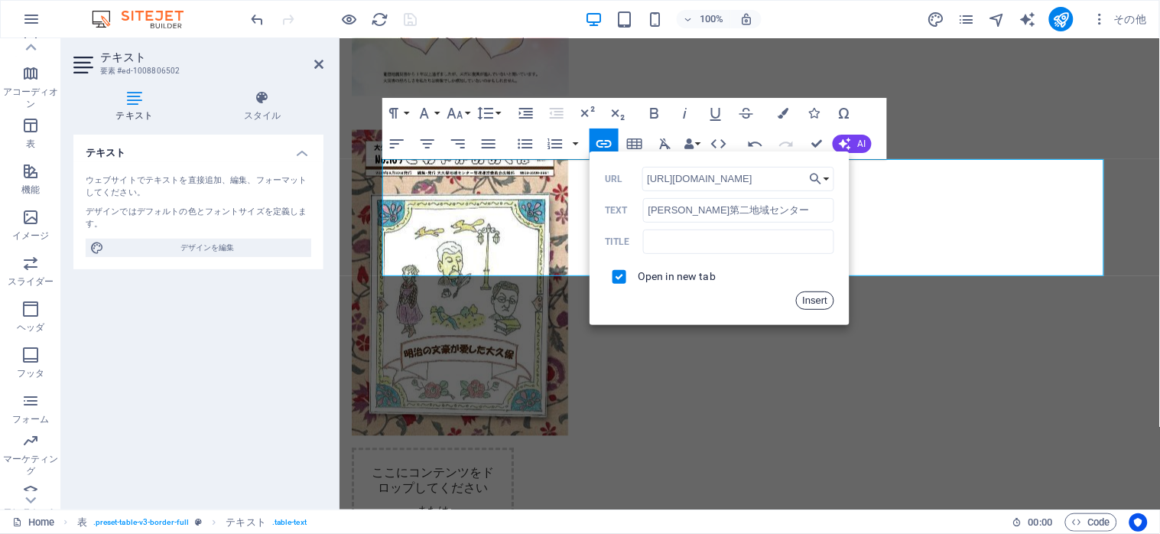
click at [810, 301] on button "Insert" at bounding box center [815, 300] width 39 height 18
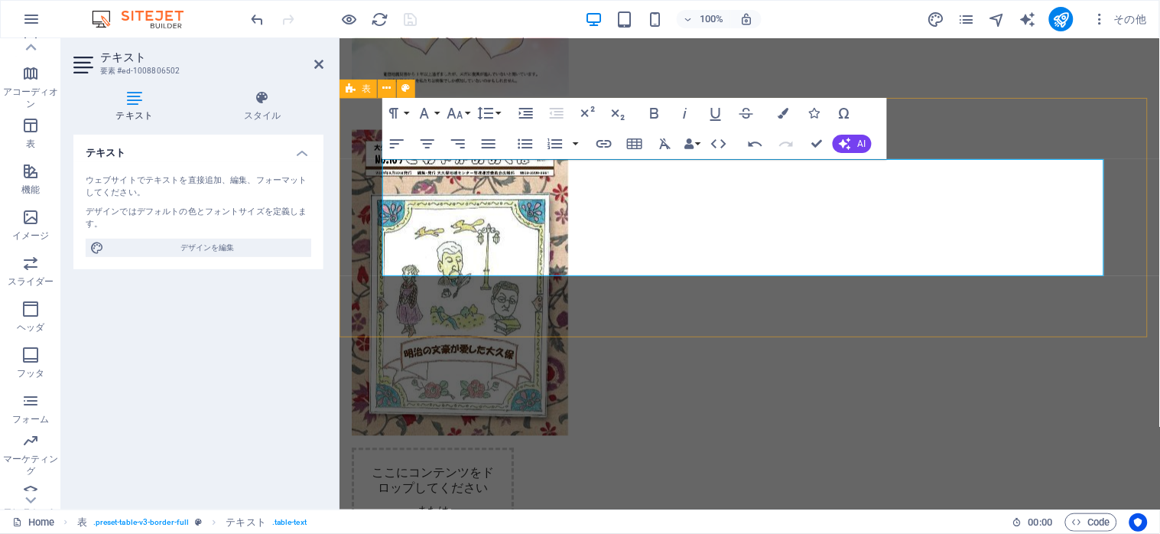
drag, startPoint x: 694, startPoint y: 257, endPoint x: 804, endPoint y: 265, distance: 111.2
type input "[PERSON_NAME][GEOGRAPHIC_DATA]"
checkbox input "false"
click at [599, 145] on icon "button" at bounding box center [604, 144] width 18 height 18
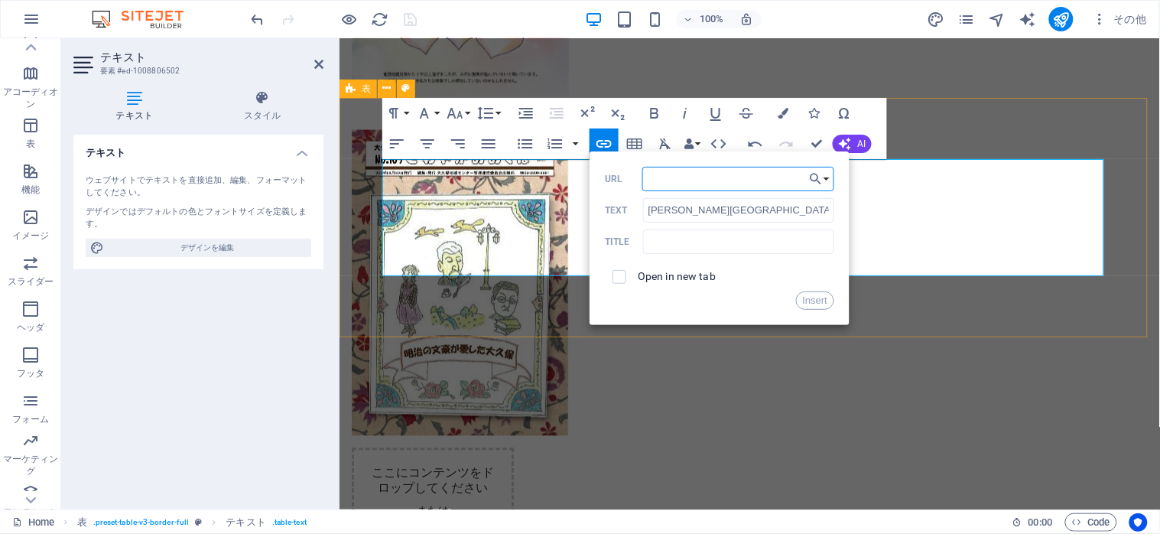
paste input "[URL][DOMAIN_NAME]"
type input "[URL][DOMAIN_NAME]"
click at [623, 280] on input "checkbox" at bounding box center [617, 275] width 14 height 14
checkbox input "true"
click at [824, 304] on button "Insert" at bounding box center [815, 300] width 39 height 18
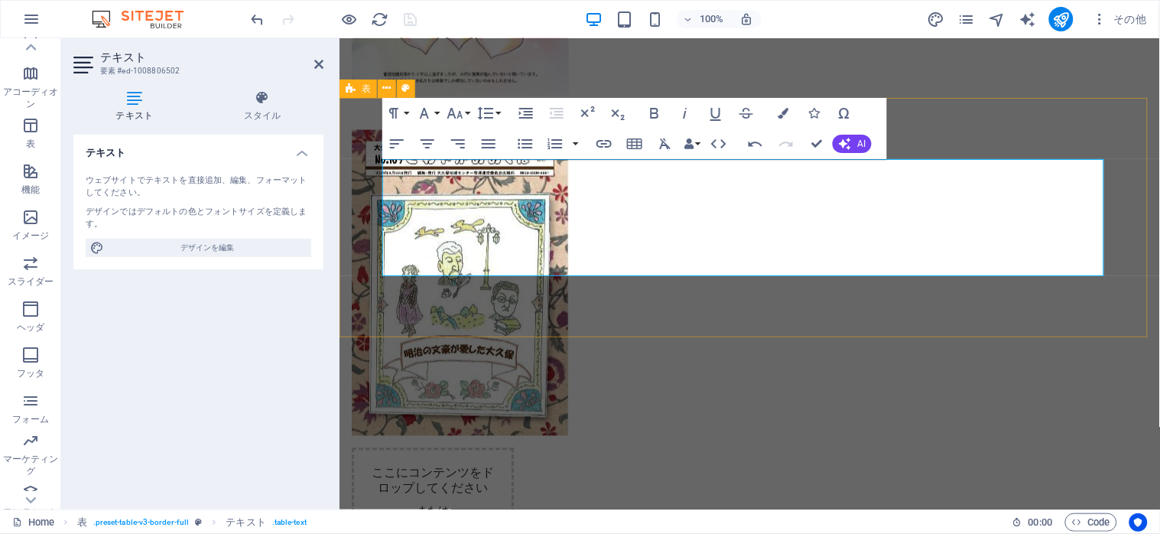
drag, startPoint x: 934, startPoint y: 259, endPoint x: 1036, endPoint y: 260, distance: 101.7
type input "角筈地域センター"
checkbox input "false"
click at [596, 144] on icon "button" at bounding box center [604, 144] width 18 height 18
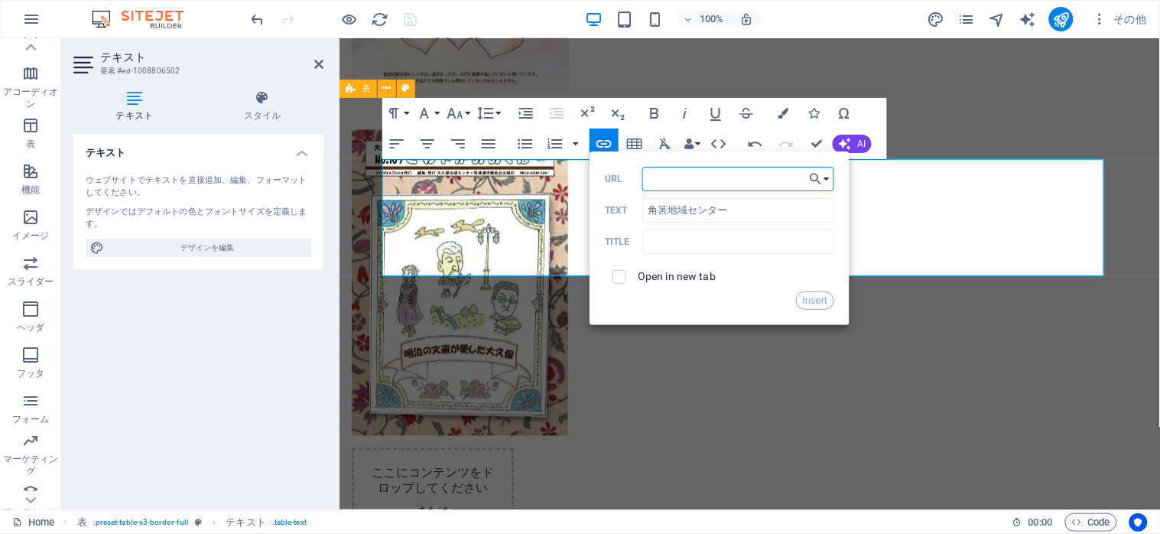
paste input "[URL][DOMAIN_NAME]"
type input "[URL][DOMAIN_NAME]"
click at [616, 278] on input "checkbox" at bounding box center [617, 275] width 14 height 14
checkbox input "true"
click at [811, 307] on button "Insert" at bounding box center [815, 300] width 39 height 18
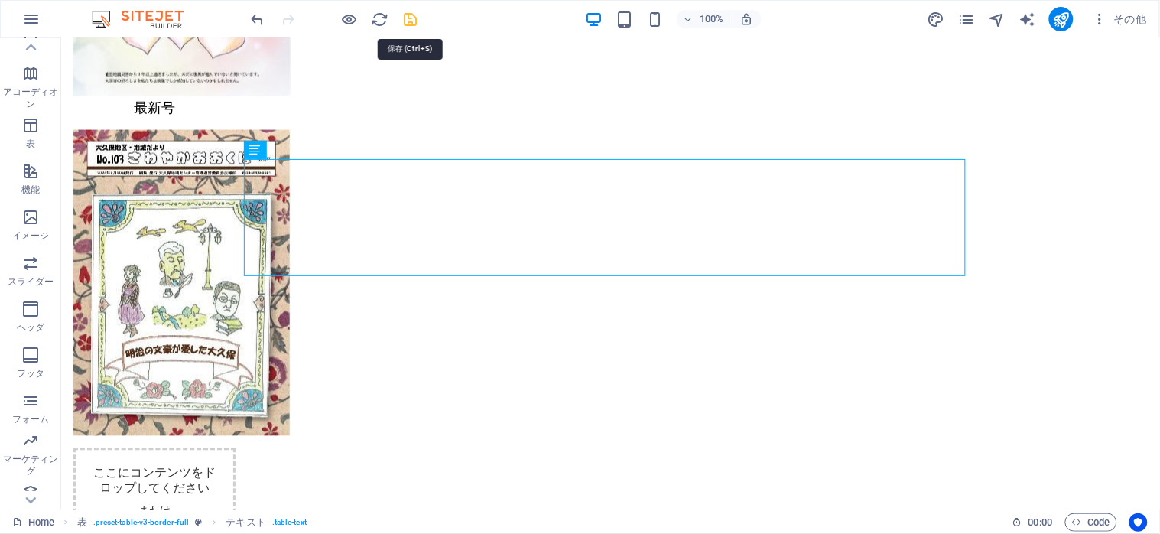
click at [413, 21] on icon "save" at bounding box center [411, 20] width 18 height 18
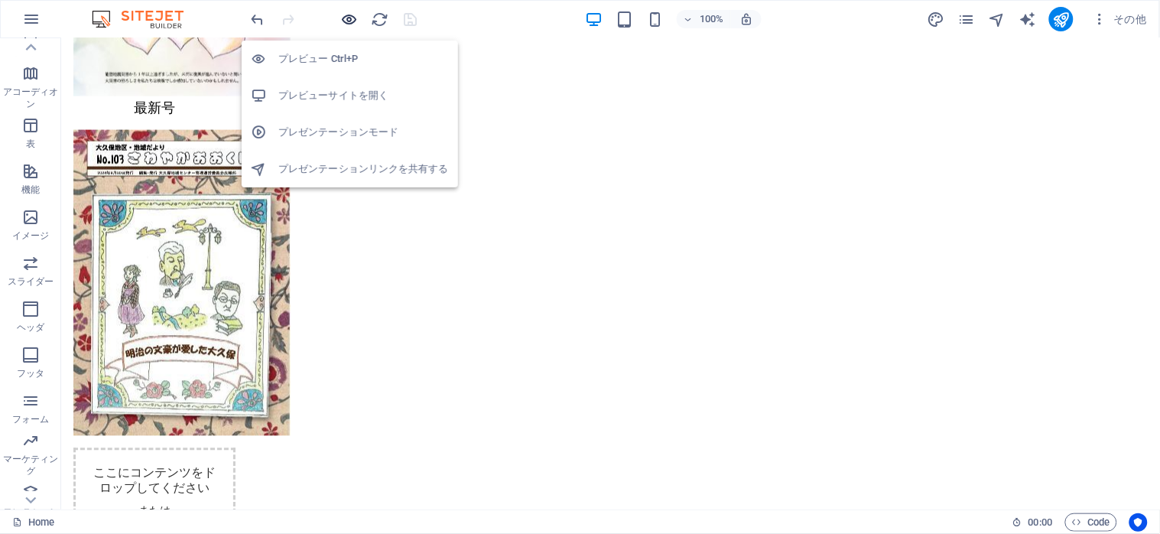
click at [347, 21] on icon "button" at bounding box center [350, 20] width 18 height 18
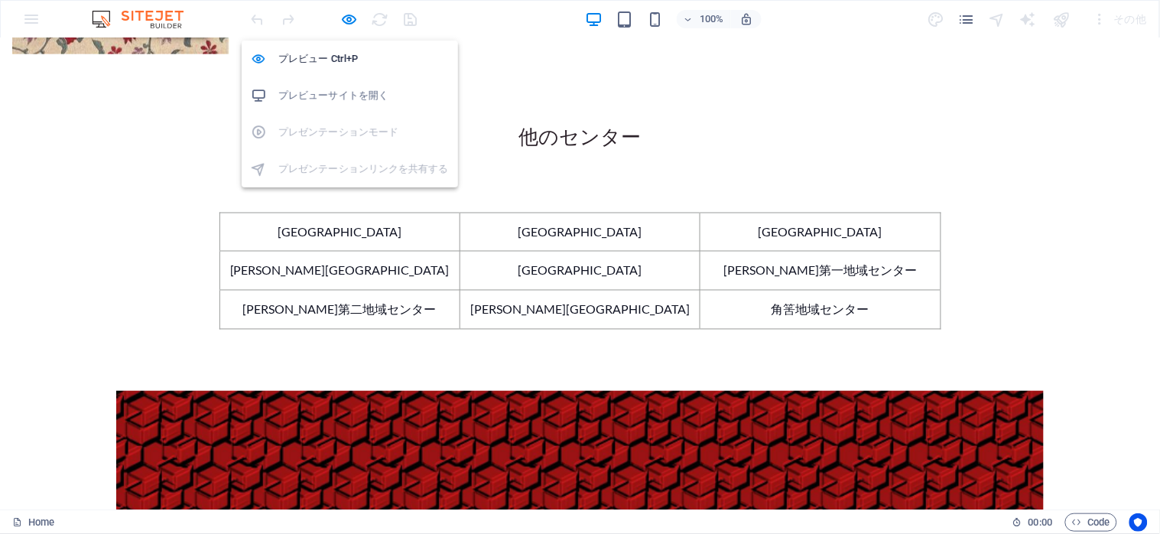
scroll to position [1672, 0]
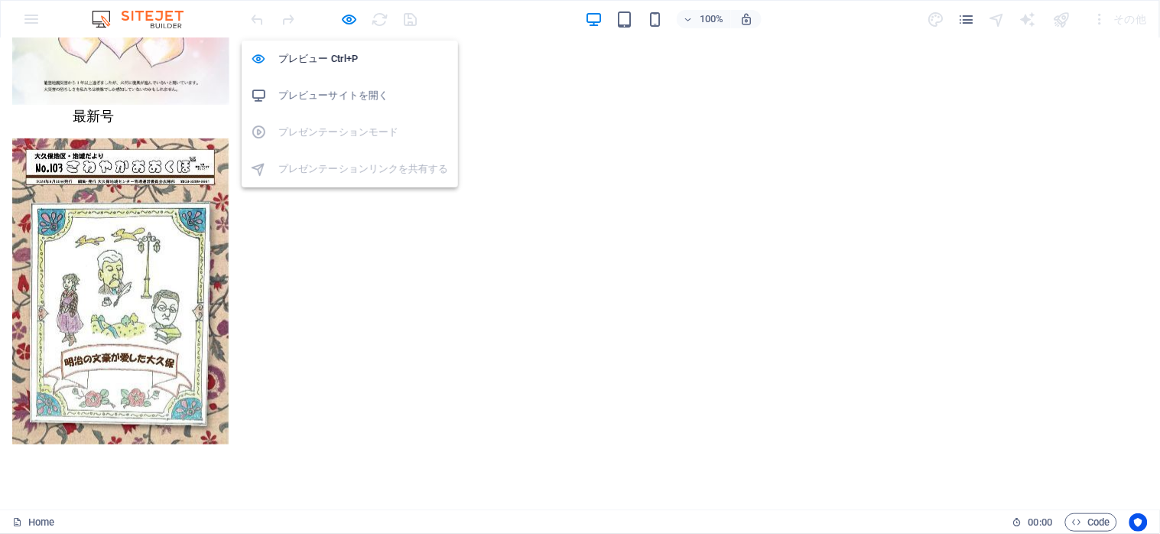
click at [339, 94] on h6 "プレビューサイトを開く" at bounding box center [363, 95] width 171 height 18
click at [349, 19] on icon "button" at bounding box center [350, 20] width 18 height 18
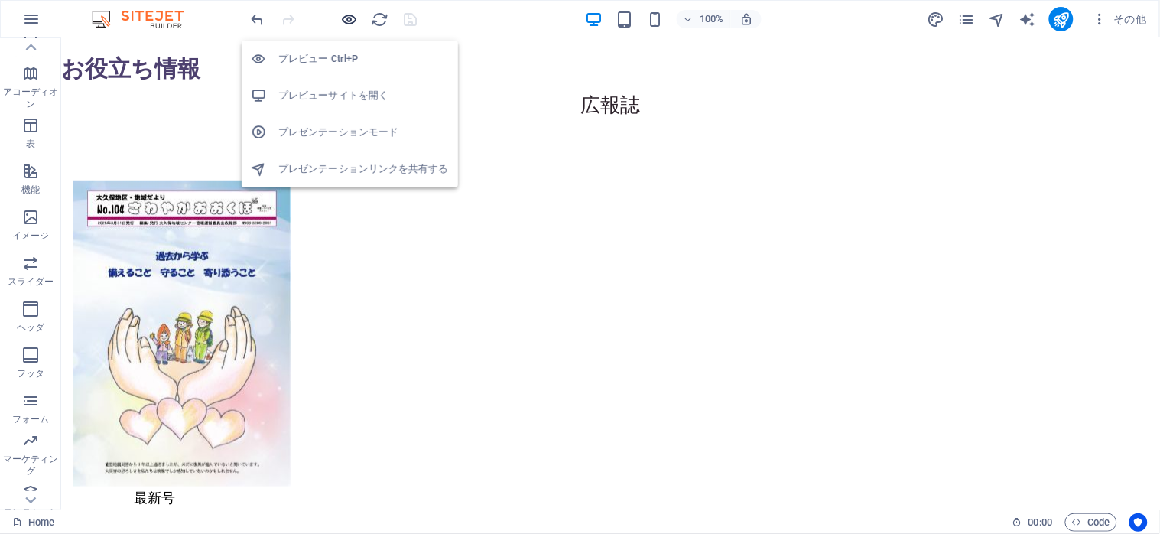
scroll to position [2062, 0]
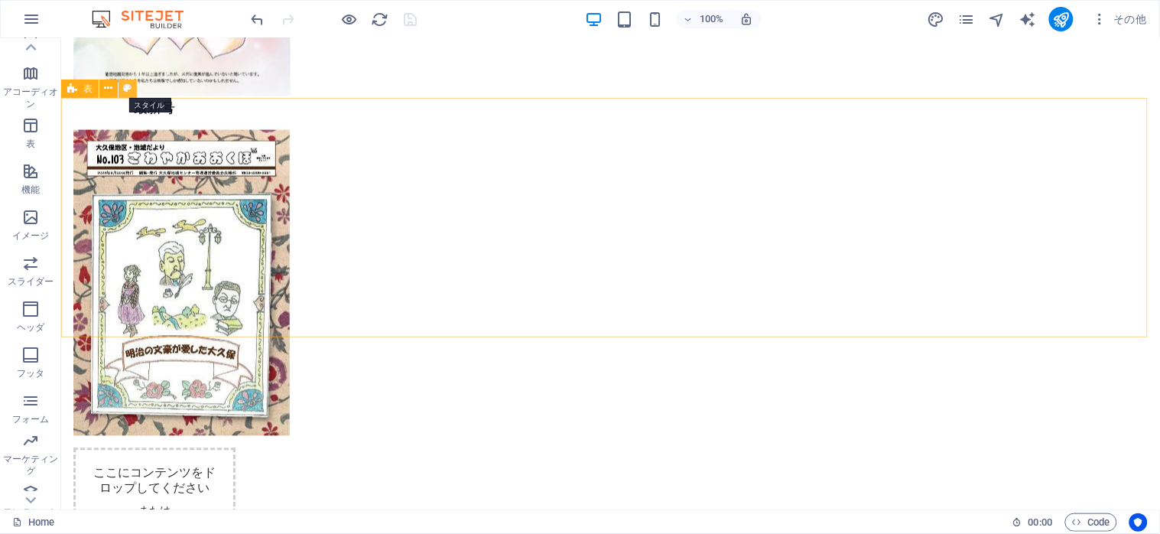
click at [124, 87] on icon at bounding box center [128, 88] width 8 height 16
select select "rem"
select select "px"
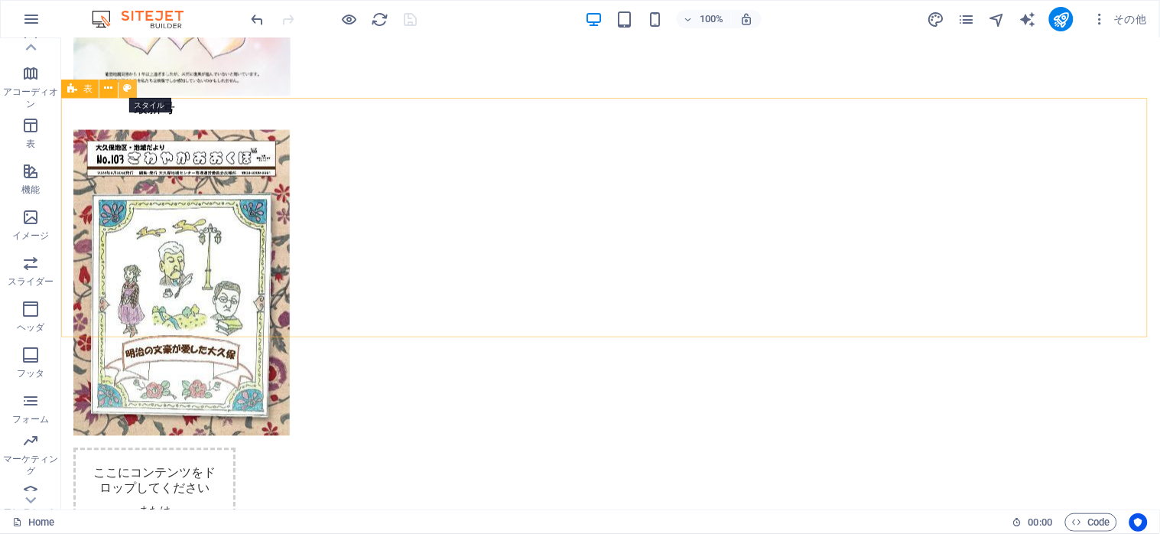
select select "px"
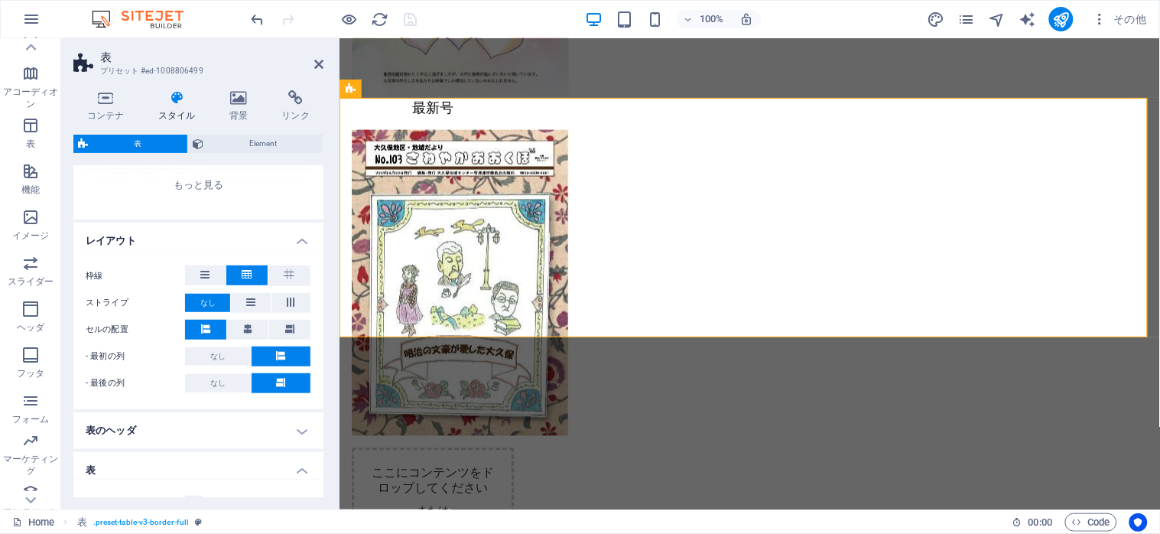
scroll to position [306, 0]
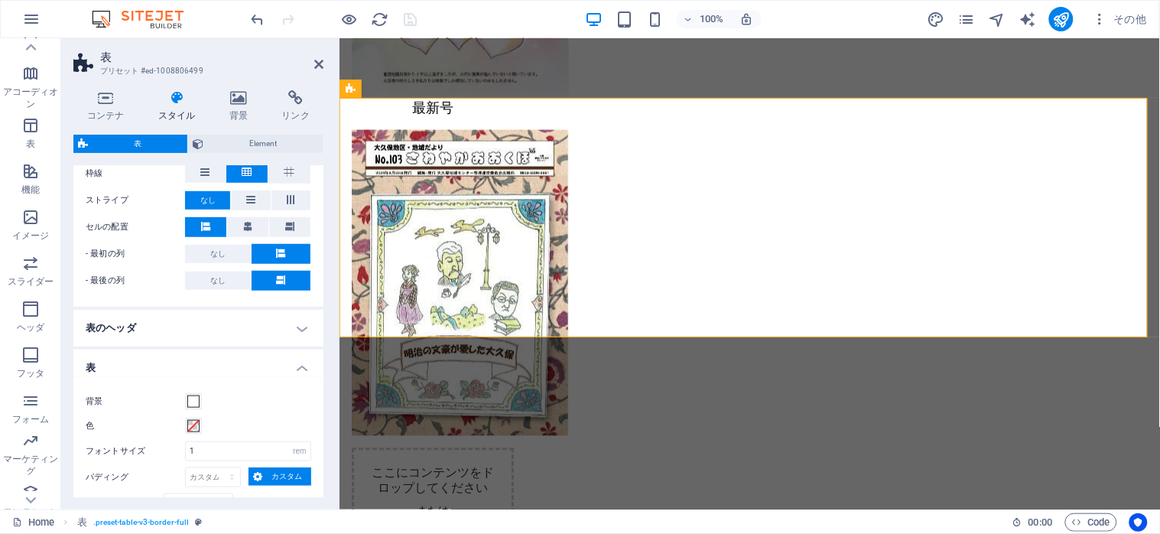
click at [306, 330] on h4 "表のヘッダ" at bounding box center [198, 328] width 250 height 37
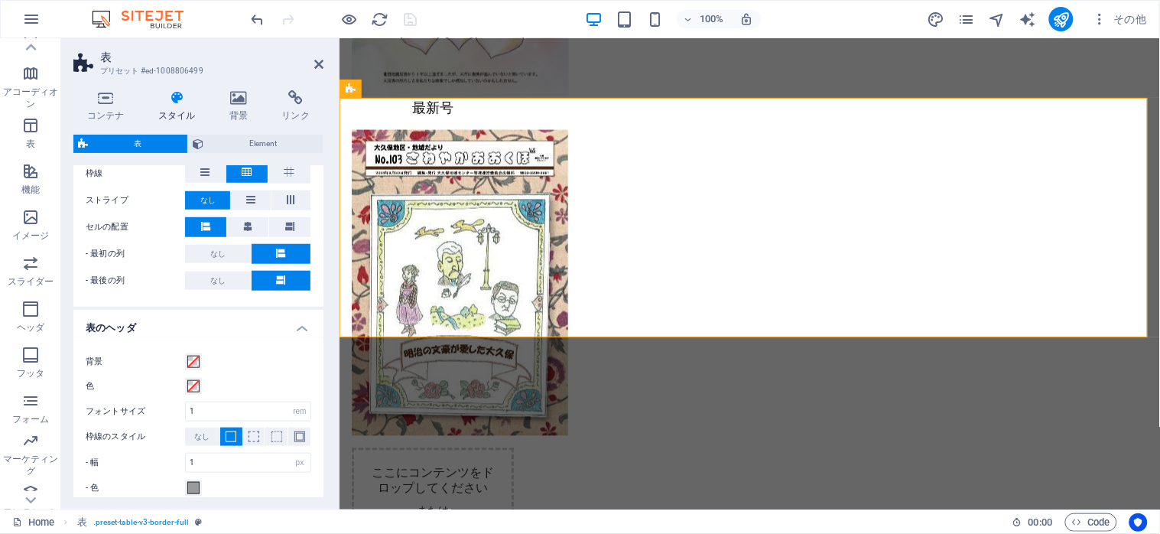
click at [301, 327] on h4 "表のヘッダ" at bounding box center [198, 324] width 250 height 28
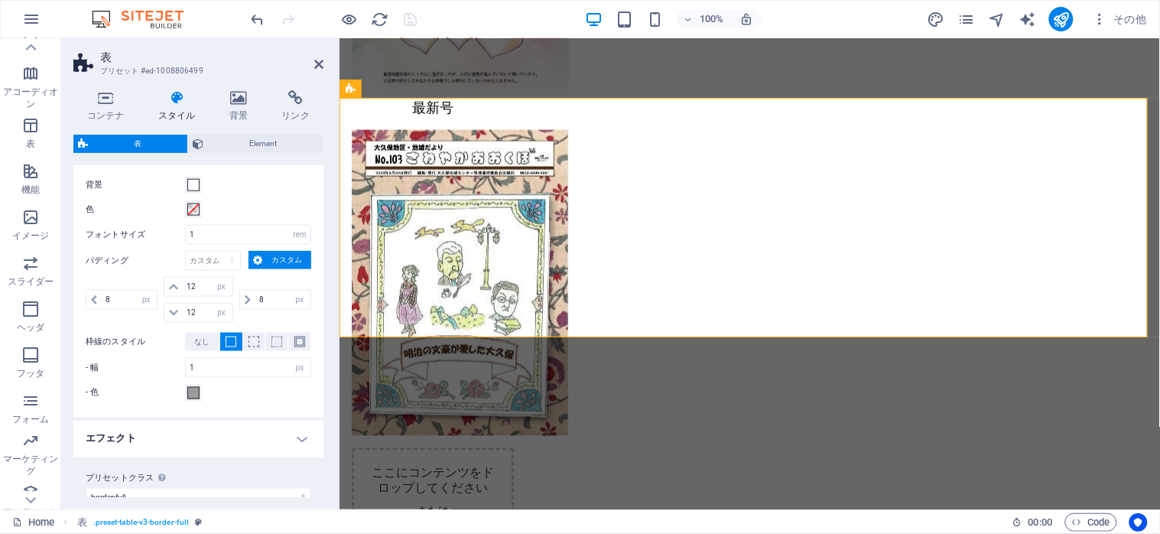
scroll to position [544, 0]
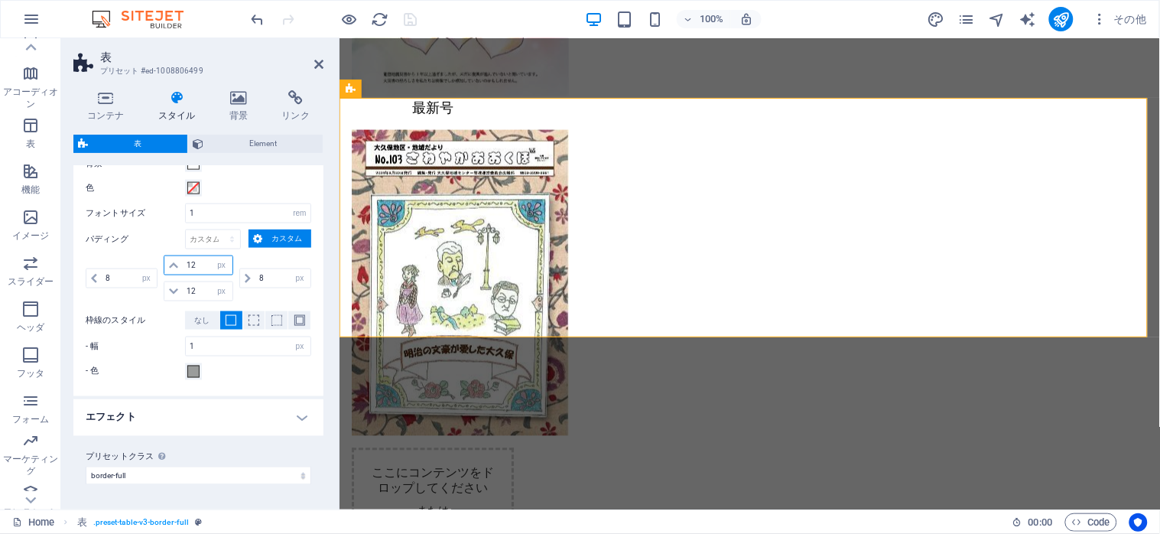
drag, startPoint x: 204, startPoint y: 269, endPoint x: 187, endPoint y: 269, distance: 16.8
click at [187, 269] on input "12" at bounding box center [207, 265] width 49 height 18
type input "0"
drag, startPoint x: 198, startPoint y: 293, endPoint x: 185, endPoint y: 293, distance: 13.0
click at [185, 293] on input "12" at bounding box center [207, 291] width 49 height 18
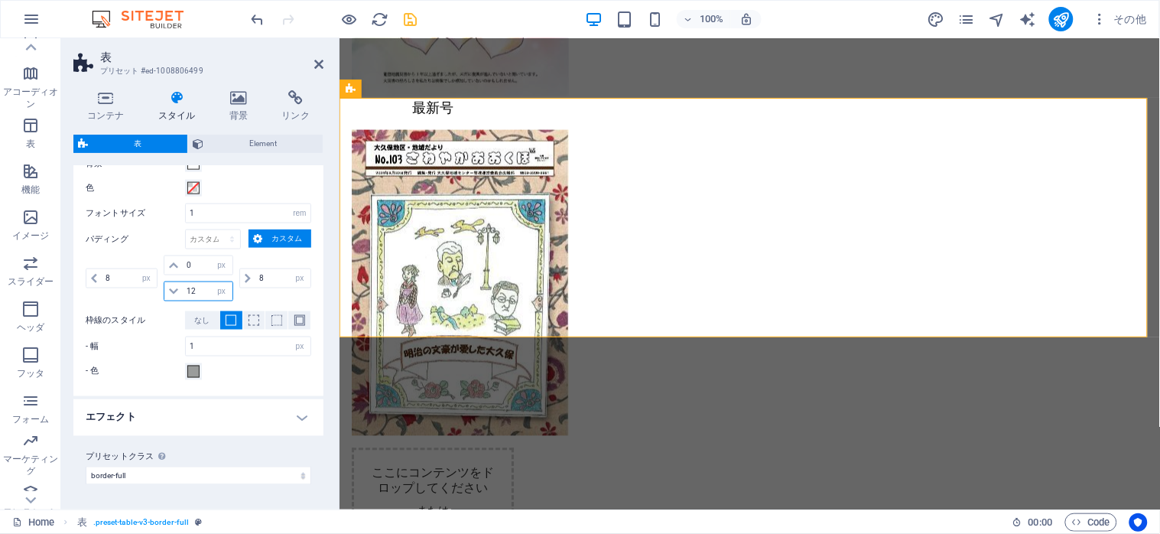
type input "0"
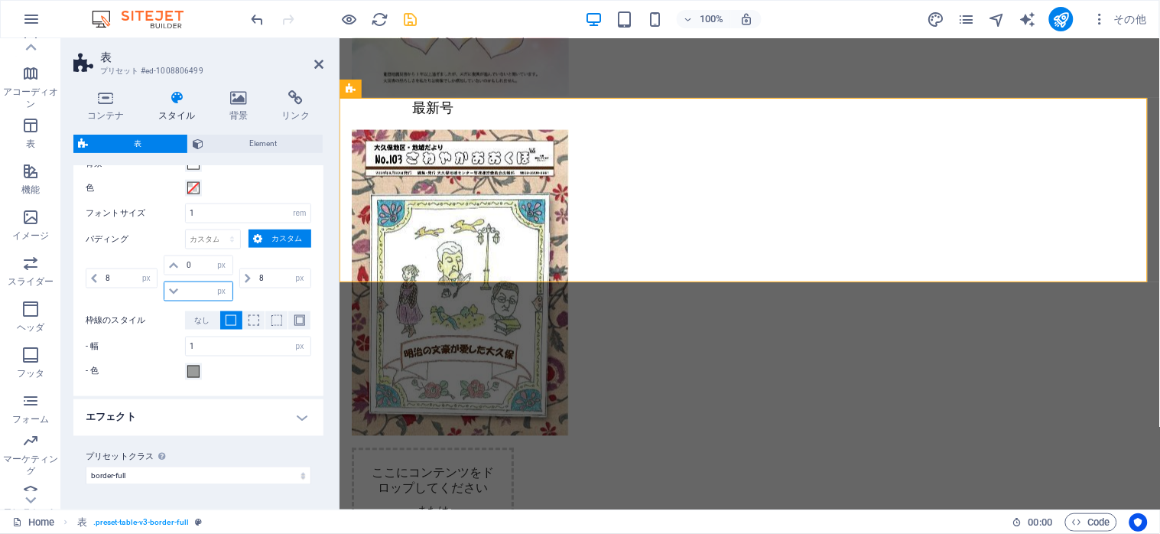
type input "12"
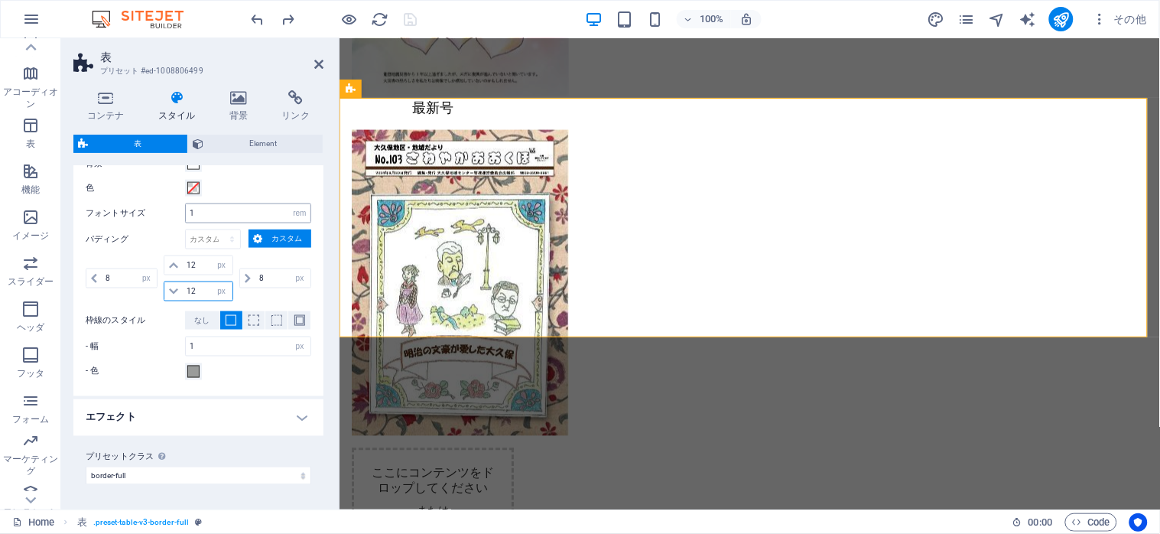
scroll to position [441, 0]
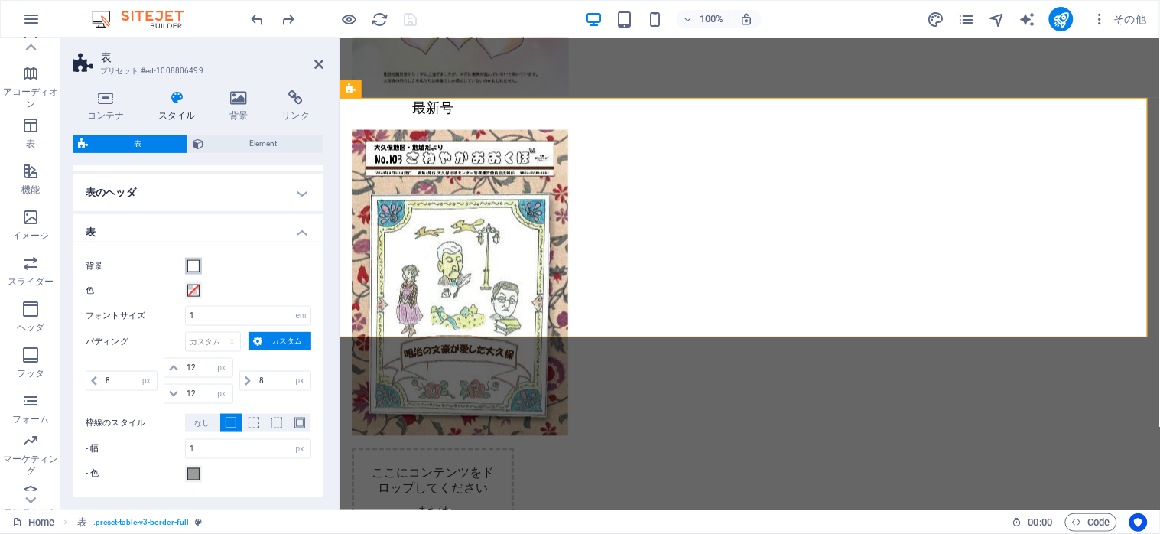
click at [195, 268] on span at bounding box center [193, 266] width 12 height 12
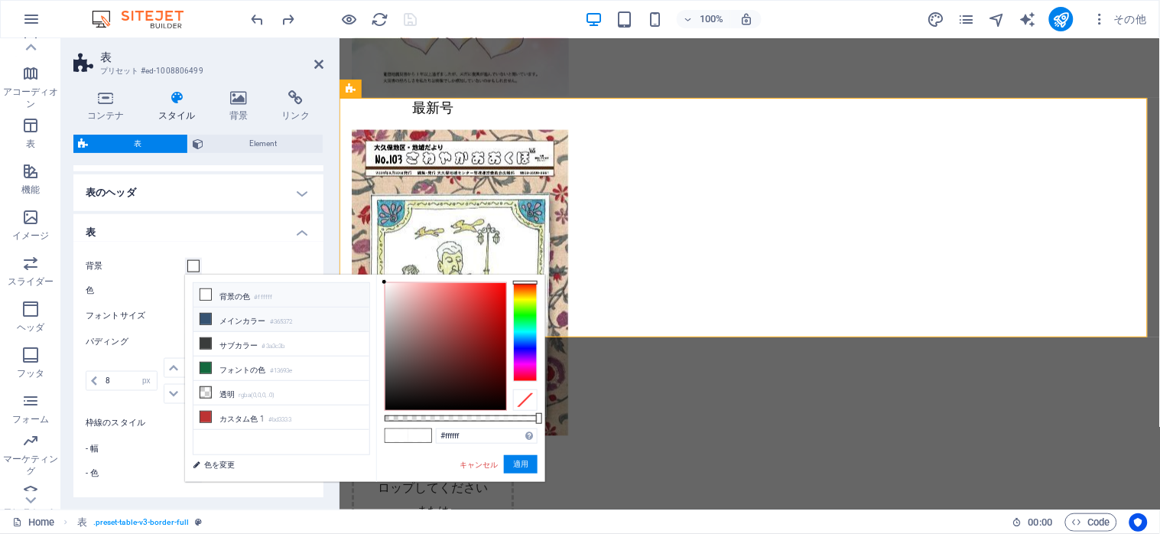
click at [203, 323] on icon at bounding box center [205, 319] width 11 height 11
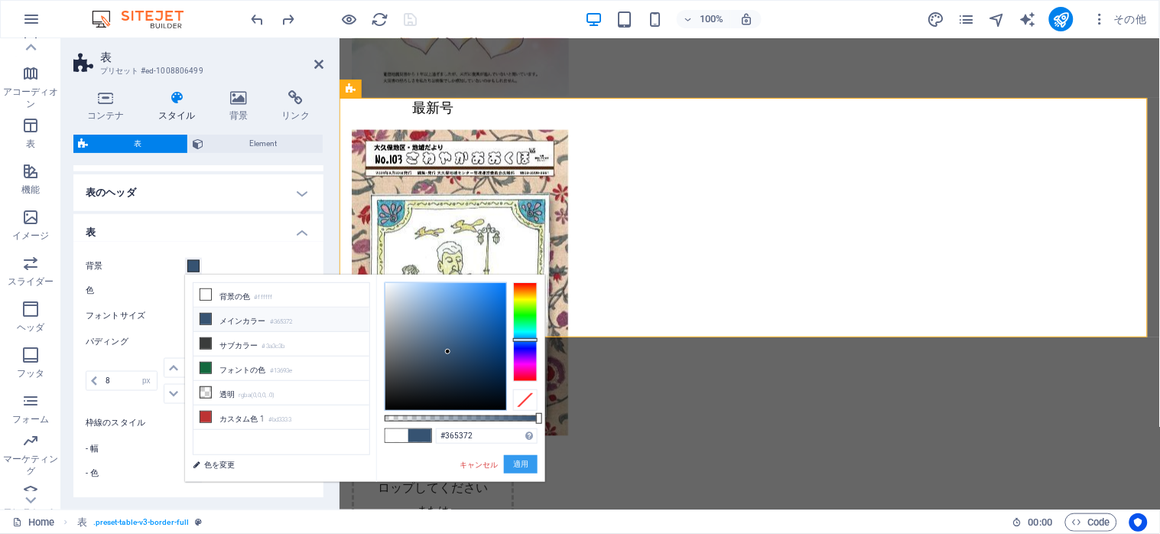
click at [507, 460] on button "適用" at bounding box center [521, 464] width 34 height 18
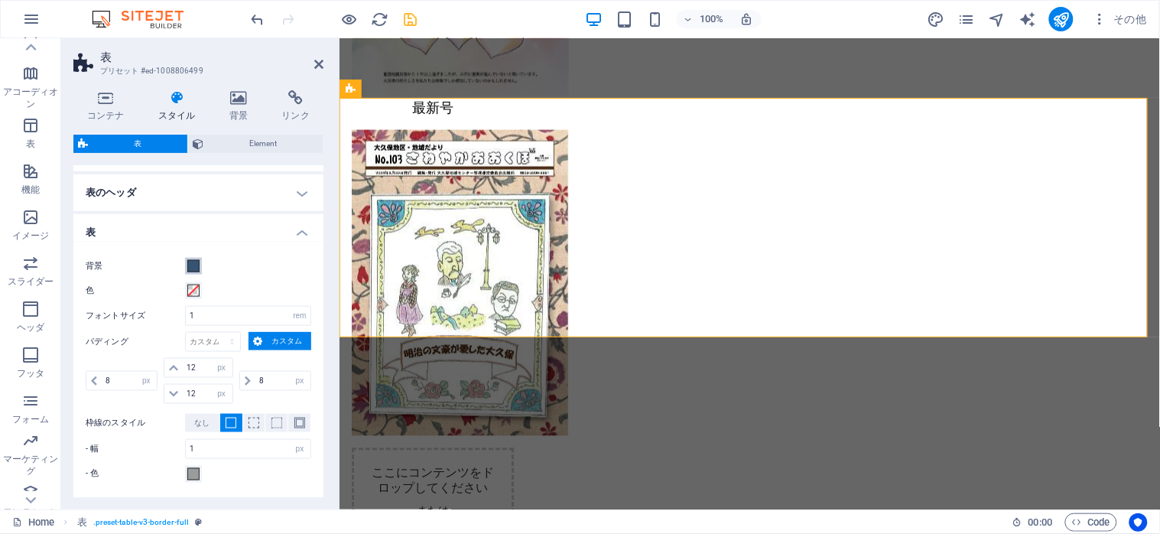
click at [193, 266] on span at bounding box center [193, 266] width 12 height 12
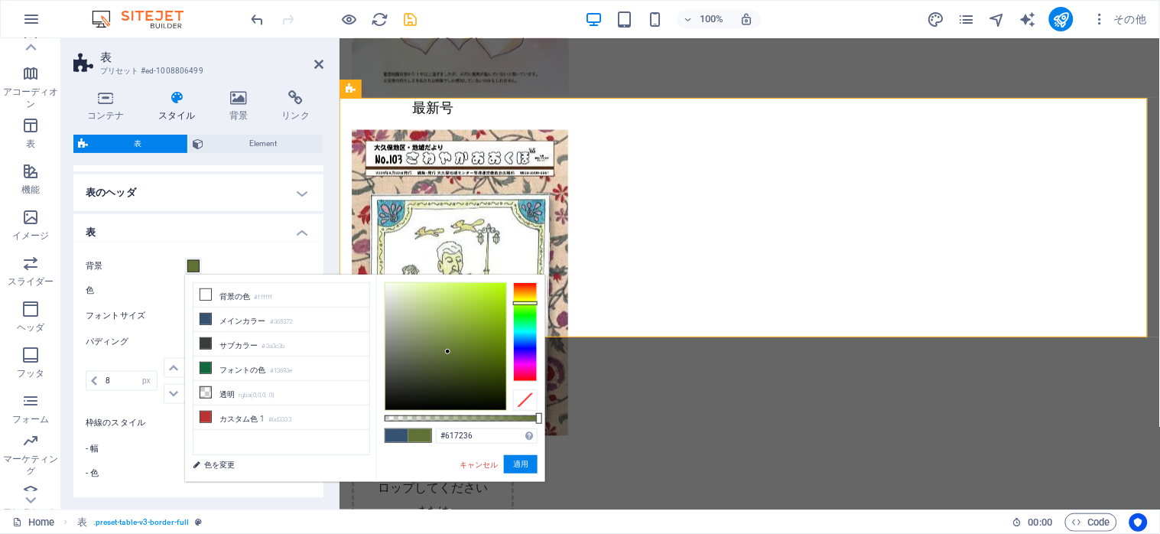
click at [528, 303] on div at bounding box center [525, 331] width 24 height 99
drag, startPoint x: 496, startPoint y: 307, endPoint x: 500, endPoint y: 288, distance: 20.4
click at [500, 288] on div at bounding box center [445, 346] width 121 height 127
click at [522, 301] on div at bounding box center [525, 302] width 24 height 4
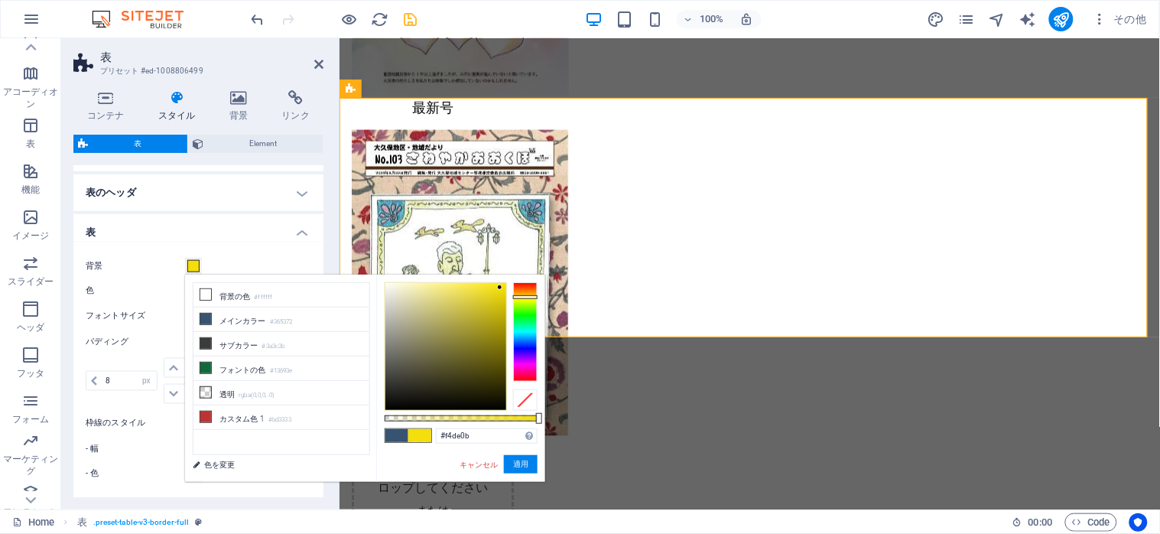
click at [524, 297] on div at bounding box center [525, 331] width 24 height 99
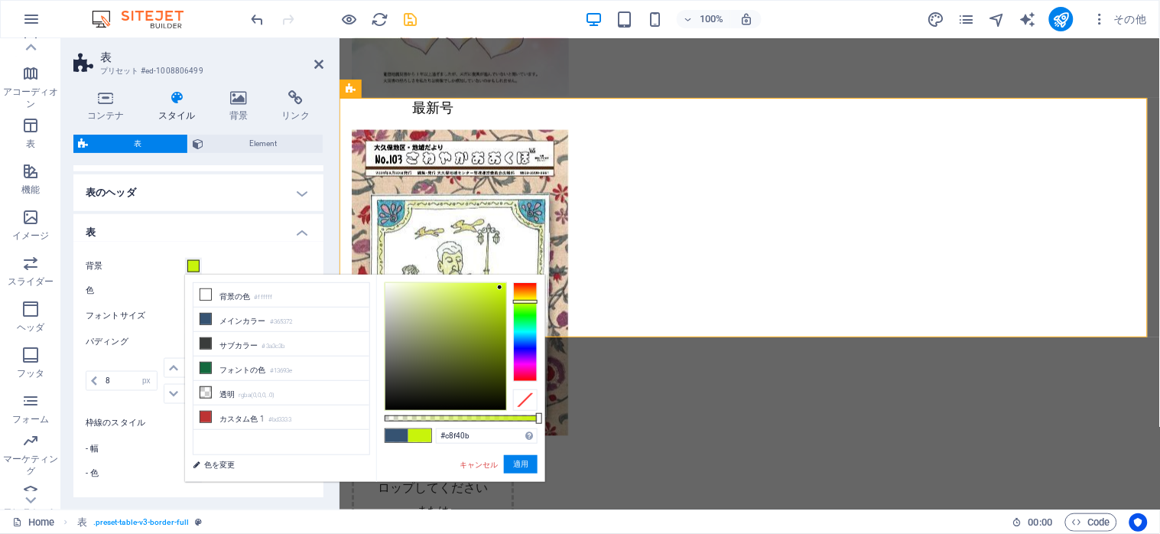
type input "#f4de0b"
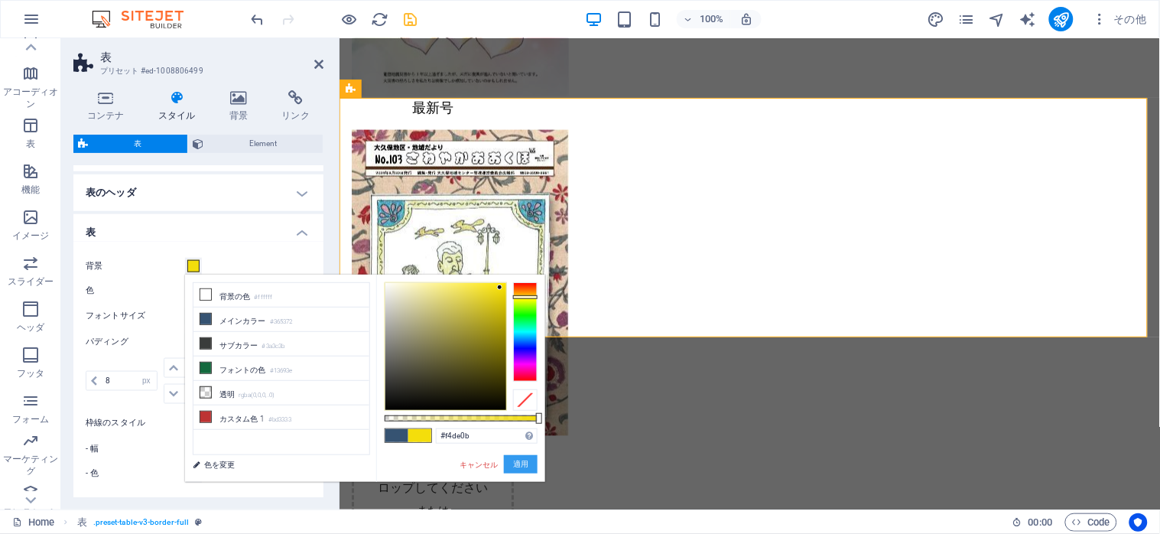
click at [514, 462] on button "適用" at bounding box center [521, 464] width 34 height 18
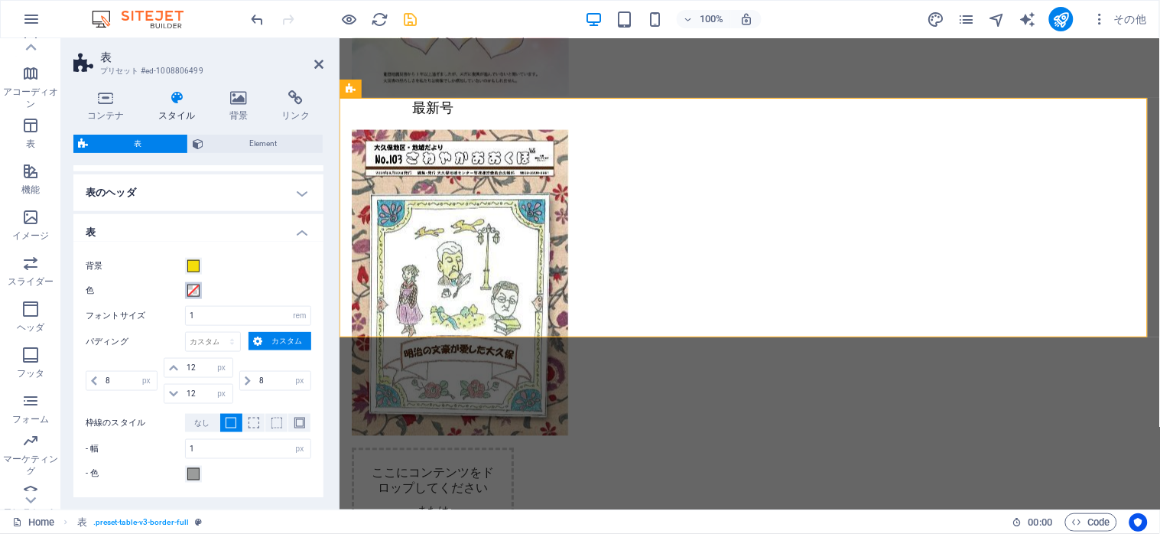
click at [199, 289] on span at bounding box center [193, 290] width 12 height 12
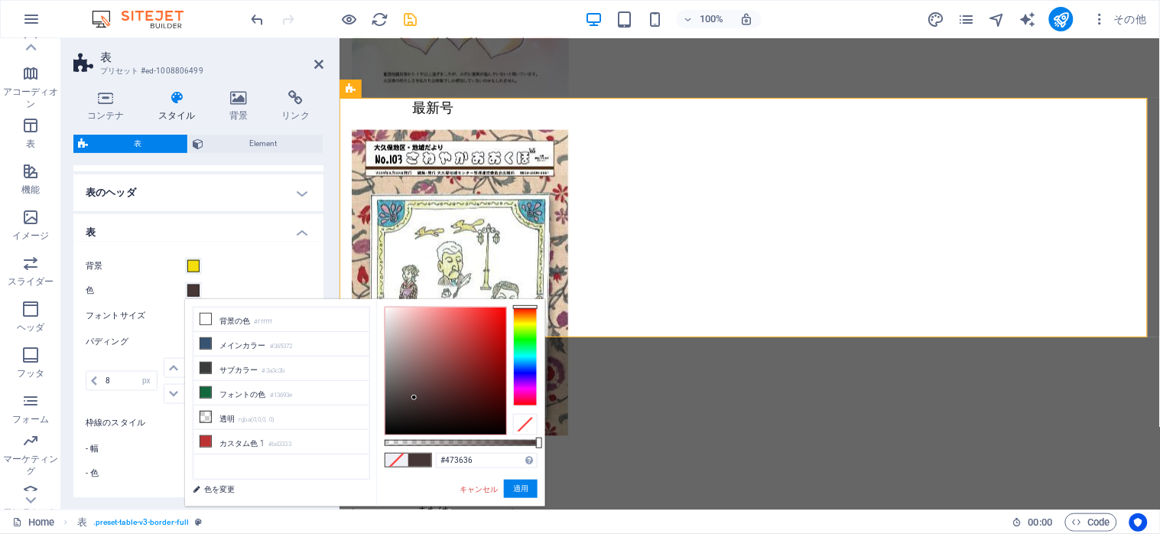
click at [414, 398] on div at bounding box center [445, 370] width 121 height 127
type input "#de1f1f"
click at [489, 323] on div at bounding box center [445, 370] width 121 height 127
click at [513, 492] on button "適用" at bounding box center [521, 488] width 34 height 18
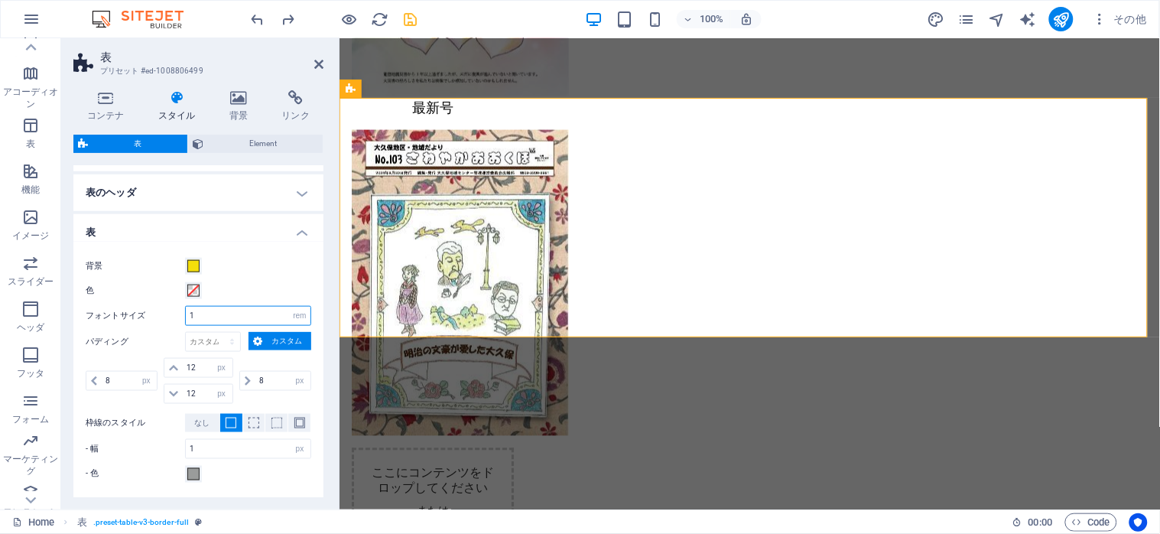
click at [252, 320] on input "1" at bounding box center [248, 316] width 125 height 18
select select "px"
click at [289, 307] on select "px rem % vh vw" at bounding box center [299, 316] width 21 height 18
click at [209, 319] on input "16" at bounding box center [248, 316] width 125 height 18
drag, startPoint x: 213, startPoint y: 318, endPoint x: 182, endPoint y: 317, distance: 31.4
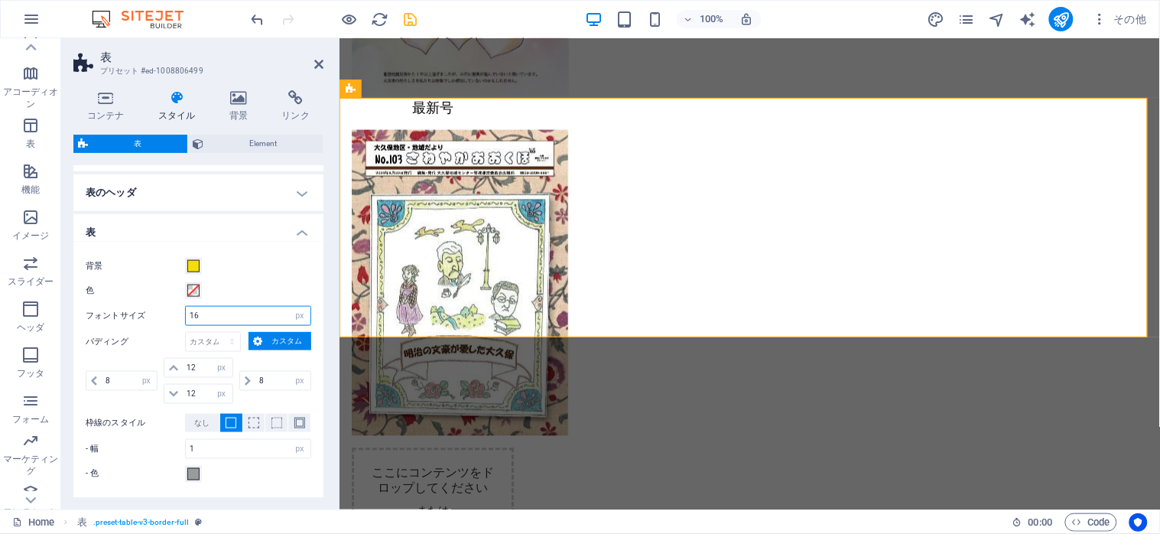
click at [182, 317] on div "フォントサイズ 16 px rem % vh vw" at bounding box center [199, 316] width 226 height 20
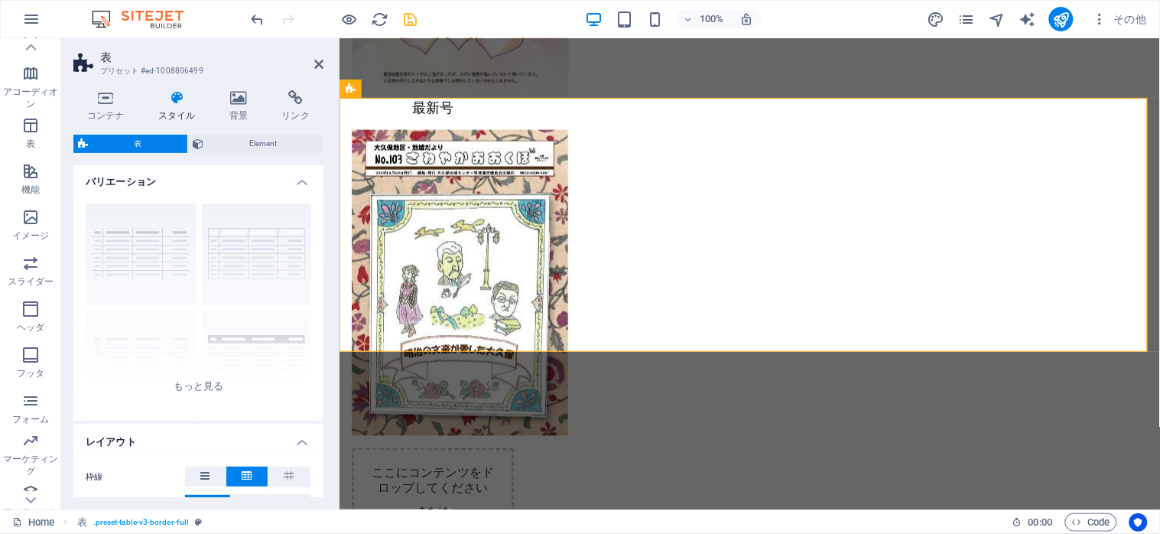
scroll to position [0, 0]
type input "20"
click at [98, 104] on icon at bounding box center [105, 97] width 65 height 15
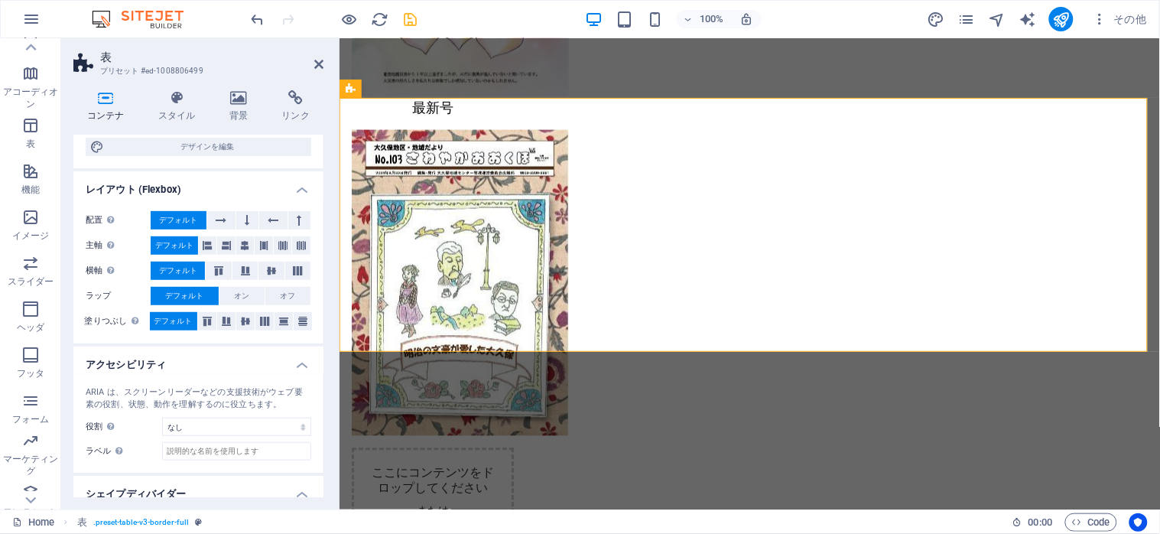
scroll to position [203, 0]
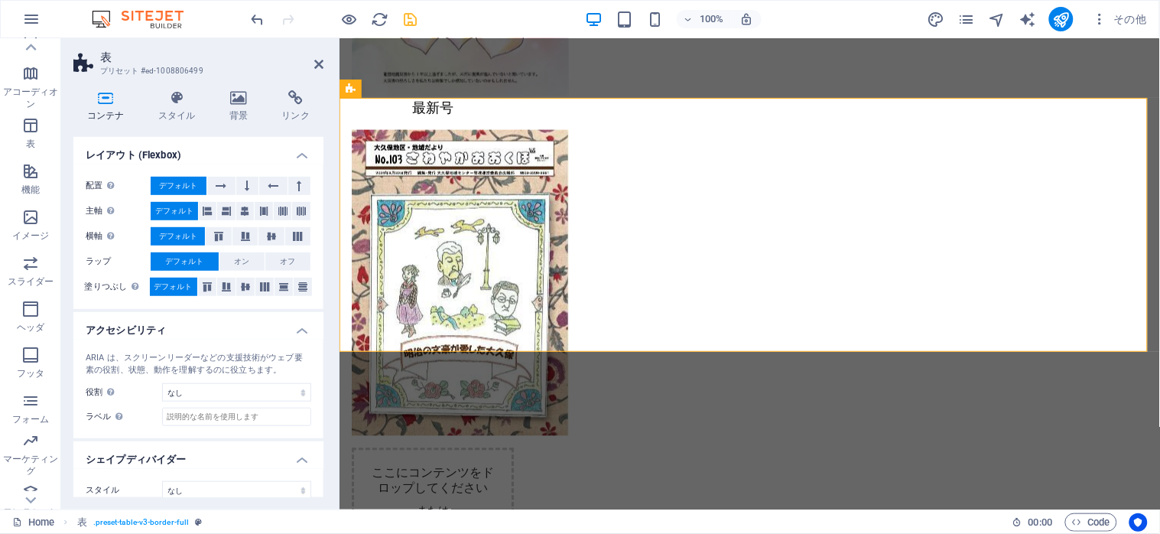
click at [299, 154] on h4 "レイアウト (Flexbox)" at bounding box center [198, 151] width 250 height 28
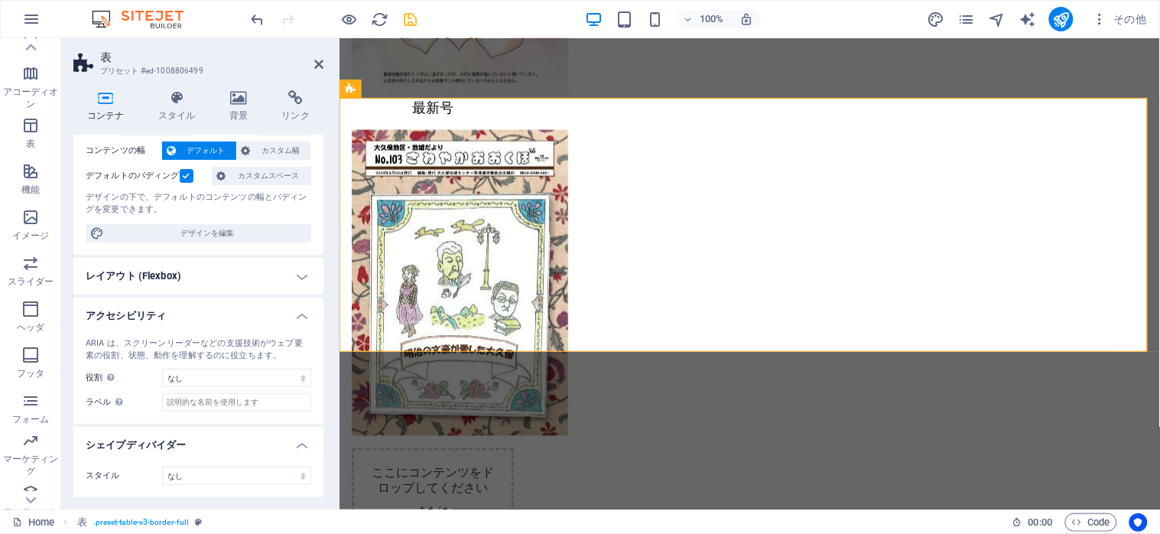
scroll to position [81, 0]
click at [301, 283] on h4 "レイアウト (Flexbox)" at bounding box center [198, 277] width 250 height 37
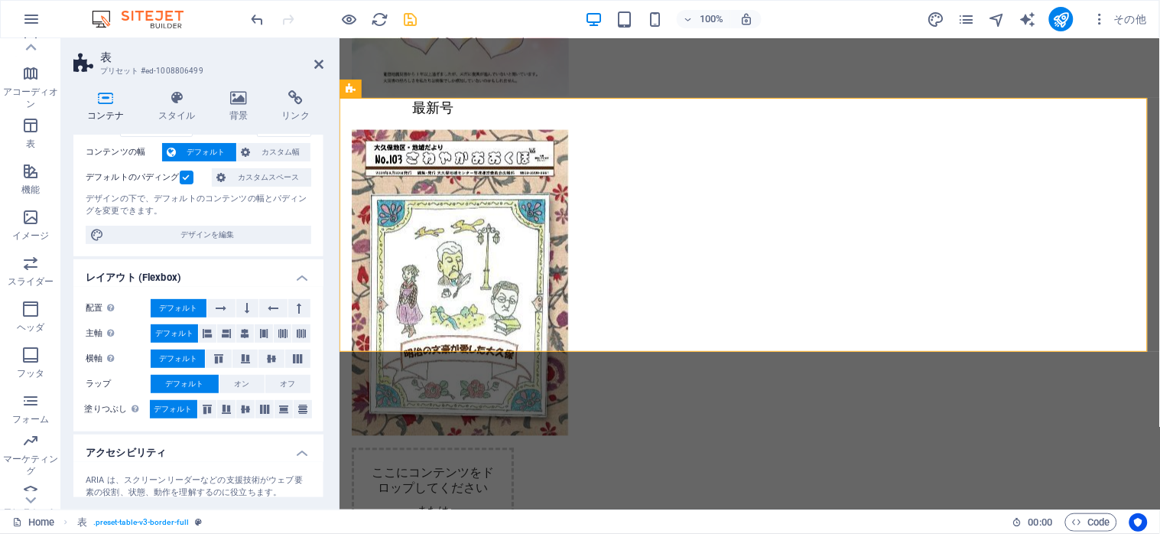
scroll to position [203, 0]
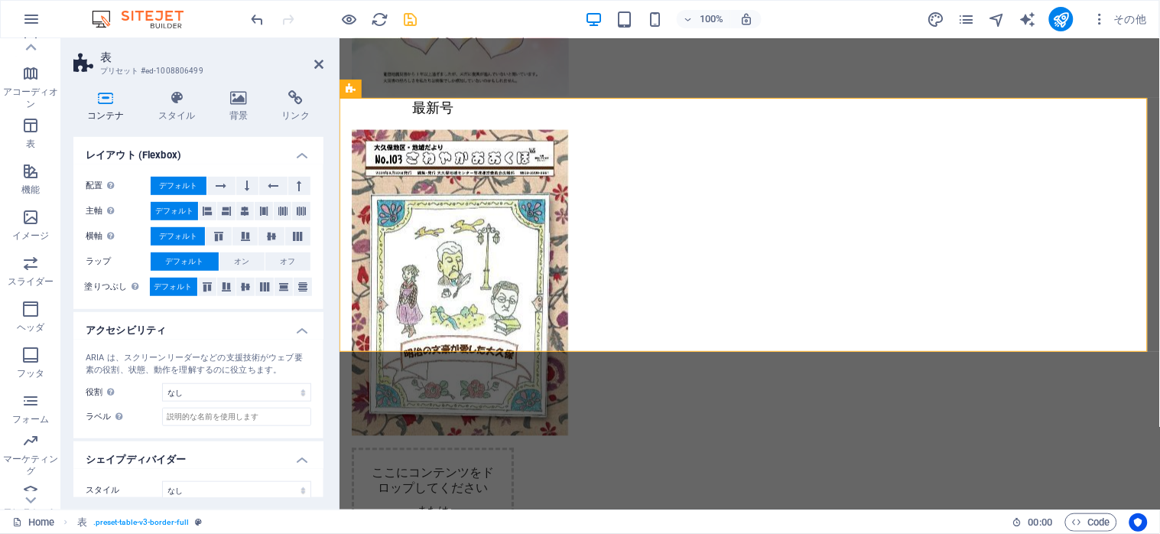
click at [297, 154] on h4 "レイアウト (Flexbox)" at bounding box center [198, 151] width 250 height 28
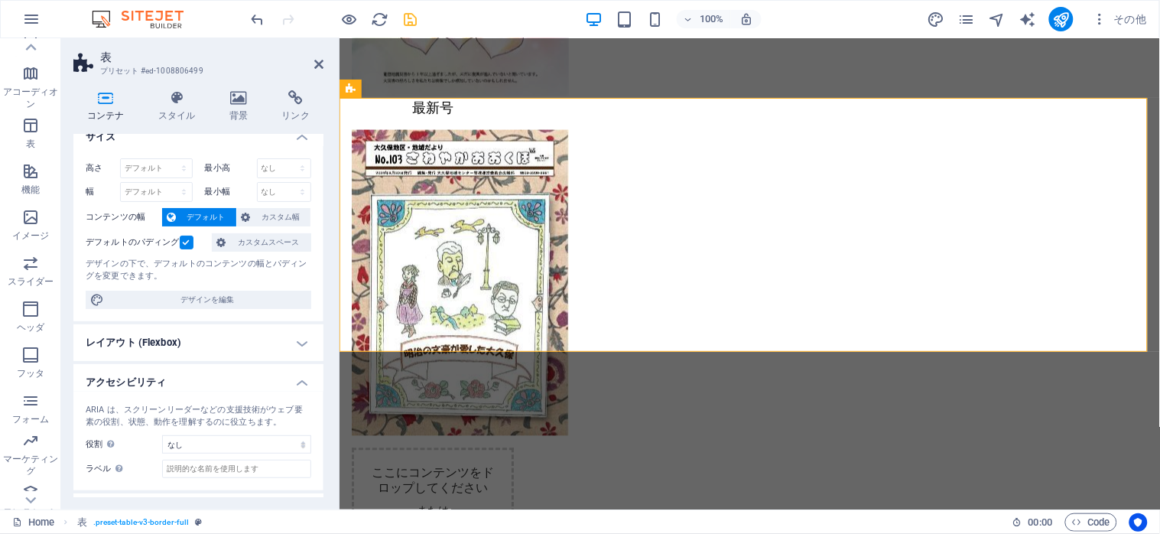
scroll to position [0, 0]
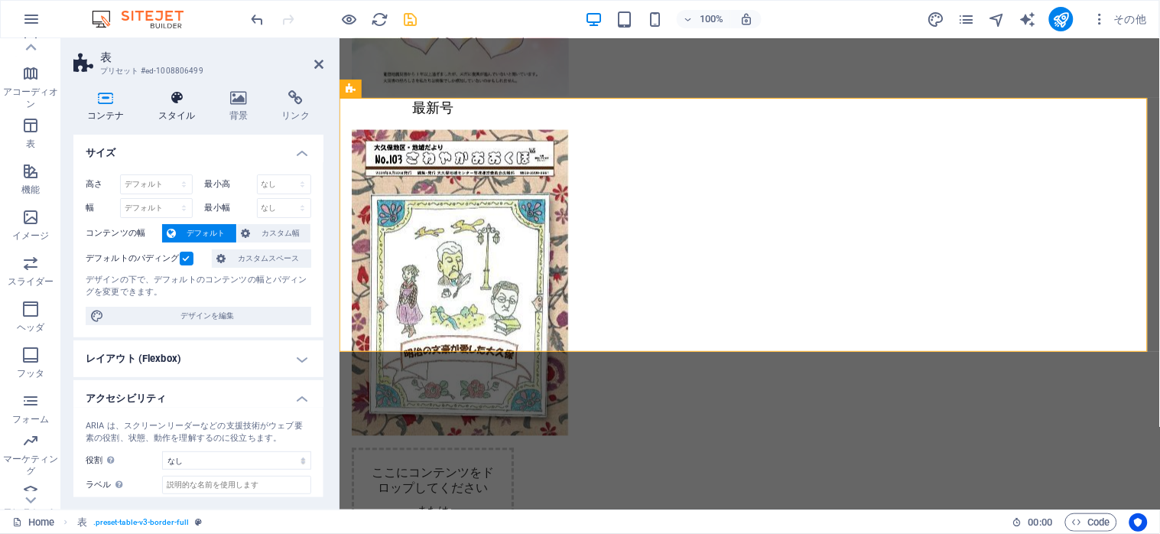
click at [168, 98] on icon at bounding box center [177, 97] width 65 height 15
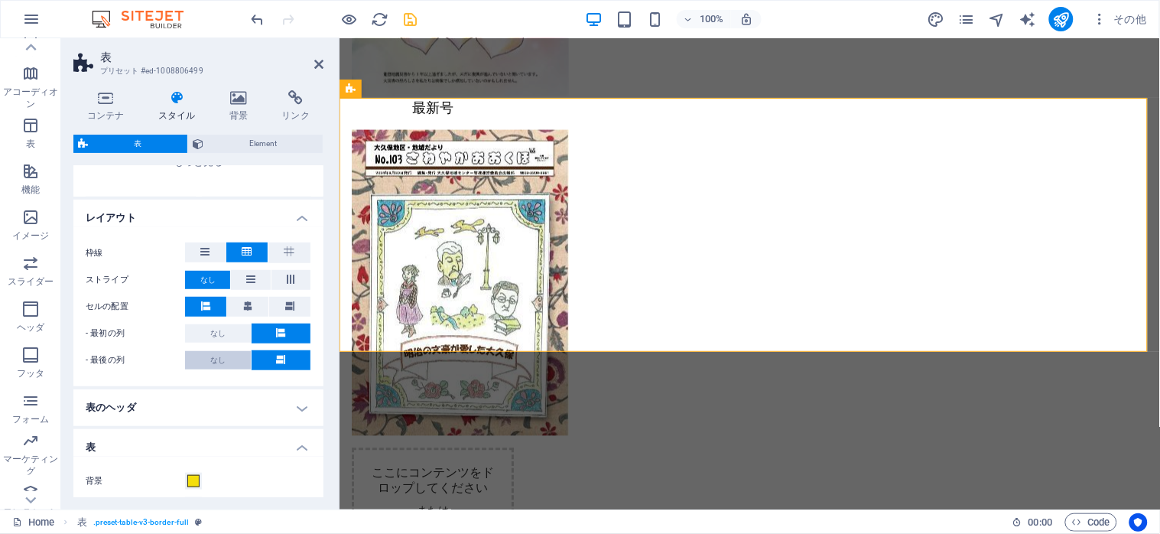
scroll to position [203, 0]
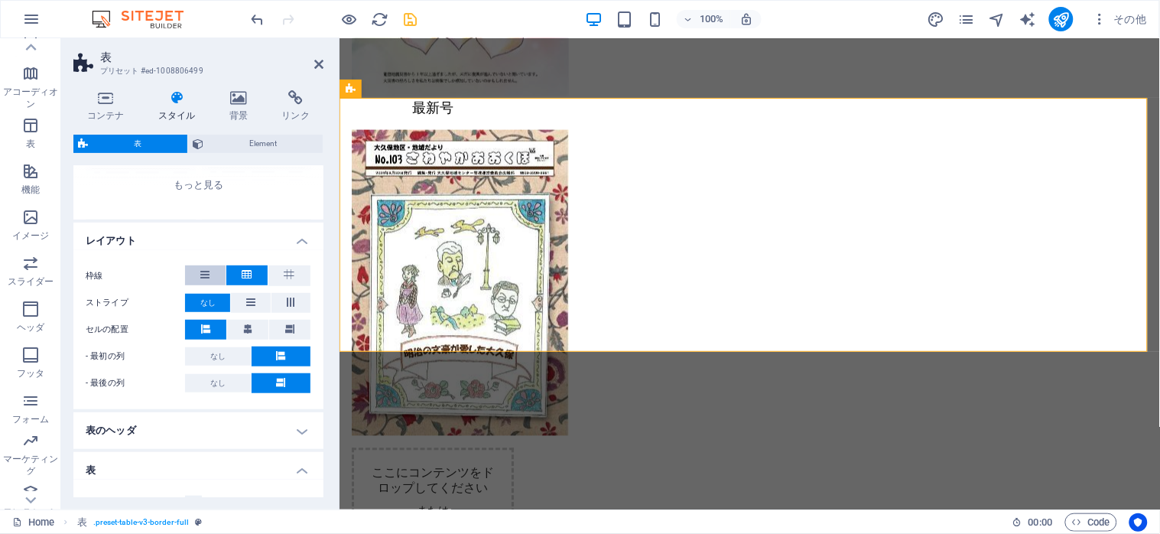
click at [203, 277] on icon at bounding box center [205, 274] width 9 height 18
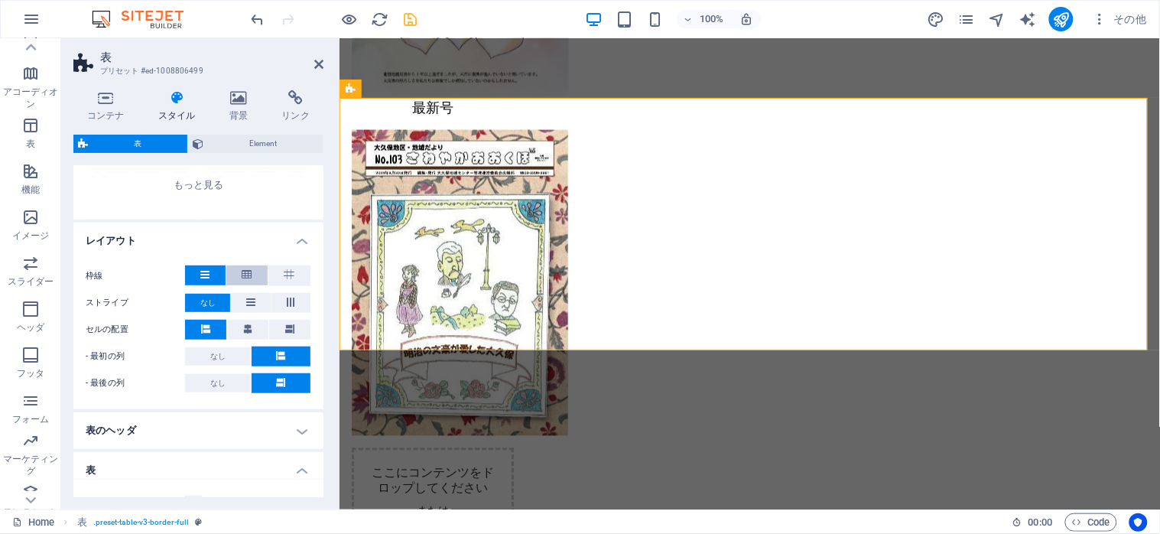
click at [250, 281] on icon at bounding box center [247, 274] width 10 height 18
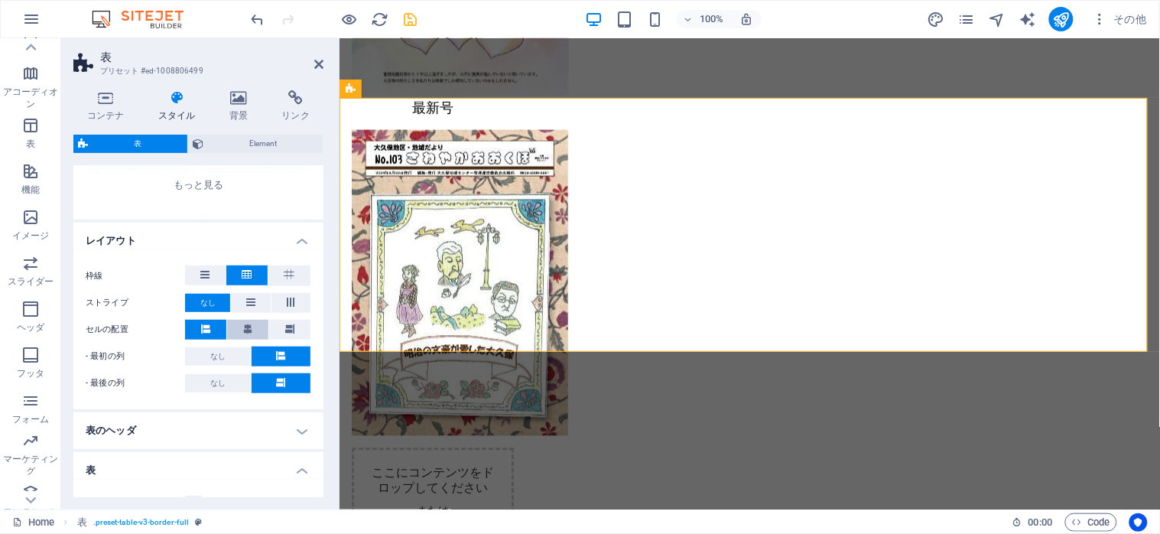
click at [243, 327] on icon at bounding box center [247, 328] width 9 height 9
click at [246, 301] on icon at bounding box center [250, 302] width 9 height 18
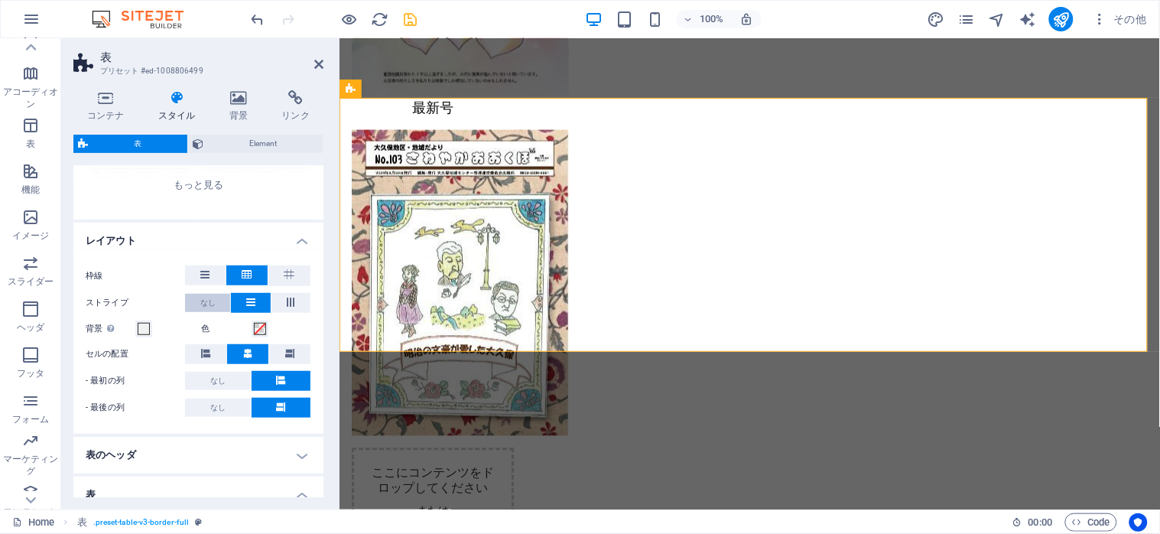
click at [214, 304] on span "なし" at bounding box center [207, 303] width 15 height 18
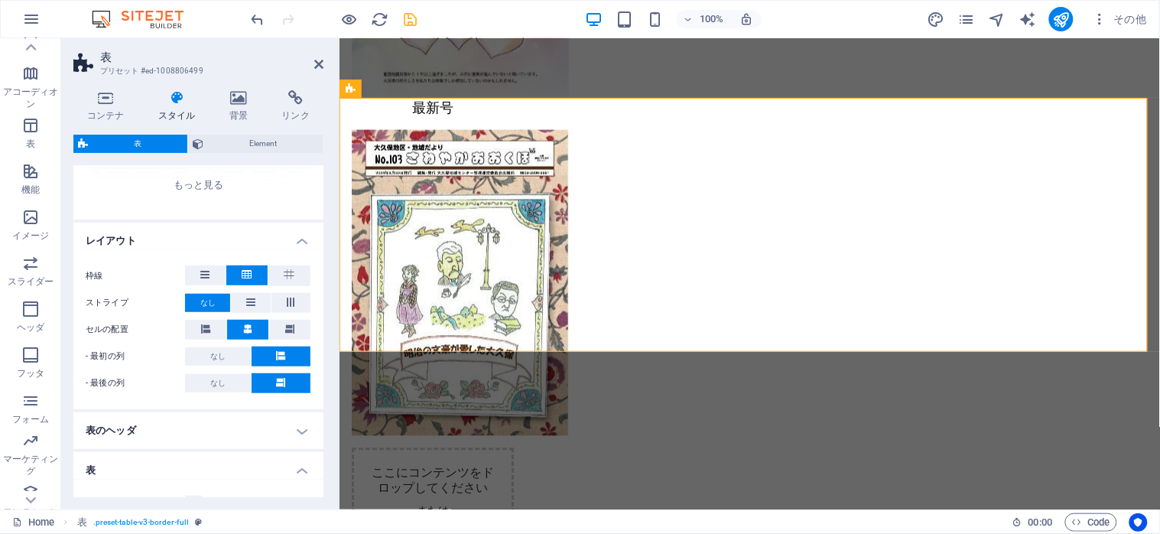
click at [298, 238] on h4 "レイアウト" at bounding box center [198, 237] width 250 height 28
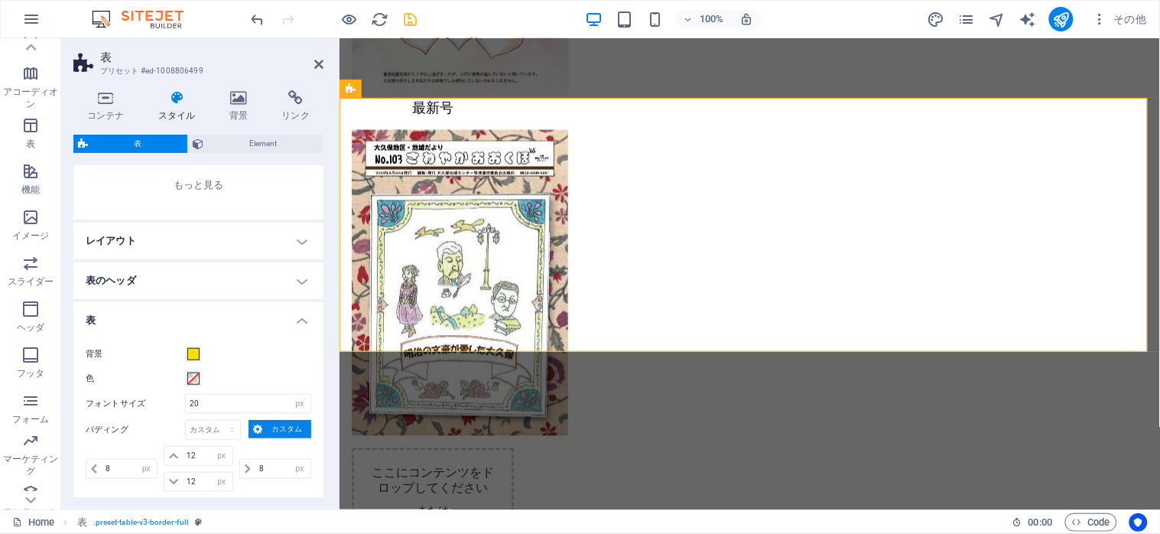
scroll to position [306, 0]
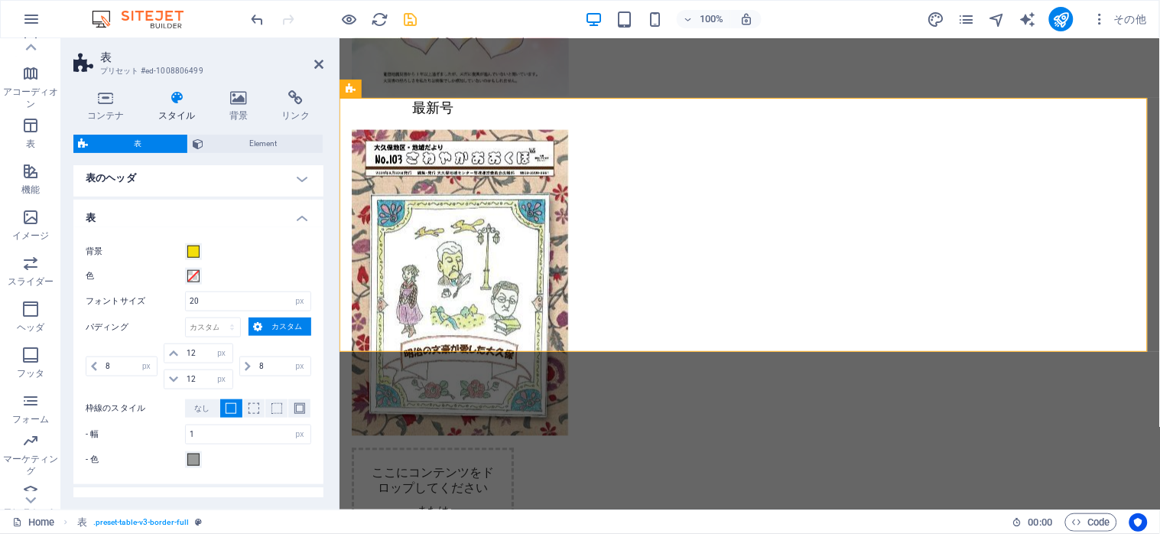
click at [293, 180] on h4 "表のヘッダ" at bounding box center [198, 178] width 250 height 37
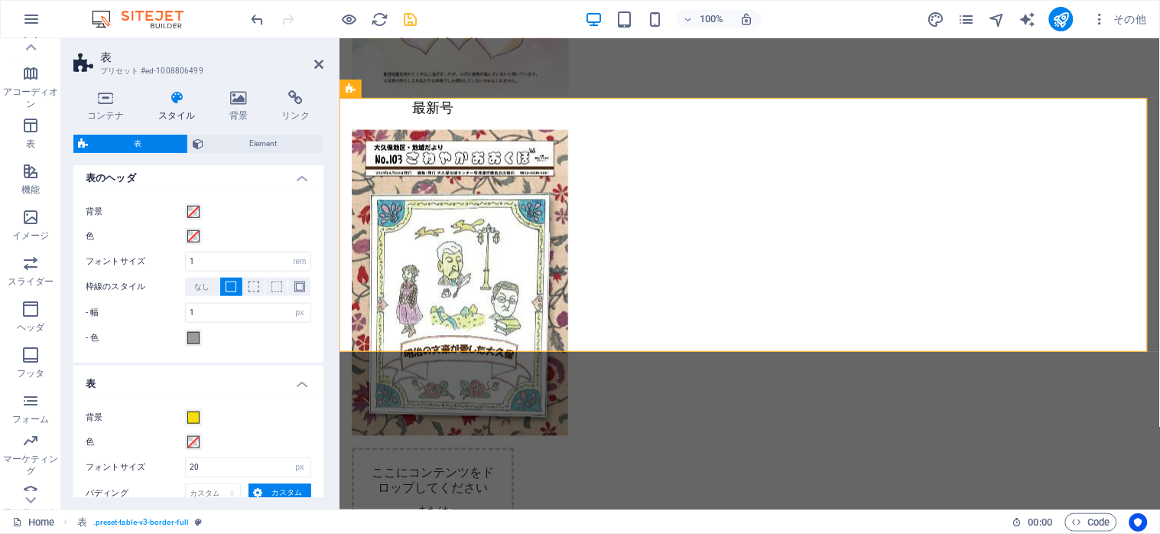
click at [293, 180] on h4 "表のヘッダ" at bounding box center [198, 174] width 250 height 28
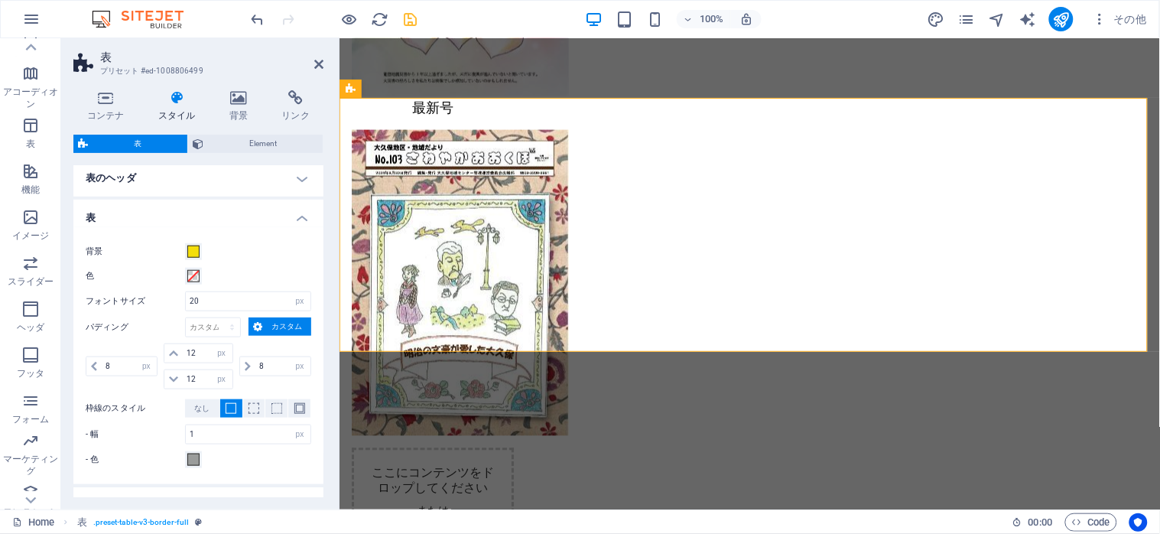
click at [304, 220] on h4 "表" at bounding box center [198, 214] width 250 height 28
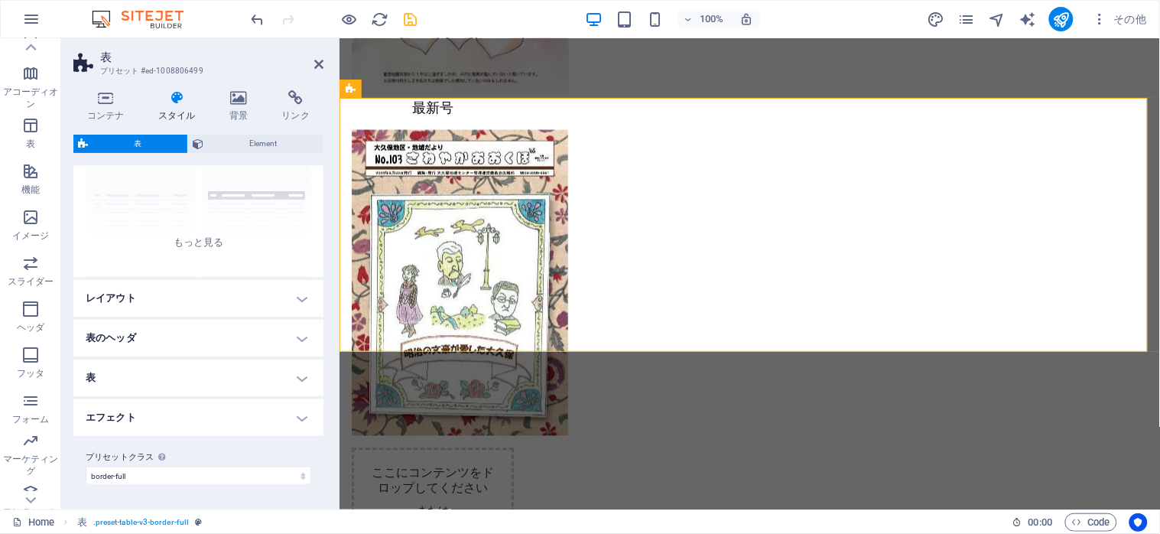
scroll to position [144, 0]
click at [292, 301] on h4 "レイアウト" at bounding box center [198, 300] width 250 height 37
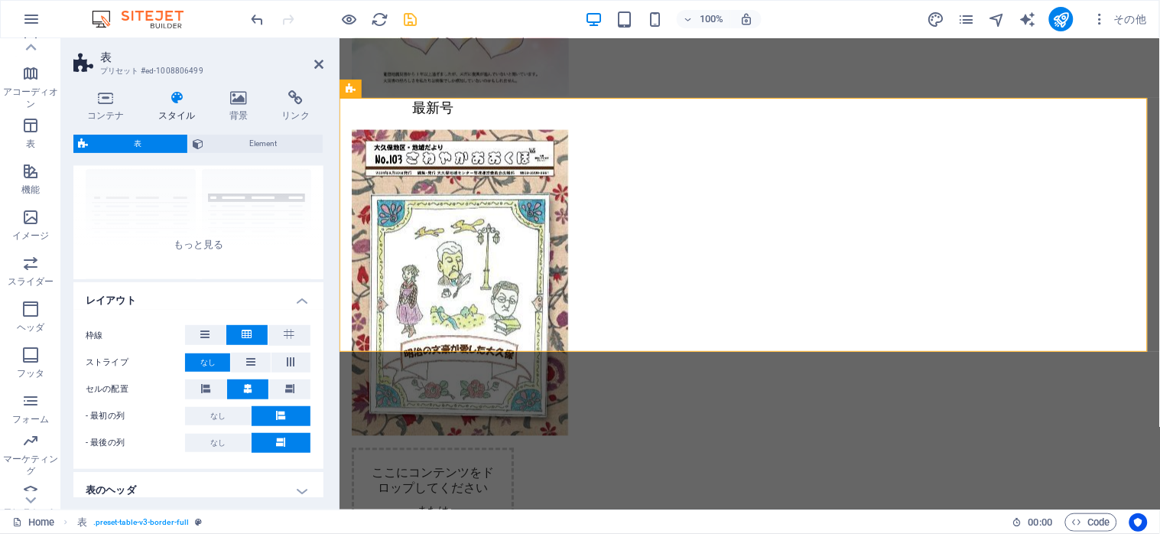
click at [292, 301] on h4 "レイアウト" at bounding box center [198, 296] width 250 height 28
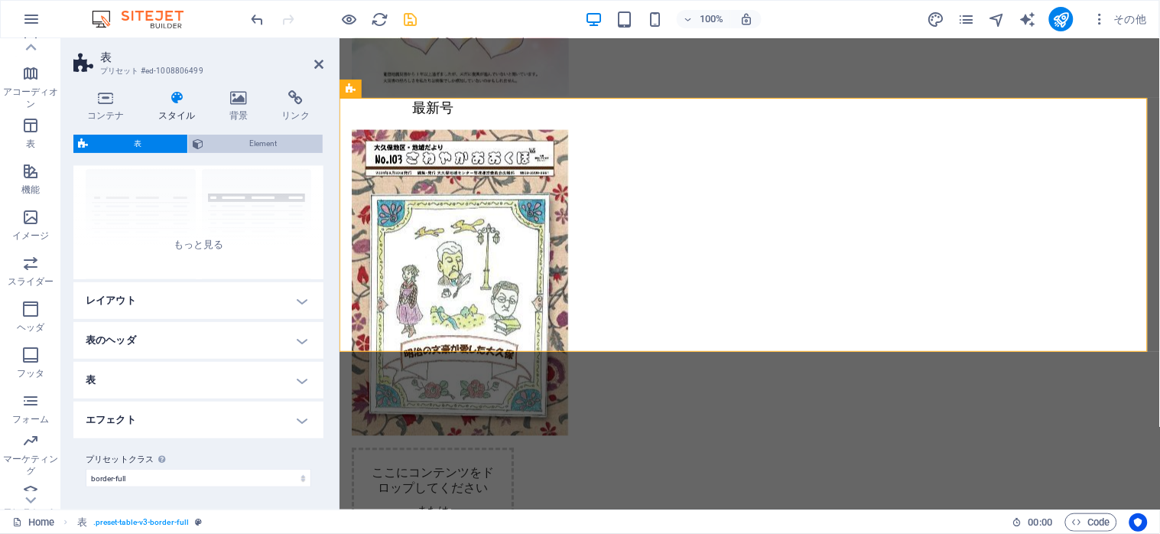
click at [239, 145] on span "Element" at bounding box center [263, 144] width 110 height 18
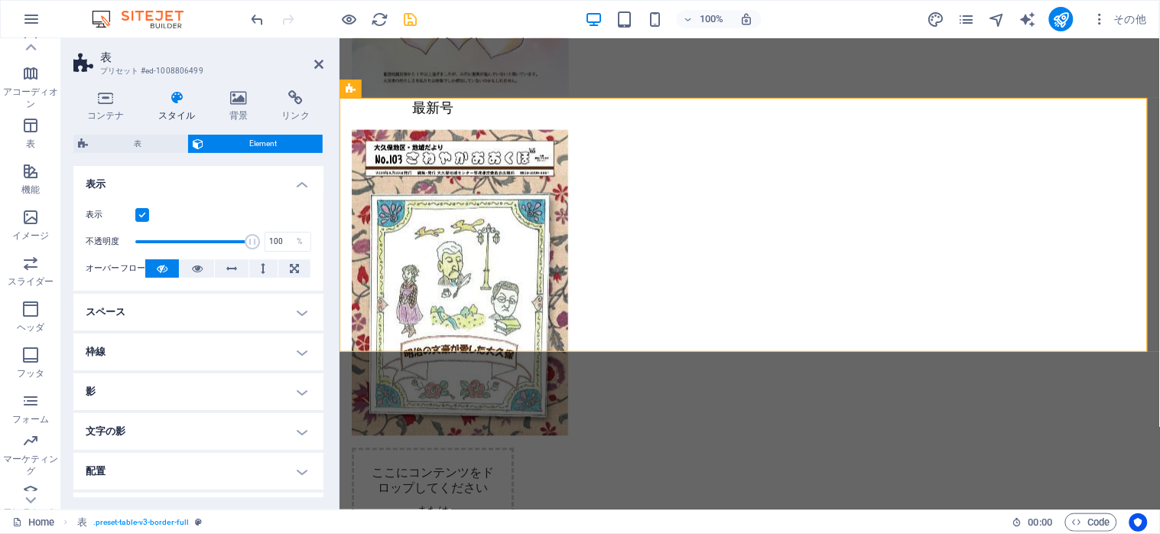
click at [292, 312] on h4 "スペース" at bounding box center [198, 312] width 250 height 37
click at [284, 340] on span "カスタム" at bounding box center [277, 342] width 59 height 18
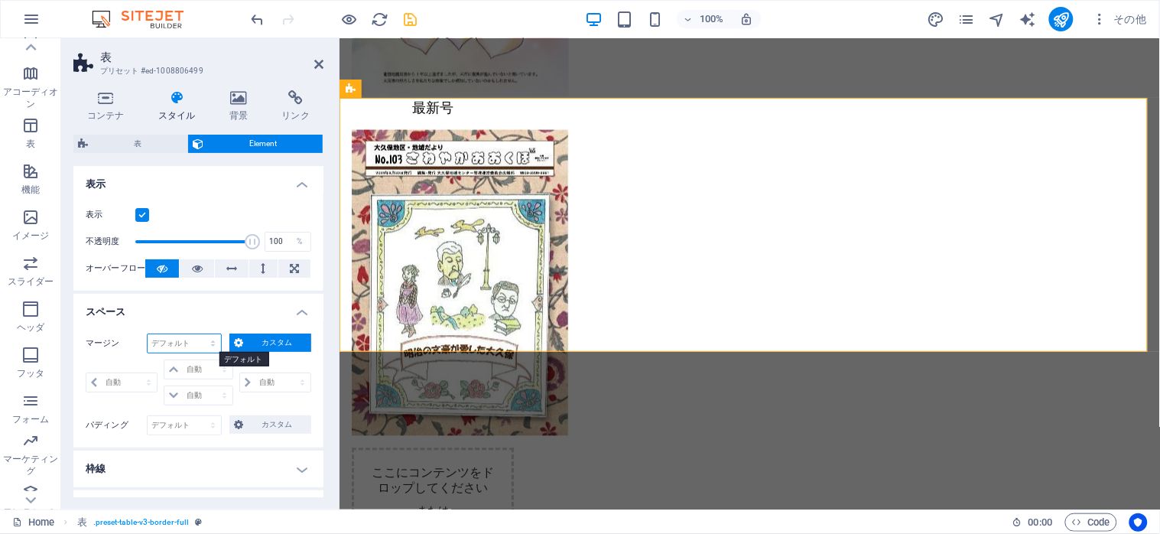
select select "px"
click at [198, 334] on select "デフォルト 自動 px % rem vw vh カスタム" at bounding box center [184, 343] width 73 height 18
type input "0"
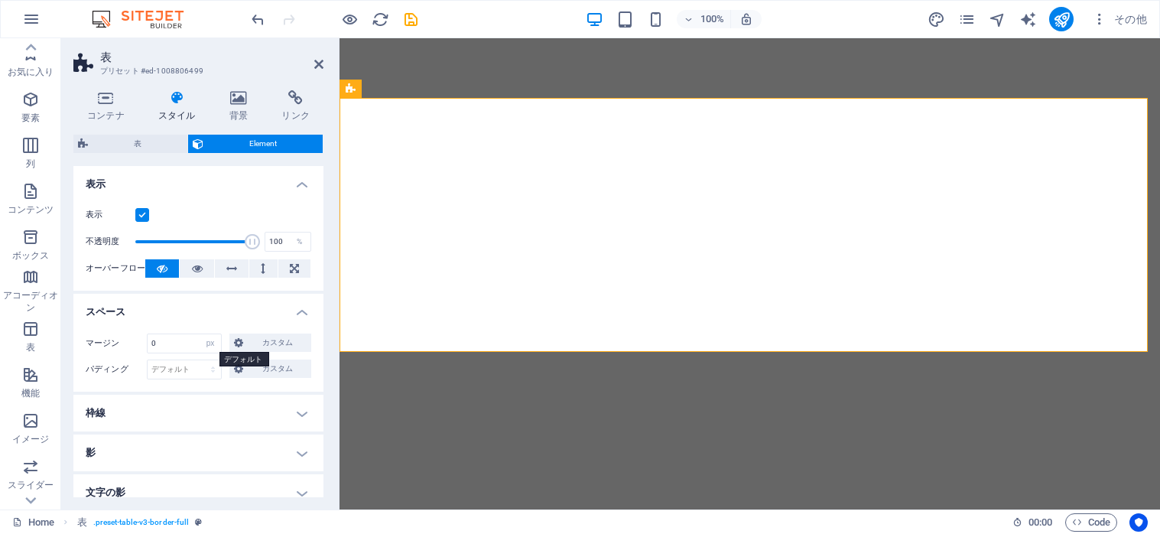
select select "px"
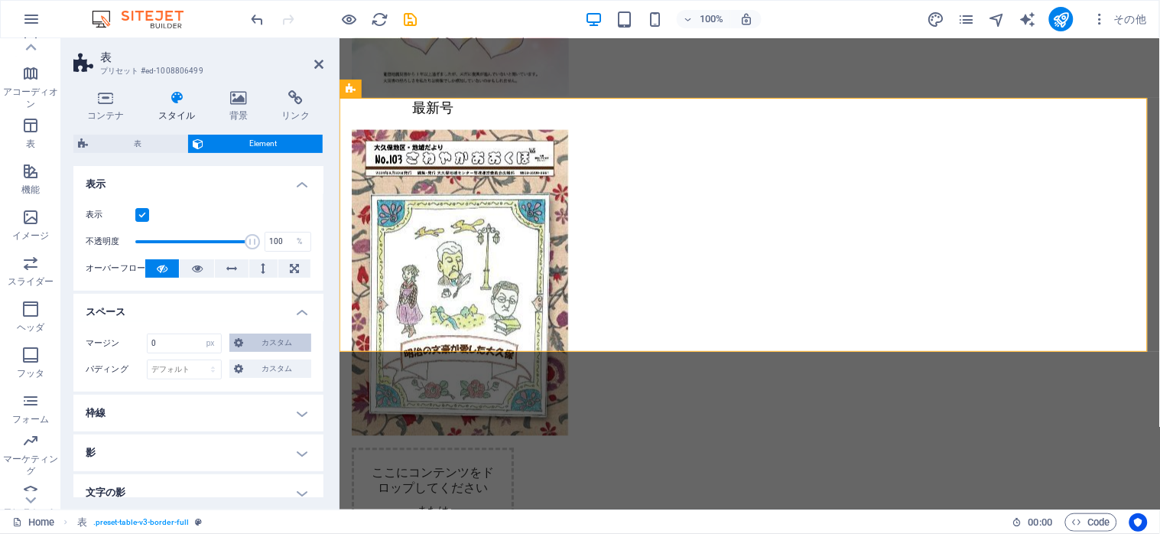
click at [261, 341] on span "カスタム" at bounding box center [277, 342] width 59 height 18
click at [171, 369] on icon at bounding box center [173, 369] width 9 height 9
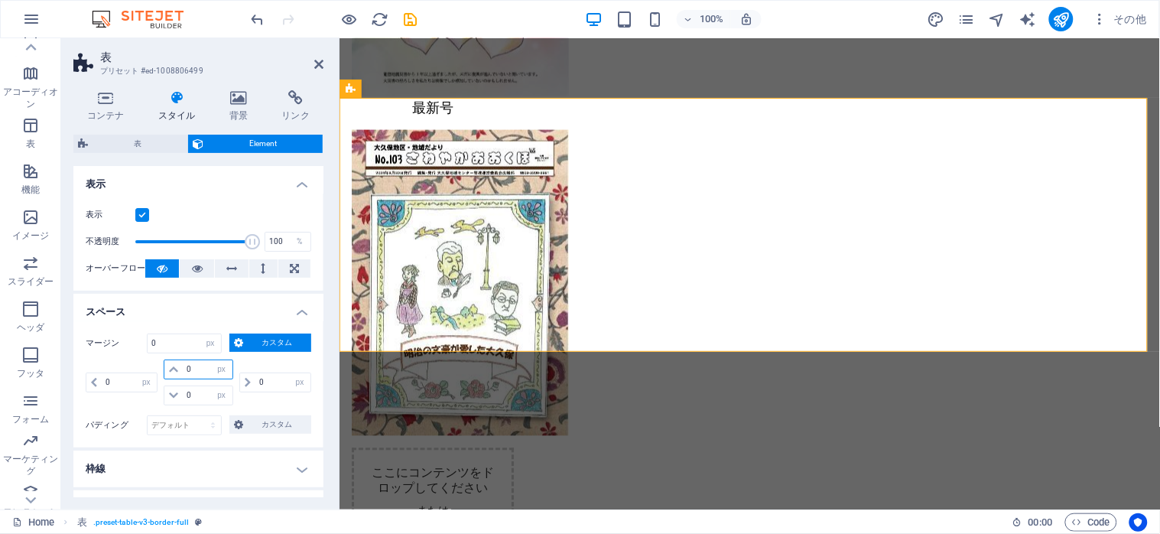
click at [193, 369] on input "0" at bounding box center [207, 369] width 49 height 18
type input "0"
type input "20"
select select "DISABLED_OPTION_VALUE"
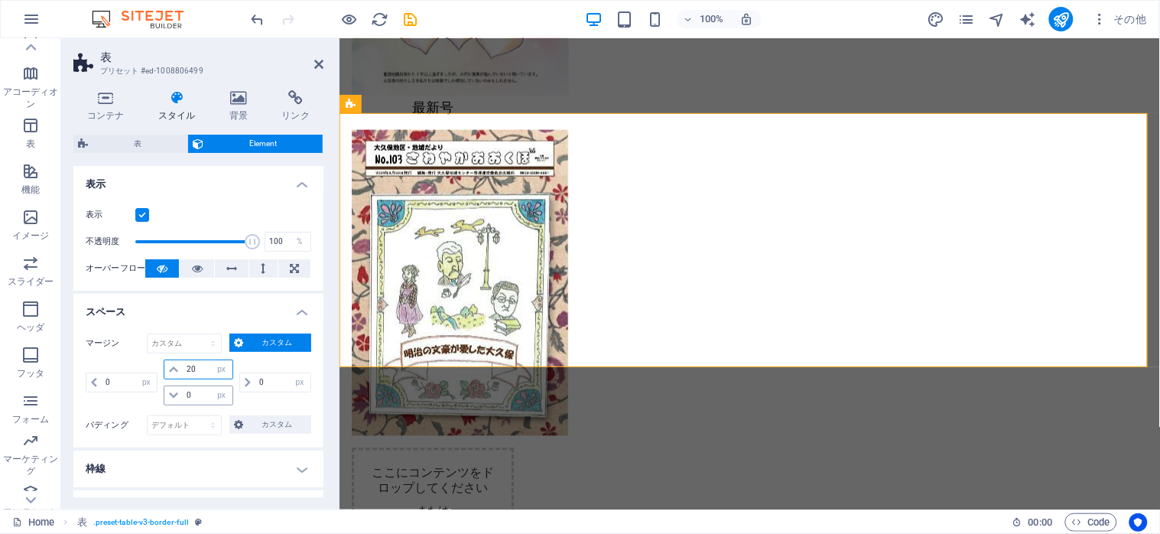
type input "20"
click at [199, 396] on input "0" at bounding box center [207, 395] width 49 height 18
click at [148, 334] on select "デフォルト 自動 px % rem vw vh カスタム" at bounding box center [184, 343] width 73 height 18
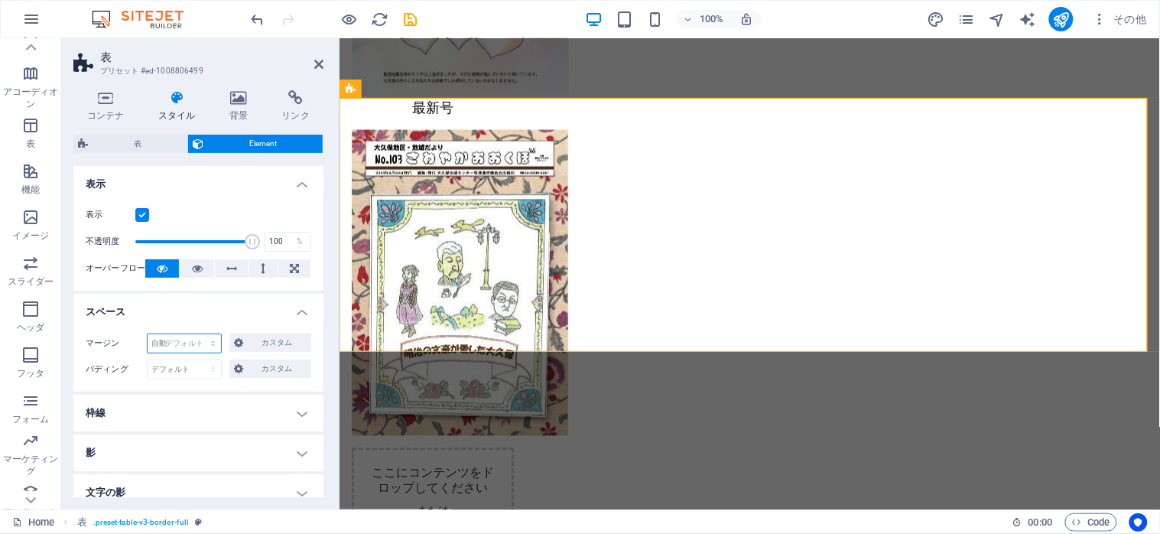
click at [148, 334] on select "デフォルト 自動 px % rem vw vh カスタム" at bounding box center [184, 343] width 73 height 18
select select "px"
click at [198, 334] on select "デフォルト 自動 px % rem vw vh カスタム" at bounding box center [184, 343] width 73 height 18
type input "40"
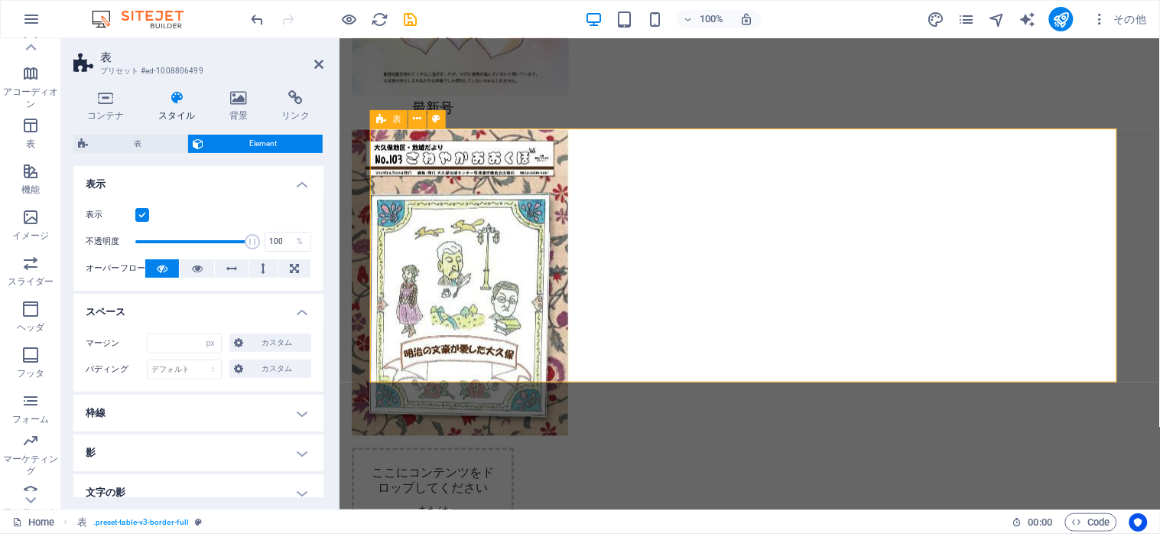
click at [213, 321] on div "マージン デフォルト 自動 px % rem vw vh カスタム カスタム 40 自動 px % rem vw vh 40 自動 px % rem vw v…" at bounding box center [198, 356] width 250 height 70
click at [192, 348] on input "number" at bounding box center [184, 343] width 73 height 18
click at [223, 316] on h4 "スペース" at bounding box center [198, 308] width 250 height 28
click at [191, 304] on h4 "スペース" at bounding box center [198, 312] width 250 height 37
drag, startPoint x: 182, startPoint y: 341, endPoint x: 134, endPoint y: 339, distance: 48.2
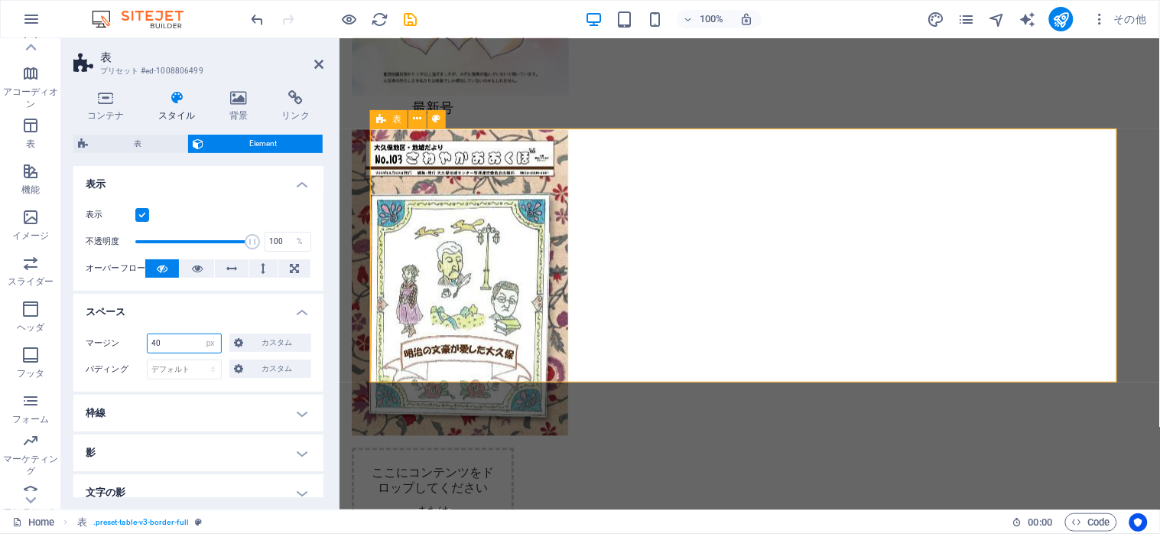
click at [134, 339] on div "マージン 40 デフォルト 自動 px % rem vw vh カスタム カスタム" at bounding box center [199, 343] width 226 height 20
type input "60"
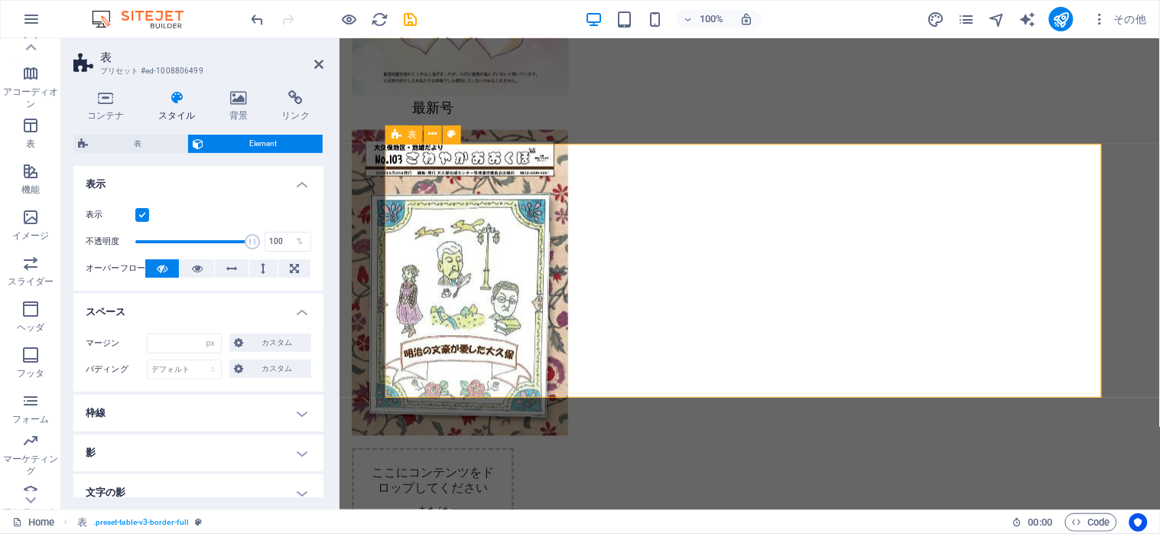
click at [208, 310] on h4 "スペース" at bounding box center [198, 308] width 250 height 28
click at [291, 311] on h4 "スペース" at bounding box center [198, 312] width 250 height 37
click at [239, 372] on icon at bounding box center [238, 368] width 9 height 18
click at [171, 368] on select "デフォルト px rem % vh vw カスタム" at bounding box center [184, 369] width 73 height 18
select select "px"
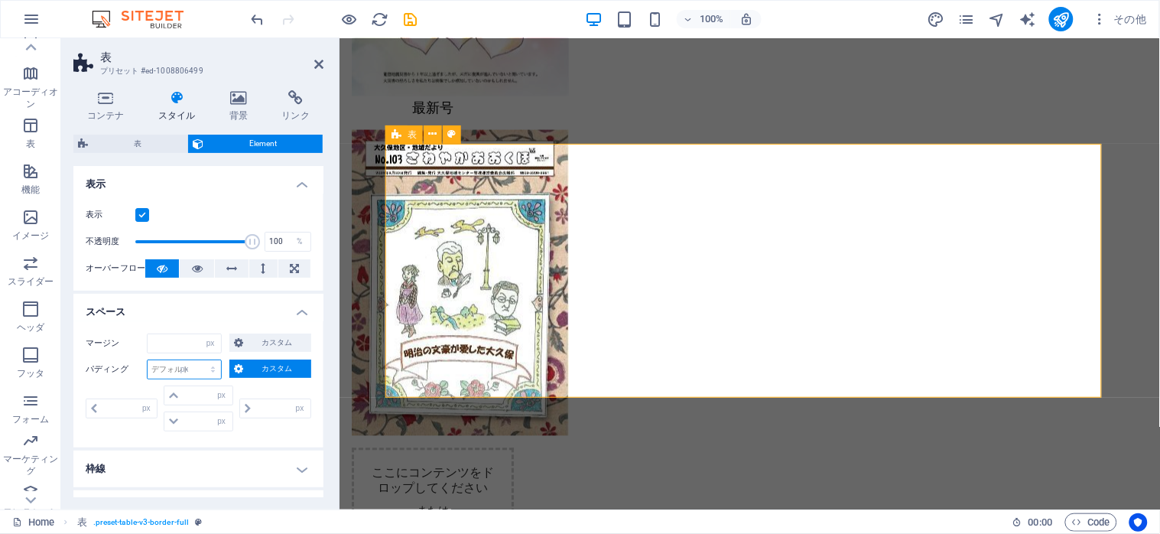
click at [198, 360] on select "デフォルト px rem % vh vw カスタム" at bounding box center [184, 369] width 73 height 18
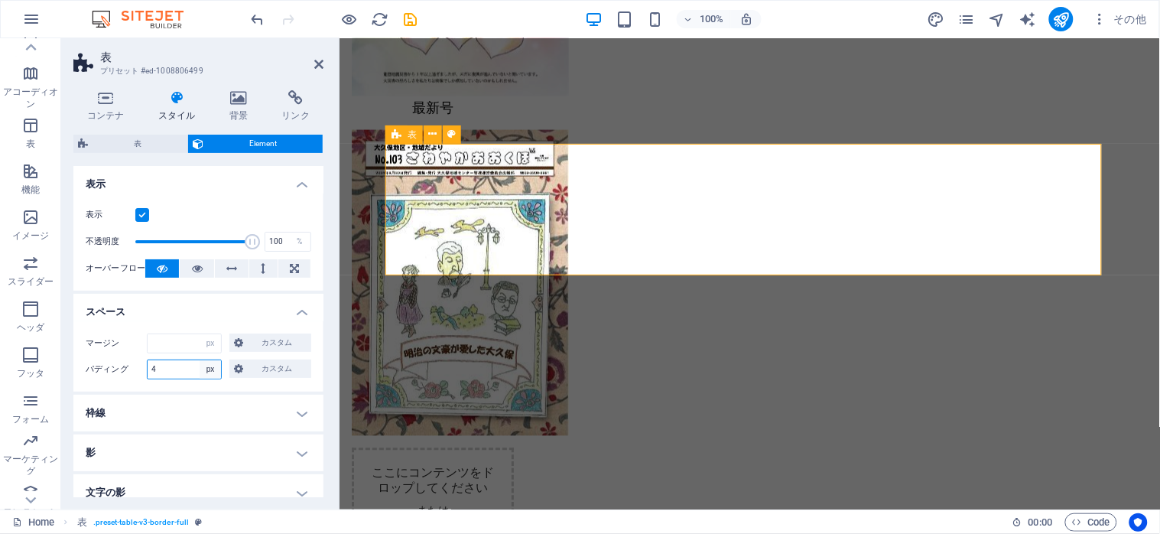
type input "40"
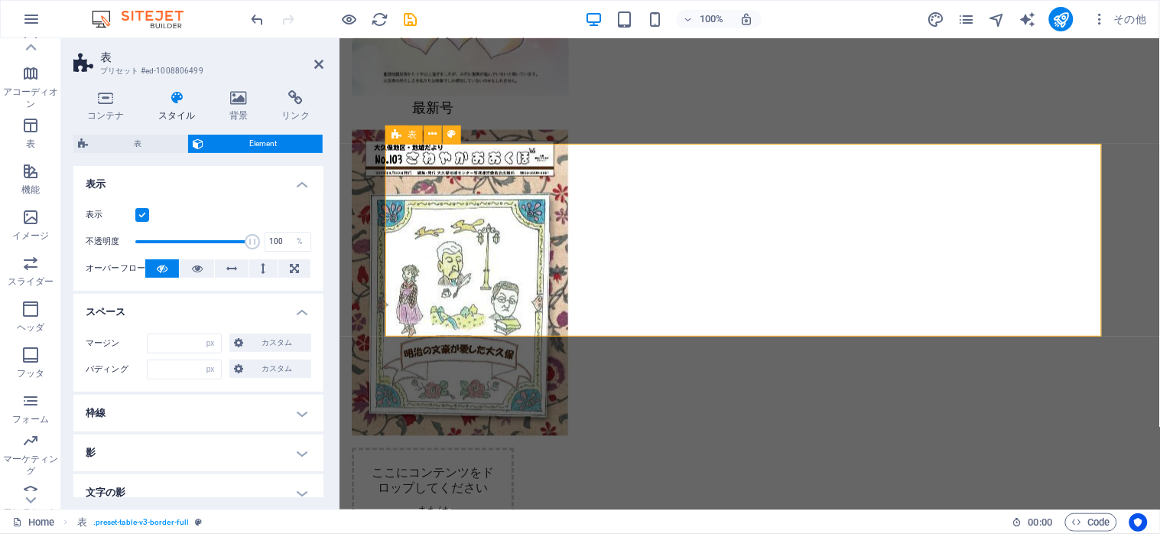
click at [102, 355] on div "マージン デフォルト 自動 px % rem vw vh カスタム カスタム 60 自動 px % rem vw vh 60 自動 px % rem vw v…" at bounding box center [198, 356] width 250 height 70
click at [252, 372] on span "カスタム" at bounding box center [277, 368] width 59 height 18
click at [186, 410] on div "パディング デフォルト px rem % vh vw カスタム カスタム 40 px rem % vh vw 40 px rem % vh vw 40 px …" at bounding box center [199, 397] width 226 height 76
click at [181, 367] on input "number" at bounding box center [184, 369] width 73 height 18
type input "0"
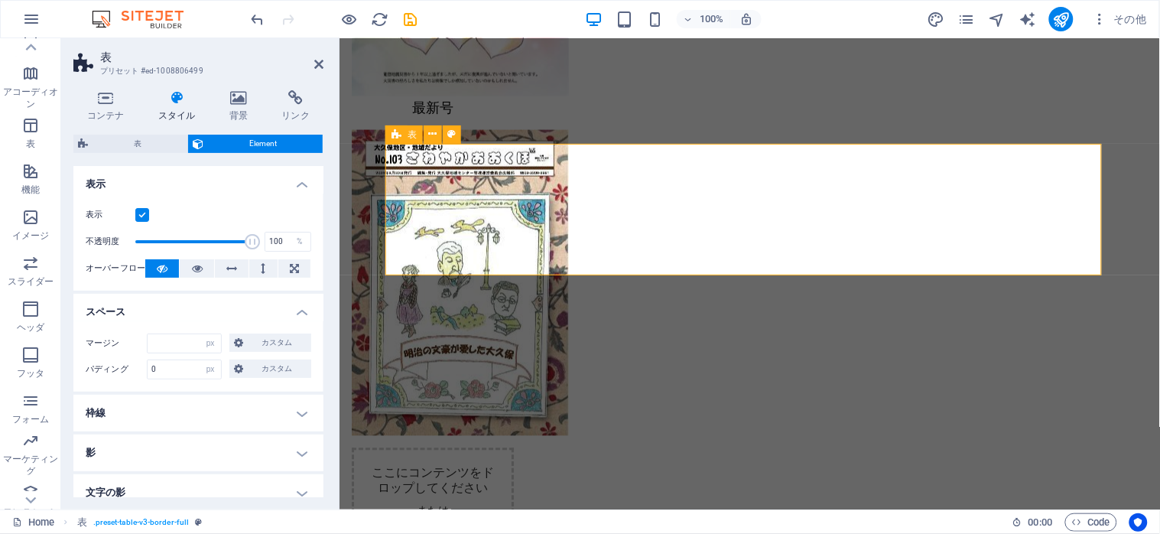
click at [86, 373] on label "パディング" at bounding box center [116, 369] width 61 height 18
click at [189, 338] on input "number" at bounding box center [184, 343] width 73 height 18
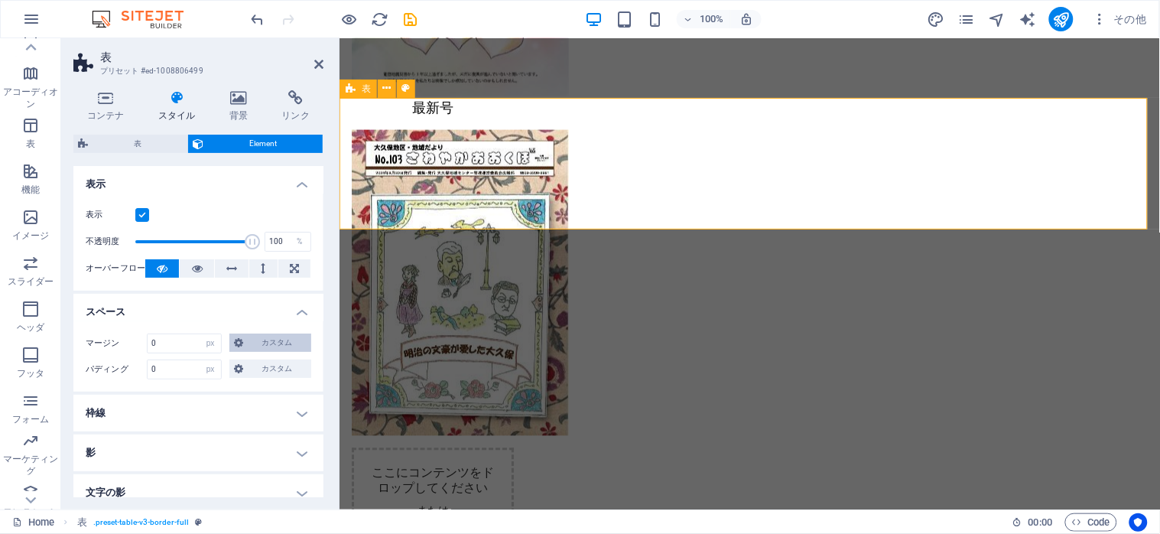
click at [242, 344] on button "カスタム" at bounding box center [270, 342] width 82 height 18
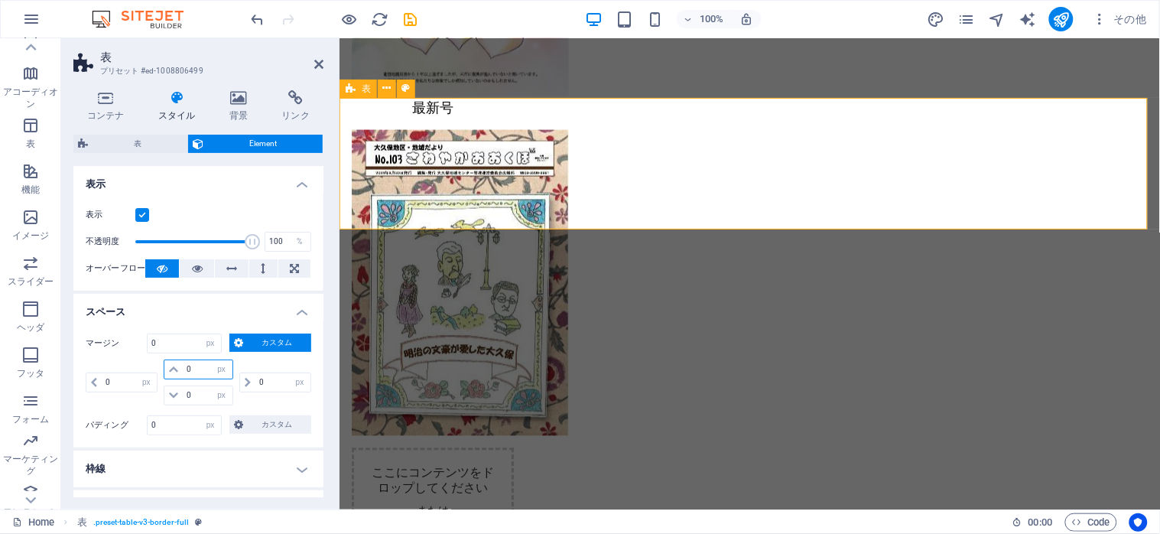
click at [197, 367] on input "0" at bounding box center [207, 369] width 49 height 18
drag, startPoint x: 185, startPoint y: 348, endPoint x: 145, endPoint y: 340, distance: 41.4
click at [145, 340] on div "マージン 0 デフォルト 自動 px % rem vw vh カスタム カスタム" at bounding box center [199, 343] width 226 height 20
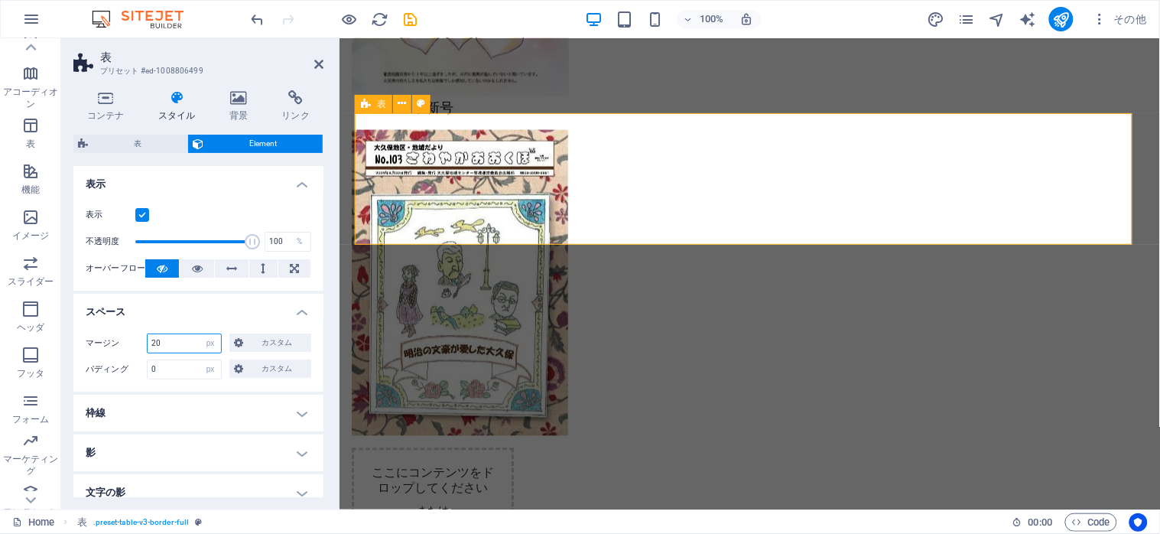
type input "20"
click at [223, 314] on h4 "スペース" at bounding box center [198, 308] width 250 height 28
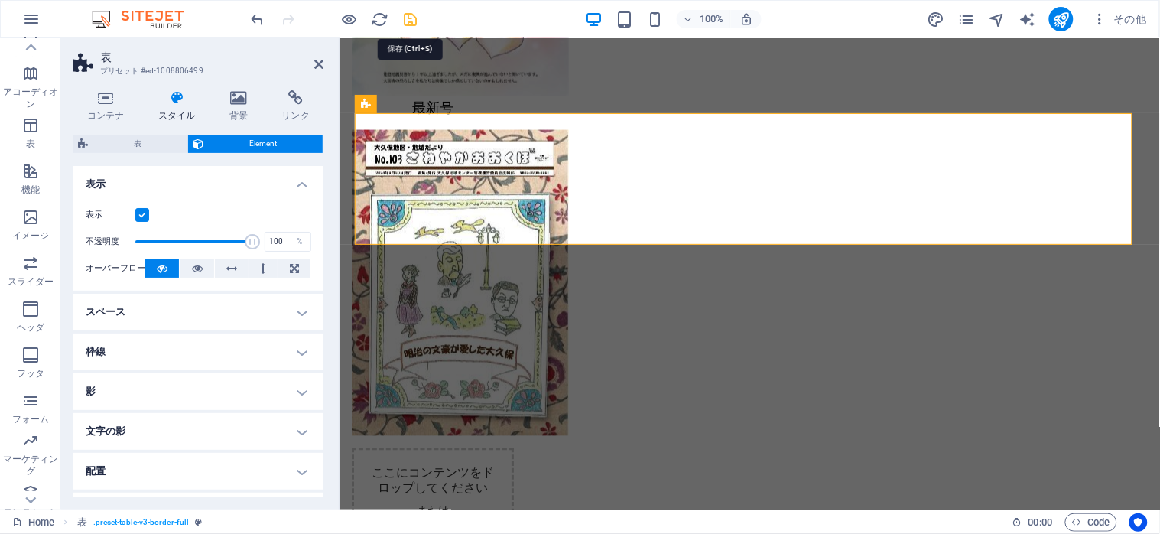
click at [408, 21] on icon "save" at bounding box center [411, 20] width 18 height 18
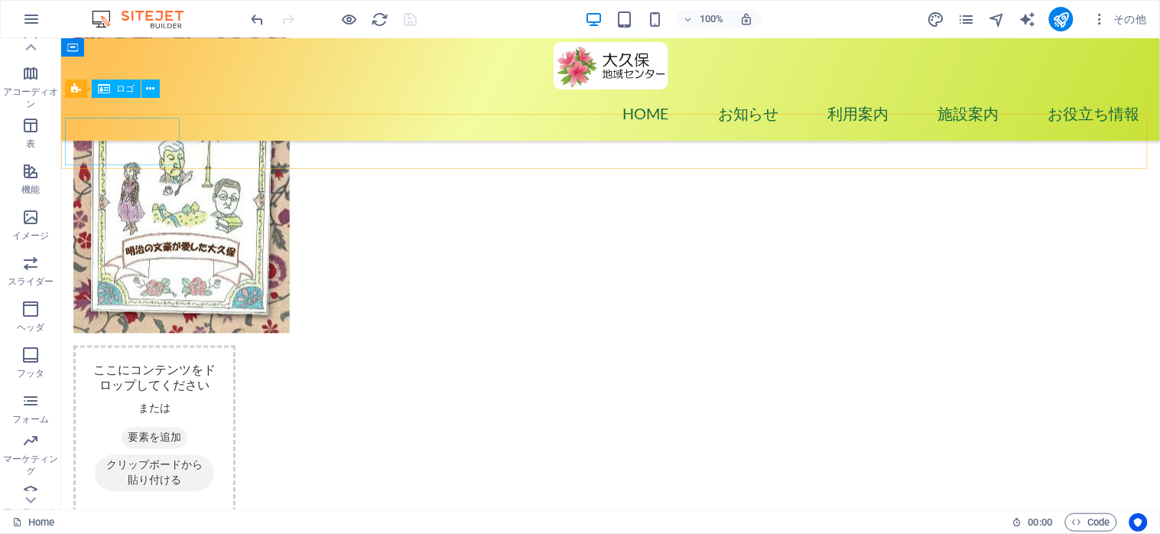
scroll to position [1858, 0]
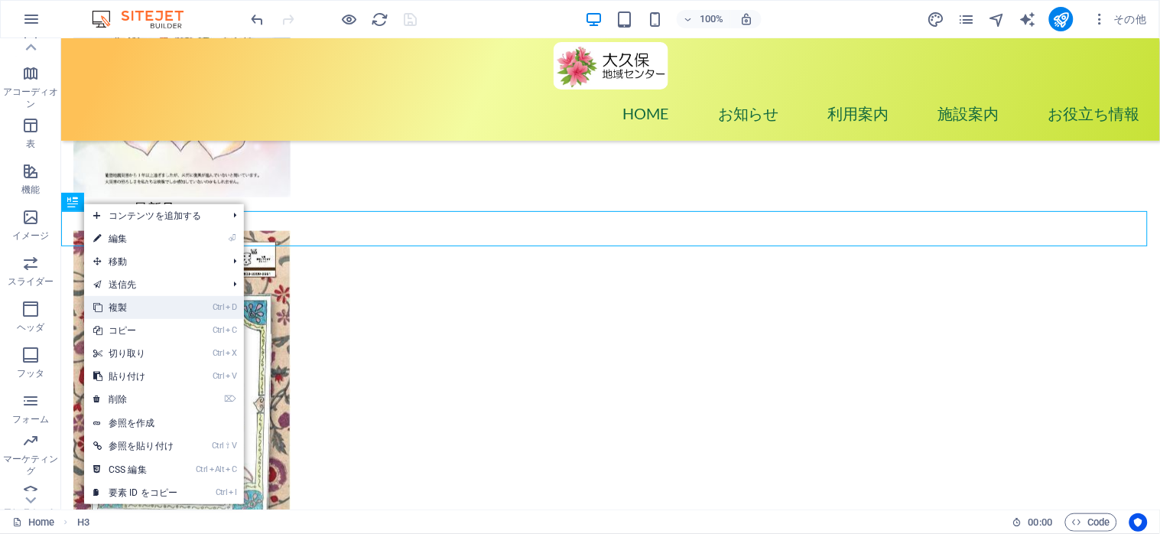
click at [137, 301] on link "Ctrl D 複製" at bounding box center [135, 307] width 102 height 23
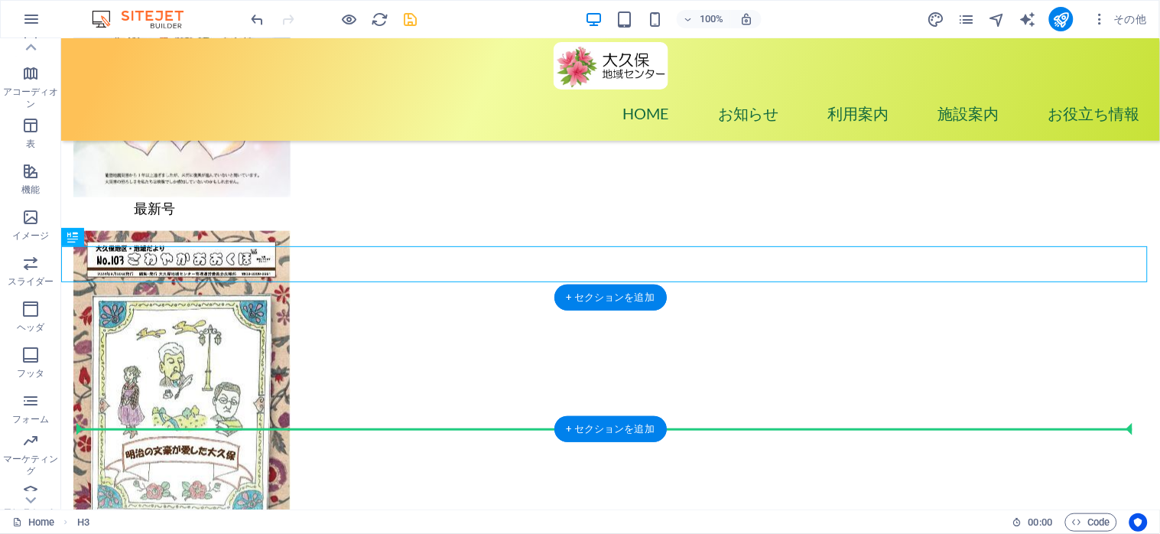
drag, startPoint x: 200, startPoint y: 262, endPoint x: 175, endPoint y: 427, distance: 167.0
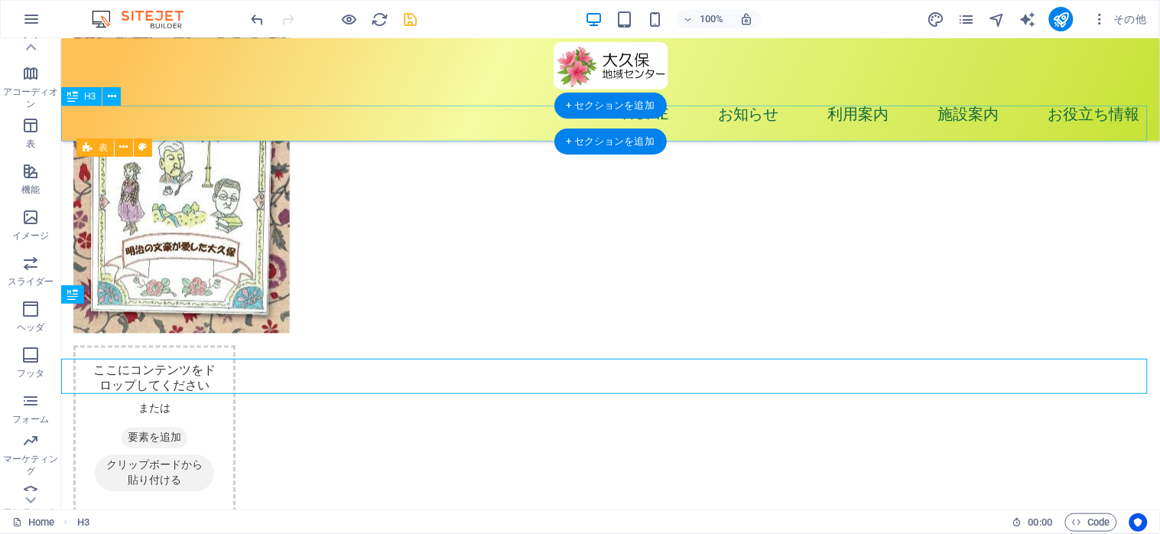
scroll to position [1960, 0]
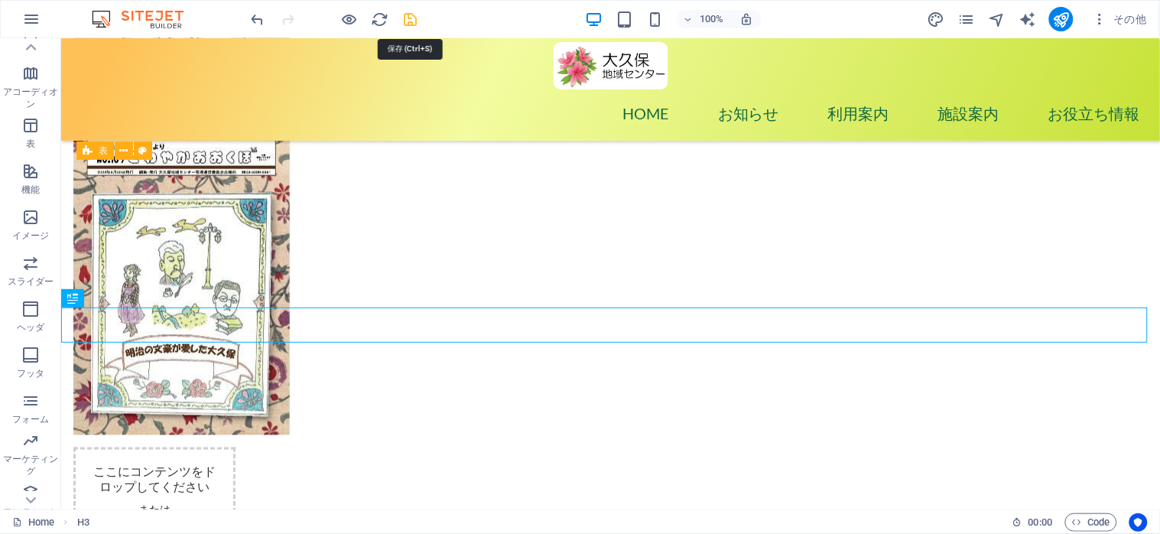
click at [408, 20] on icon "save" at bounding box center [411, 20] width 18 height 18
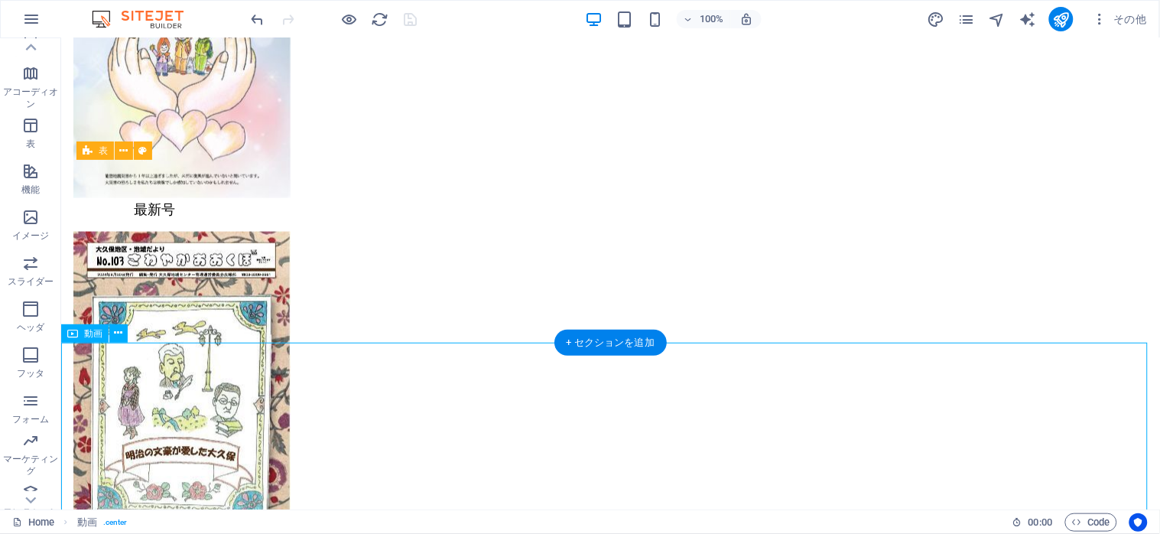
select select "%"
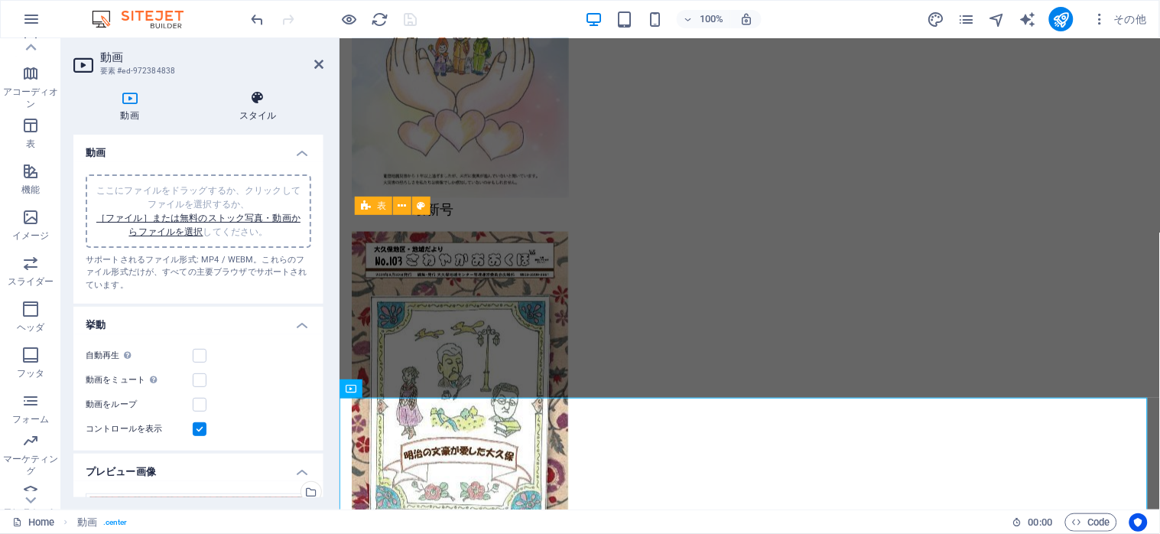
click at [248, 106] on h4 "スタイル" at bounding box center [258, 106] width 132 height 32
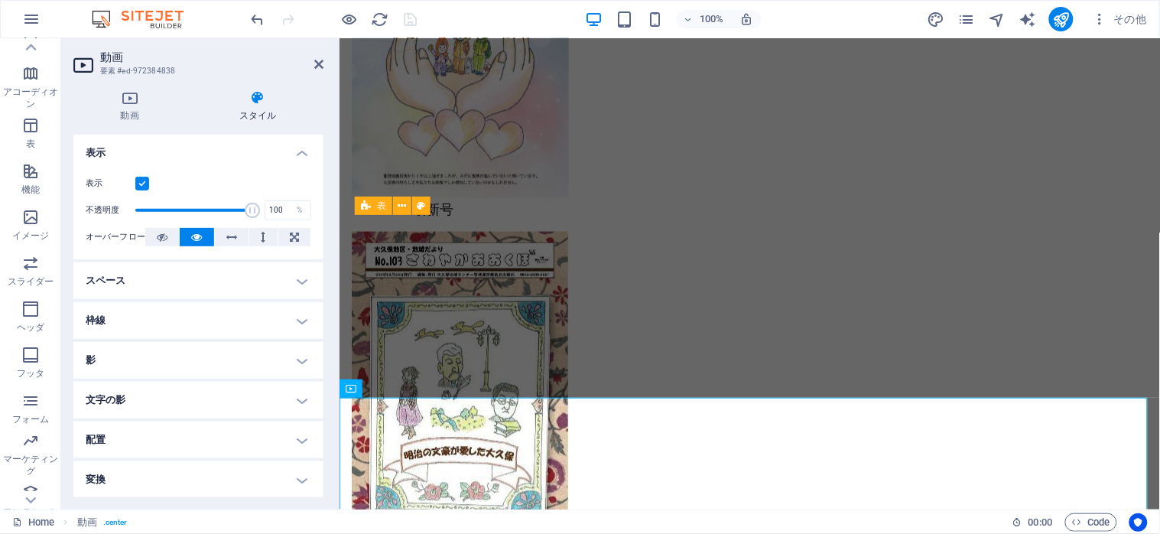
click at [296, 280] on h4 "スペース" at bounding box center [198, 280] width 250 height 37
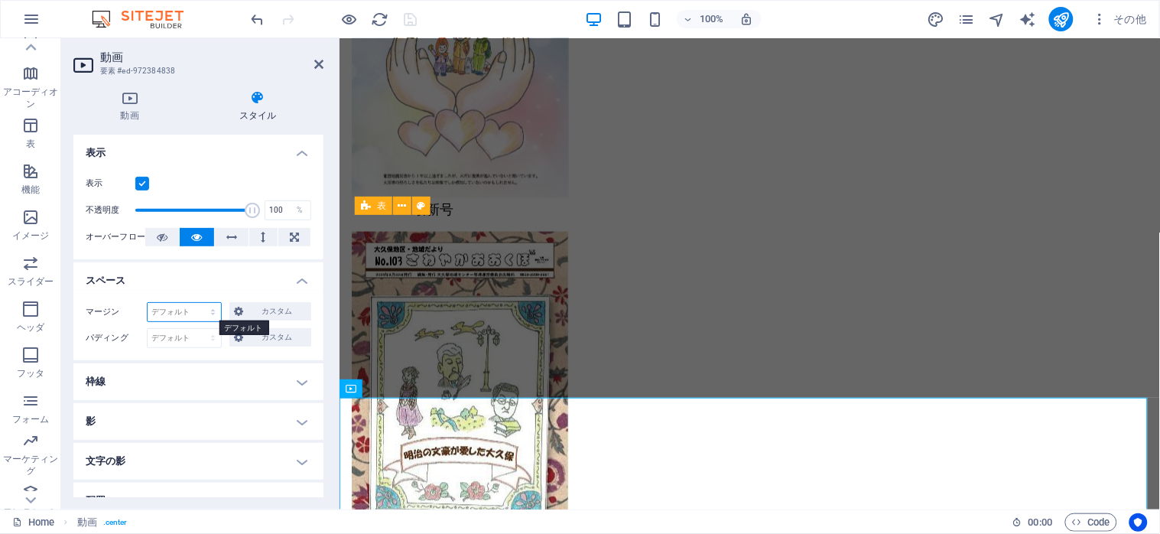
click at [171, 308] on select "デフォルト 自動 px % rem vw vh カスタム" at bounding box center [184, 312] width 73 height 18
select select "px"
click at [198, 303] on select "デフォルト 自動 px % rem vw vh カスタム" at bounding box center [184, 312] width 73 height 18
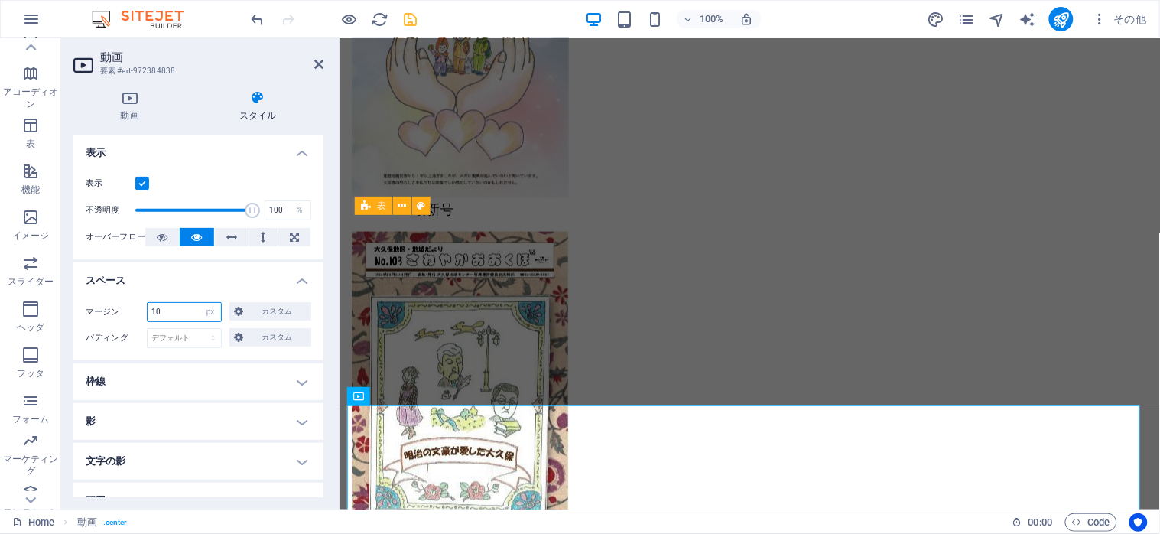
drag, startPoint x: 189, startPoint y: 308, endPoint x: 136, endPoint y: 307, distance: 52.8
click at [136, 307] on div "マージン 10 デフォルト 自動 px % rem vw vh カスタム カスタム" at bounding box center [199, 312] width 226 height 20
type input "20"
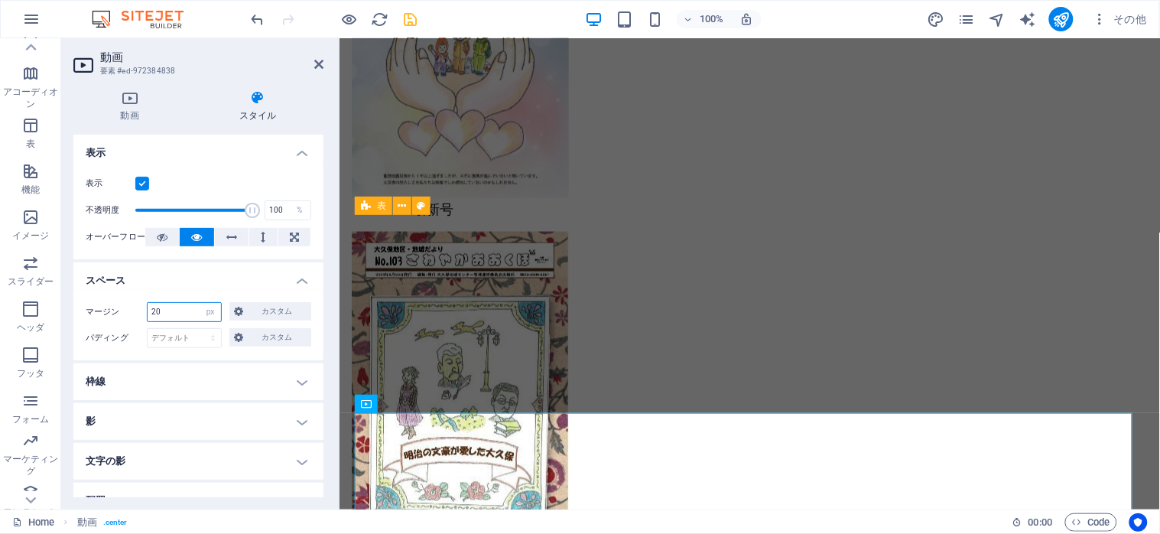
type input "20"
click at [226, 283] on h4 "スペース" at bounding box center [198, 276] width 250 height 28
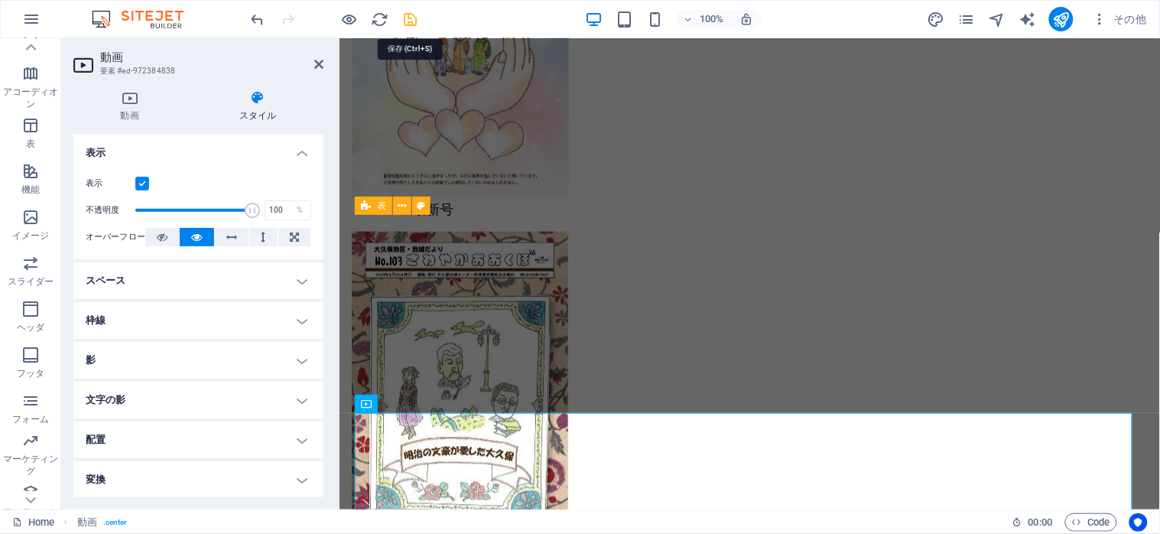
click at [406, 20] on icon "save" at bounding box center [411, 20] width 18 height 18
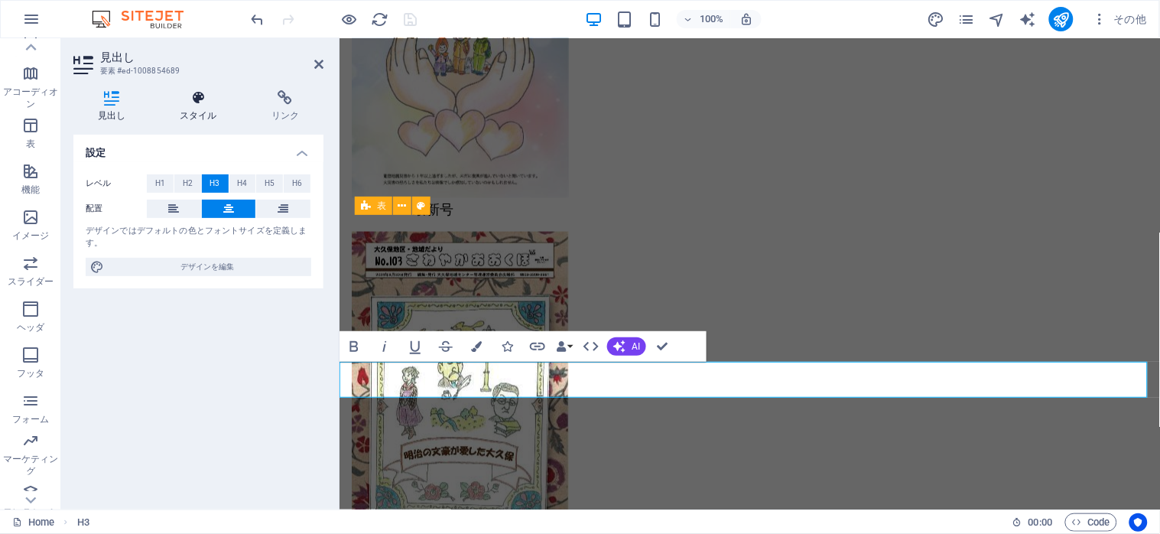
click at [194, 103] on icon at bounding box center [199, 97] width 86 height 15
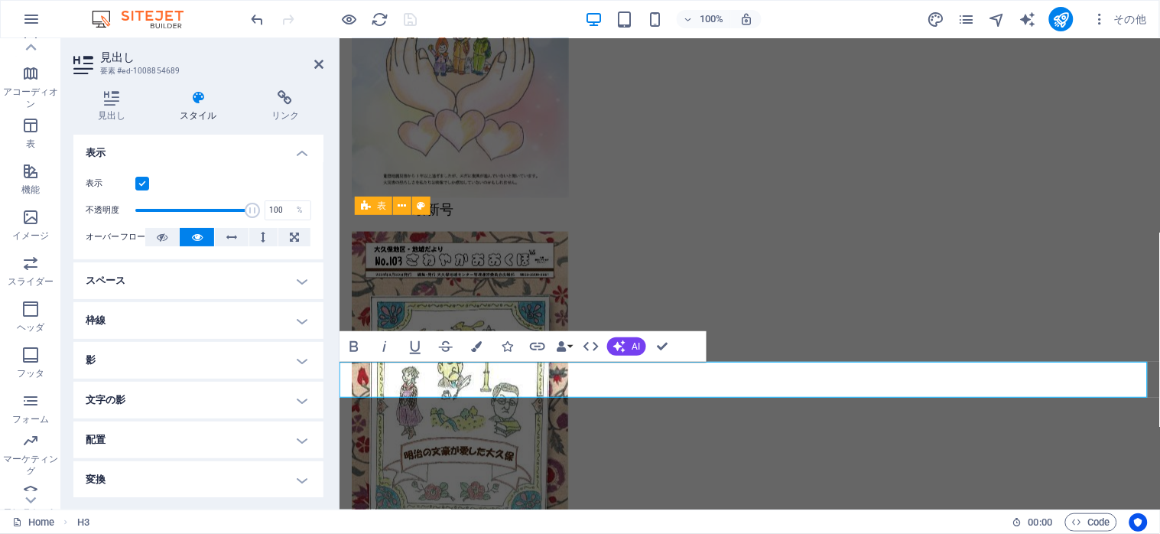
scroll to position [119, 0]
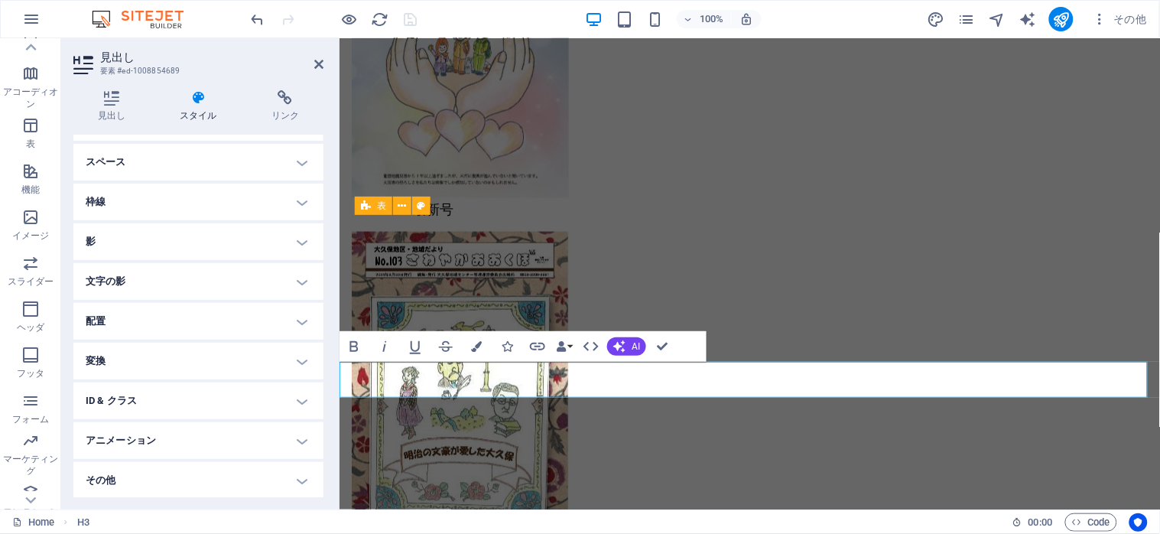
click at [298, 398] on h4 "ID & クラス" at bounding box center [198, 400] width 250 height 37
click at [158, 425] on span "(undefined)" at bounding box center [148, 428] width 37 height 8
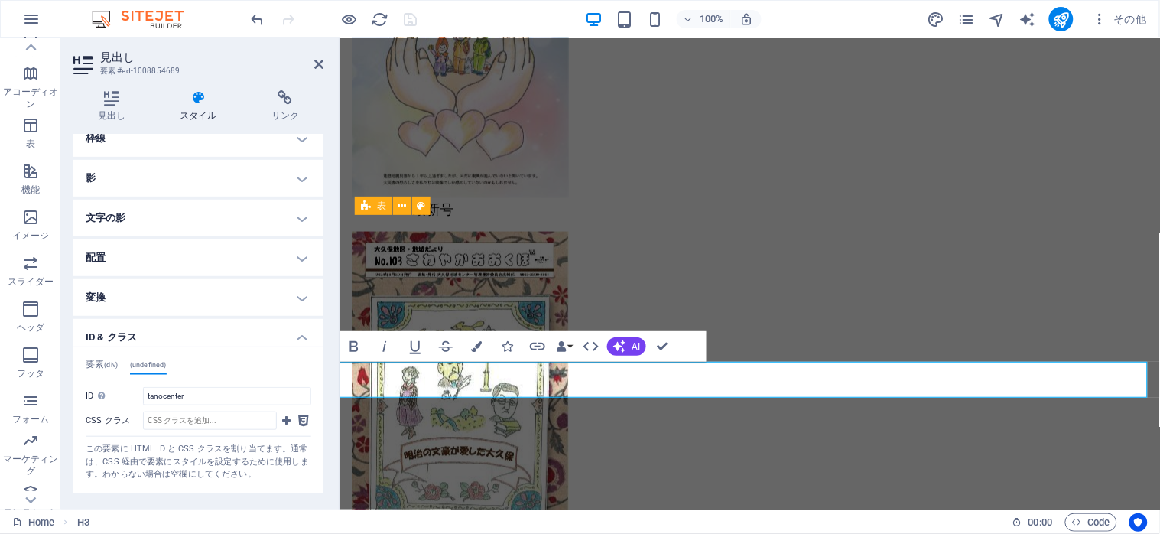
scroll to position [220, 0]
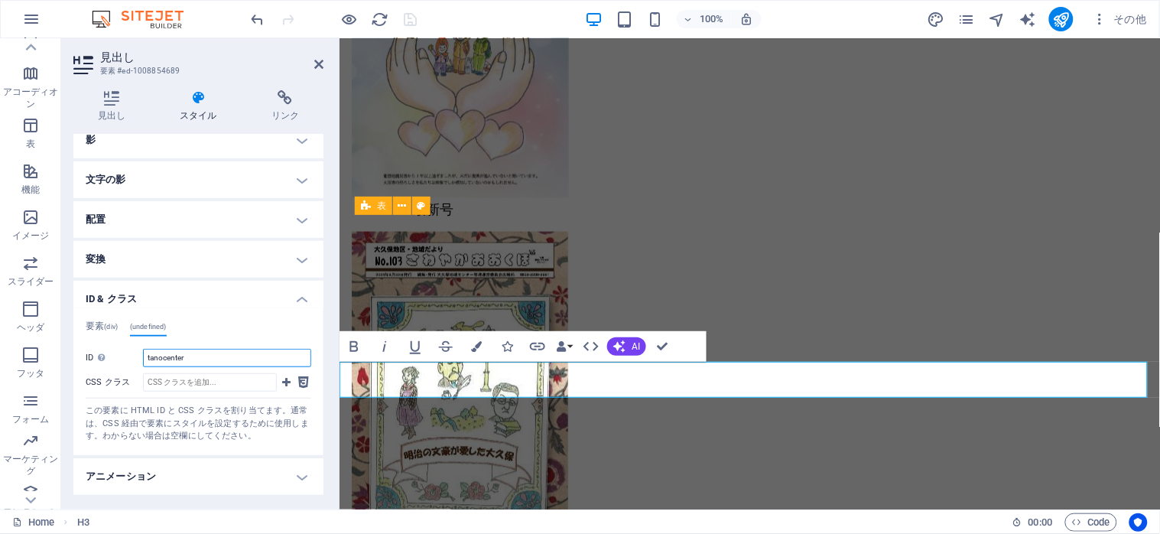
drag, startPoint x: 200, startPoint y: 356, endPoint x: 80, endPoint y: 345, distance: 120.6
click at [80, 345] on div "要素 (div) (undefined) ID ed-1008854689 CSS クラス この要素に HTML ID と CSS クラスを割り当てます。通常…" at bounding box center [198, 381] width 250 height 147
drag, startPoint x: 177, startPoint y: 362, endPoint x: 117, endPoint y: 359, distance: 60.5
click at [117, 359] on div "ID スペース文字と特殊文字 ("-" と "_" を除く) は使用できません gyouji" at bounding box center [199, 358] width 226 height 18
type input "gyouji"
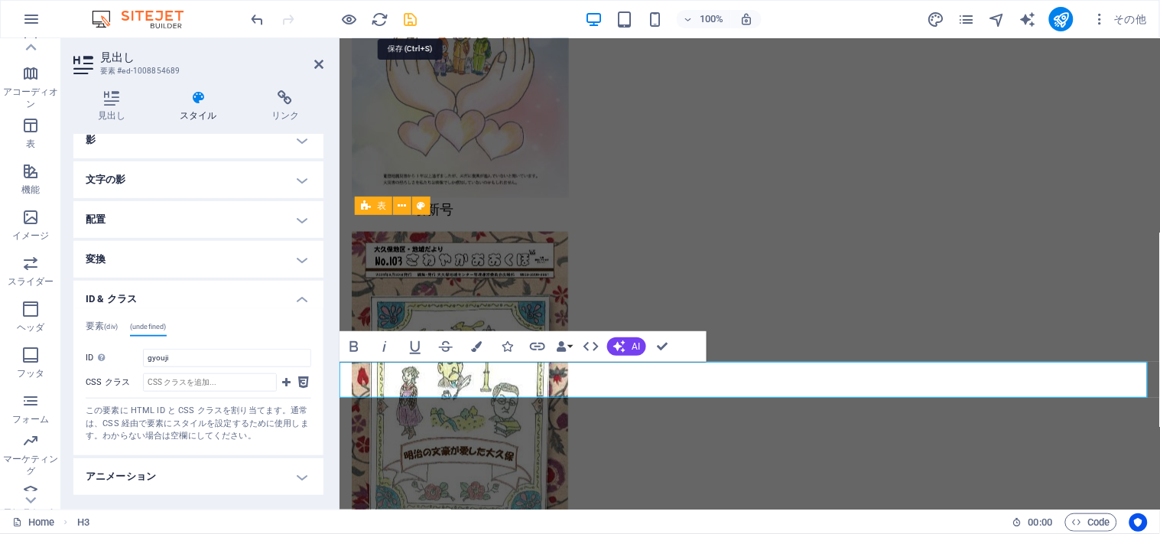
click at [409, 21] on icon "save" at bounding box center [411, 20] width 18 height 18
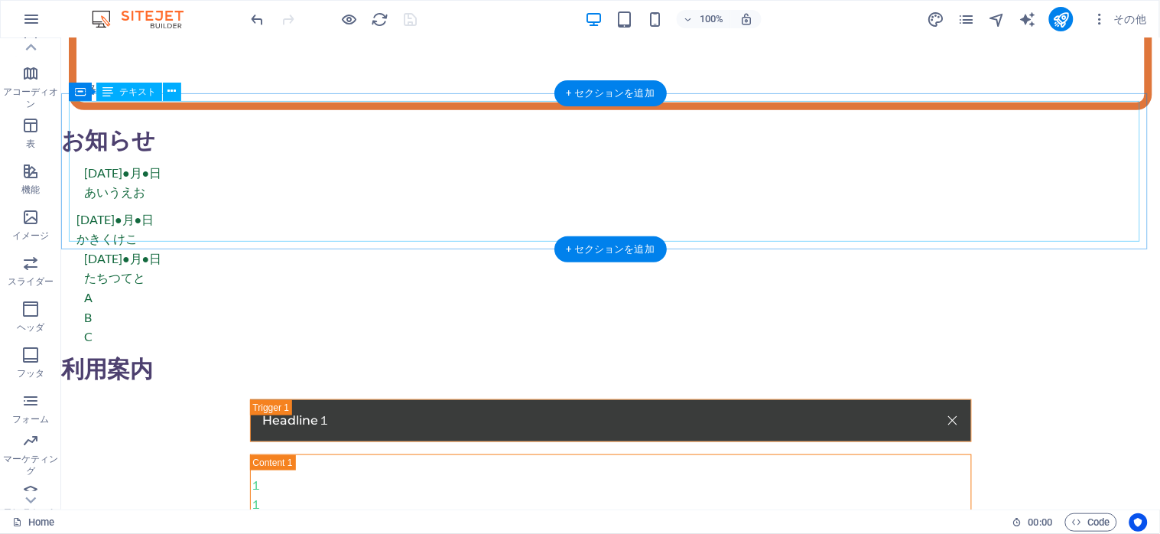
scroll to position [0, 0]
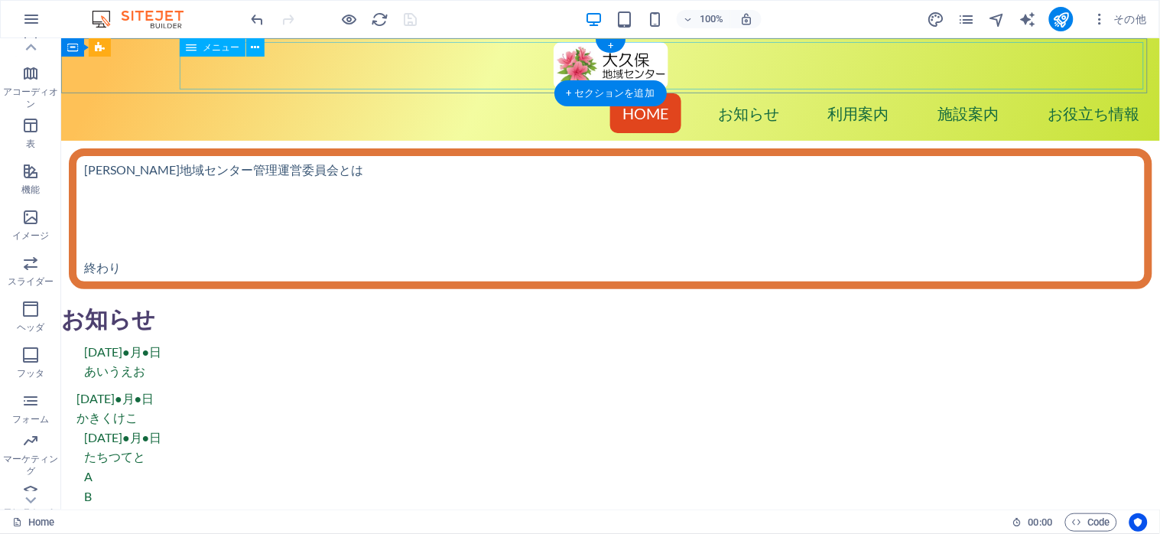
click at [912, 89] on nav "Home お知らせ 利用案内 施設案内 お役立ち情報 広報誌 他のセンター" at bounding box center [609, 112] width 1091 height 47
select select
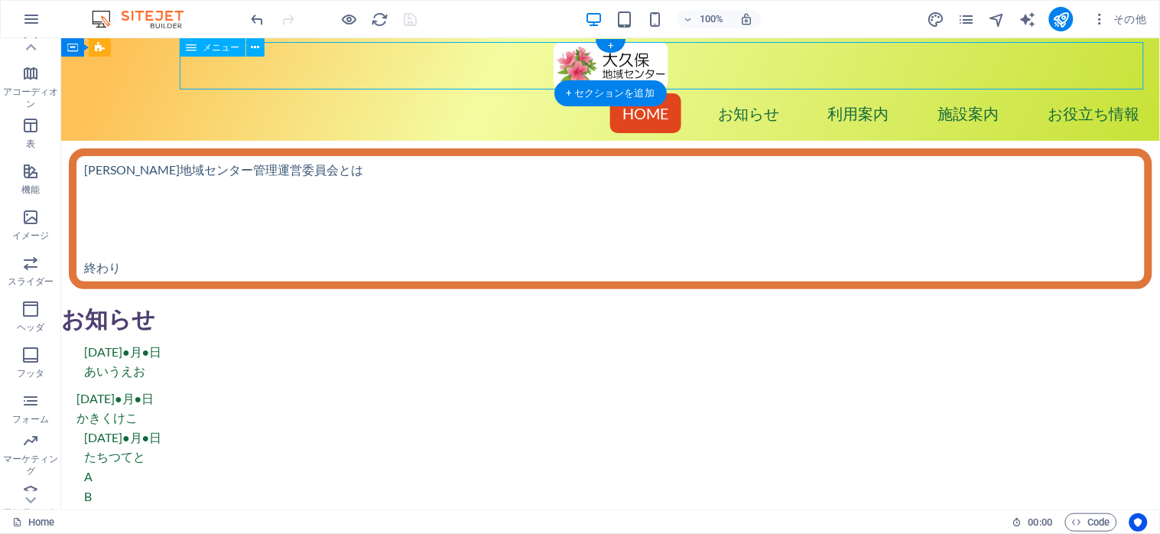
select select
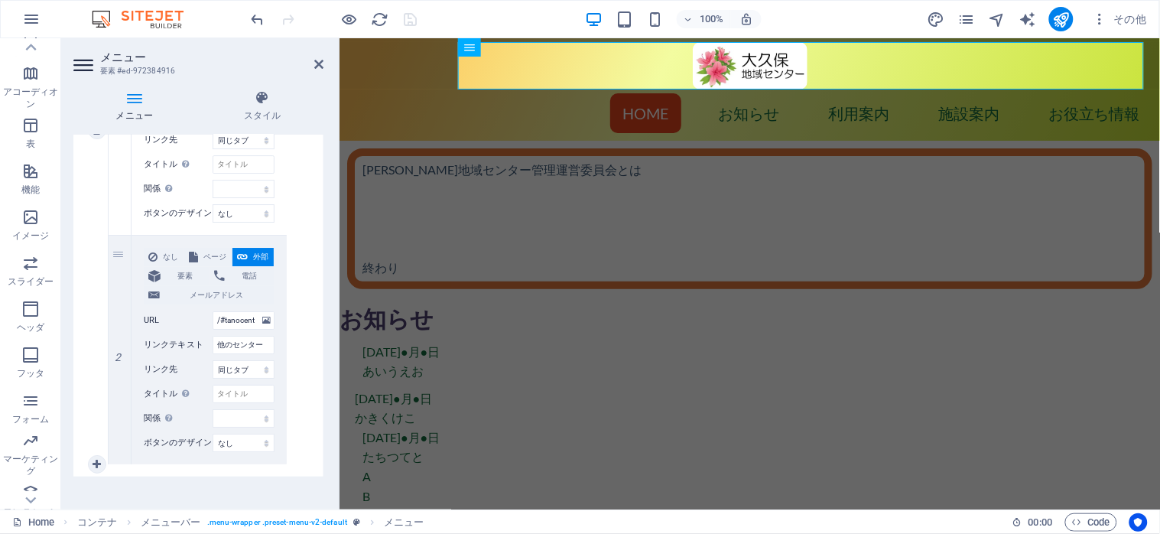
scroll to position [1334, 0]
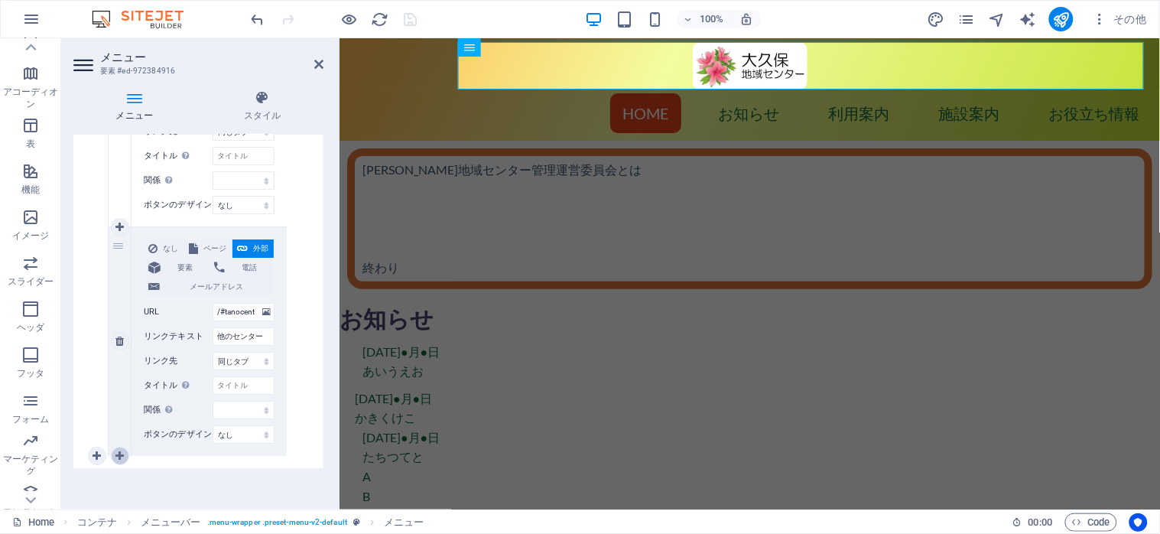
click at [117, 450] on icon at bounding box center [119, 455] width 8 height 11
select select
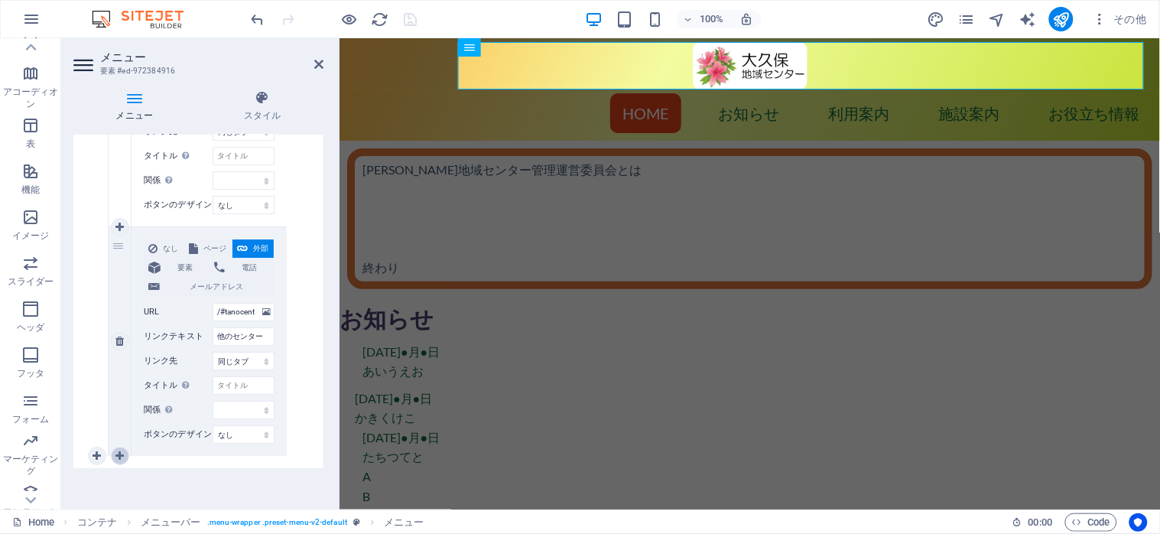
select select
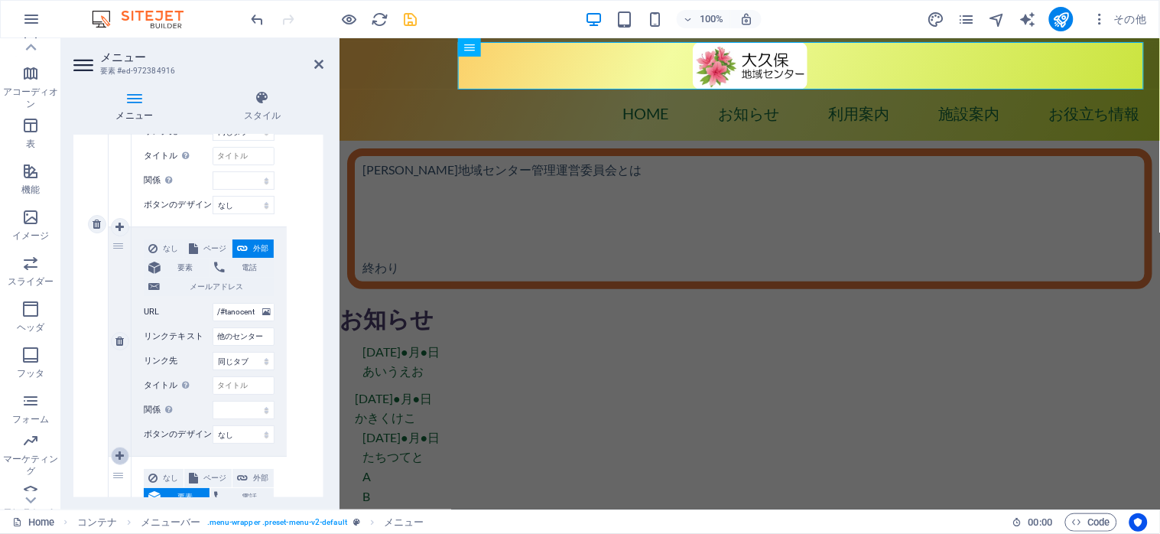
scroll to position [1539, 0]
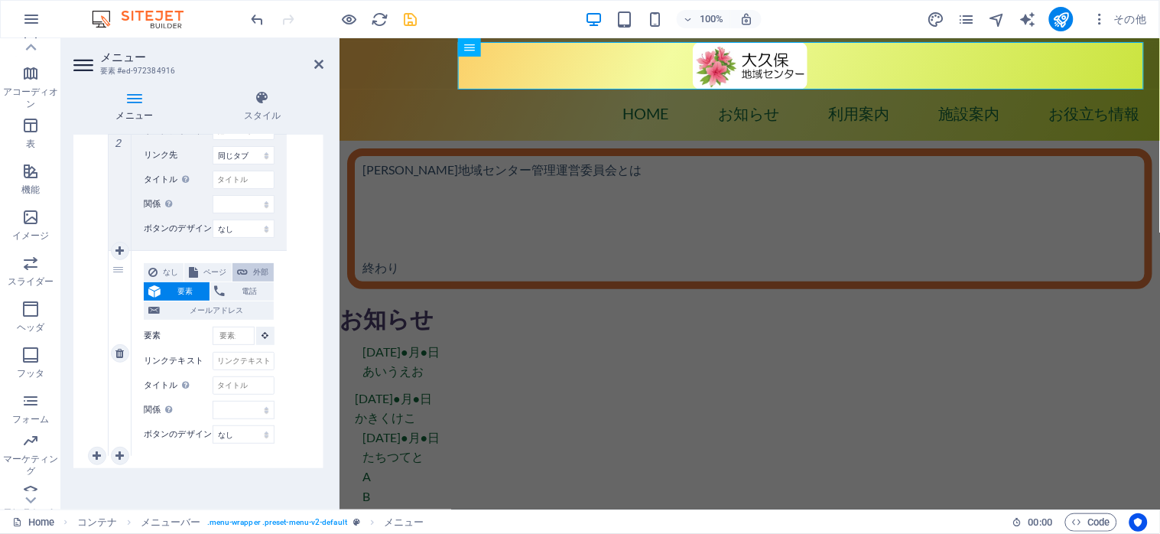
click at [258, 267] on span "外部" at bounding box center [260, 272] width 17 height 18
select select
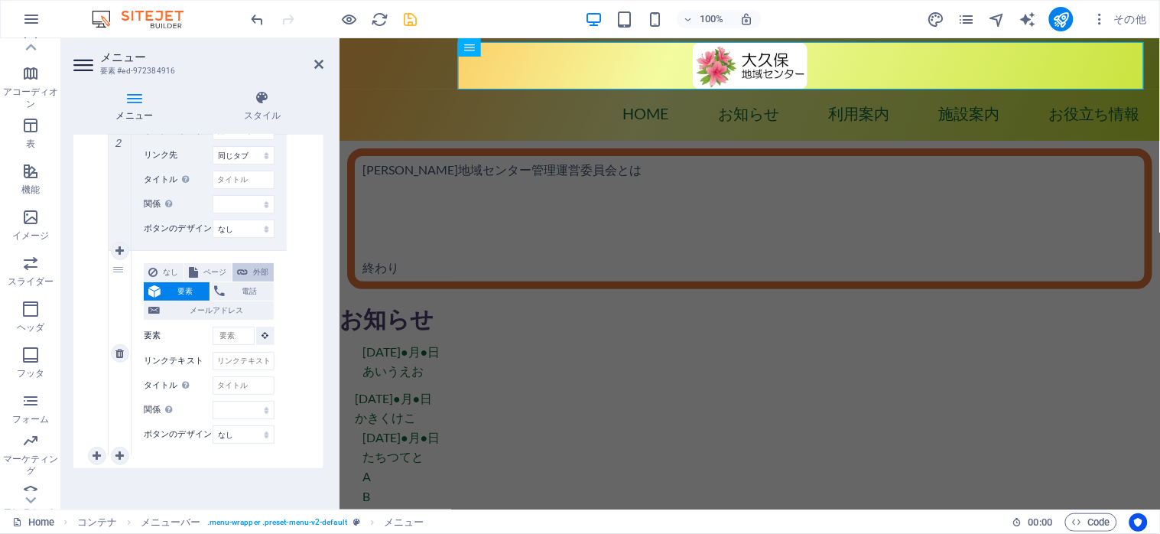
select select
select select "blank"
select select
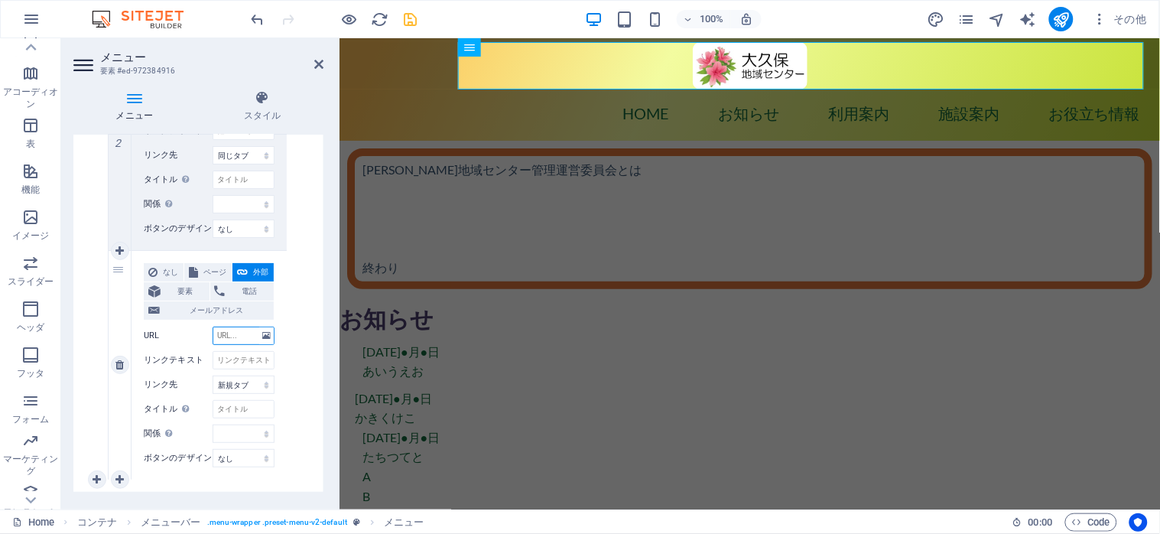
scroll to position [1563, 0]
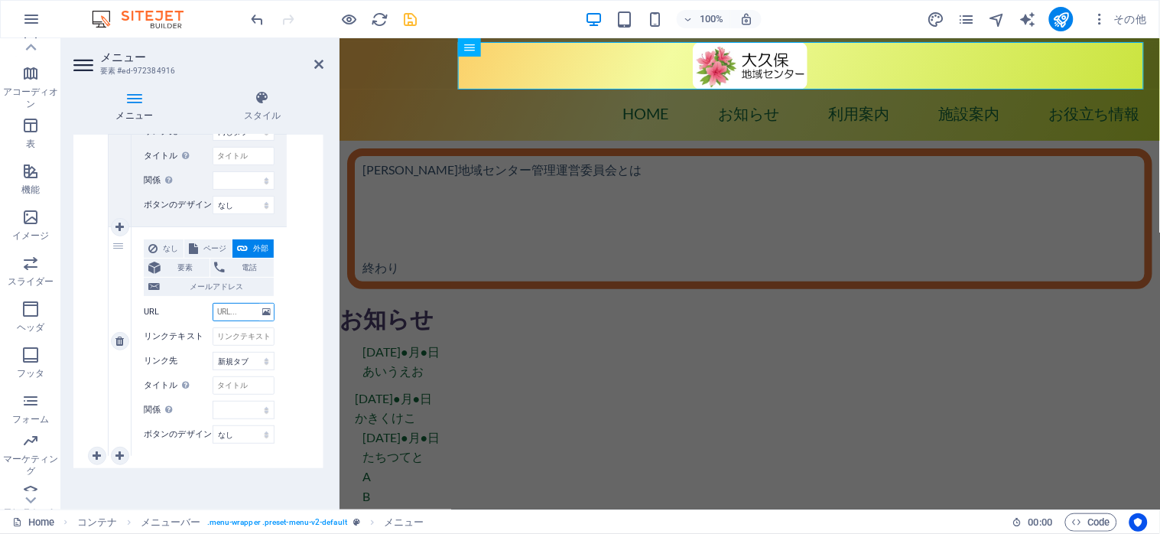
paste input "gyouji"
type input "gyouji"
select select
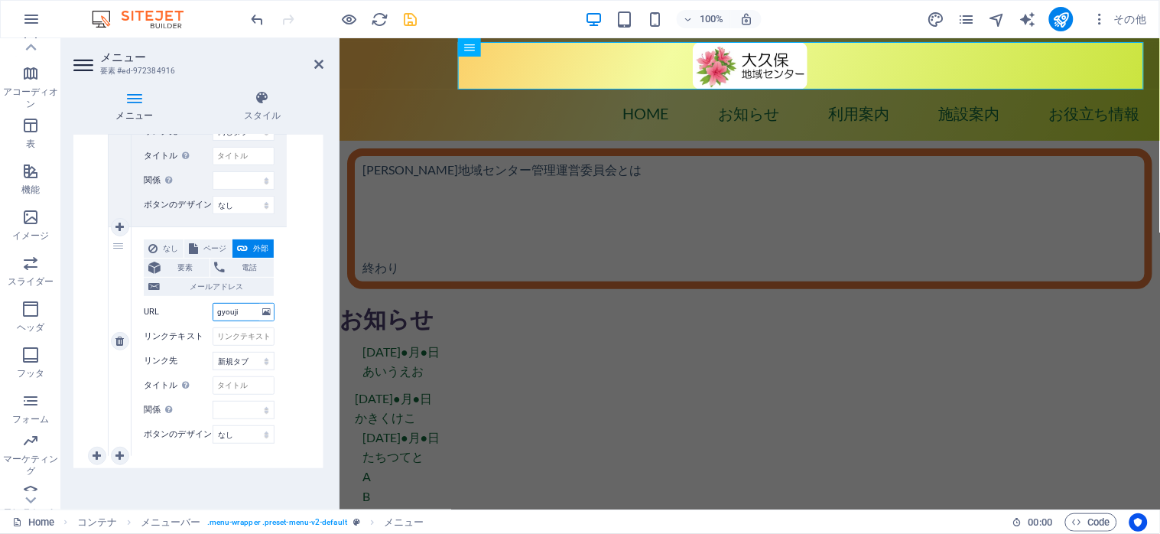
select select
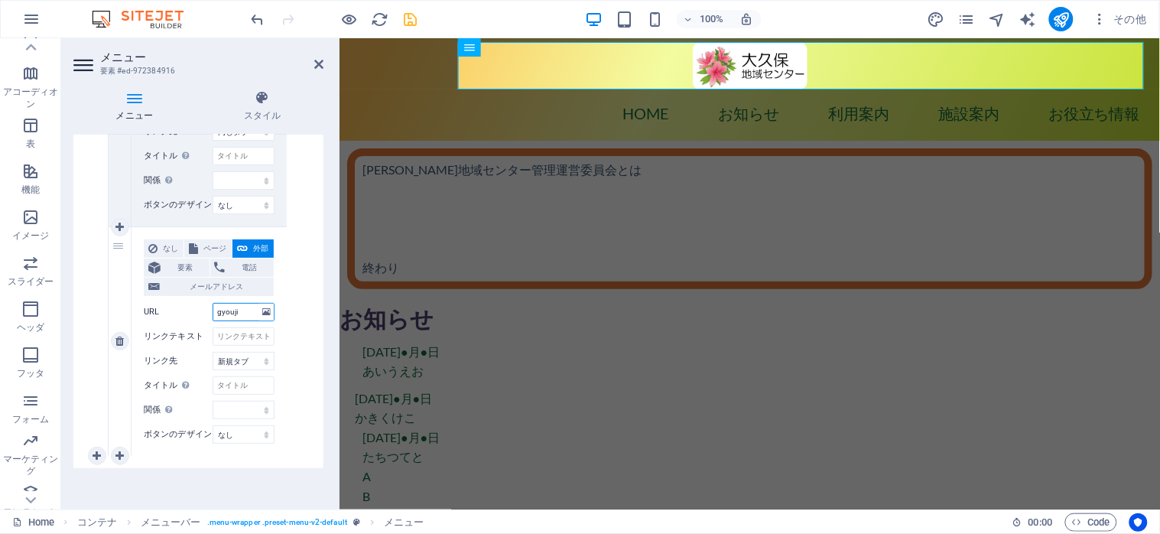
type input "/gyouji"
select select
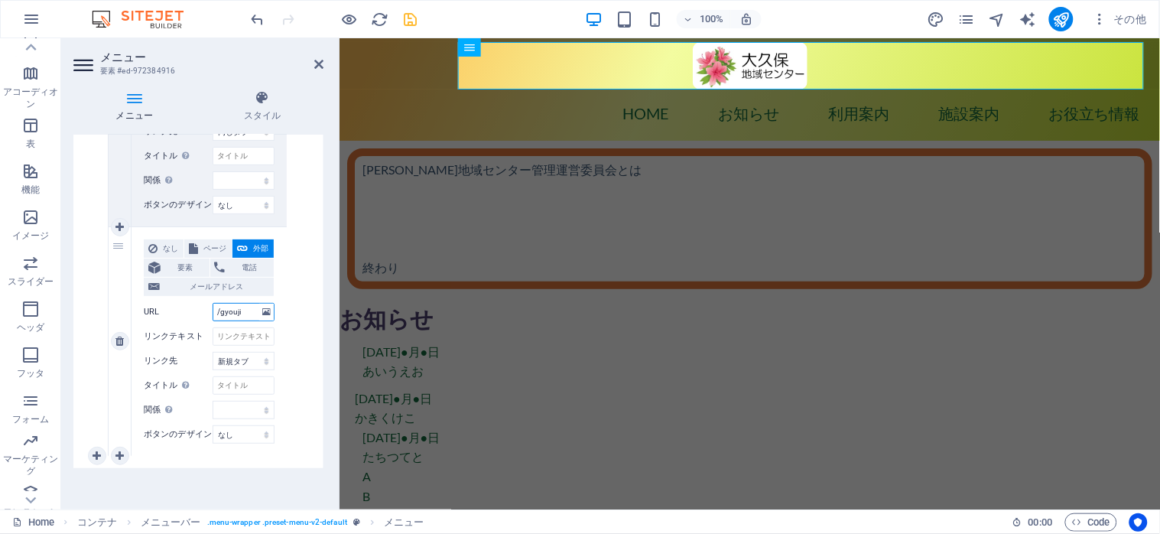
select select
type input "/#gyouji"
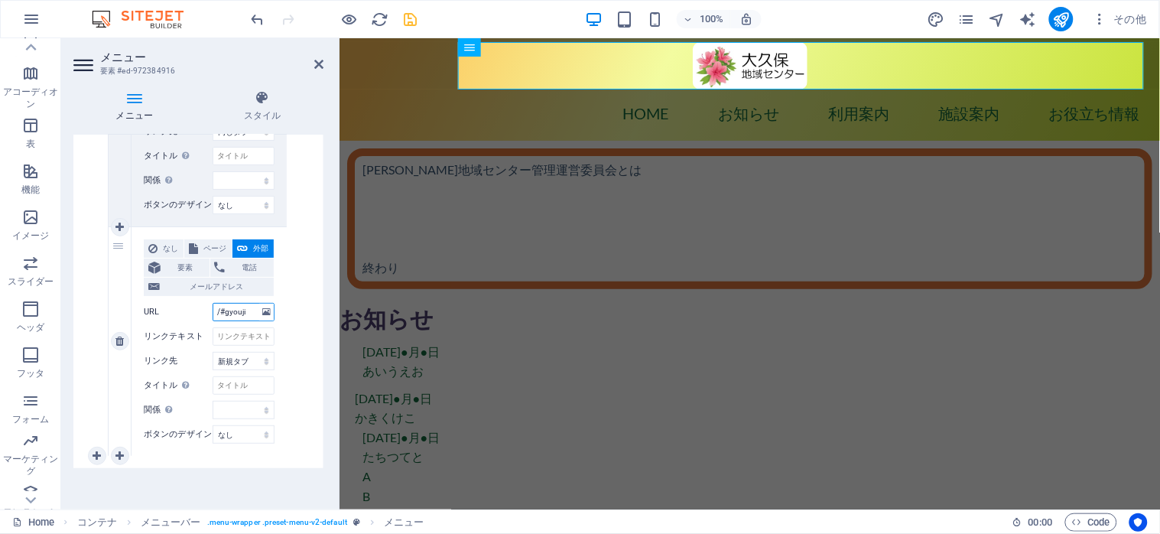
select select
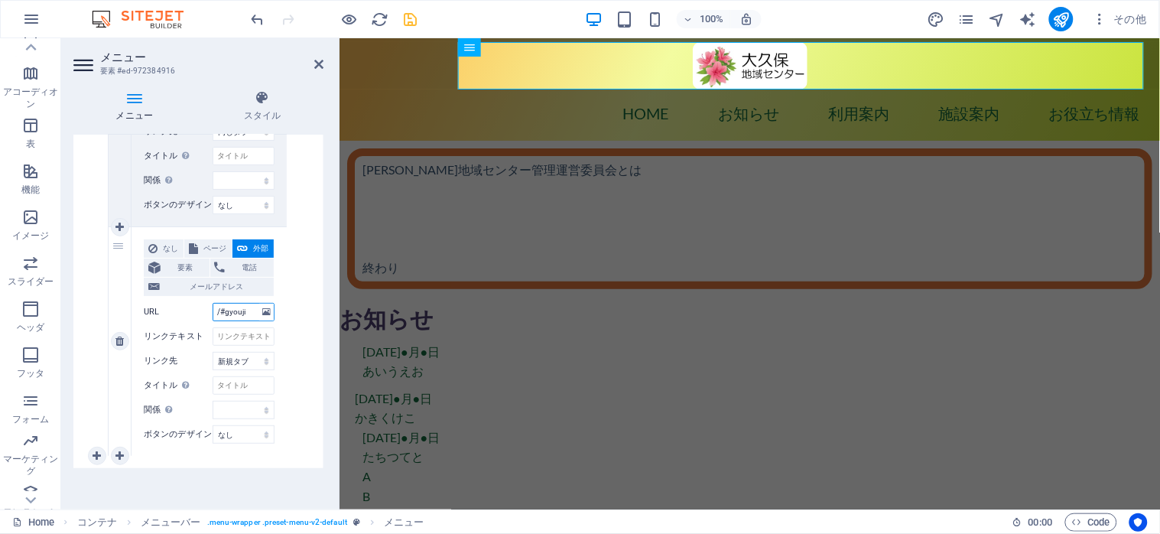
select select
type input "/#gyouji"
select select
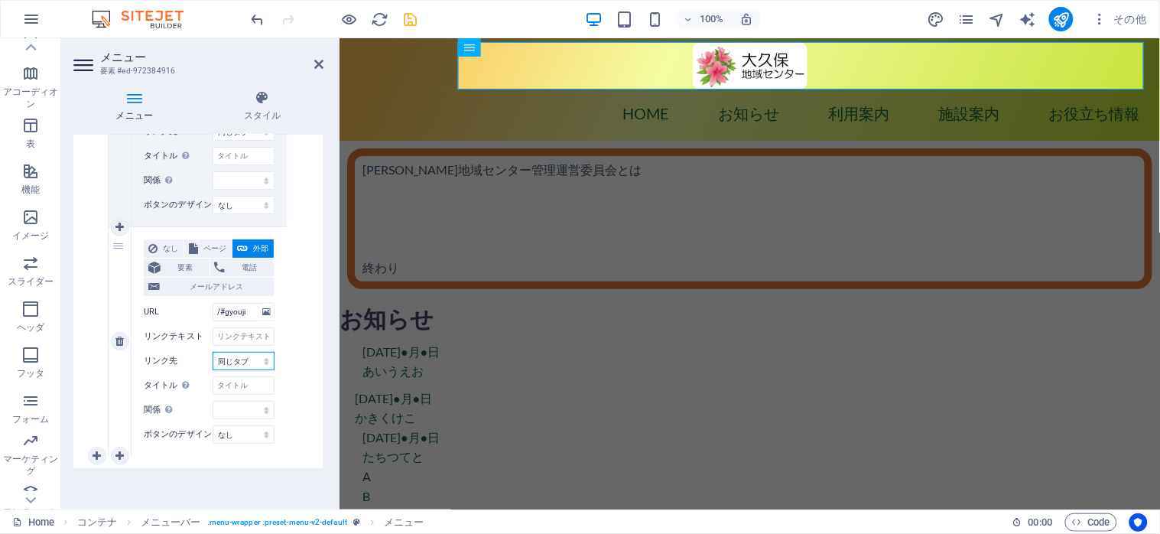
click at [213, 352] on select "新規タブ 同じタブ オーバーレイ" at bounding box center [244, 361] width 62 height 18
select select
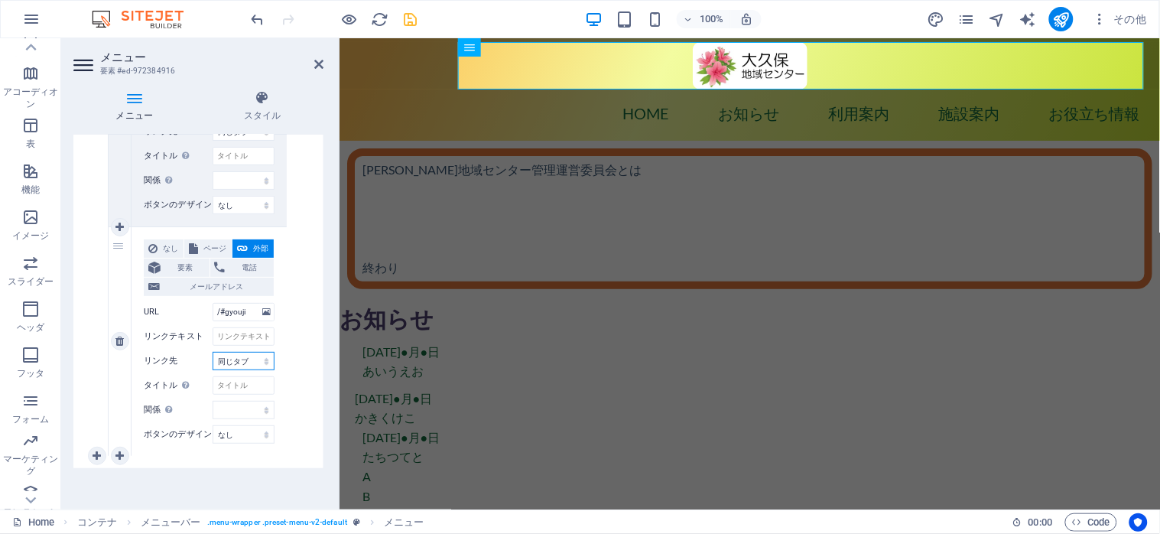
select select
click at [230, 334] on input "リンクテキスト" at bounding box center [244, 336] width 62 height 18
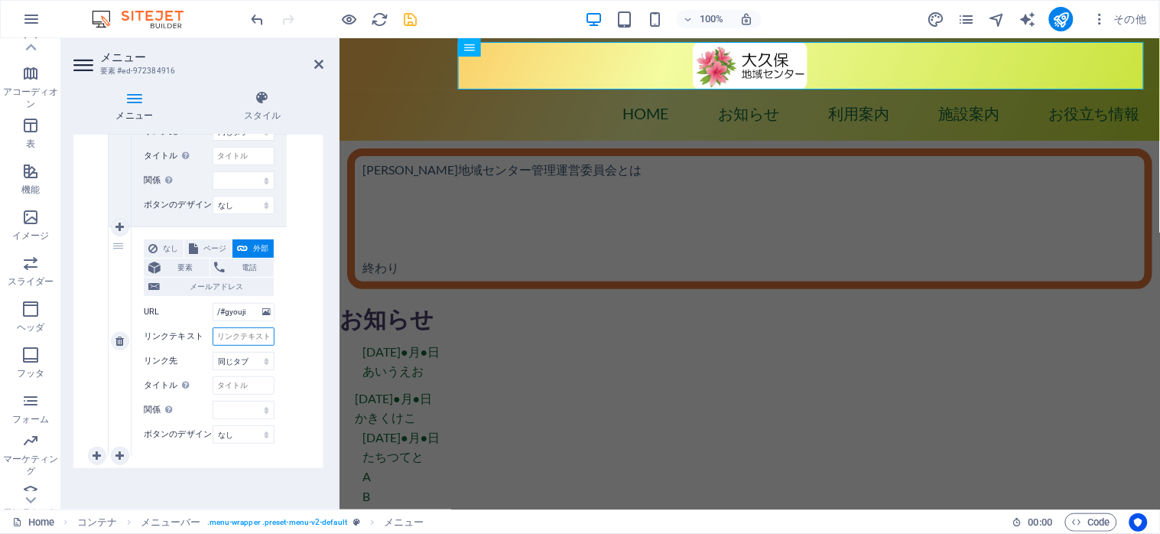
type input ">"
select select
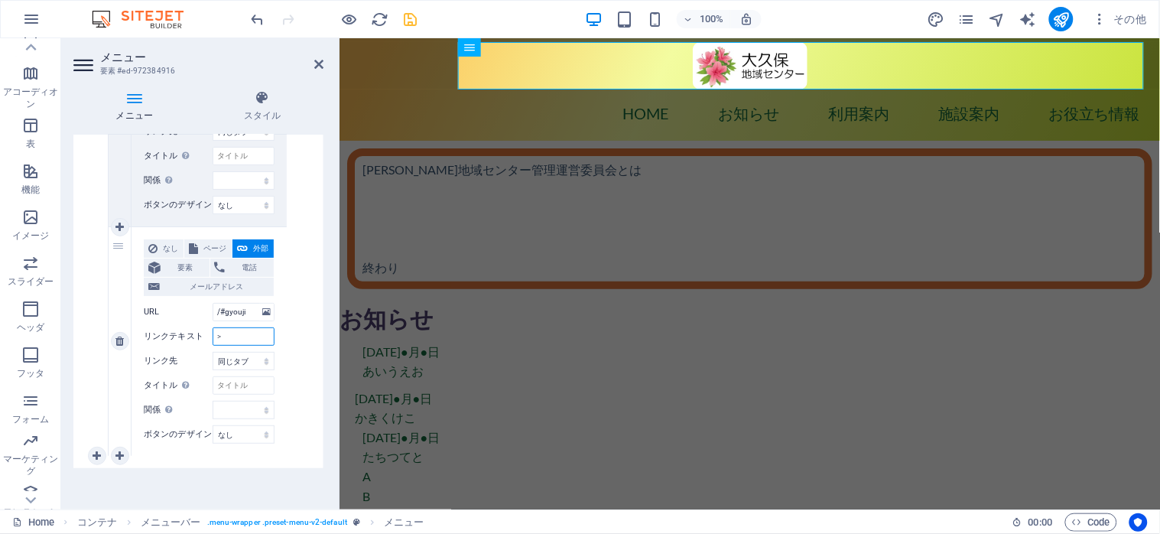
select select
type input ">gyou"
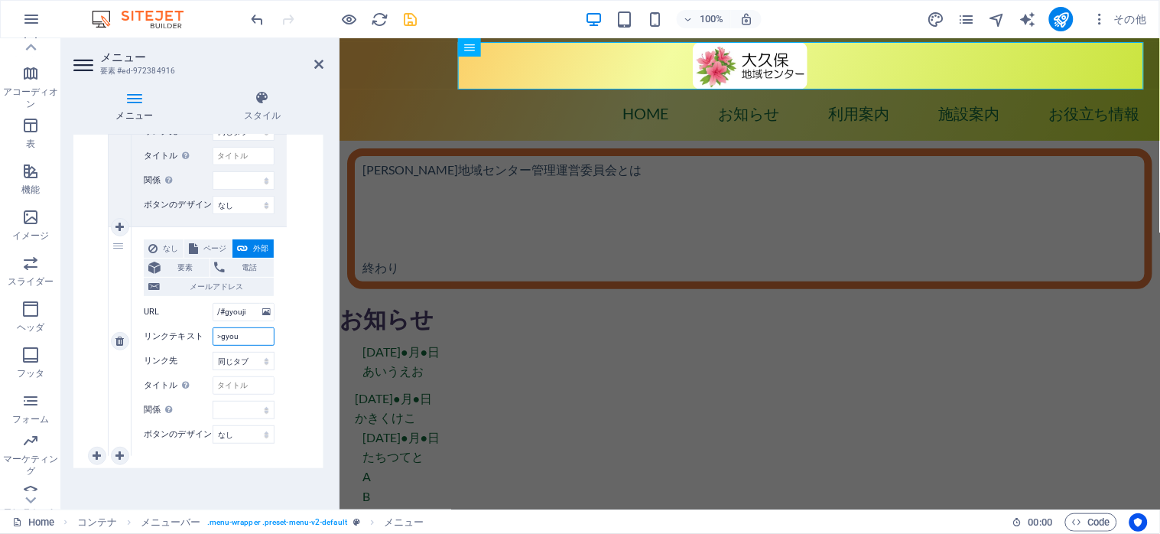
select select
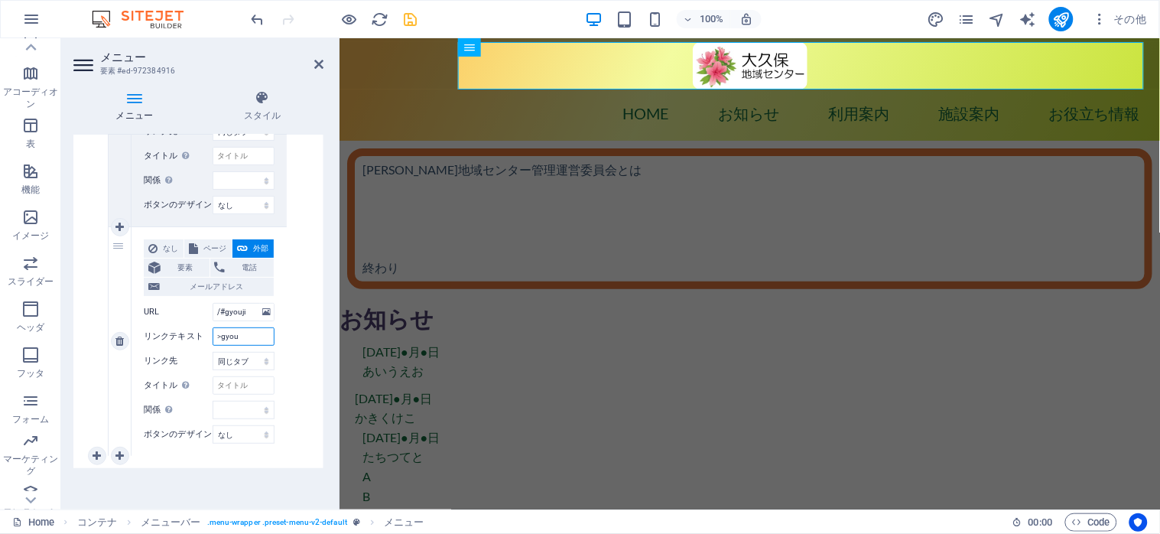
select select
type input ">gyouj"
select select
type input ">gyouji"
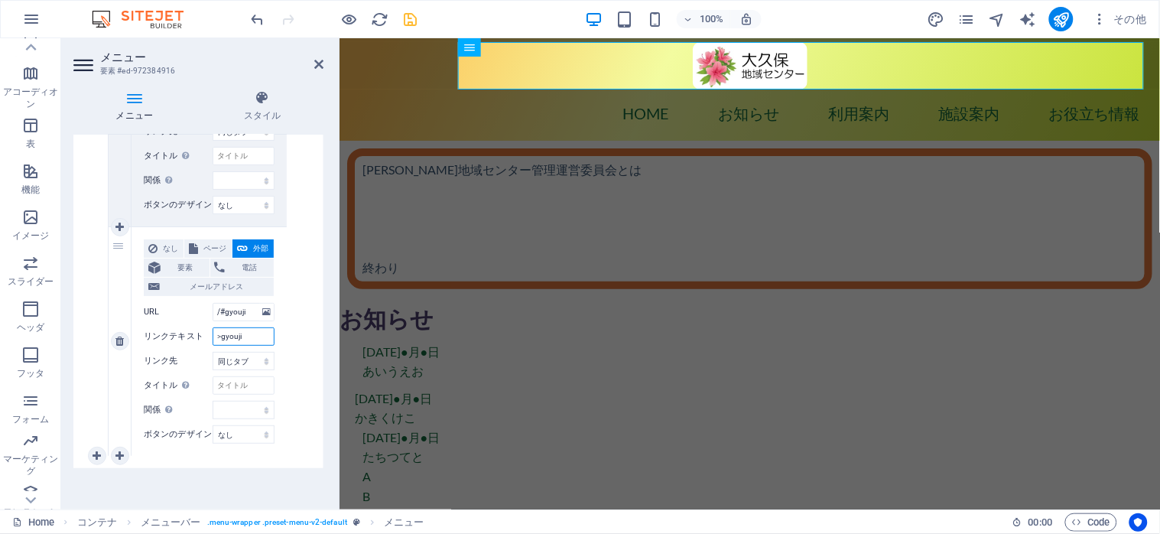
select select
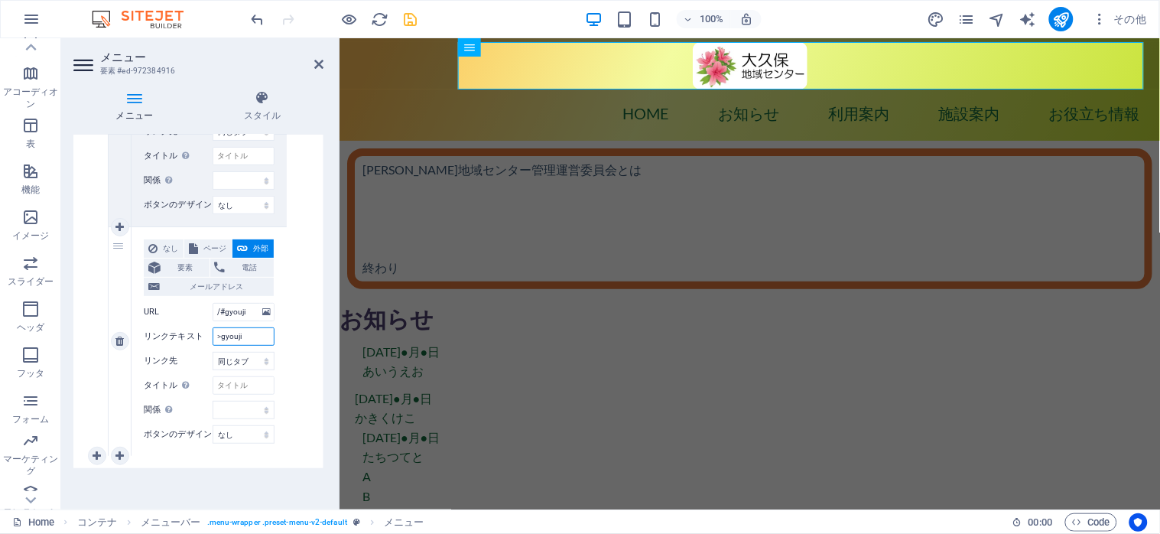
select select
type input ">"
select select
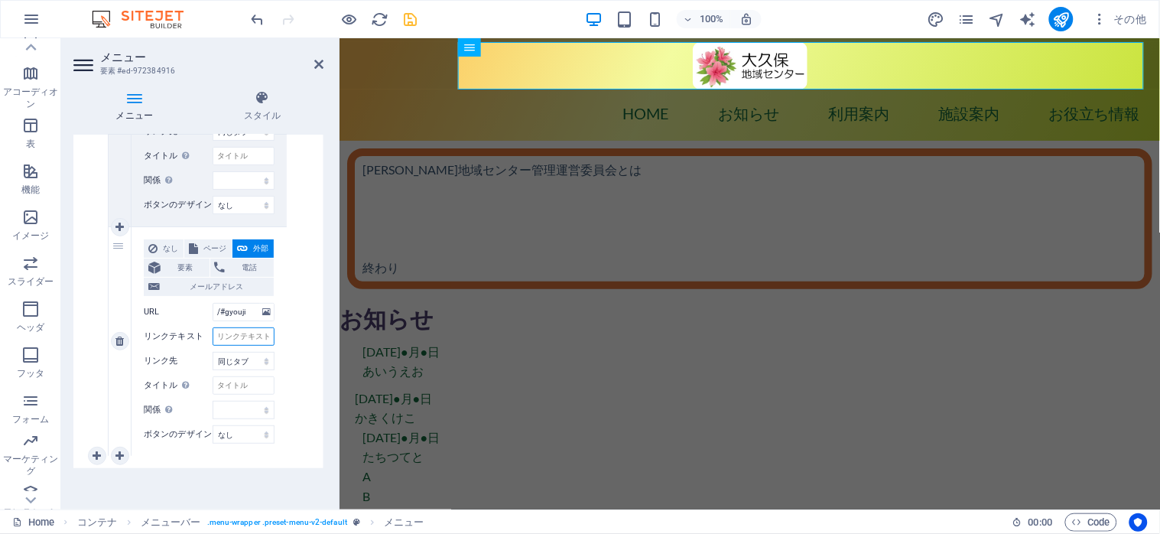
select select
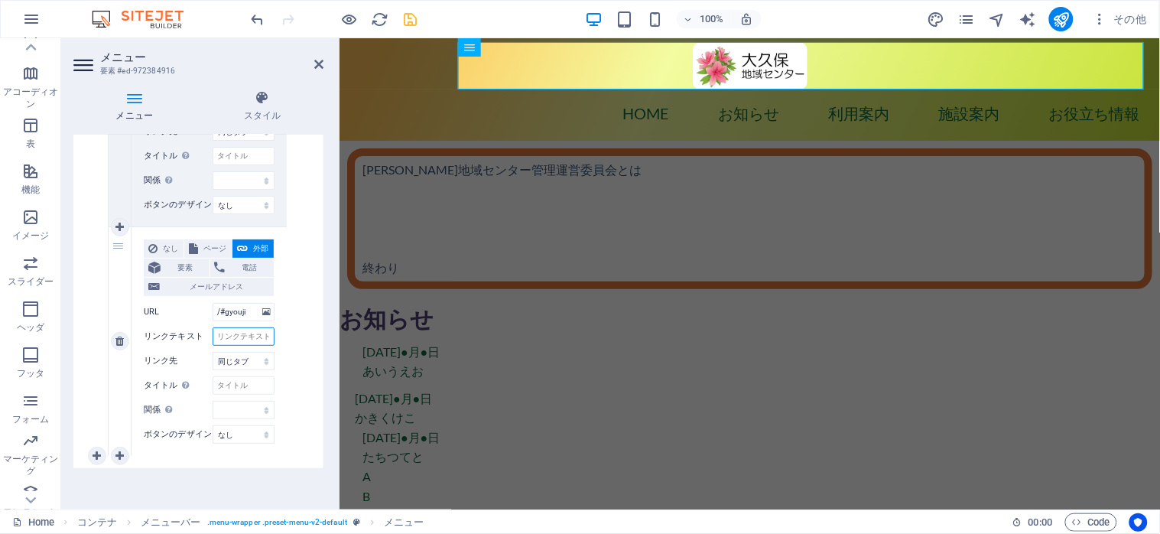
select select
type input "＞"
select select
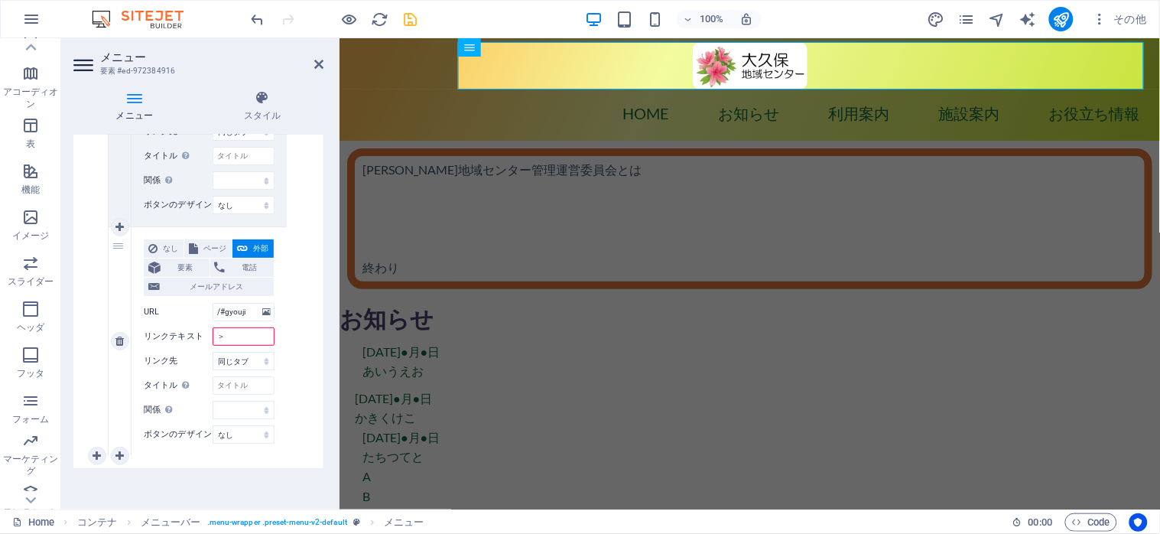
select select
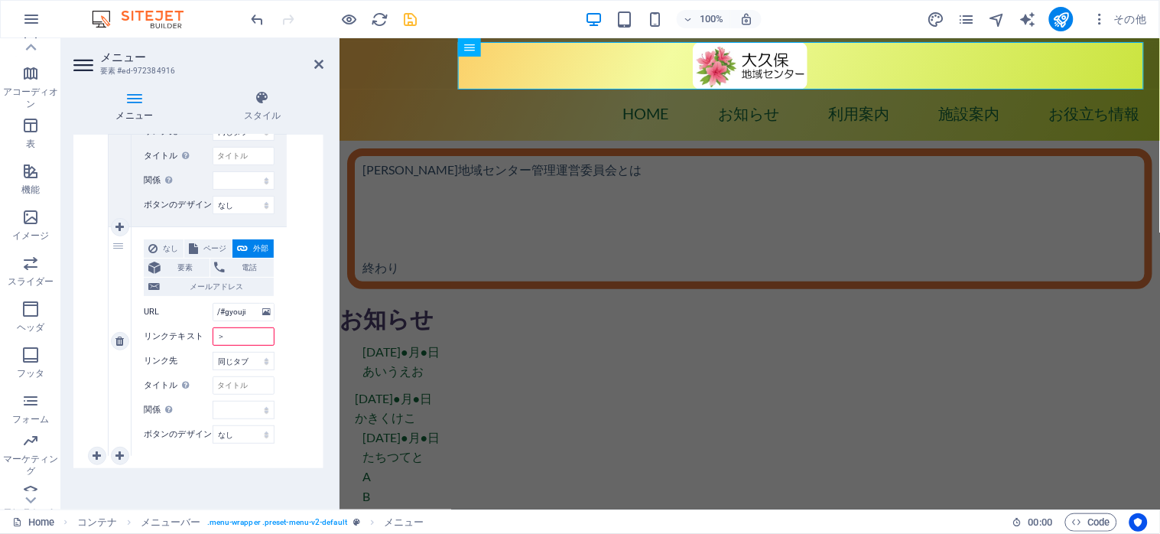
select select
type input "＞行事"
select select
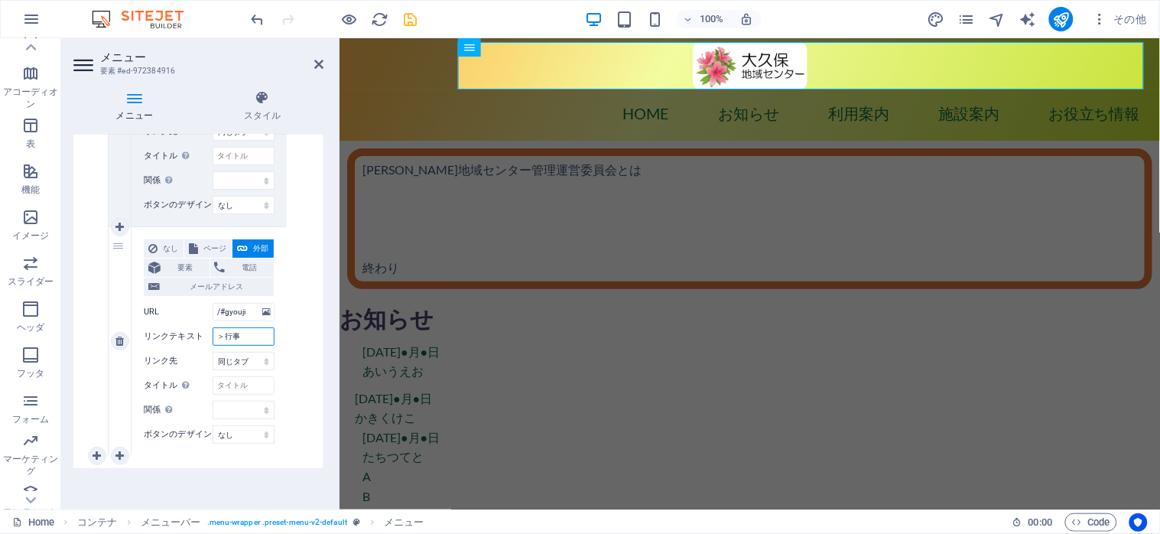
select select
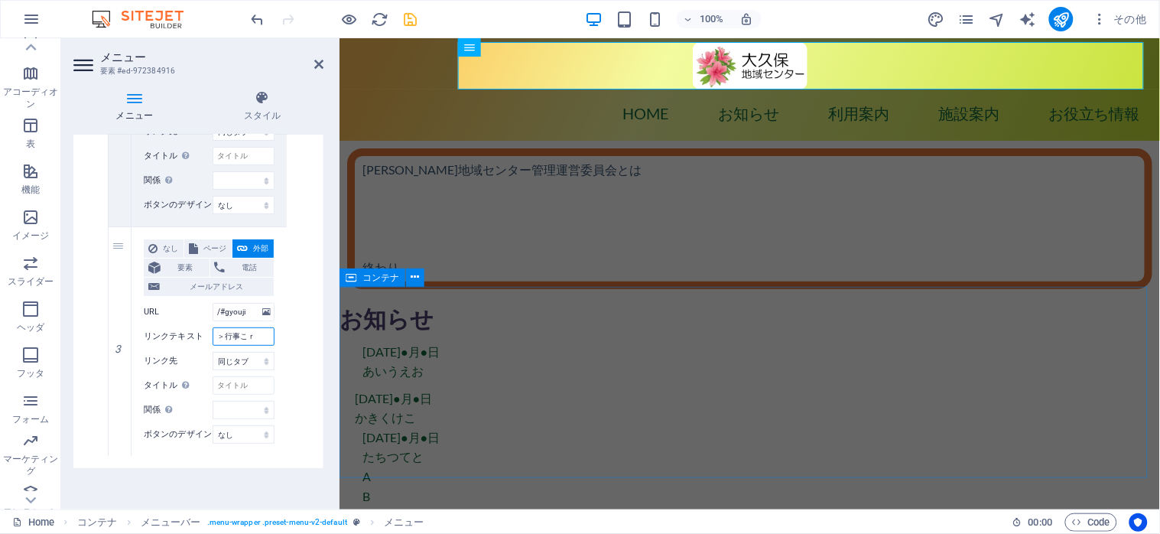
type input "＞行事ころ"
select select
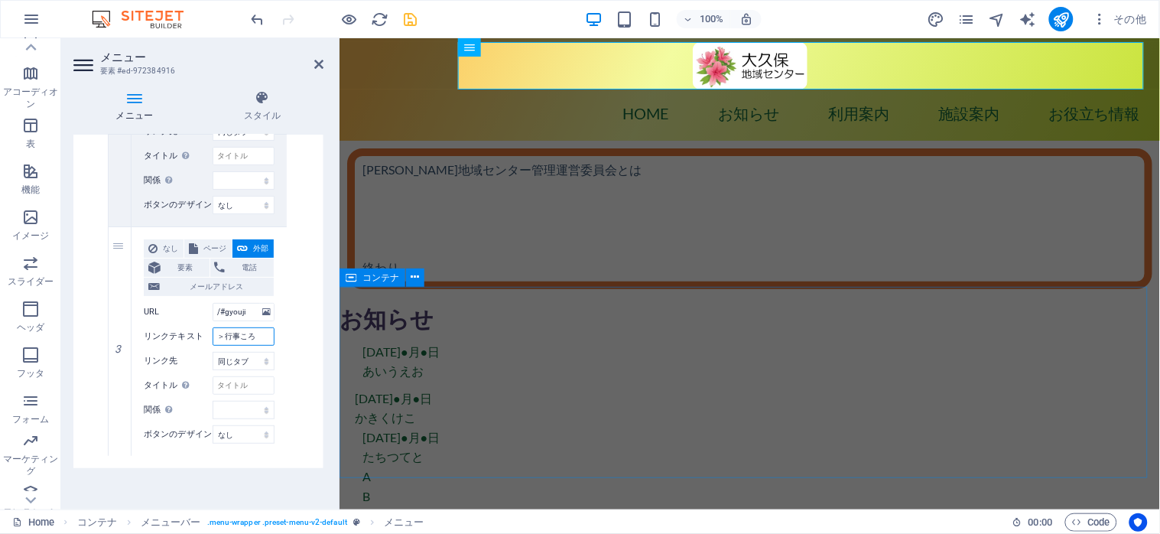
select select
type input "＞行事ころｋ"
select select
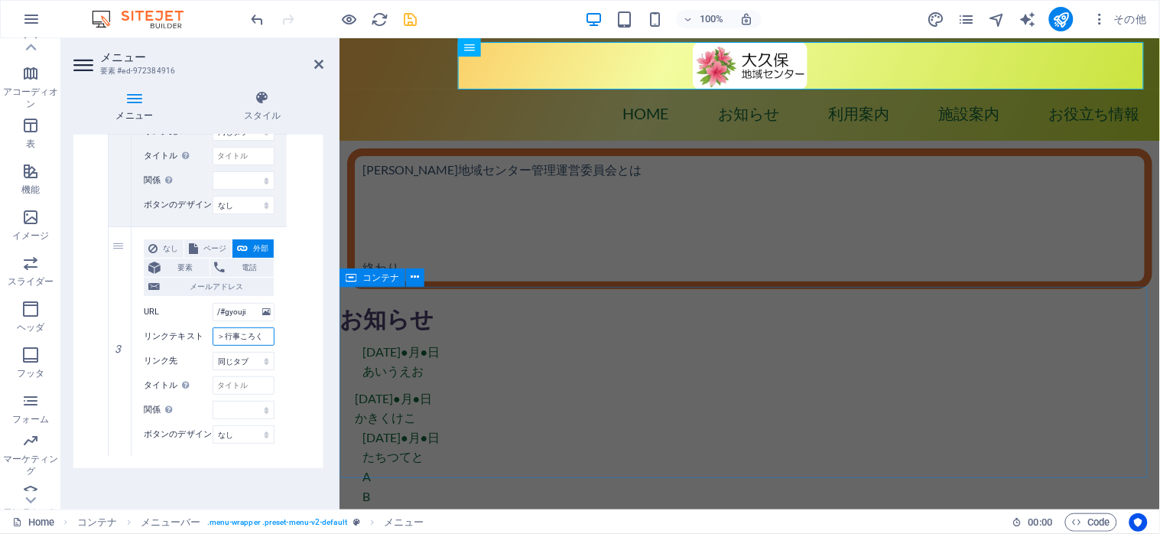
type input "＞行事小6"
select select
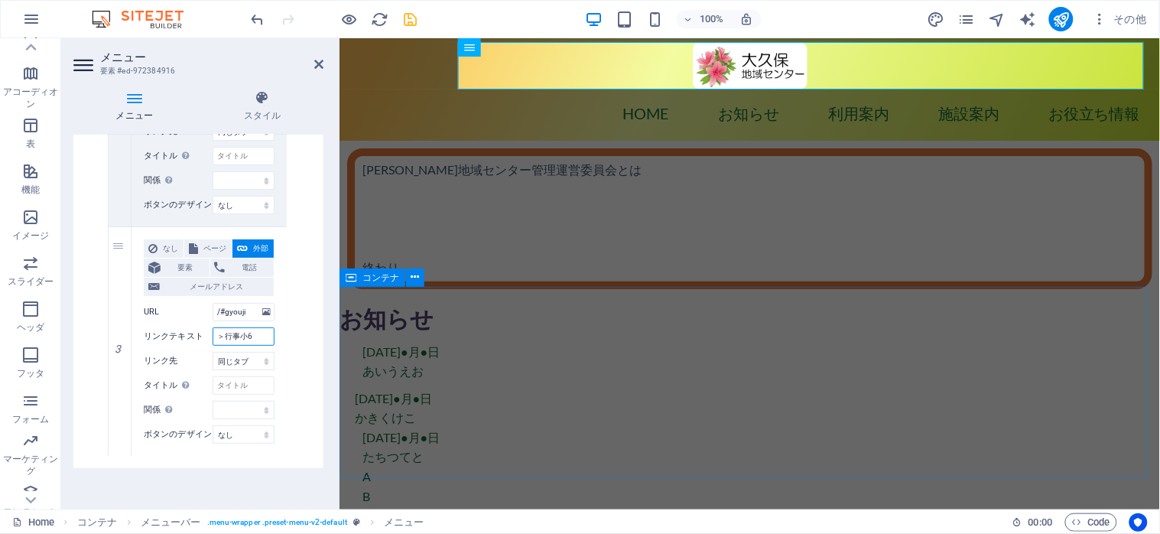
select select
type input "＞行事"
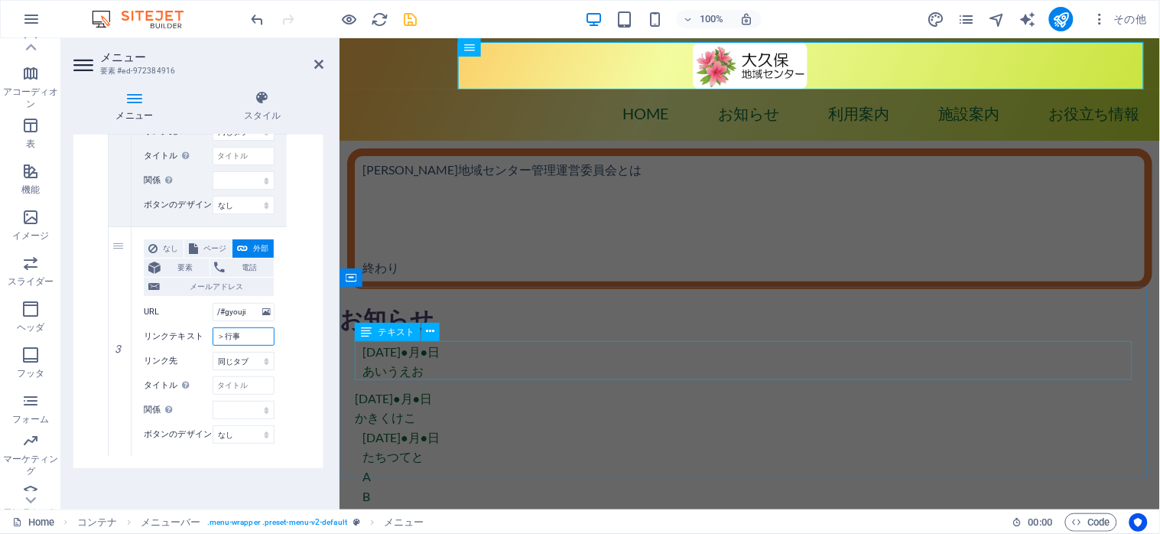
select select
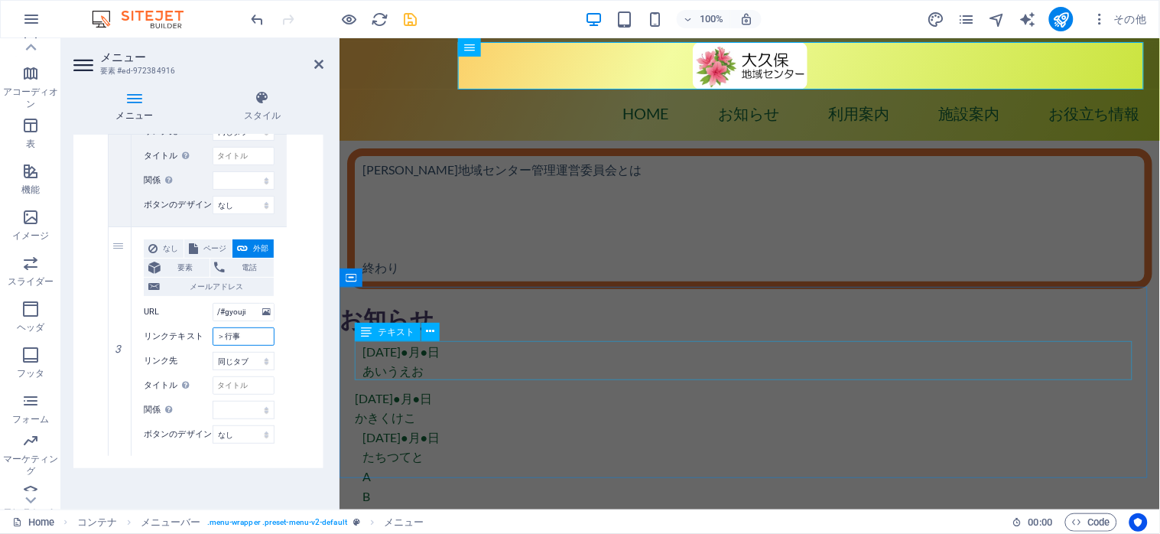
select select
type input "＞行事記録"
select select
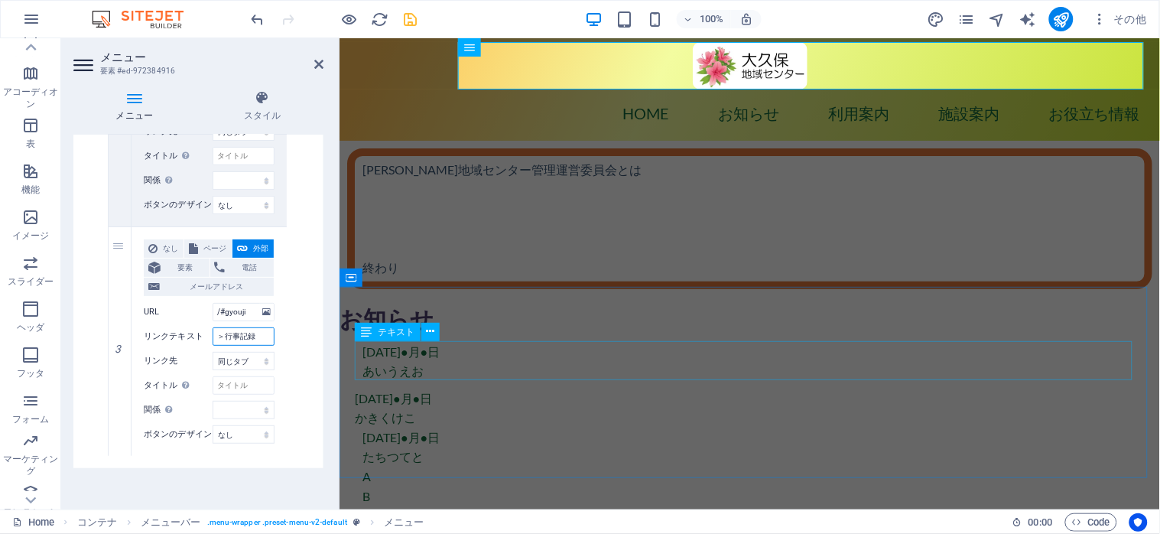
select select
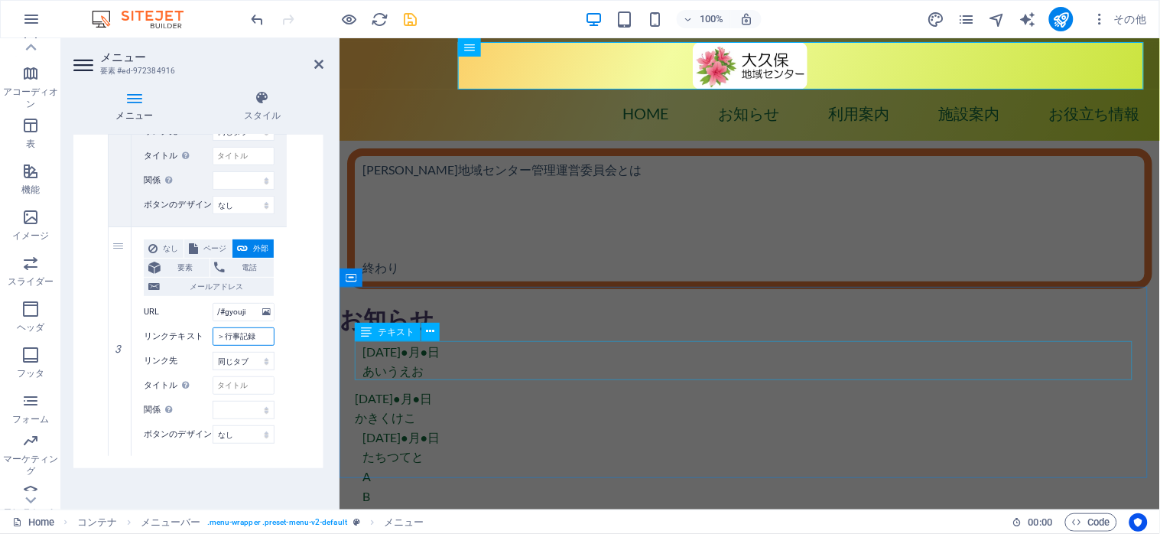
select select
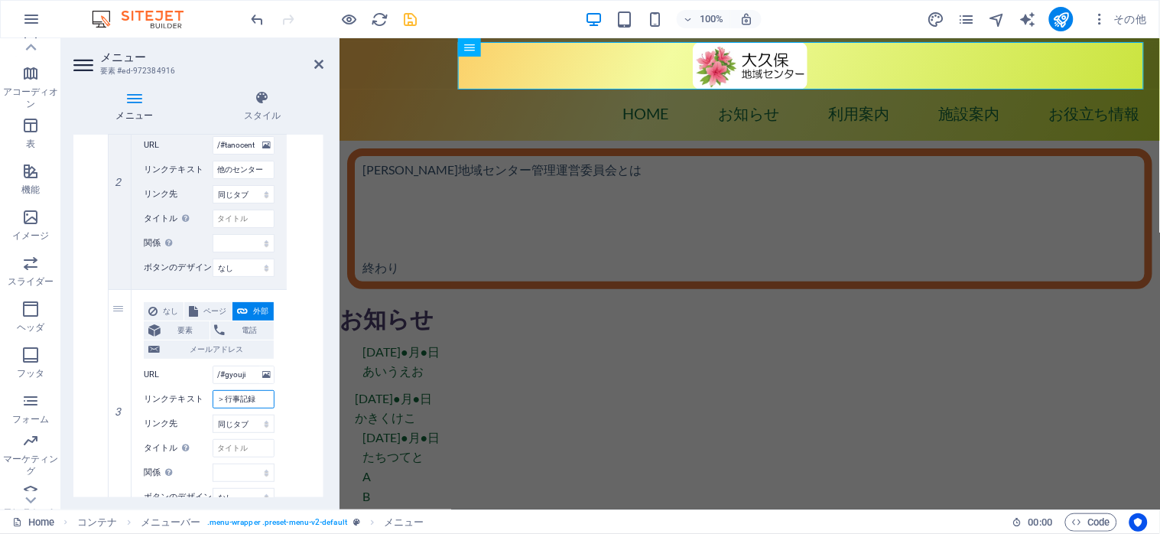
scroll to position [1461, 0]
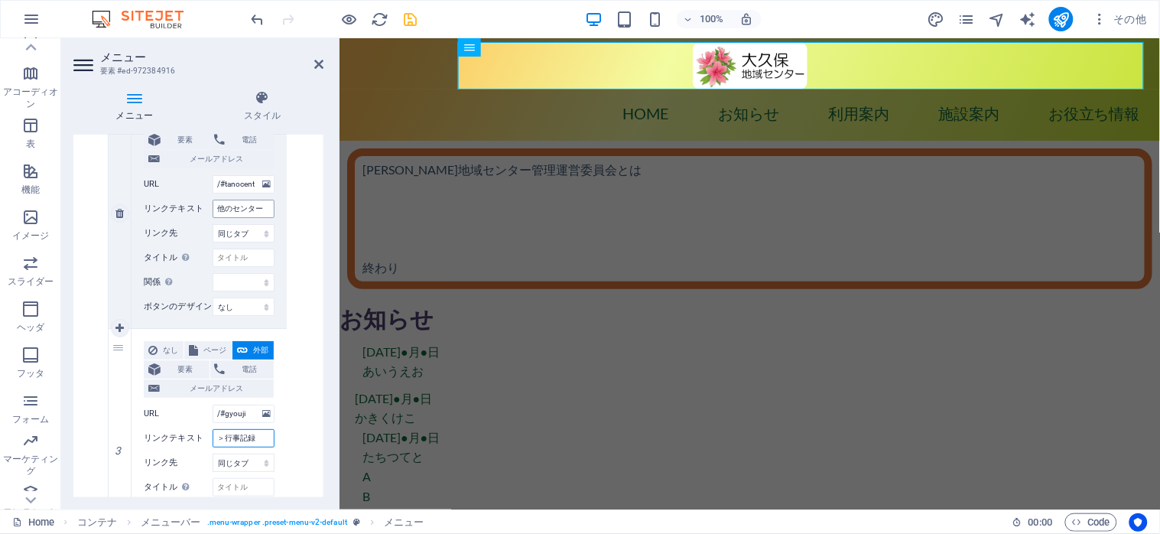
type input "＞行事記録"
click at [223, 211] on input "他のセンター" at bounding box center [244, 209] width 62 height 18
type input "＞他のセンター"
select select
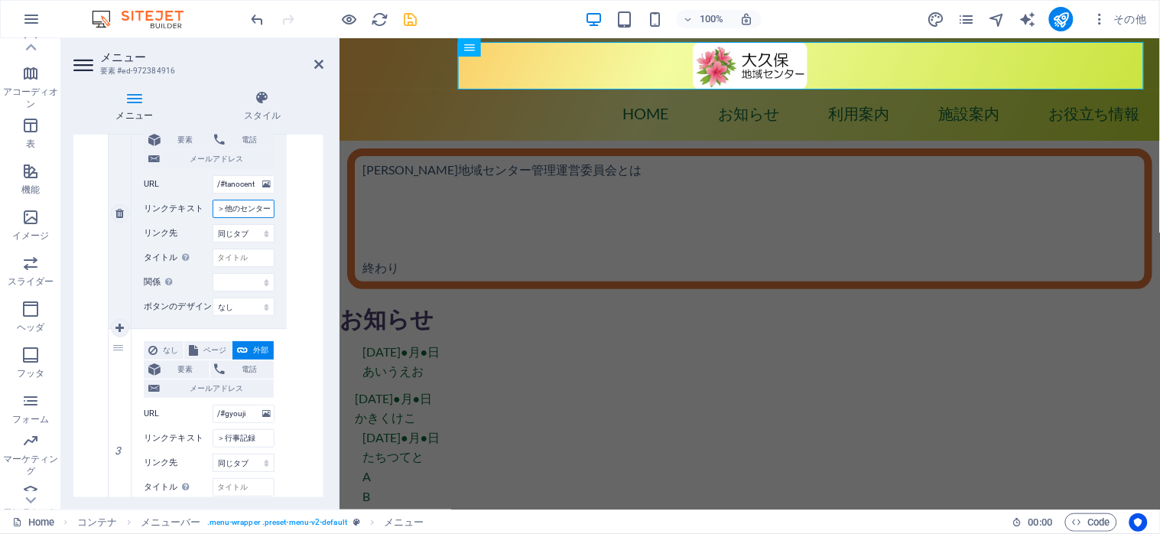
select select
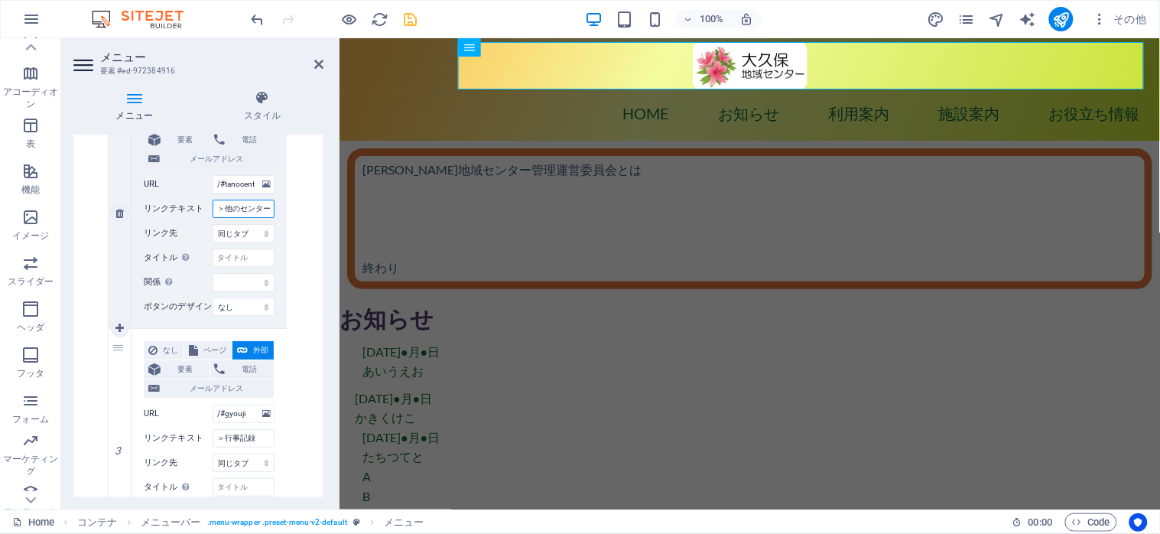
select select
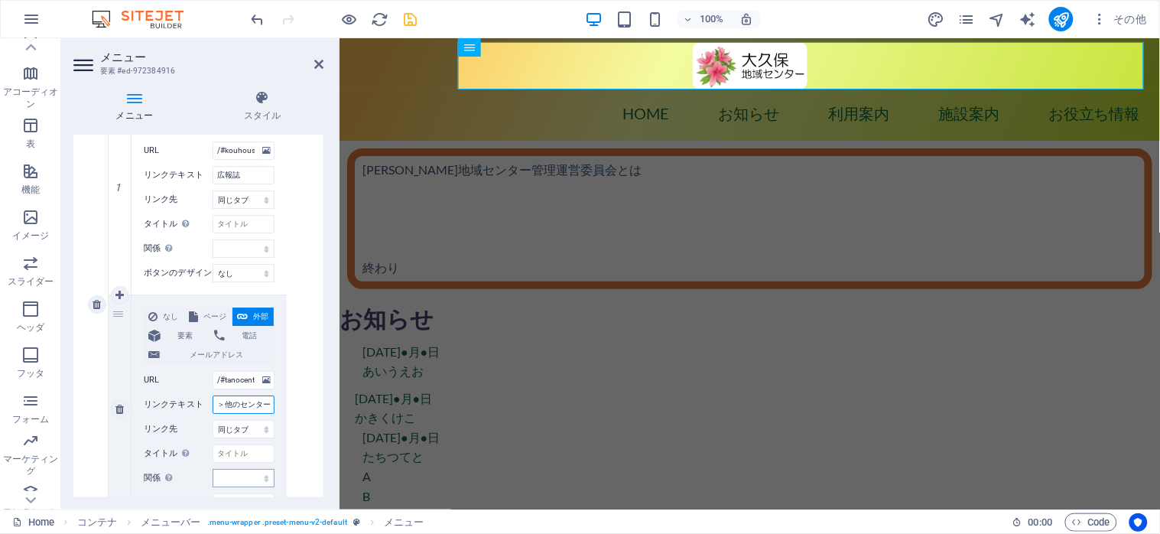
scroll to position [1257, 0]
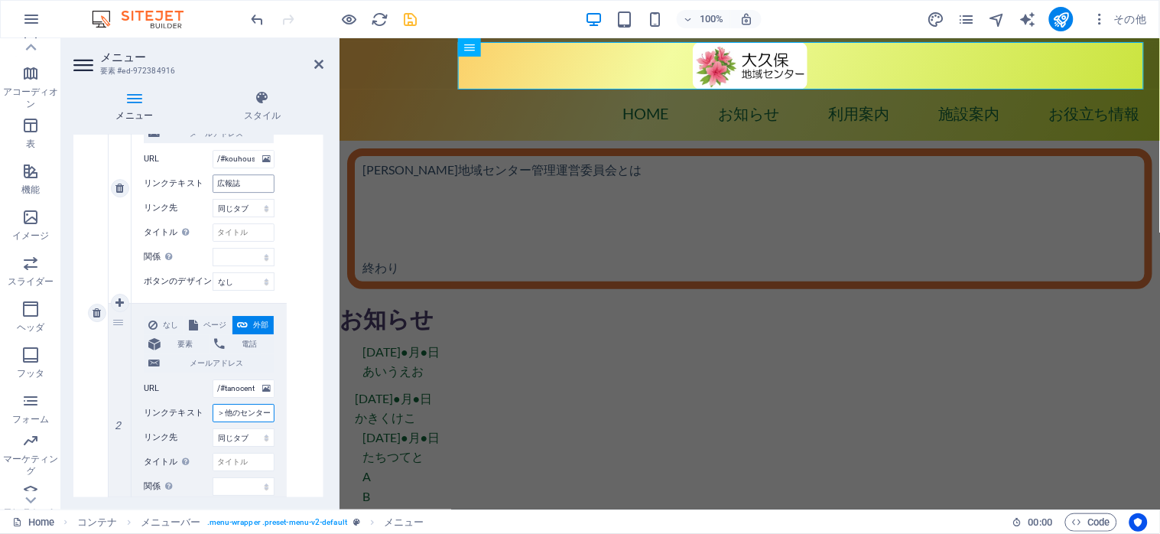
type input "＞他のセンター"
click at [217, 183] on input "広報誌" at bounding box center [244, 183] width 62 height 18
type input "＞広報誌"
select select
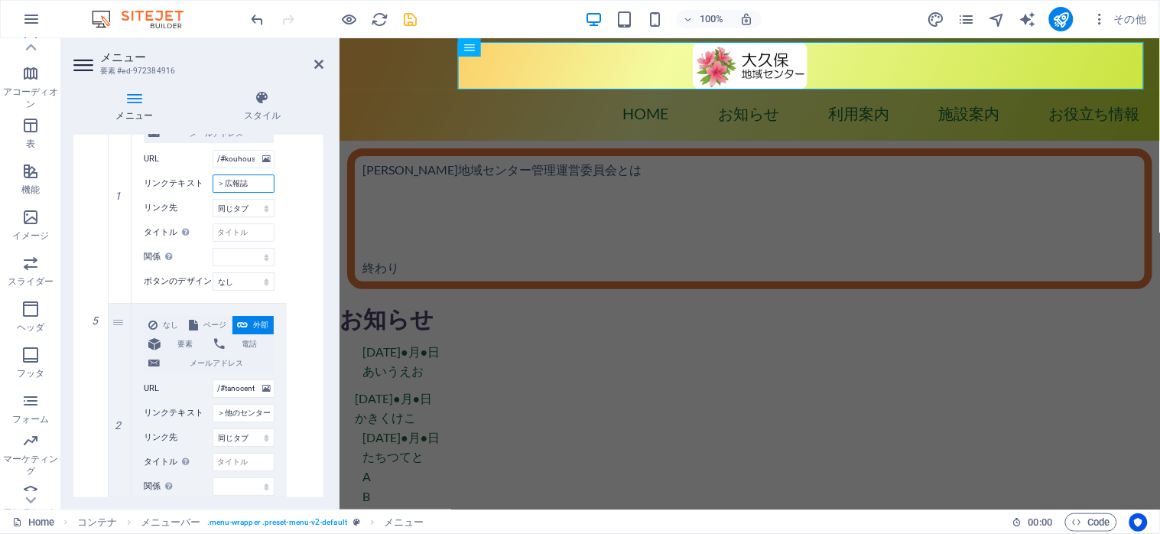
select select
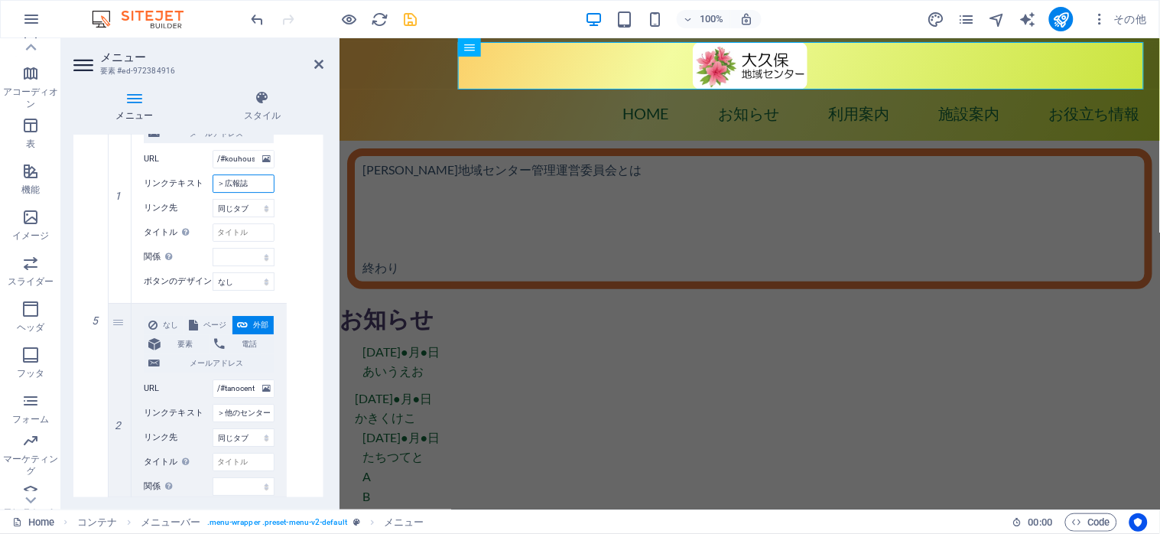
select select
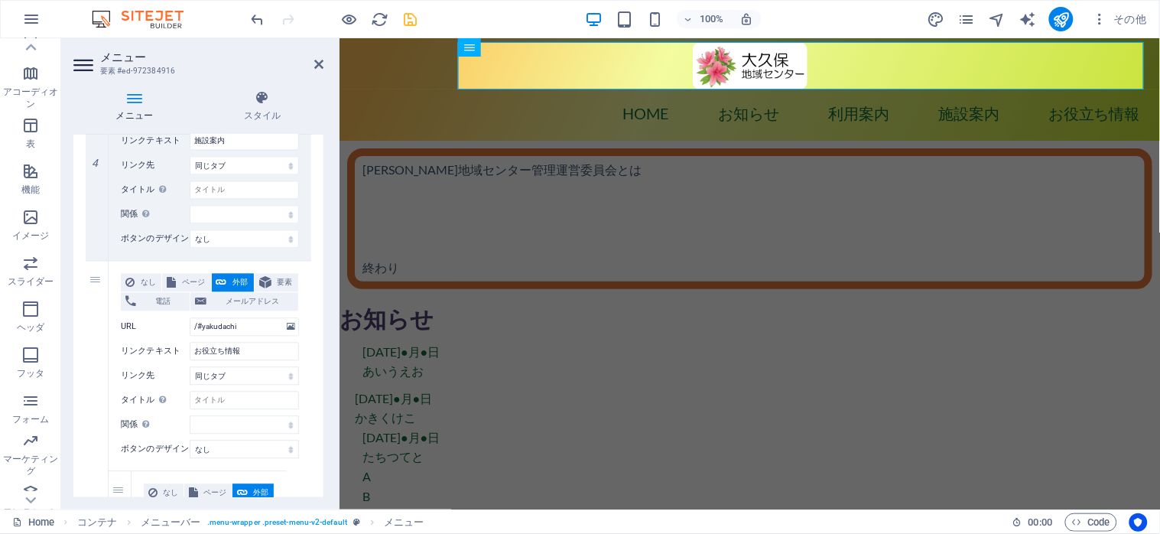
scroll to position [850, 0]
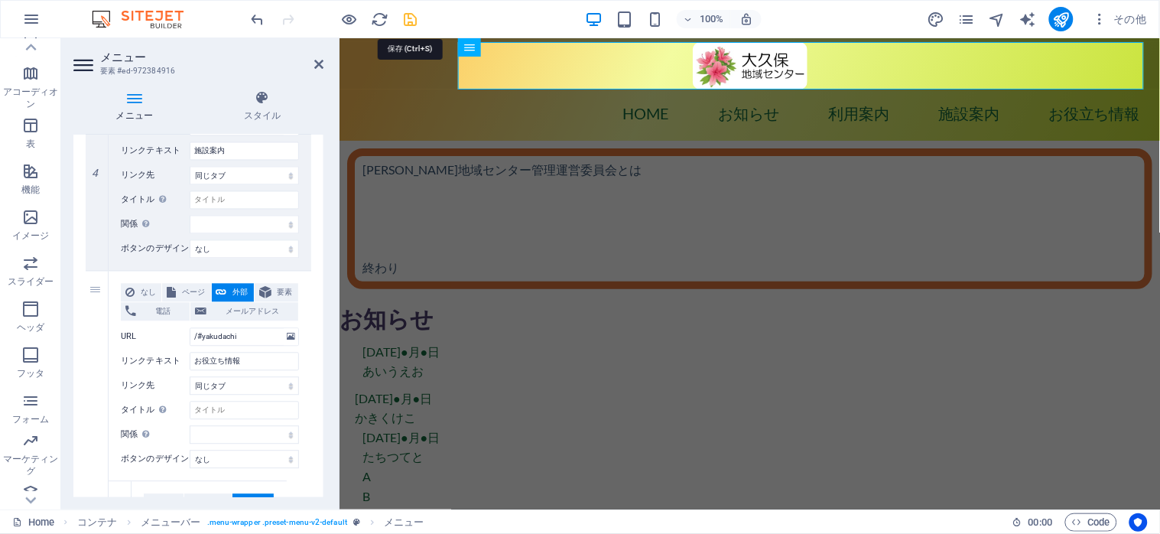
type input "＞広報誌"
click at [410, 22] on icon "save" at bounding box center [411, 20] width 18 height 18
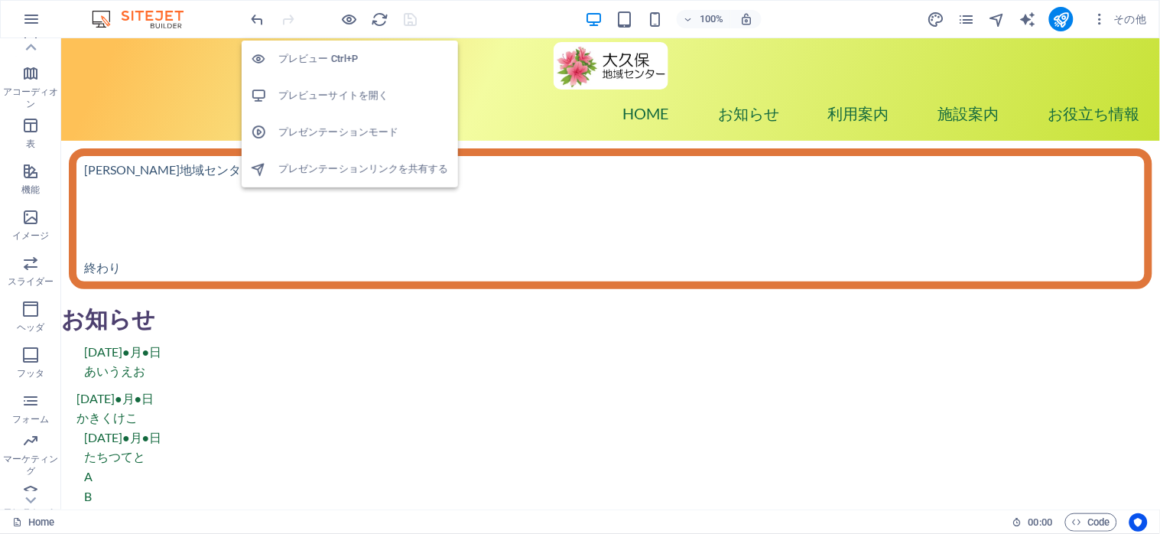
click at [307, 93] on h6 "プレビューサイトを開く" at bounding box center [363, 95] width 171 height 18
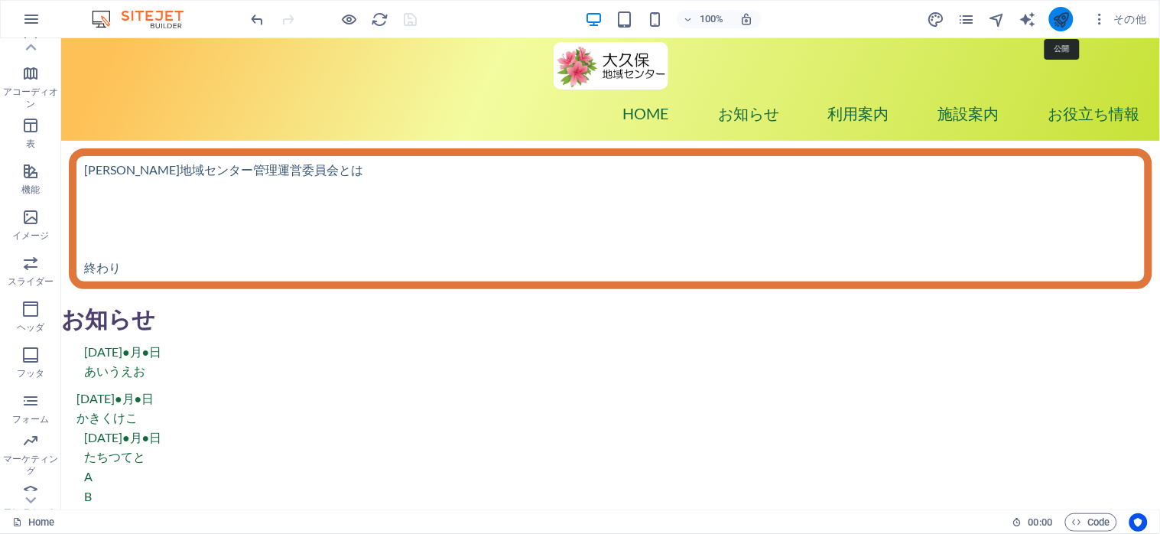
click at [1064, 15] on icon "publish" at bounding box center [1062, 20] width 18 height 18
